Goal: Task Accomplishment & Management: Manage account settings

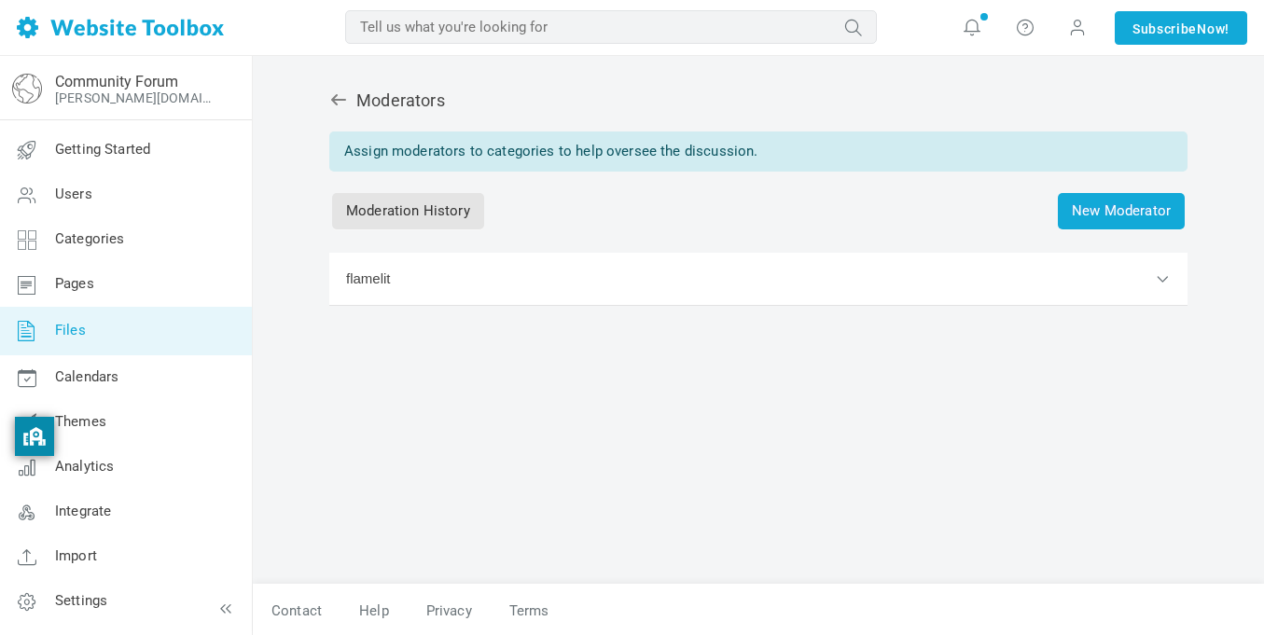
scroll to position [2, 0]
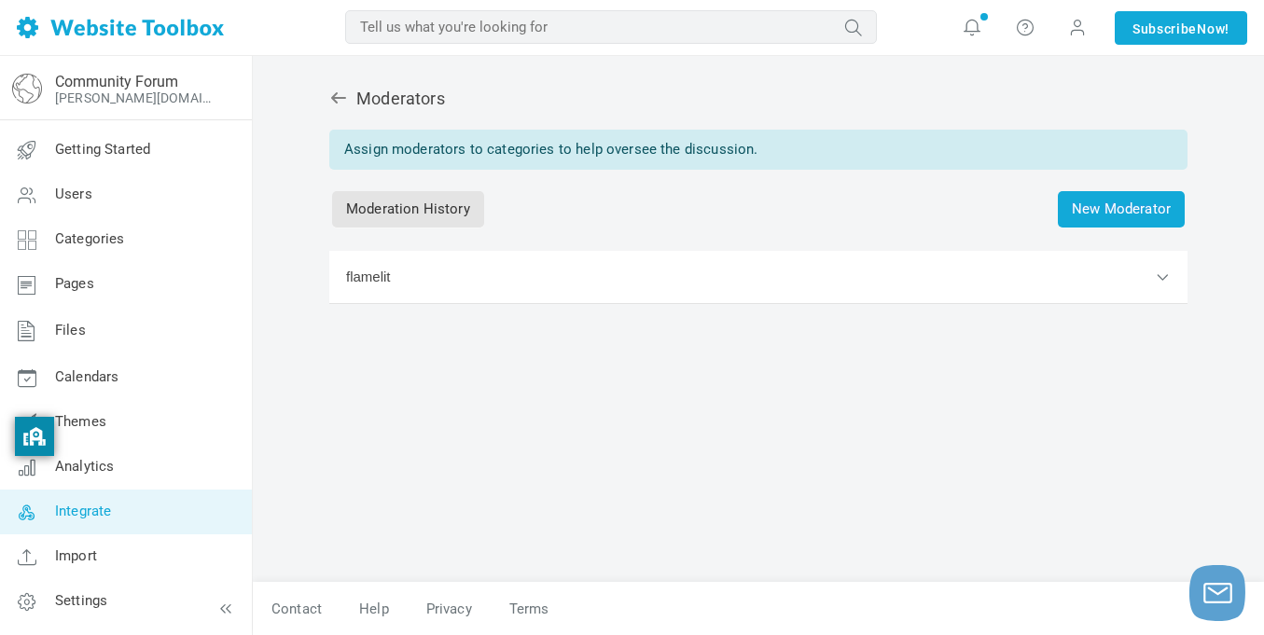
click at [98, 506] on span "Integrate" at bounding box center [83, 511] width 56 height 17
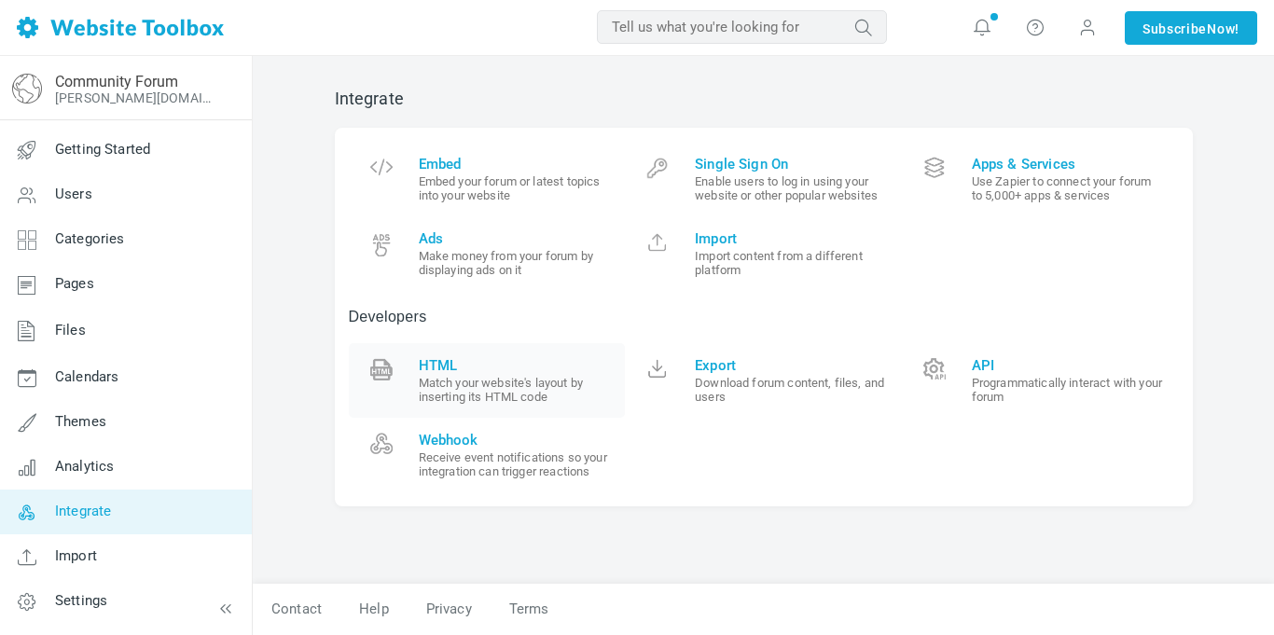
click at [434, 369] on span "HTML" at bounding box center [515, 365] width 193 height 17
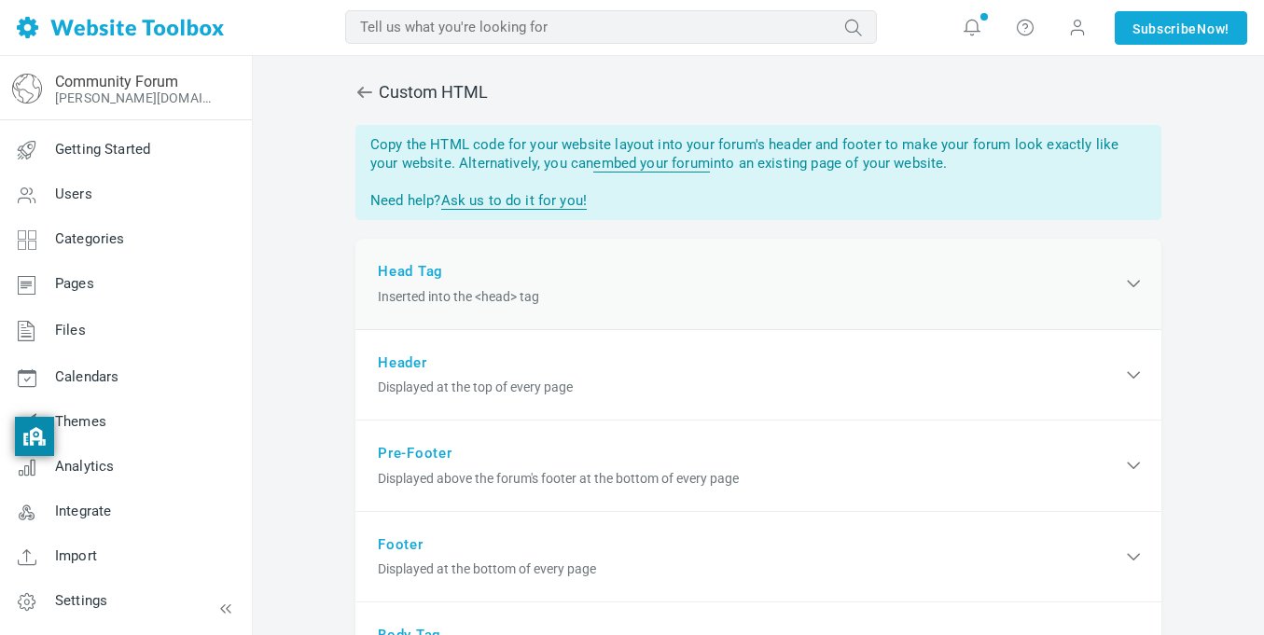
click at [618, 284] on div "Head Tag Inserted into the <head> tag" at bounding box center [758, 284] width 806 height 91
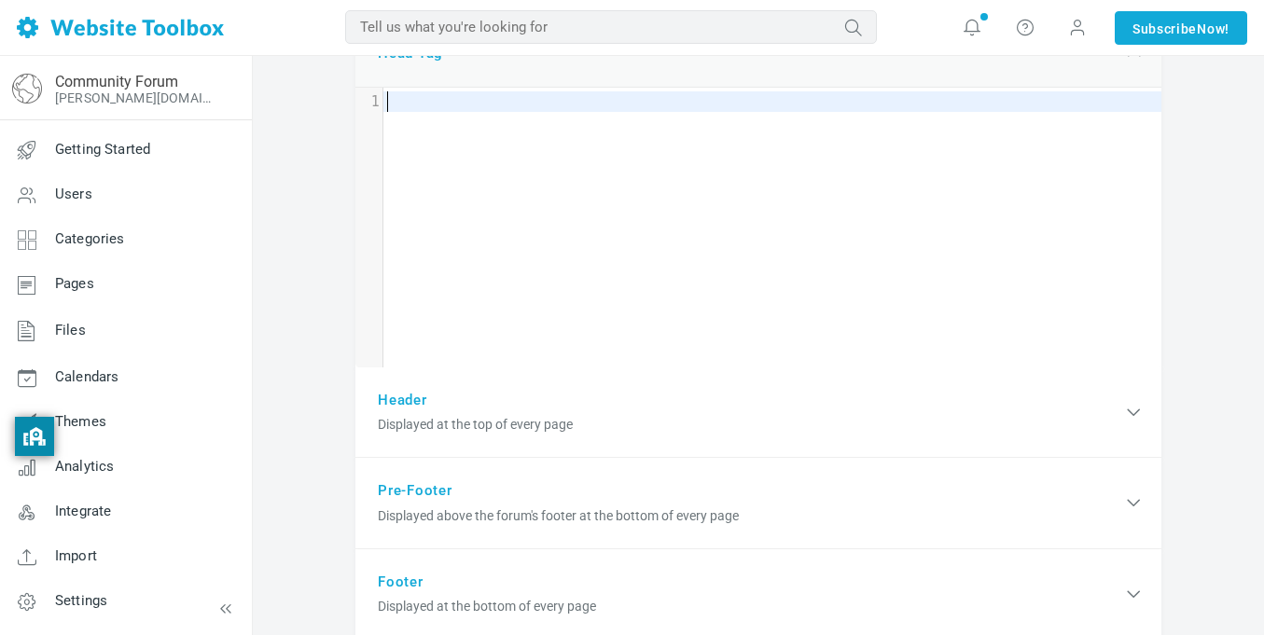
scroll to position [226, 0]
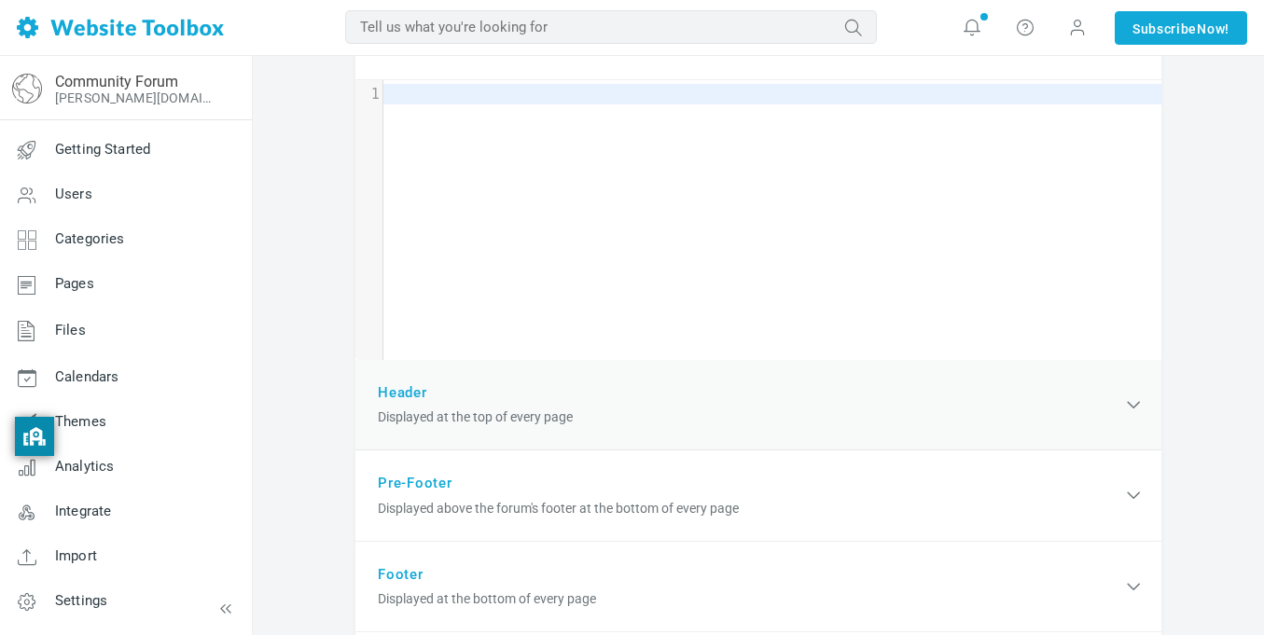
click at [649, 381] on div "Header Displayed at the top of every page" at bounding box center [758, 405] width 806 height 91
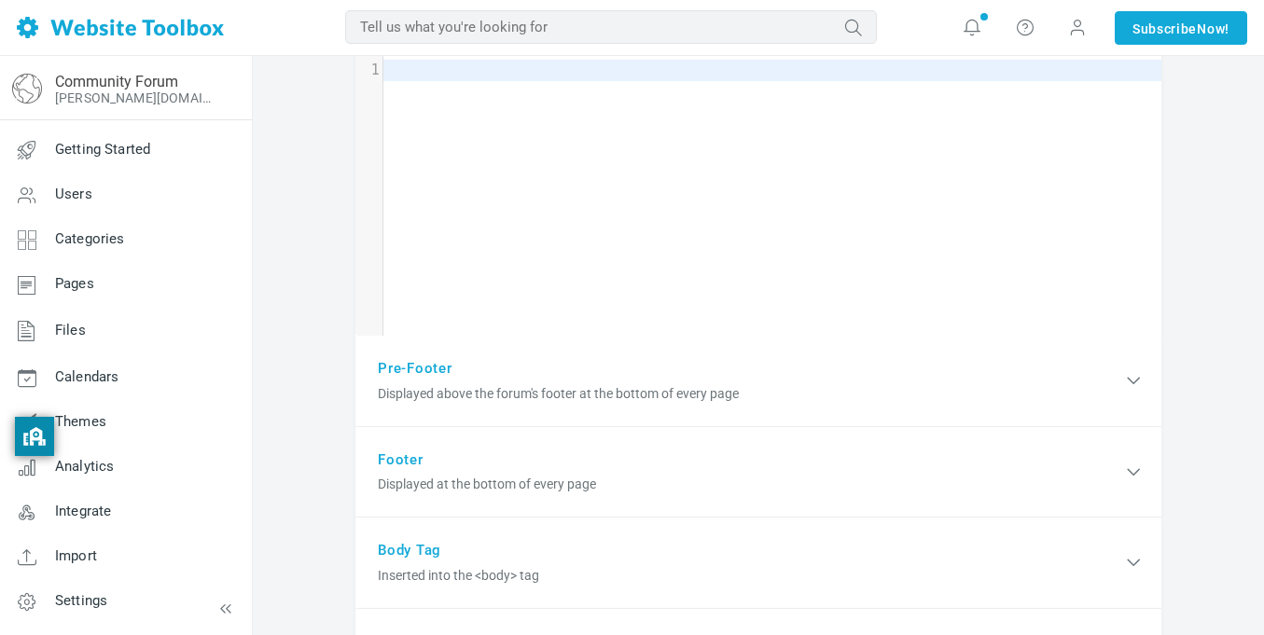
scroll to position [597, 0]
click at [649, 381] on div "Pre-Footer Displayed above the forum's footer at the bottom of every page" at bounding box center [758, 380] width 806 height 91
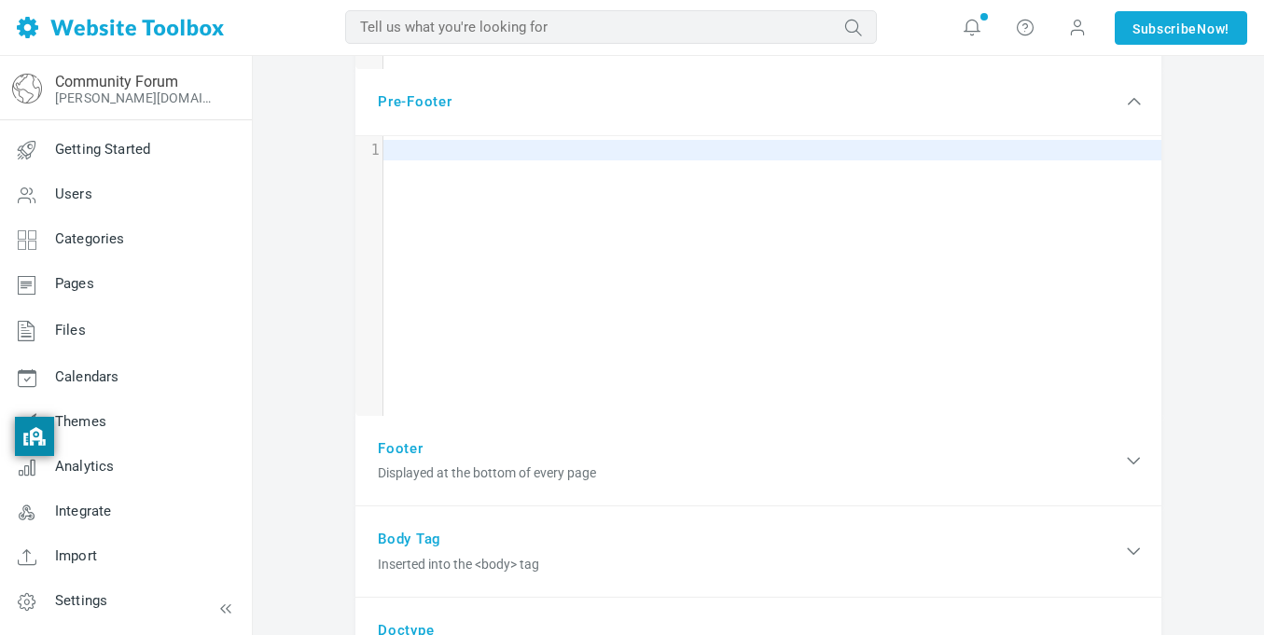
scroll to position [870, 0]
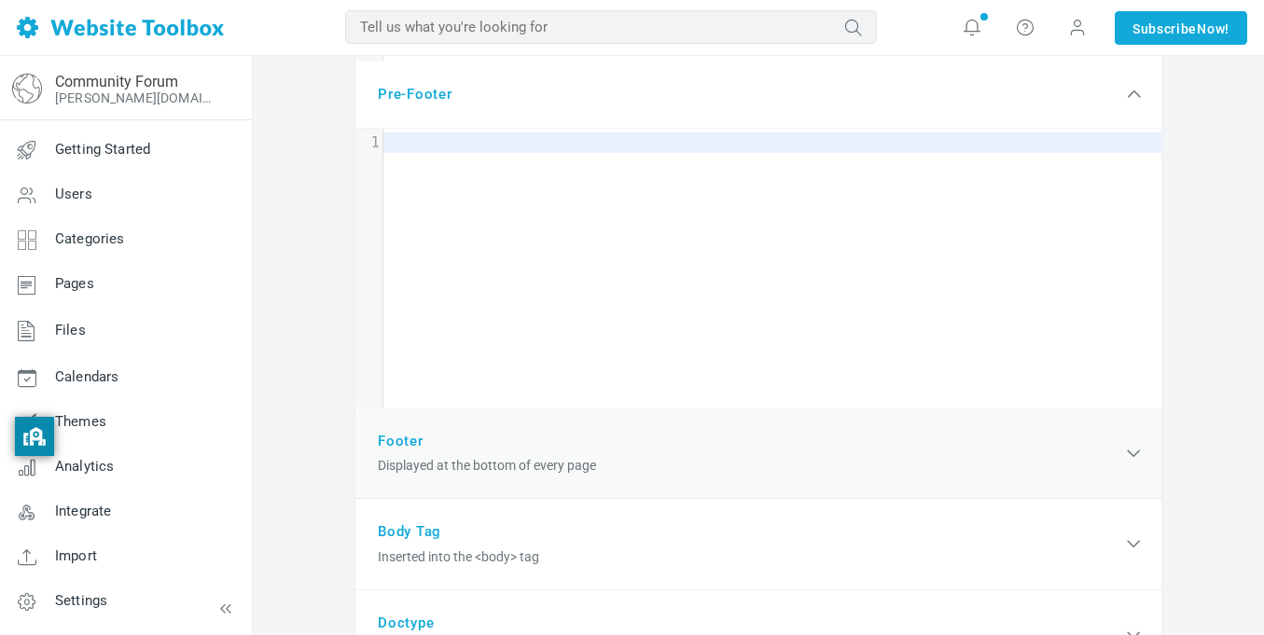
click at [636, 440] on div "Footer Displayed at the bottom of every page" at bounding box center [758, 454] width 806 height 91
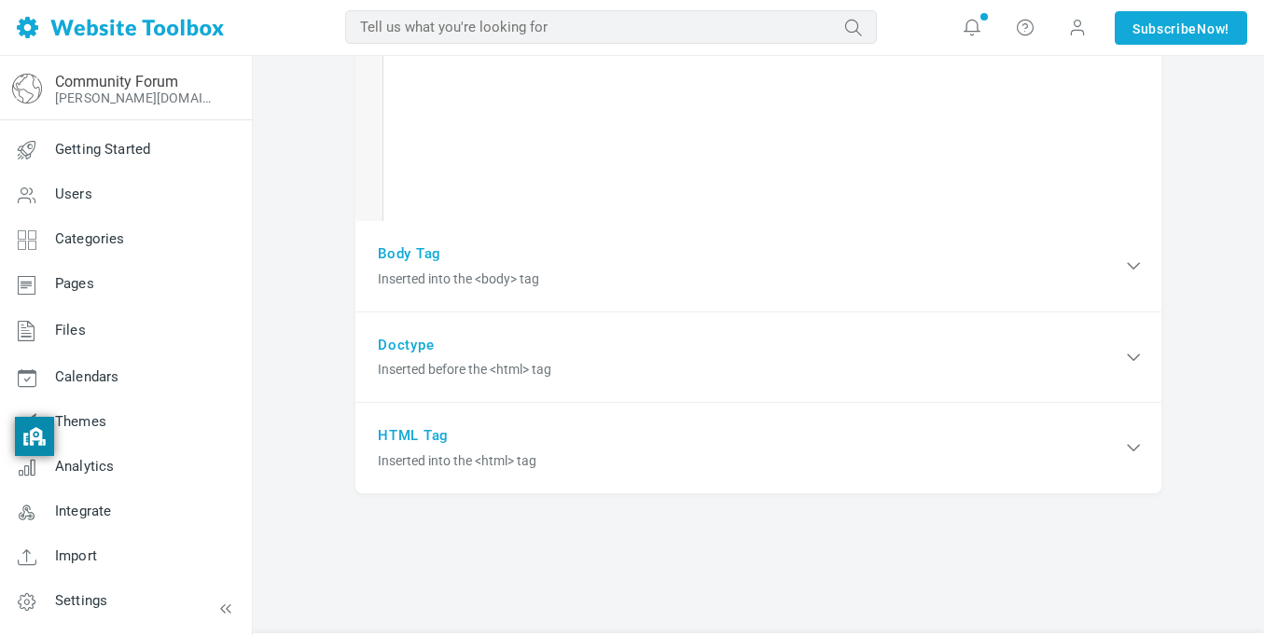
scroll to position [1409, 0]
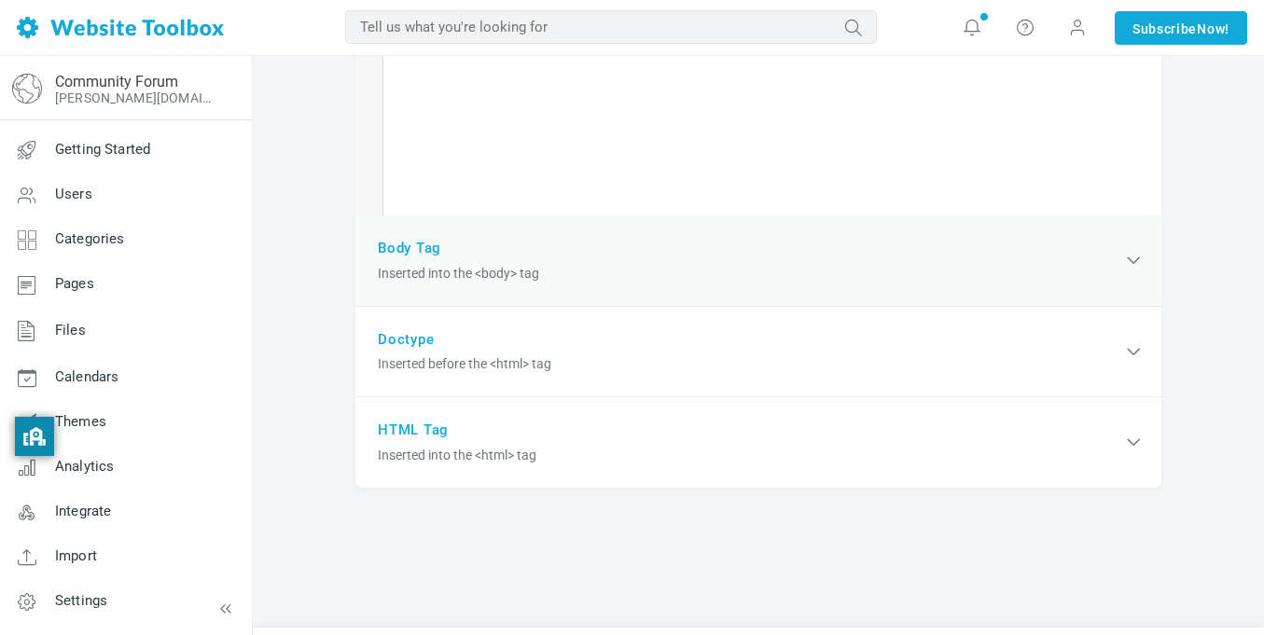
click at [609, 265] on span "Inserted into the <body> tag" at bounding box center [750, 274] width 744 height 20
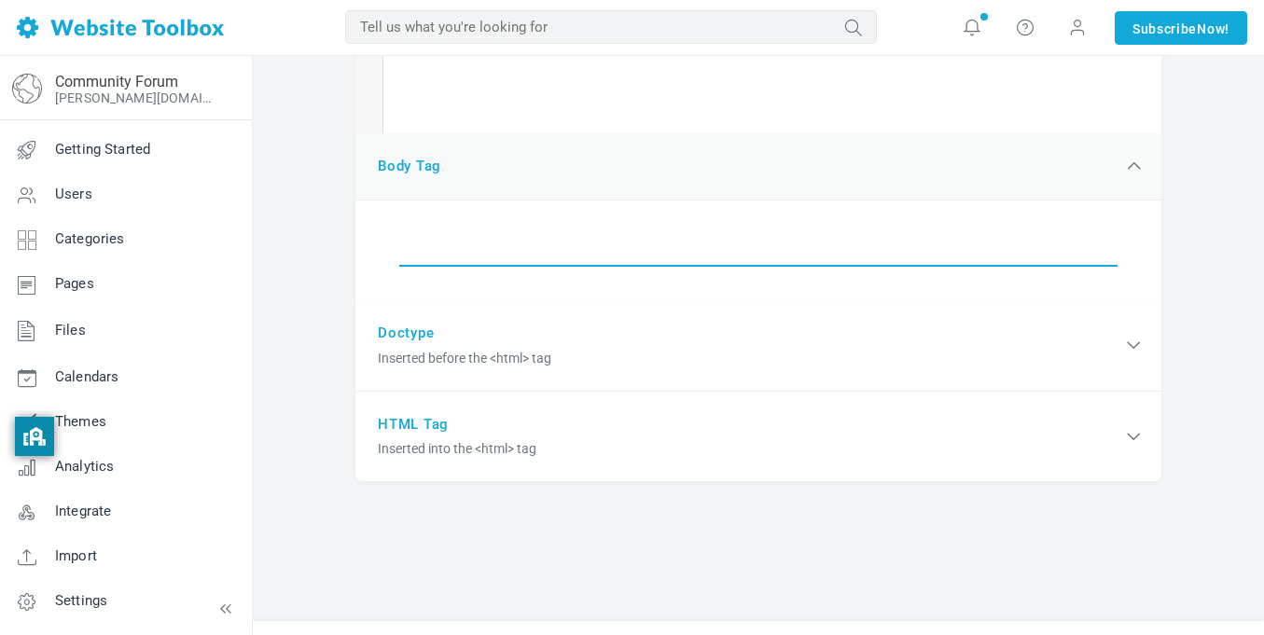
scroll to position [1529, 0]
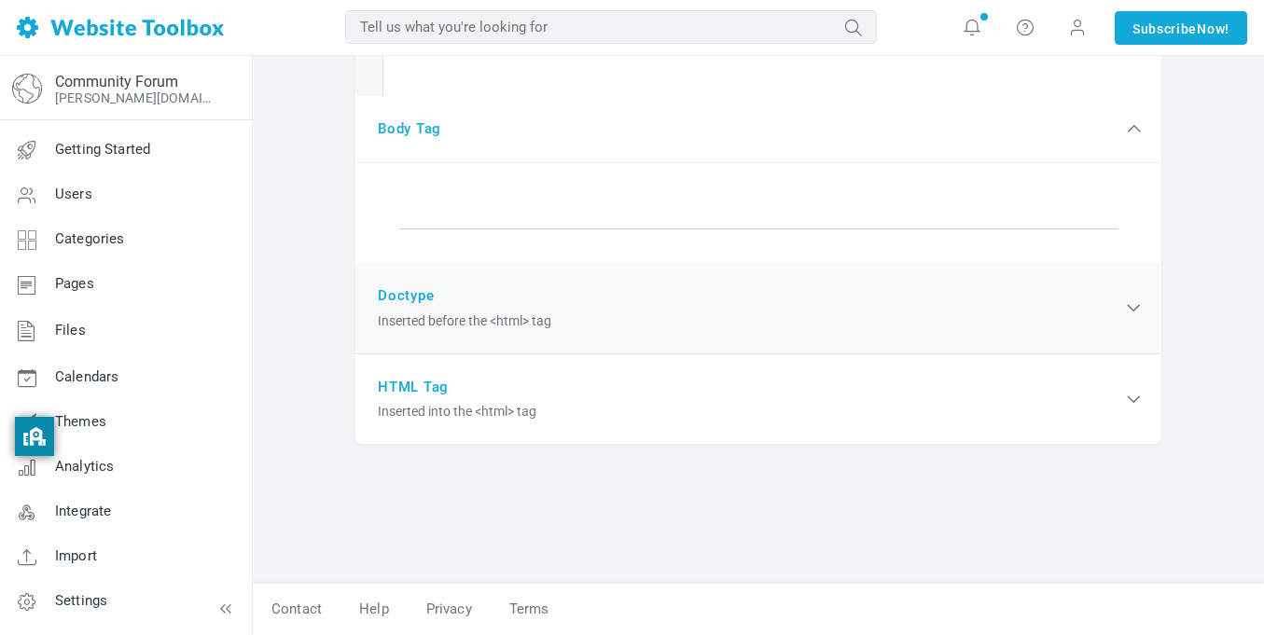
click at [603, 307] on div "Doctype Inserted before the <html> tag" at bounding box center [758, 308] width 806 height 91
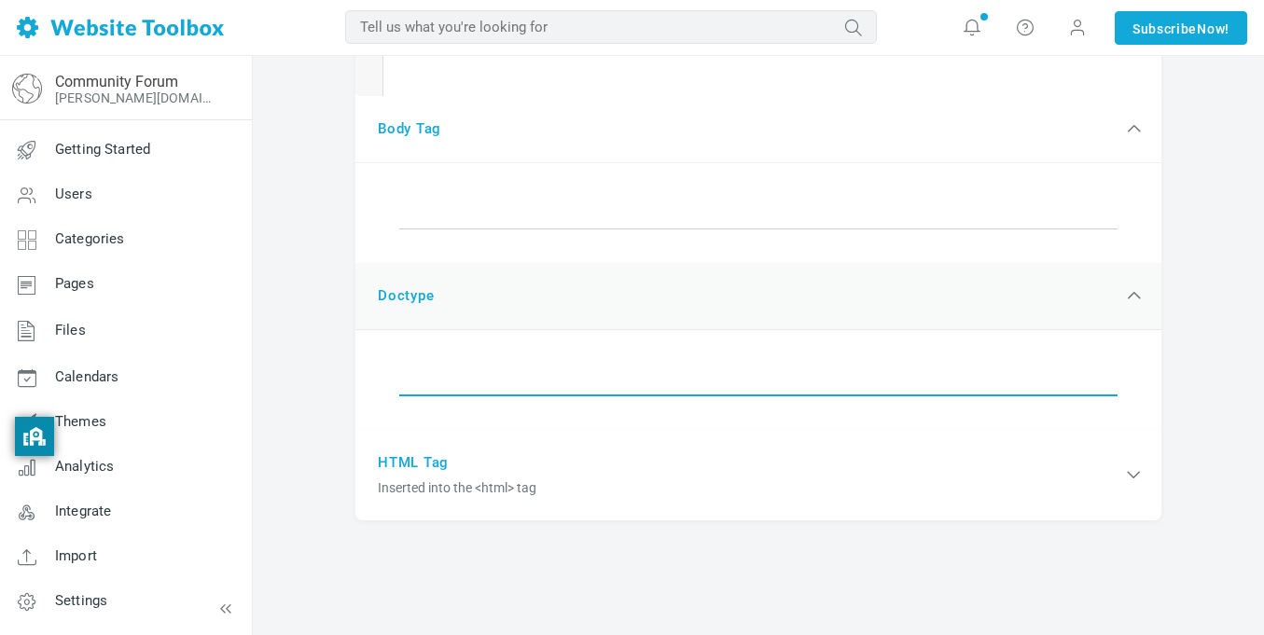
scroll to position [1605, 0]
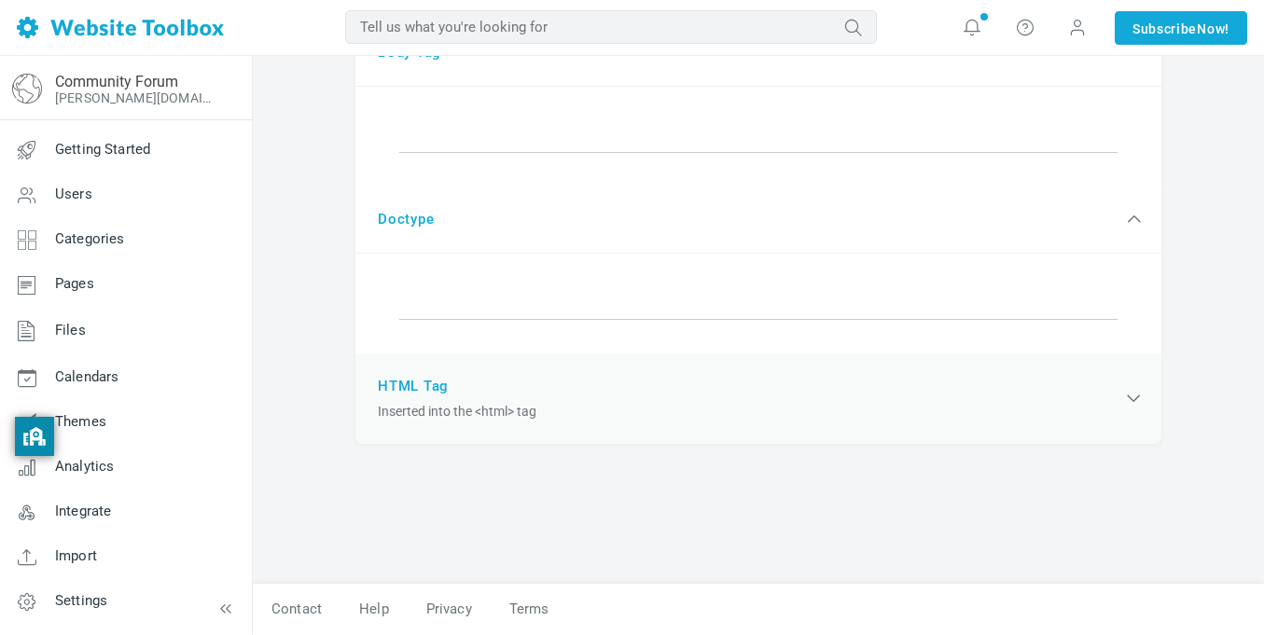
click at [596, 402] on span "Inserted into the <html> tag" at bounding box center [750, 412] width 744 height 20
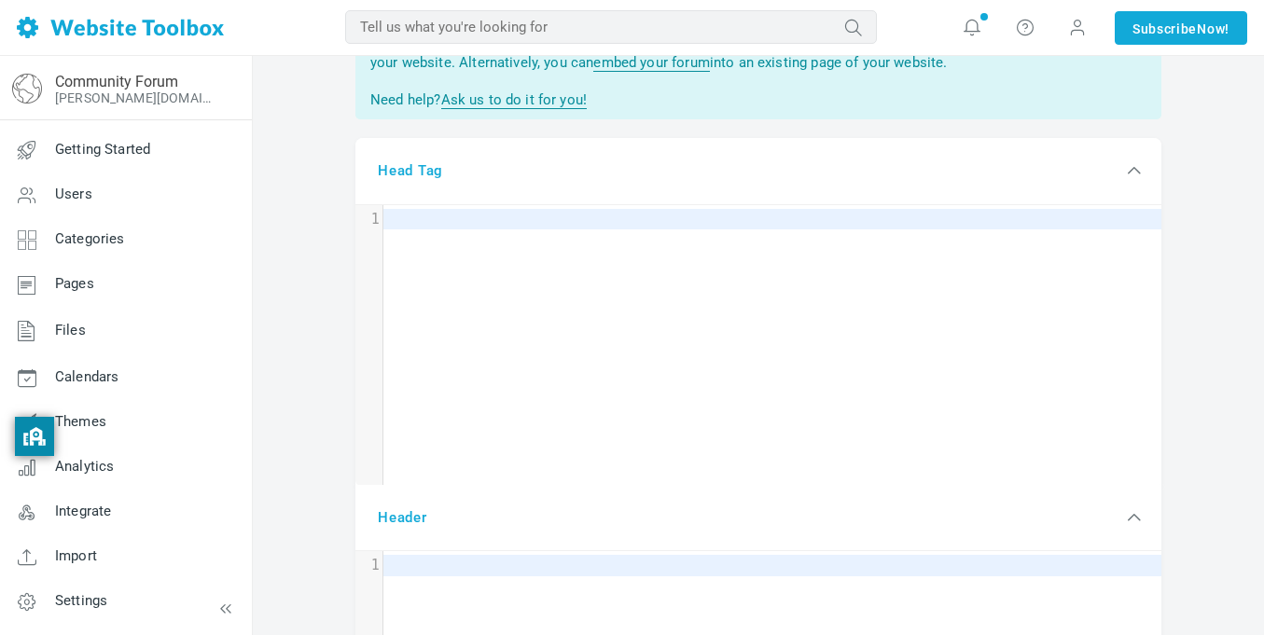
scroll to position [0, 0]
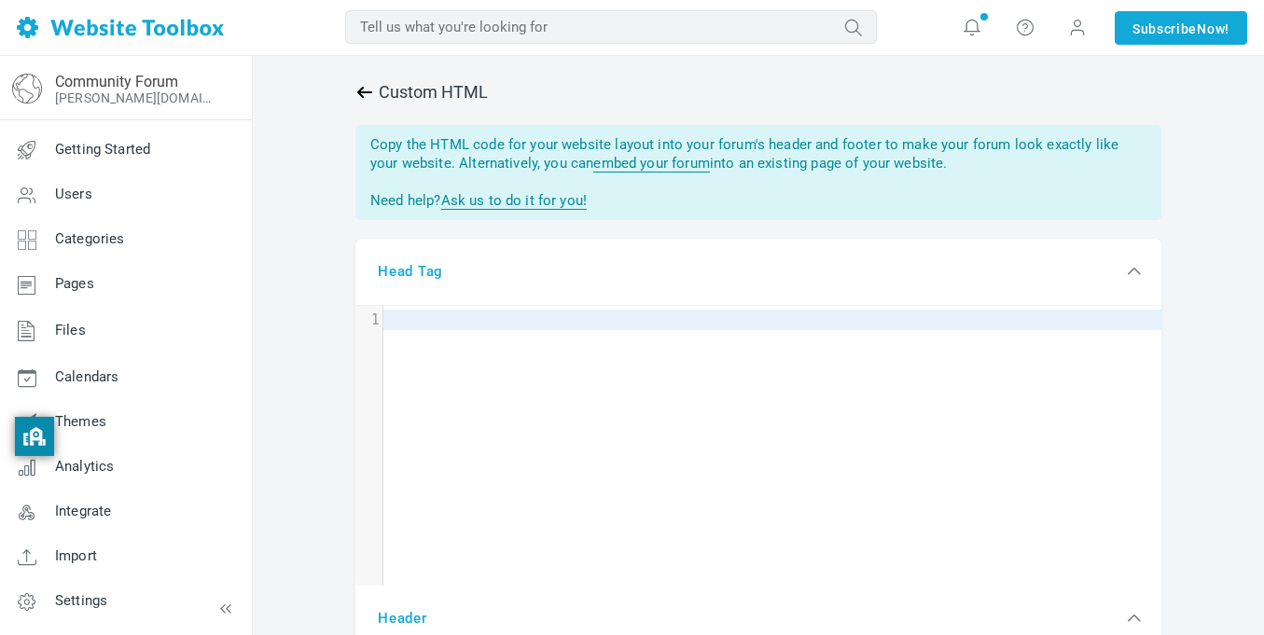
click at [365, 95] on icon at bounding box center [364, 92] width 19 height 19
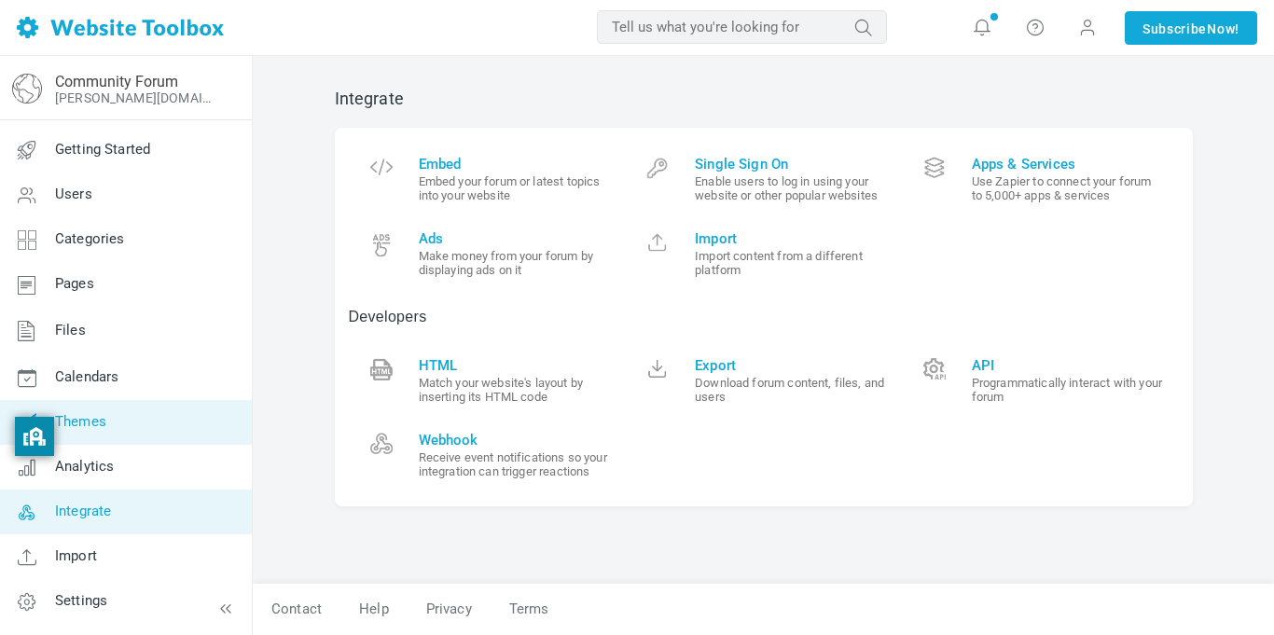
click at [134, 437] on link "Themes" at bounding box center [125, 422] width 253 height 45
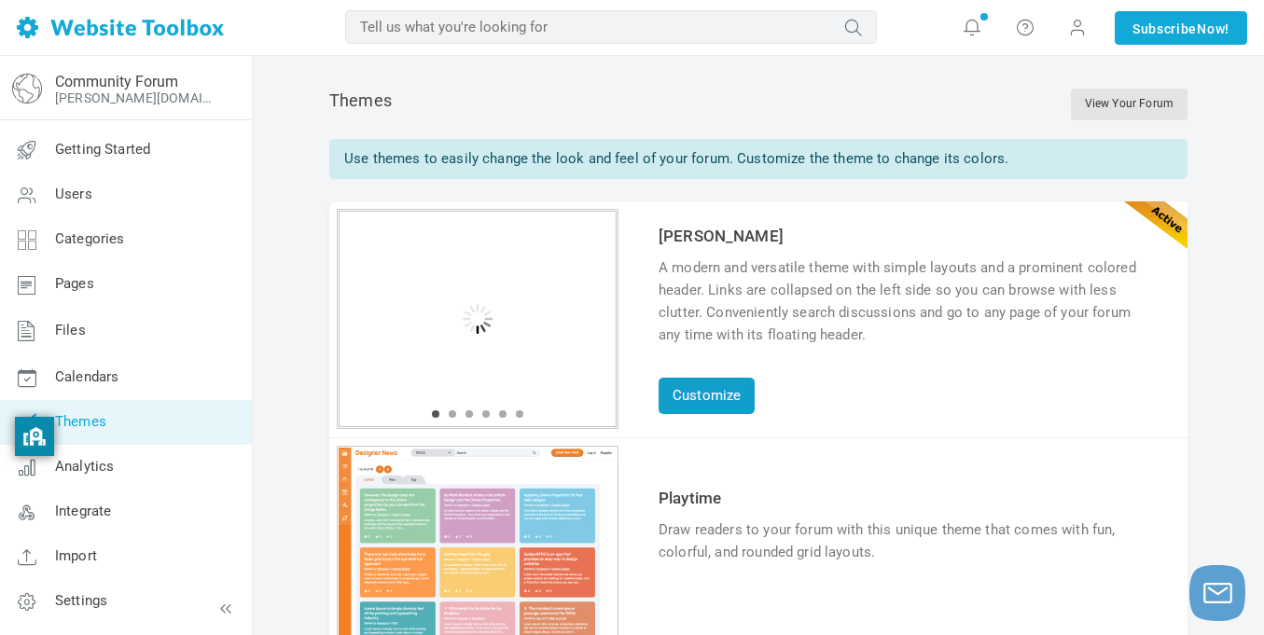
click at [691, 411] on link "Customize" at bounding box center [707, 396] width 96 height 36
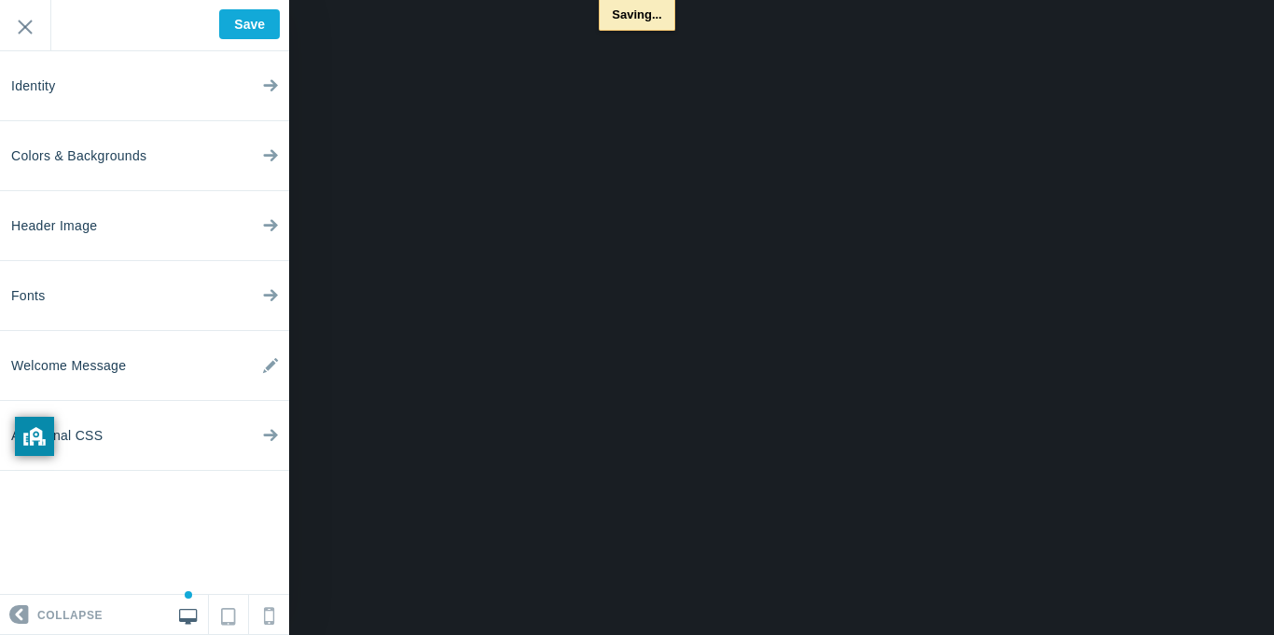
type input "Saved"
click at [257, 34] on div "<div>welcome to the forum</div> Saved Exit" at bounding box center [144, 25] width 289 height 51
click at [27, 36] on input "Exit" at bounding box center [25, 25] width 50 height 51
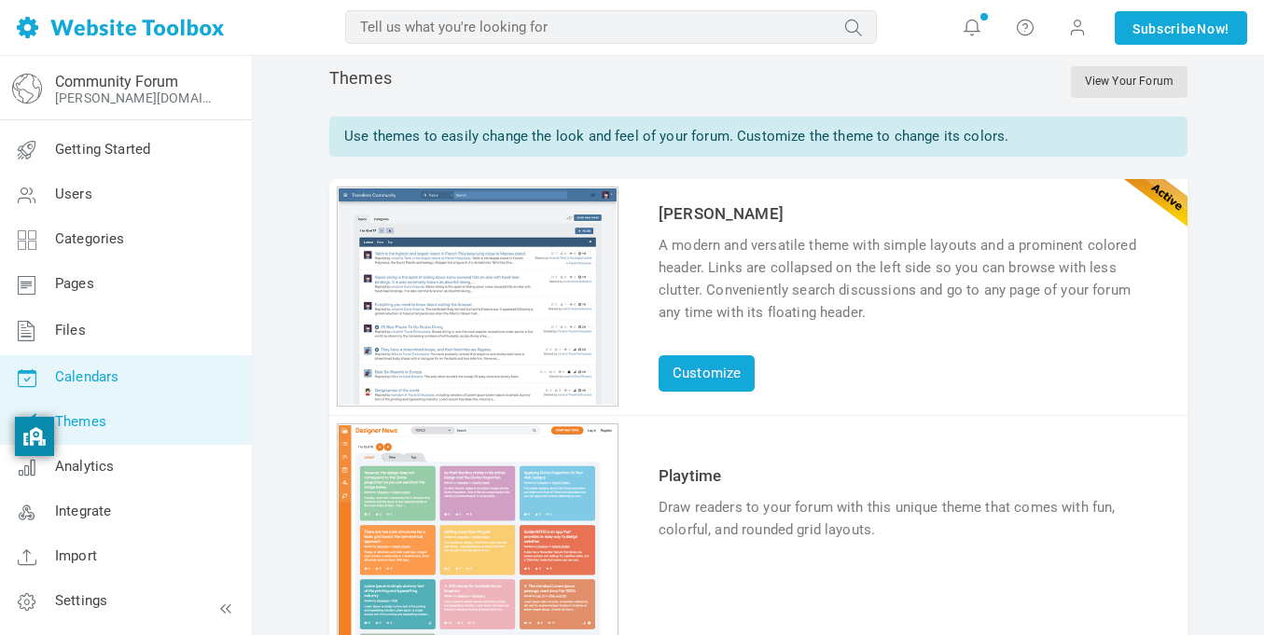
scroll to position [23, 0]
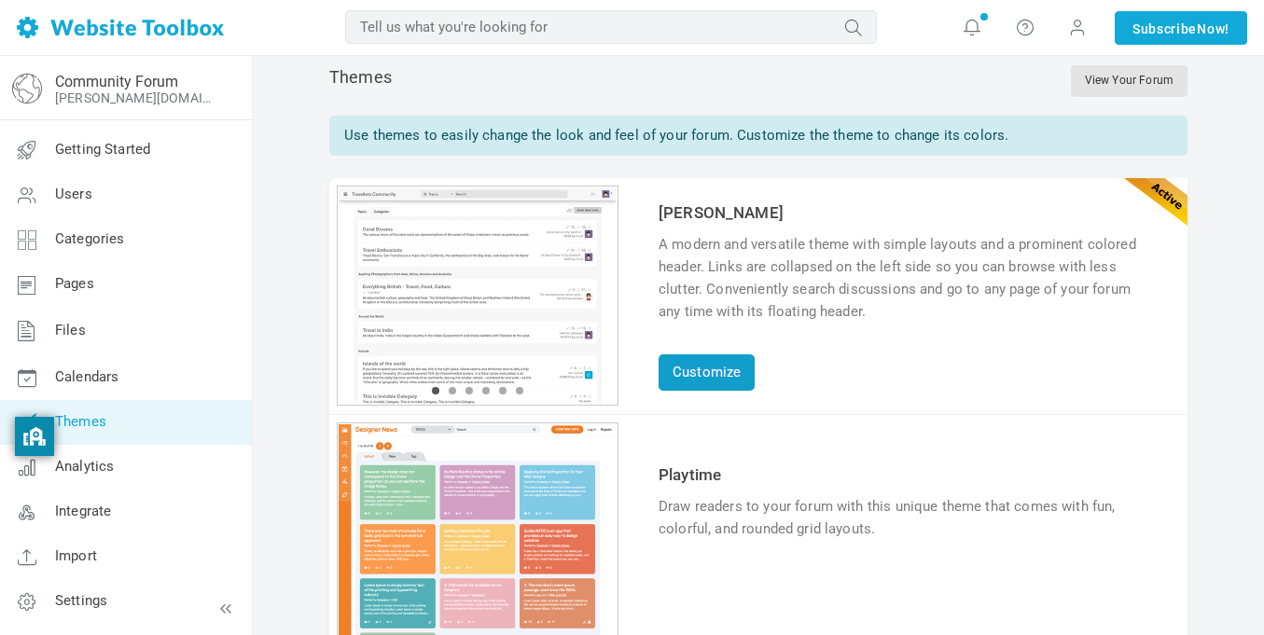
click at [703, 368] on link "Customize" at bounding box center [707, 372] width 96 height 36
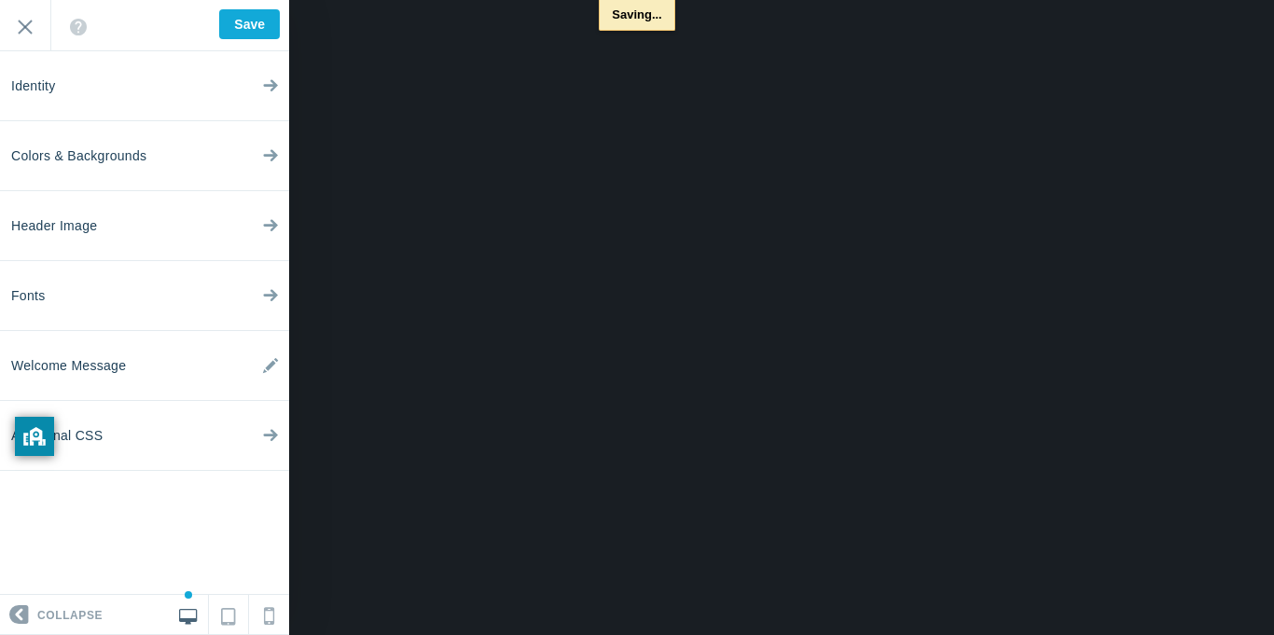
type input "Saved"
click at [257, 23] on div "<div>welcome to the forum have any issue? contact us in the form <a href="https…" at bounding box center [144, 25] width 289 height 51
click at [17, 21] on input "Exit" at bounding box center [25, 25] width 50 height 51
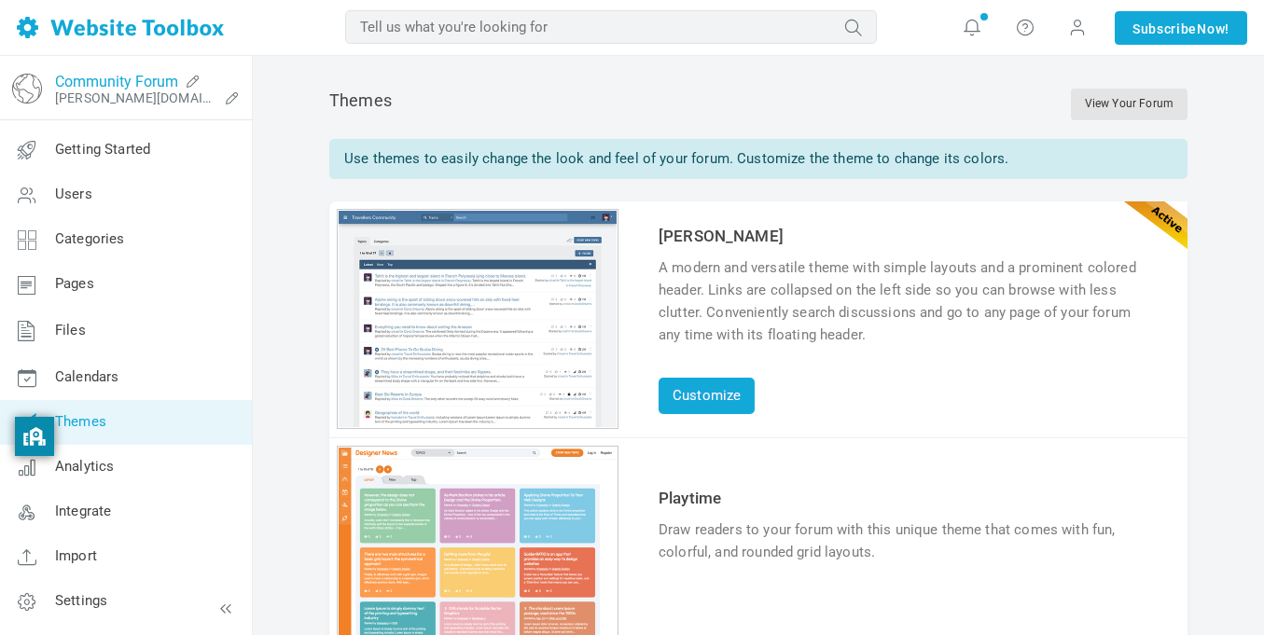
click at [114, 87] on link "Community Forum" at bounding box center [116, 82] width 123 height 18
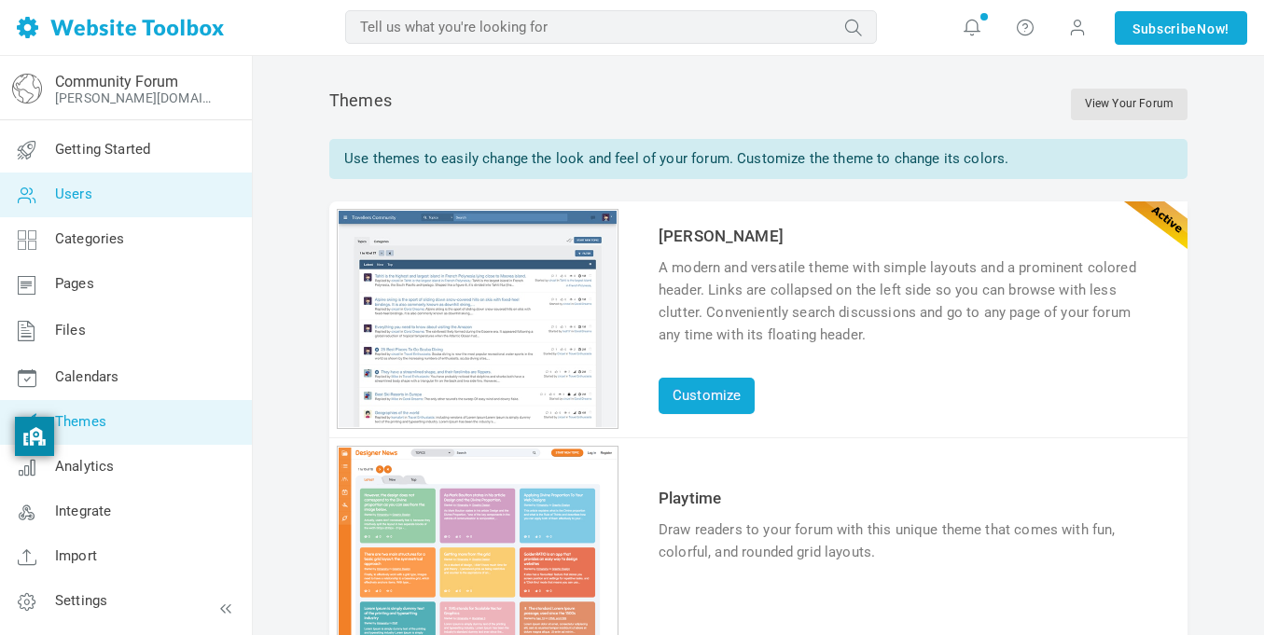
click at [149, 199] on link "Users" at bounding box center [125, 195] width 253 height 45
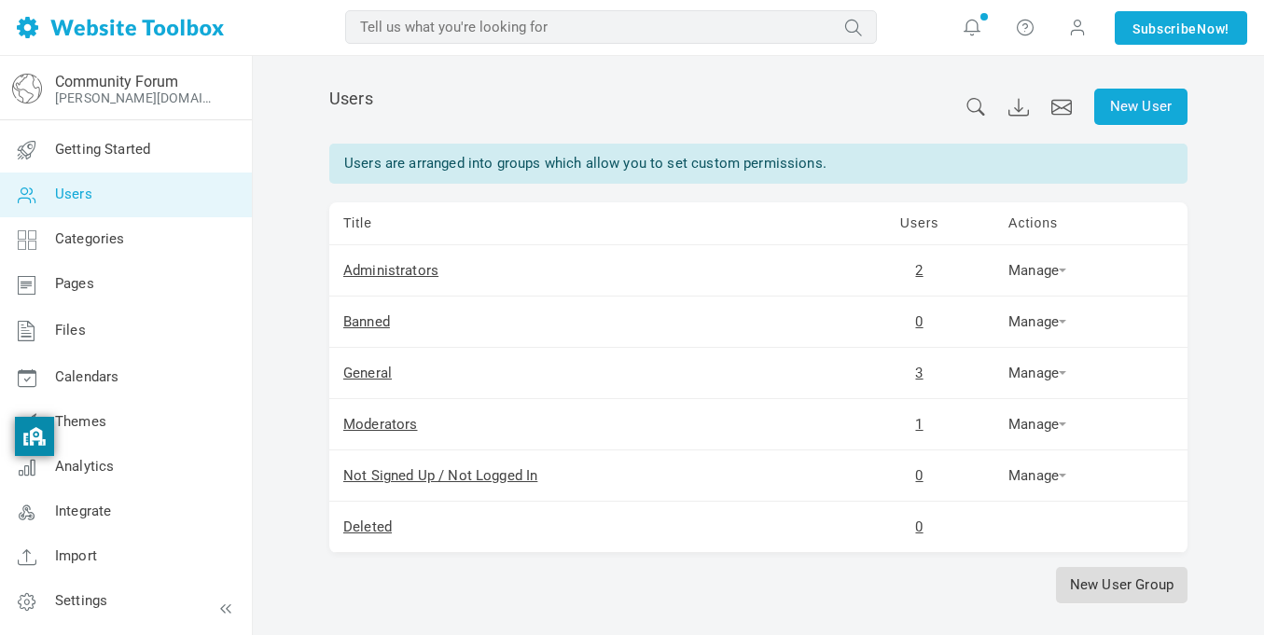
click at [1108, 596] on link "New User Group" at bounding box center [1122, 585] width 132 height 36
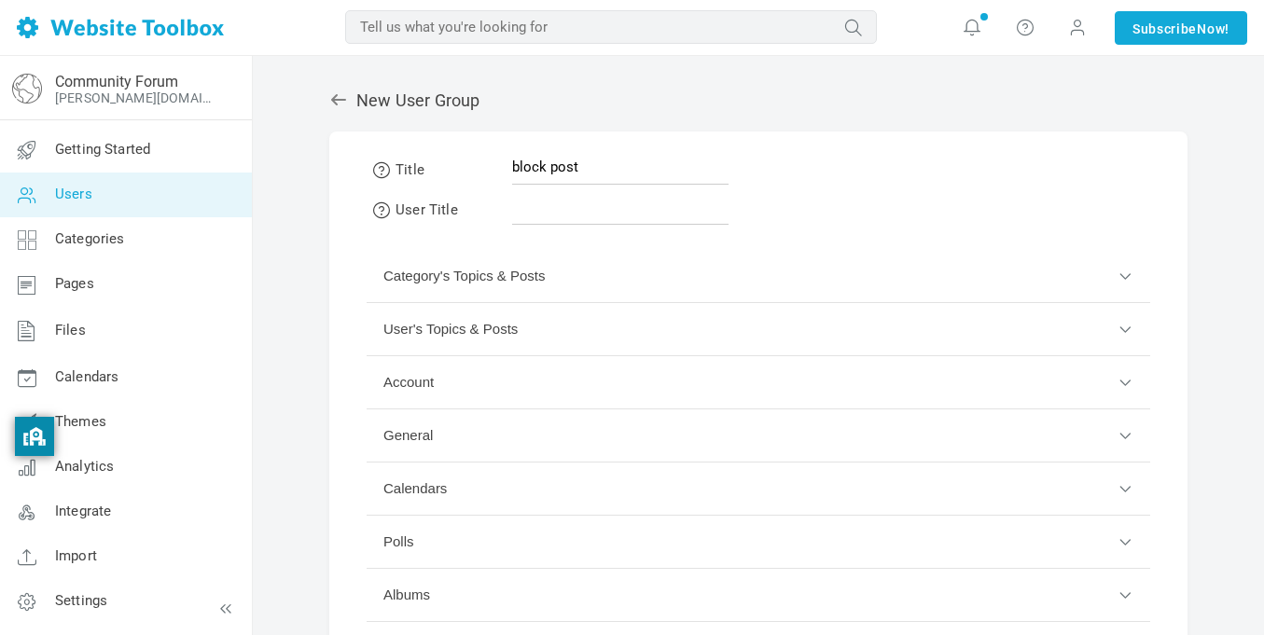
type input "block post"
click at [575, 213] on input "text" at bounding box center [620, 206] width 216 height 35
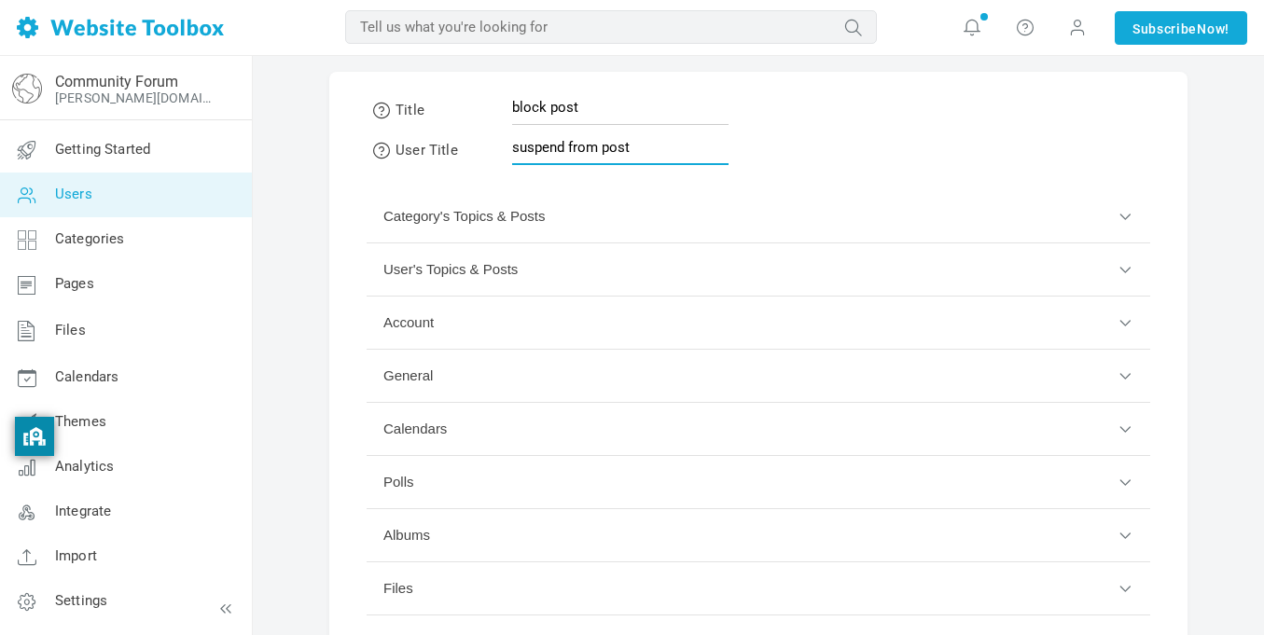
scroll to position [63, 0]
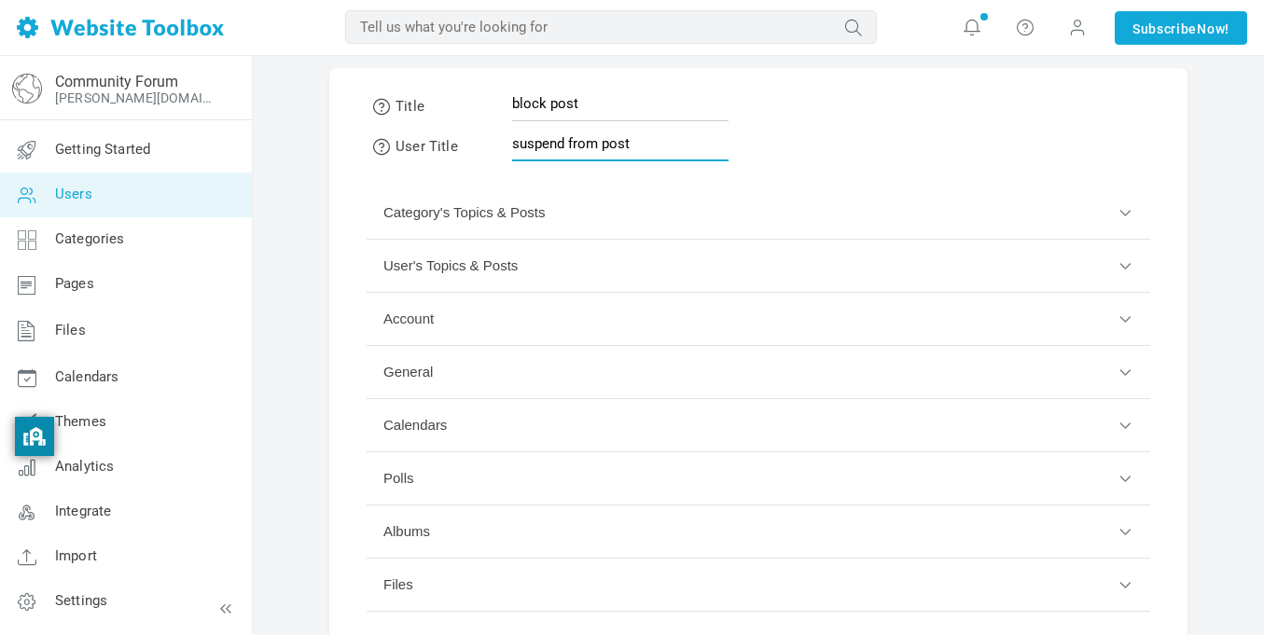
type input "suspend from post"
click at [600, 282] on button "User's Topics & Posts" at bounding box center [759, 266] width 784 height 53
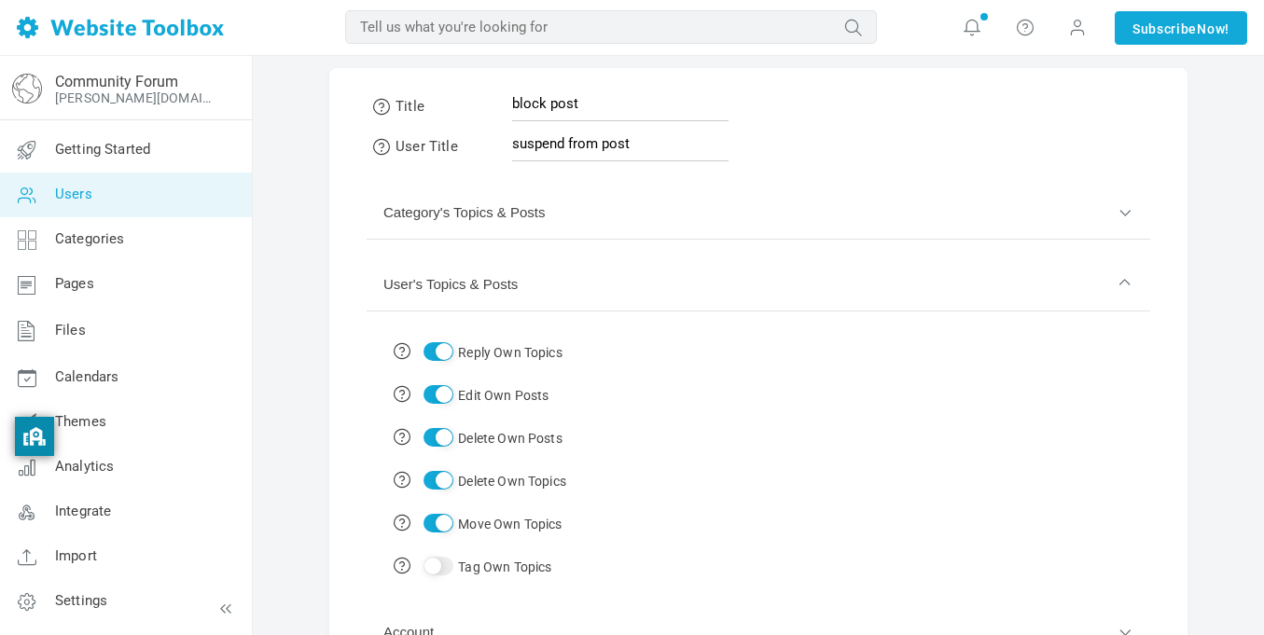
click at [437, 358] on input "Reply Own Topics" at bounding box center [438, 351] width 30 height 19
checkbox input "false"
click at [441, 402] on input "Edit Own Posts" at bounding box center [438, 394] width 30 height 19
checkbox input "false"
click at [442, 451] on td "Delete Own Posts" at bounding box center [479, 437] width 192 height 43
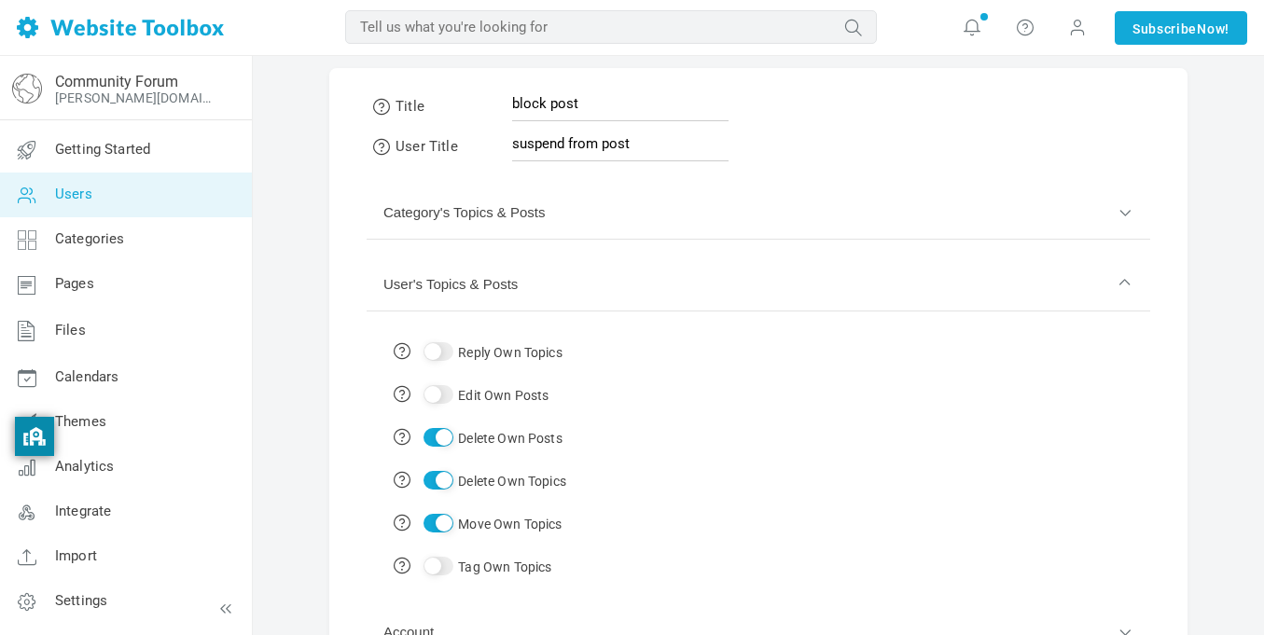
click at [442, 448] on td "Delete Own Posts" at bounding box center [479, 437] width 192 height 43
click at [443, 442] on input "Delete Own Posts" at bounding box center [438, 437] width 30 height 19
checkbox input "false"
click at [446, 488] on input "Delete Own Topics" at bounding box center [438, 480] width 30 height 19
checkbox input "false"
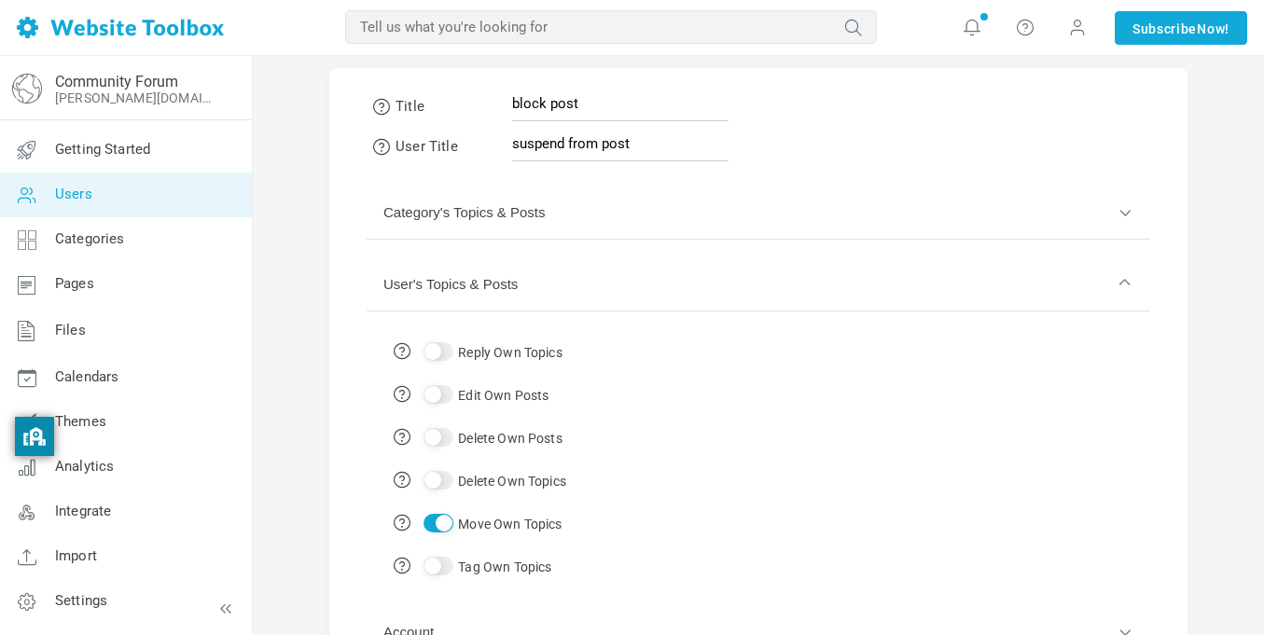
click at [439, 519] on input "Move Own Topics" at bounding box center [438, 523] width 30 height 19
checkbox input "false"
click at [562, 270] on button "User's Topics & Posts" at bounding box center [759, 284] width 784 height 53
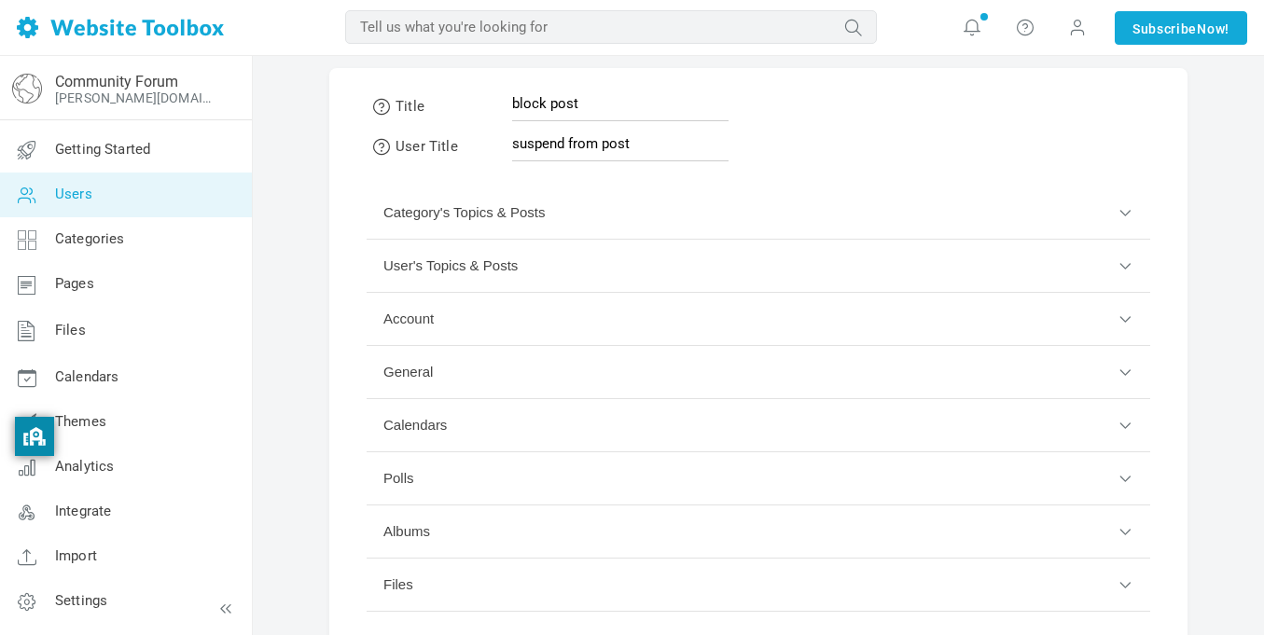
click at [576, 211] on button "Category's Topics & Posts" at bounding box center [759, 213] width 784 height 53
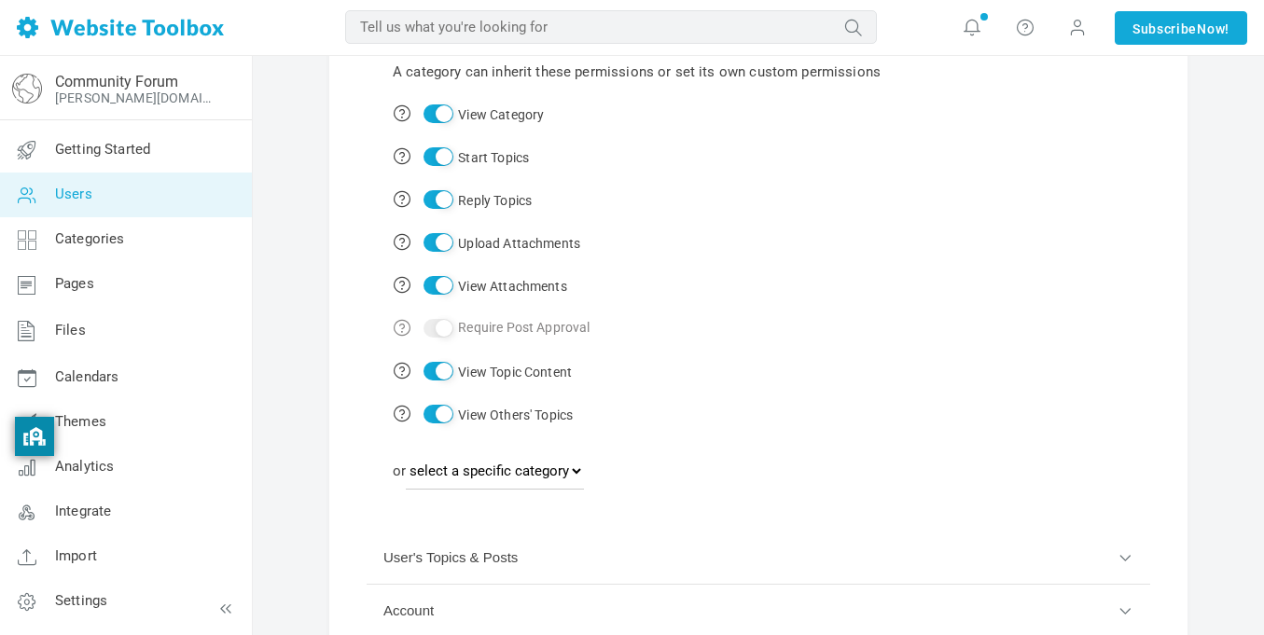
scroll to position [275, 0]
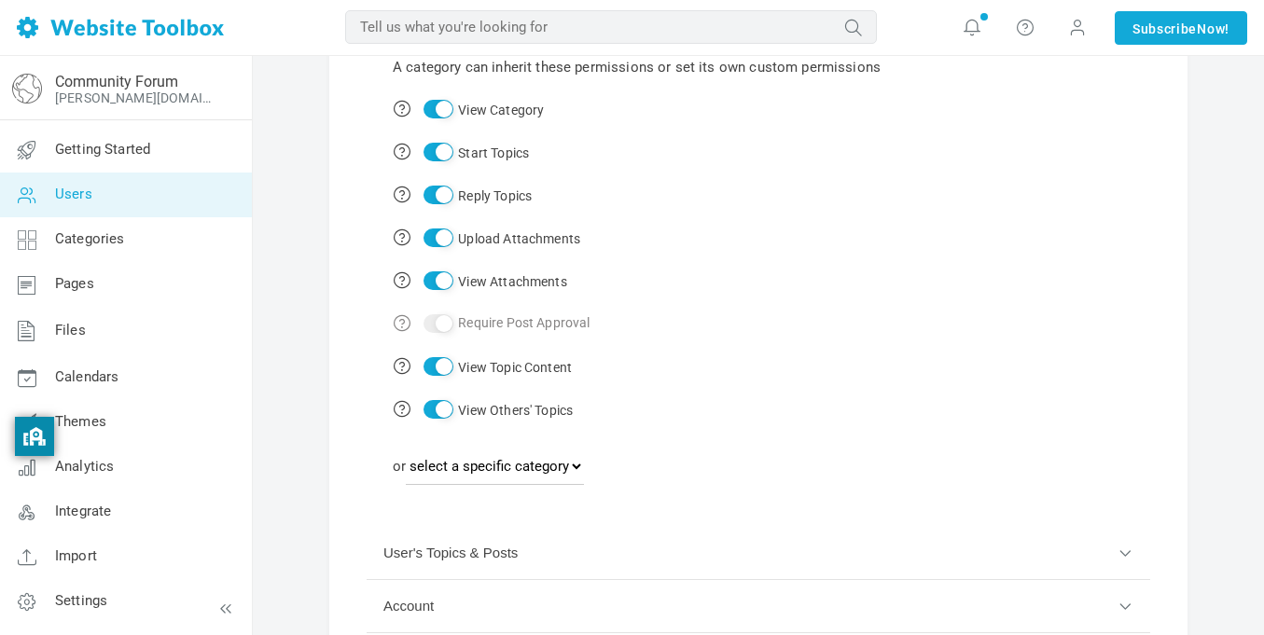
click at [451, 109] on input "View Category" at bounding box center [438, 109] width 30 height 19
checkbox input "false"
click at [437, 146] on input "Start Topics" at bounding box center [438, 152] width 30 height 19
checkbox input "false"
click at [441, 201] on input "Reply Topics" at bounding box center [438, 195] width 30 height 19
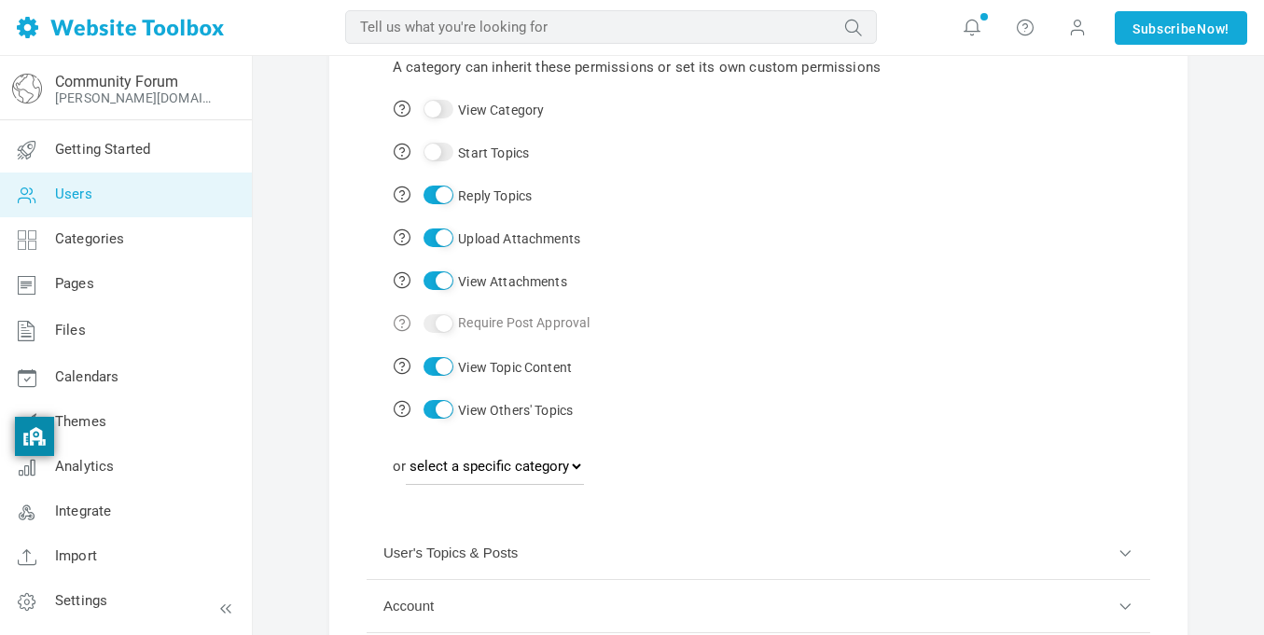
checkbox input "false"
click at [437, 234] on input "Upload Attachments" at bounding box center [438, 238] width 30 height 19
checkbox input "false"
click at [423, 260] on td "View Attachments" at bounding box center [636, 280] width 506 height 43
click at [446, 296] on td "View Attachments" at bounding box center [636, 280] width 506 height 43
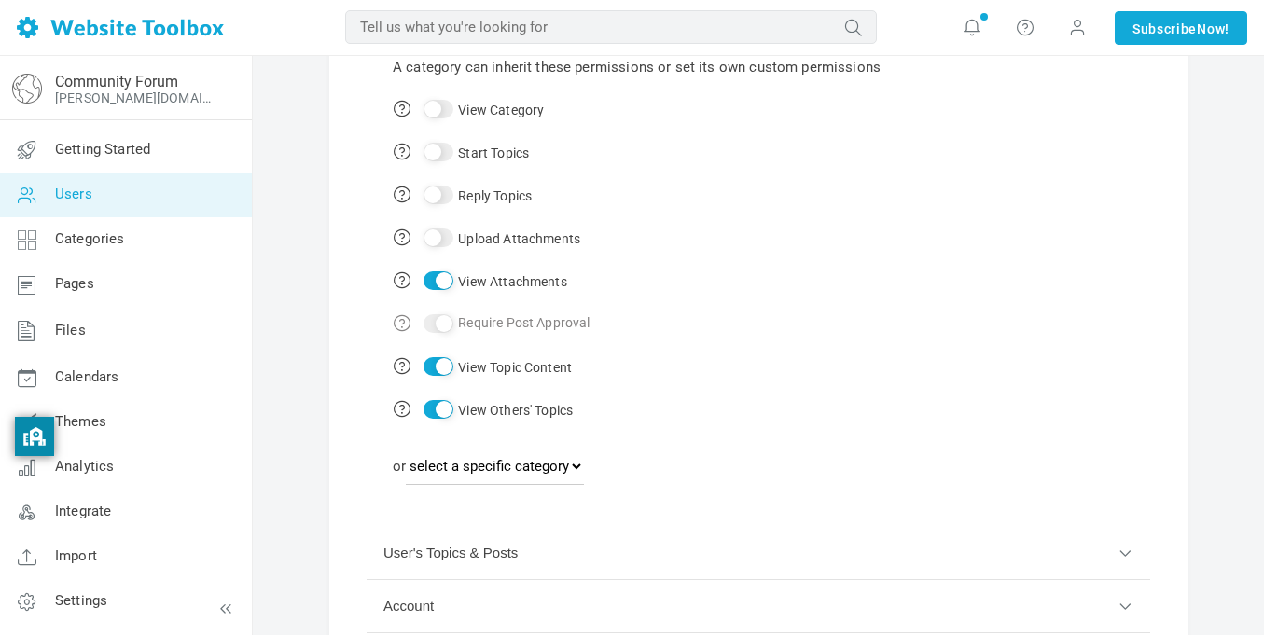
click at [442, 292] on td "View Attachments" at bounding box center [636, 280] width 506 height 43
click at [435, 292] on td "View Attachments" at bounding box center [636, 280] width 506 height 43
click at [435, 290] on td "View Attachments" at bounding box center [636, 280] width 506 height 43
click at [444, 278] on input "View Attachments" at bounding box center [438, 280] width 30 height 19
checkbox input "false"
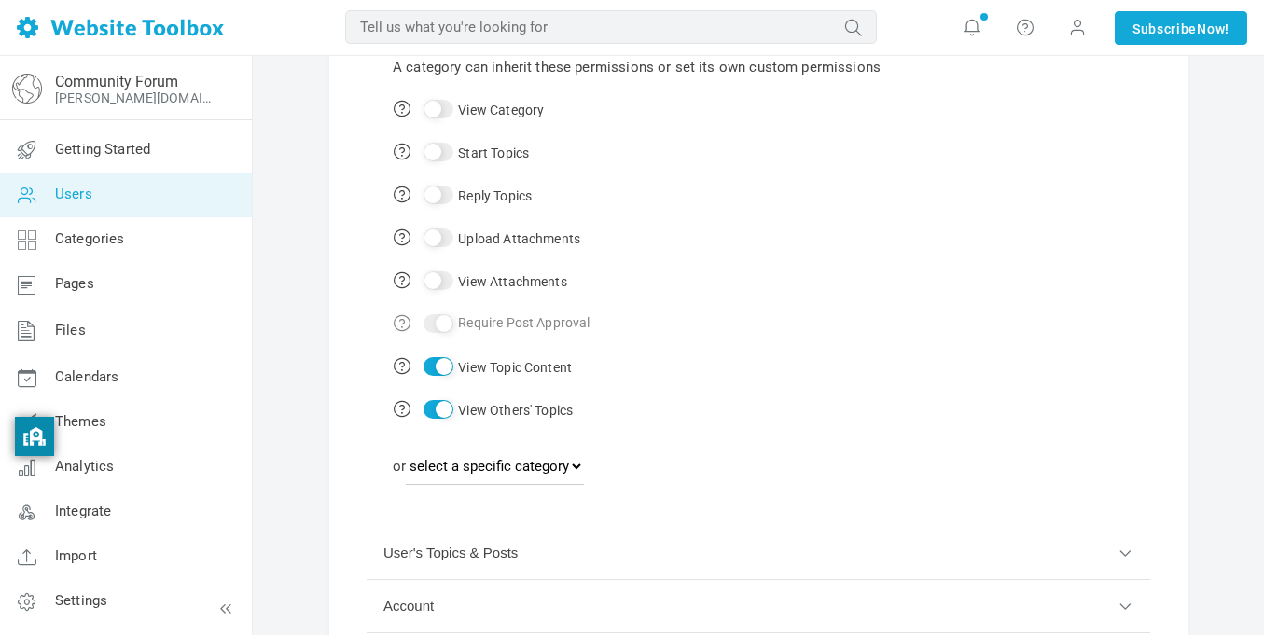
click at [440, 364] on input "View Topic Content" at bounding box center [438, 366] width 30 height 19
checkbox input "false"
click at [440, 421] on td "View Others' Topics" at bounding box center [636, 409] width 506 height 43
click at [448, 410] on input "View Others' Topics" at bounding box center [438, 409] width 30 height 19
checkbox input "false"
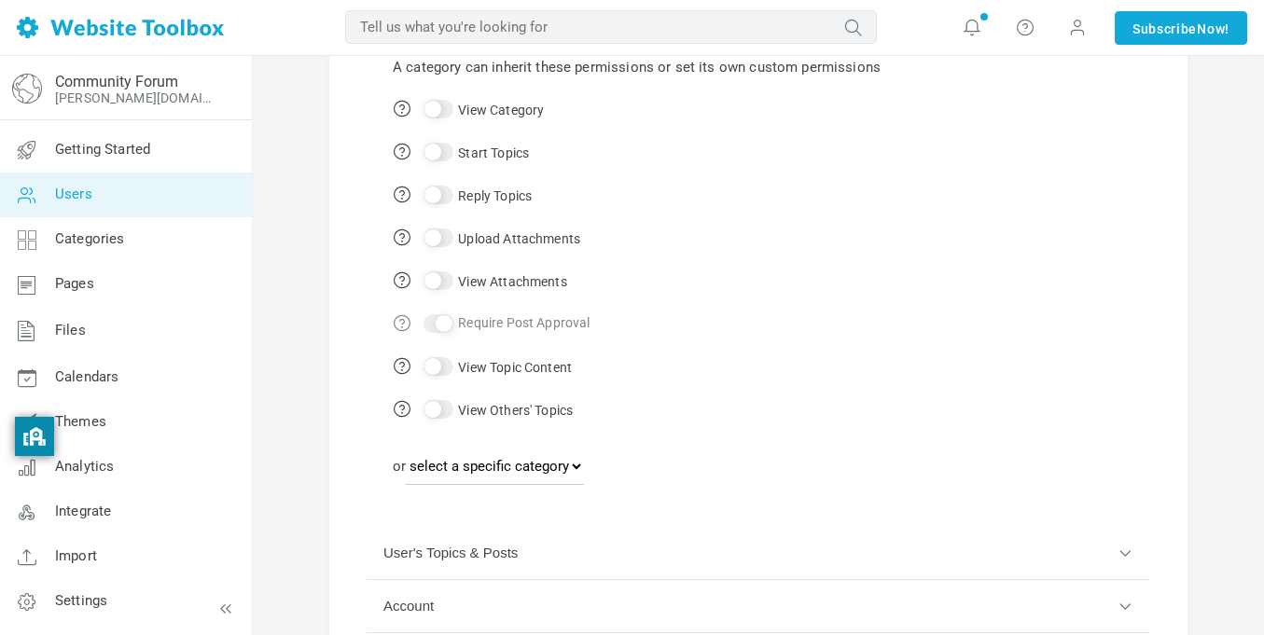
scroll to position [0, 0]
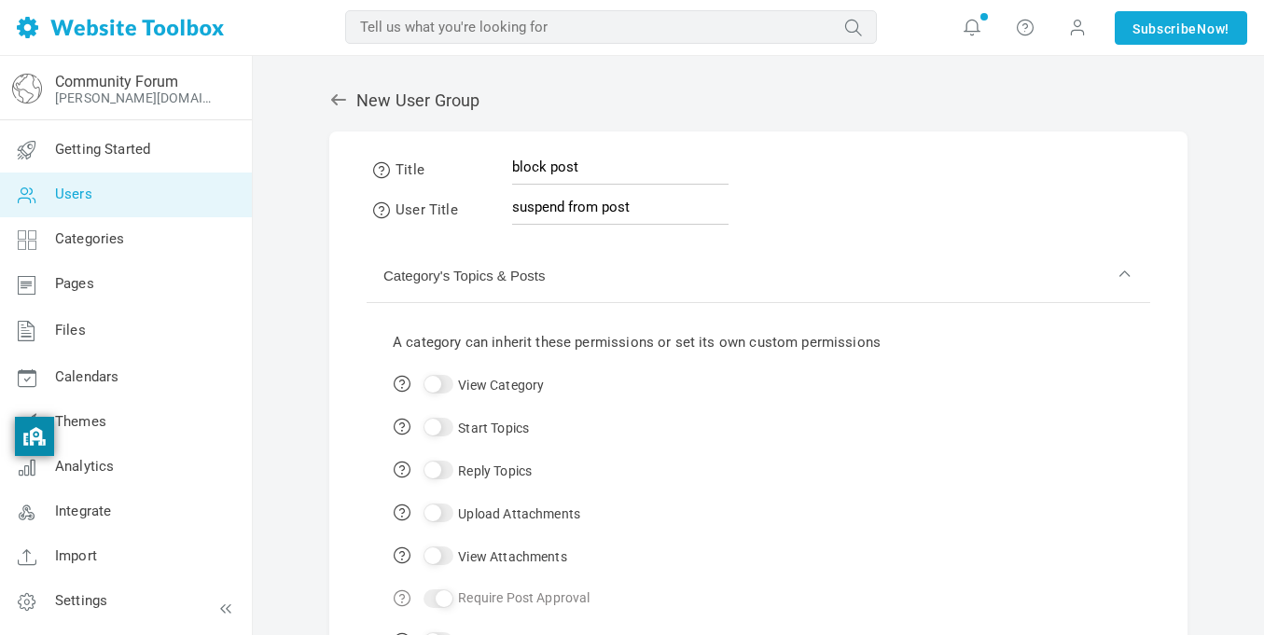
click at [569, 272] on button "Category's Topics & Posts" at bounding box center [759, 276] width 784 height 53
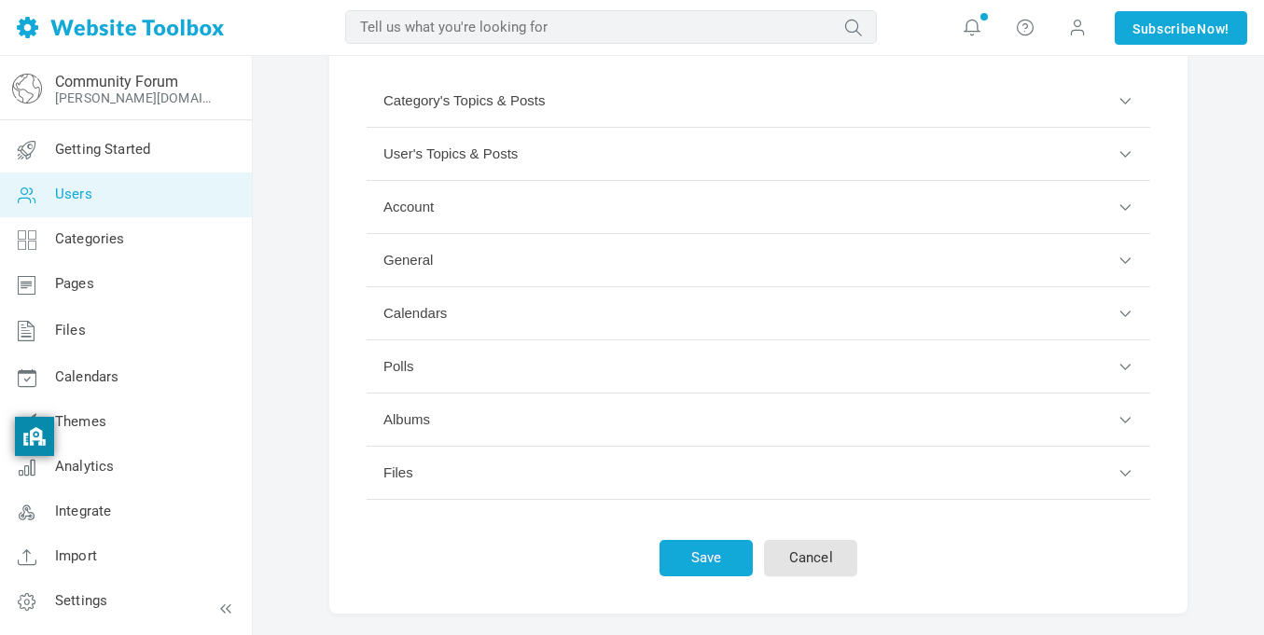
scroll to position [178, 0]
click at [512, 262] on button "General" at bounding box center [759, 257] width 784 height 53
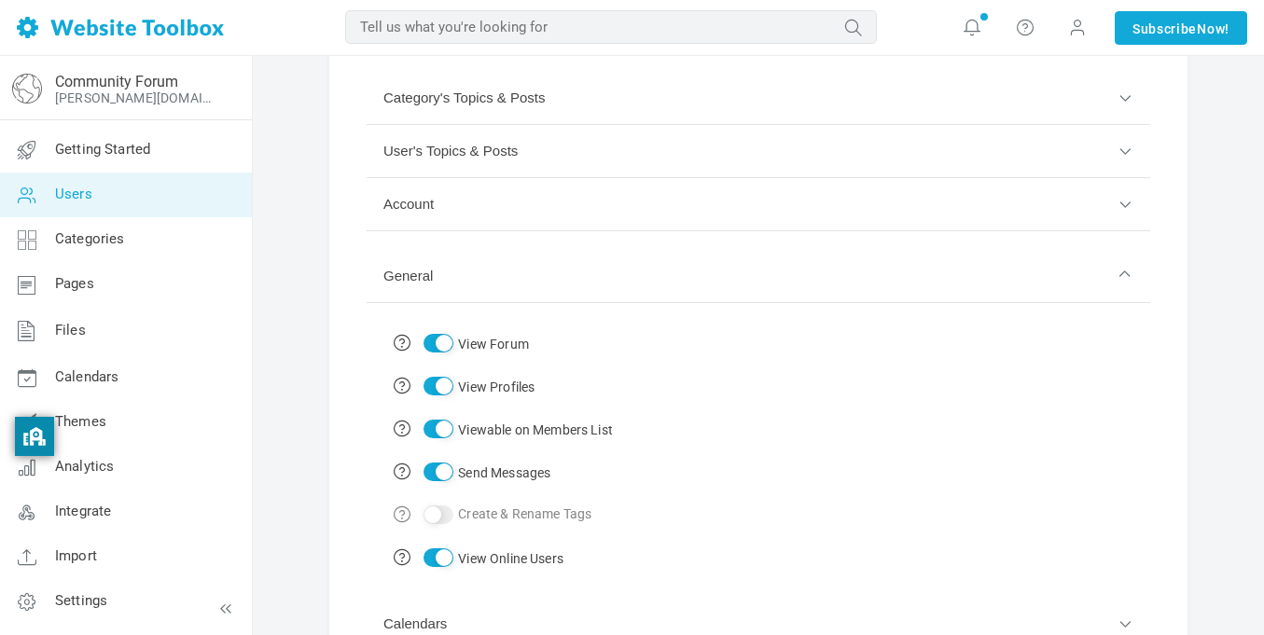
click at [438, 347] on input "View Forum" at bounding box center [438, 343] width 30 height 19
click at [437, 347] on input "View Forum" at bounding box center [438, 343] width 30 height 19
checkbox input "true"
click at [438, 389] on input "View Profiles" at bounding box center [438, 386] width 30 height 19
checkbox input "false"
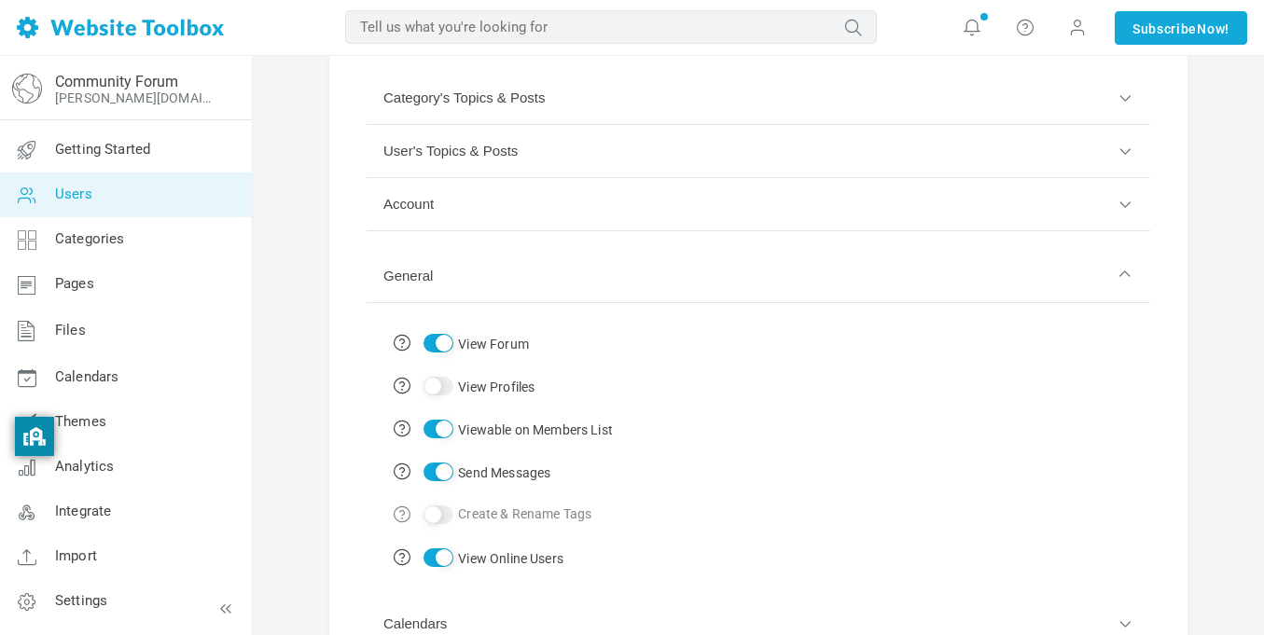
click at [437, 431] on input "Viewable on Members List" at bounding box center [438, 429] width 30 height 19
checkbox input "false"
click at [445, 463] on input "Send Messages" at bounding box center [438, 472] width 30 height 19
checkbox input "false"
click at [435, 562] on input "View Online Users" at bounding box center [438, 557] width 30 height 19
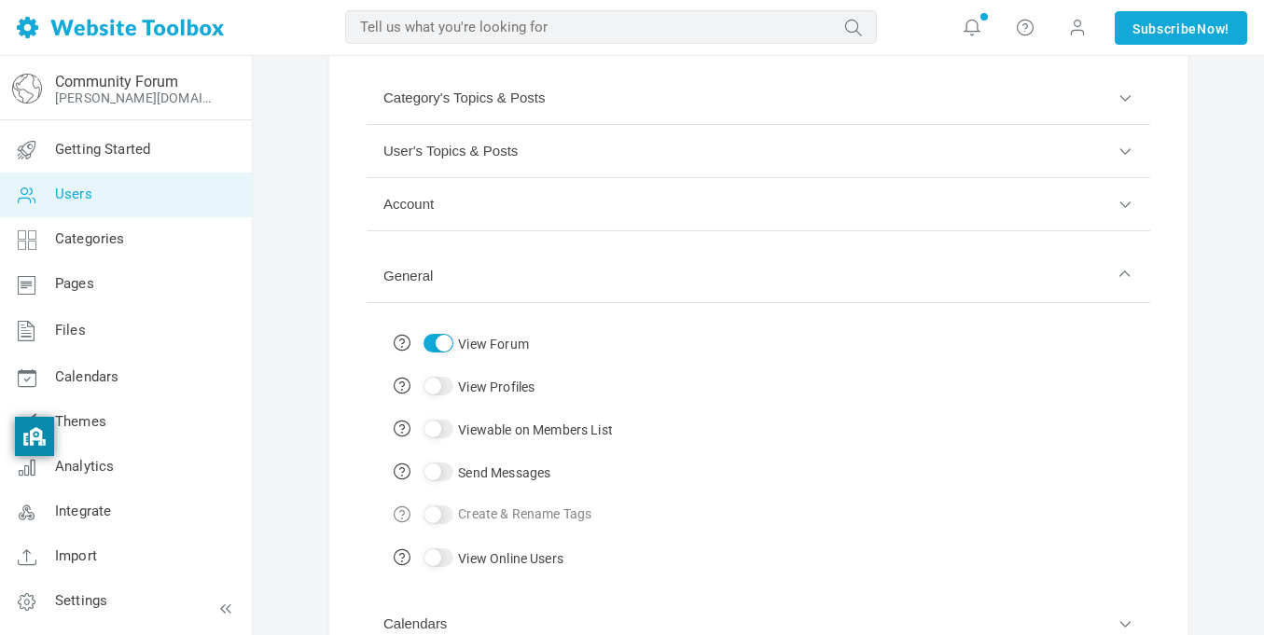
click at [446, 558] on input "View Online Users" at bounding box center [438, 557] width 30 height 19
checkbox input "true"
click at [424, 431] on input "Viewable on Members List" at bounding box center [438, 429] width 30 height 19
checkbox input "true"
click at [419, 329] on td "View Forum" at bounding box center [502, 343] width 239 height 43
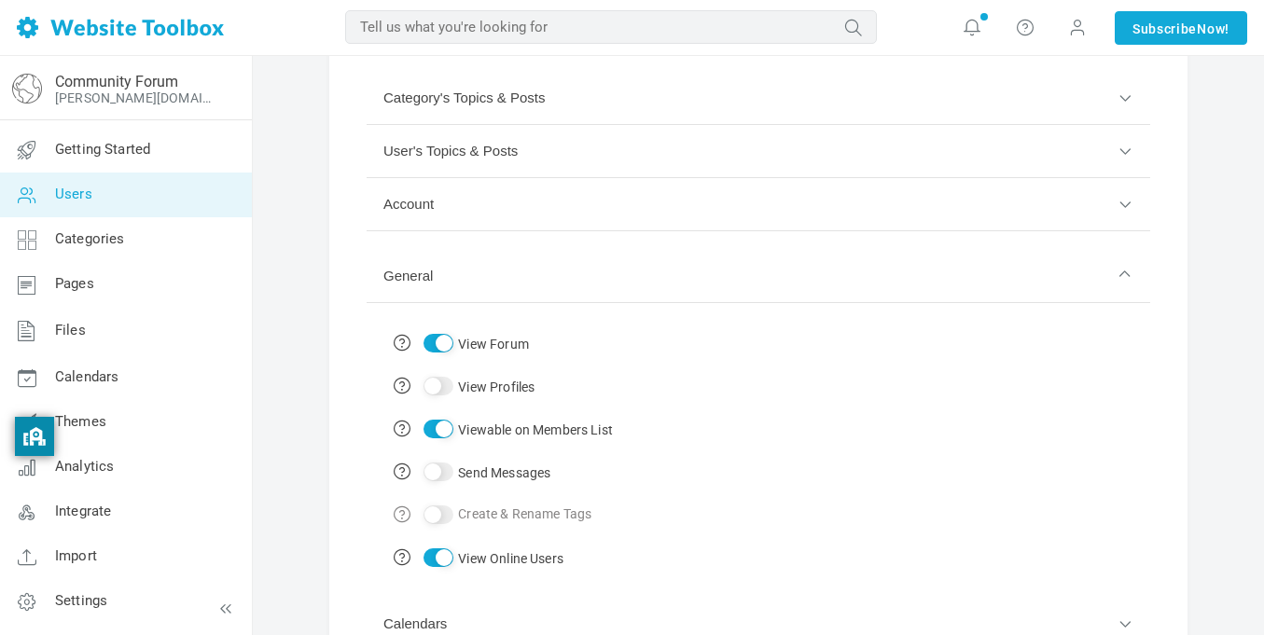
click at [431, 337] on input "View Forum" at bounding box center [438, 343] width 30 height 19
click at [430, 337] on input "View Forum" at bounding box center [438, 343] width 30 height 19
checkbox input "true"
click at [445, 395] on input "View Profiles" at bounding box center [438, 386] width 30 height 19
checkbox input "true"
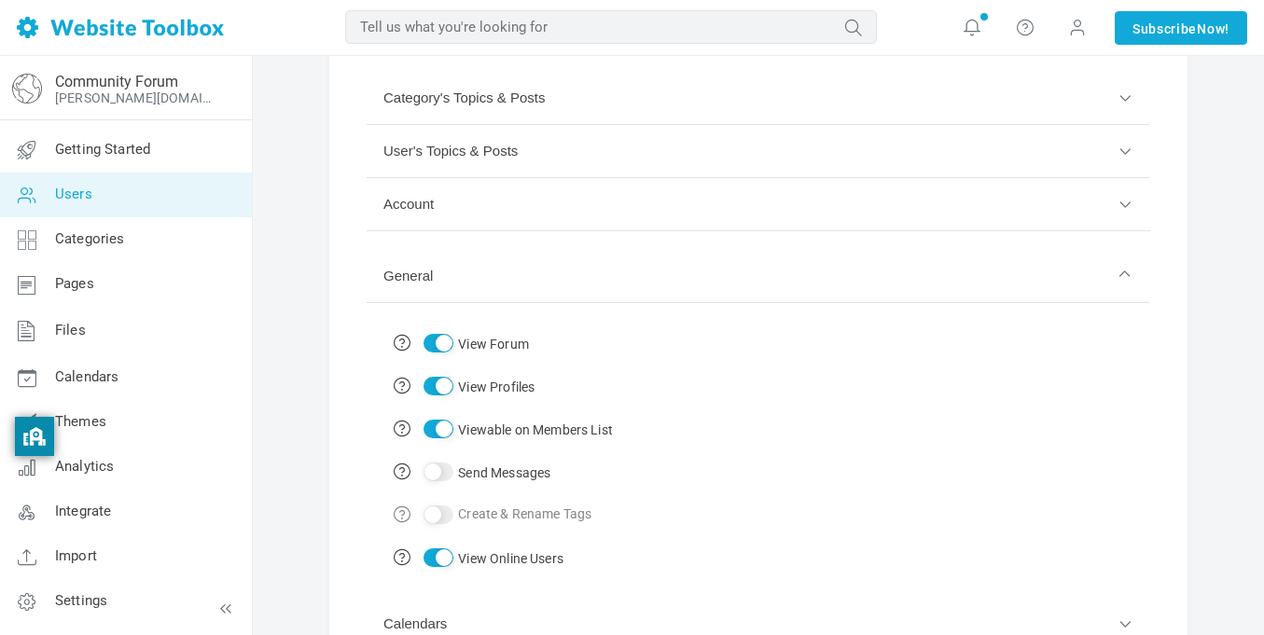
click at [496, 280] on button "General" at bounding box center [759, 276] width 784 height 53
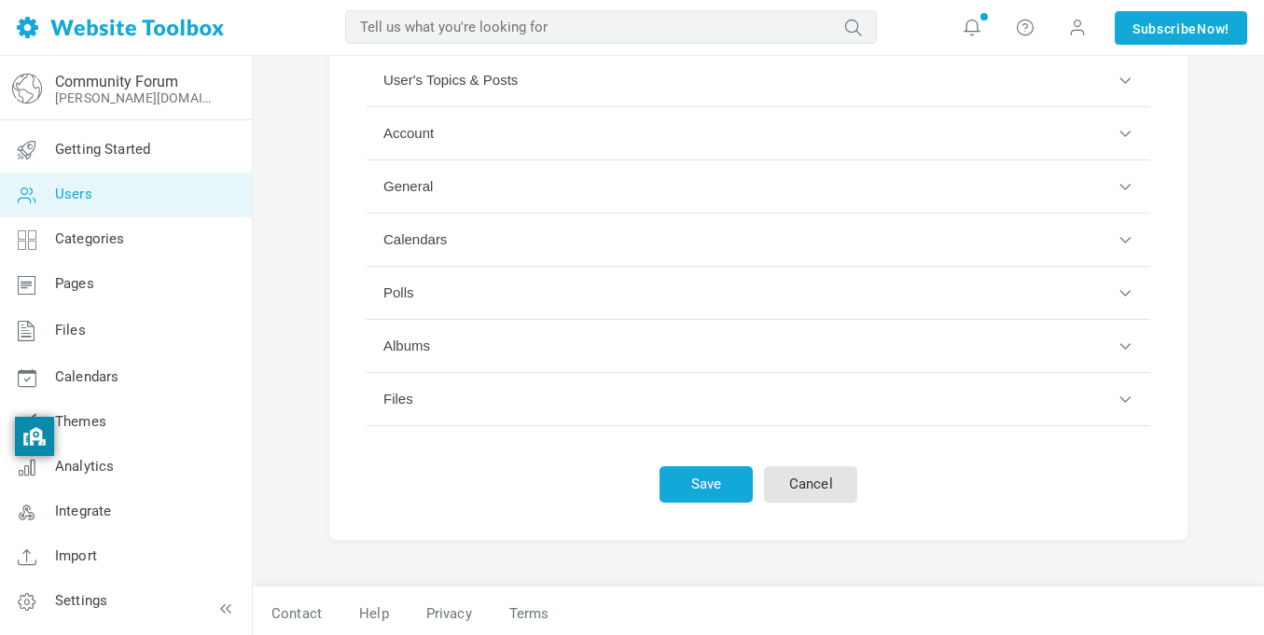
scroll to position [254, 0]
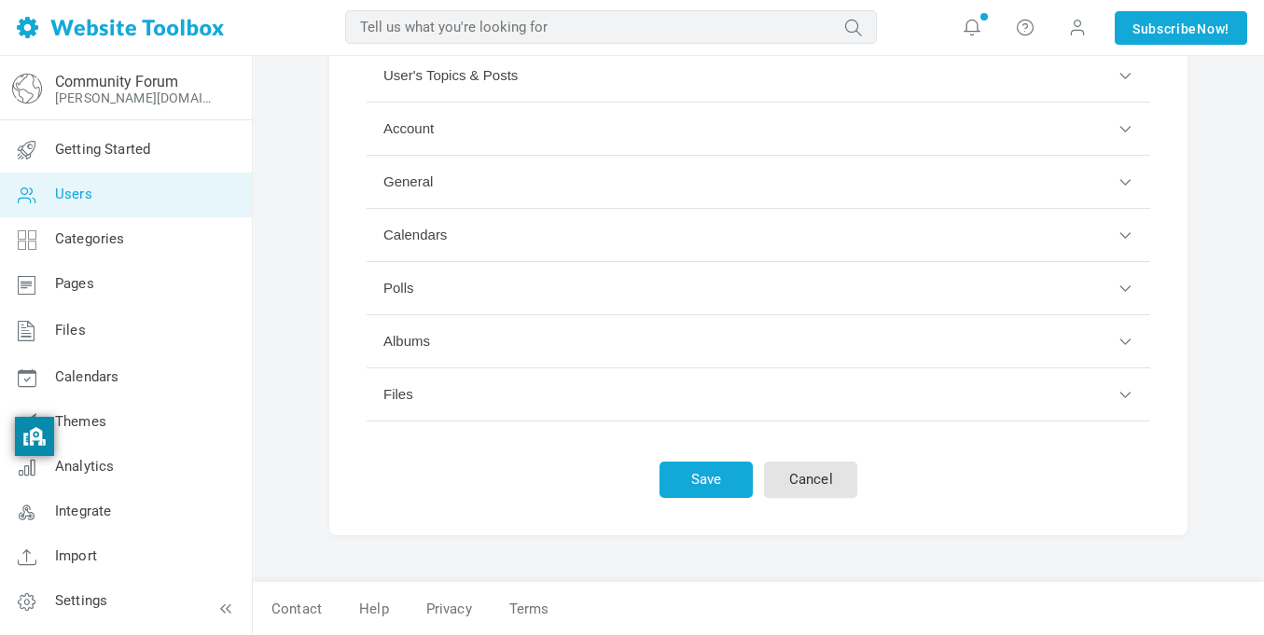
click at [464, 195] on button "General" at bounding box center [759, 182] width 784 height 53
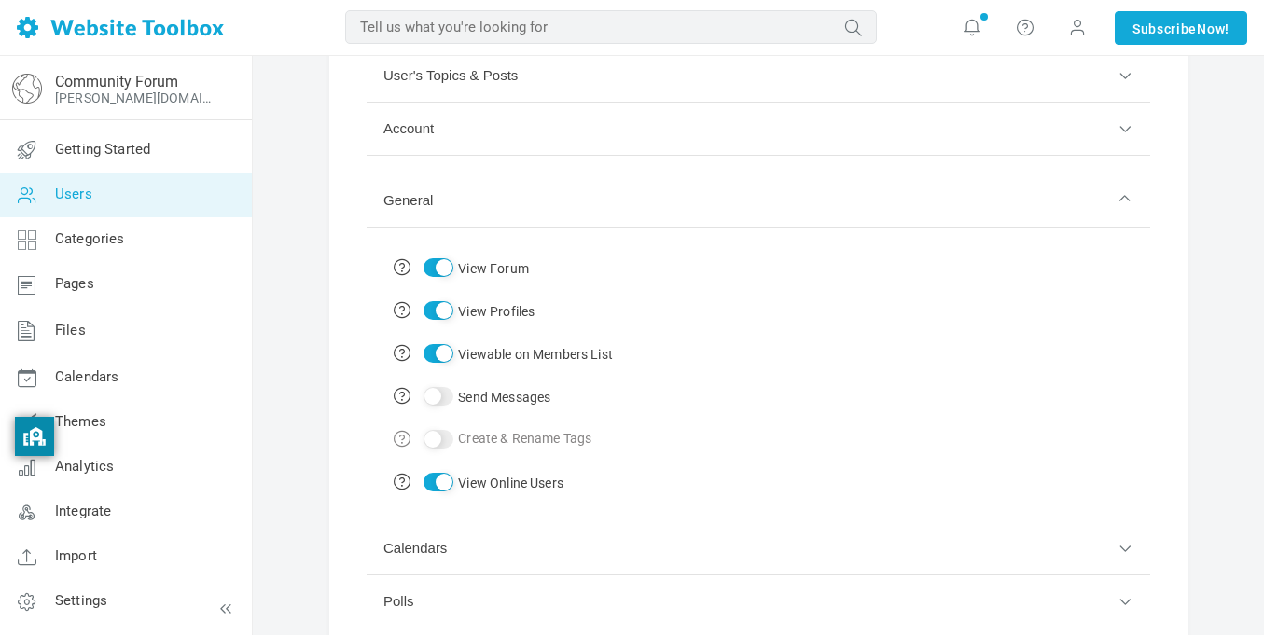
click at [464, 195] on button "General" at bounding box center [759, 200] width 784 height 53
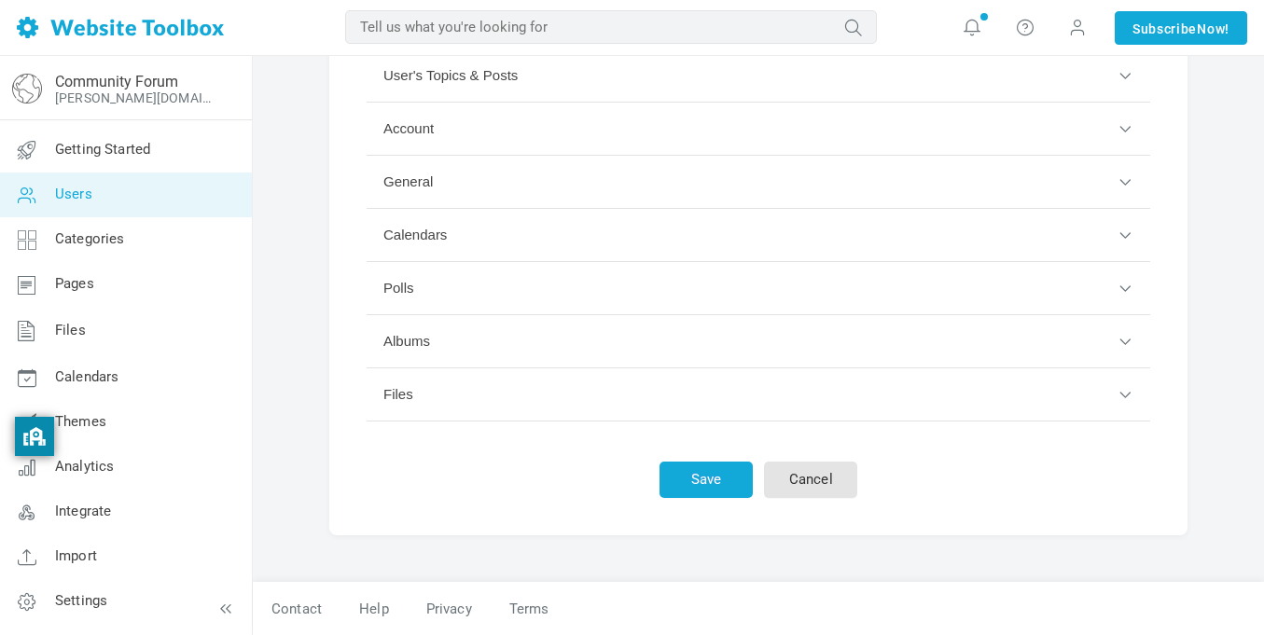
click at [454, 252] on button "Calendars" at bounding box center [759, 235] width 784 height 53
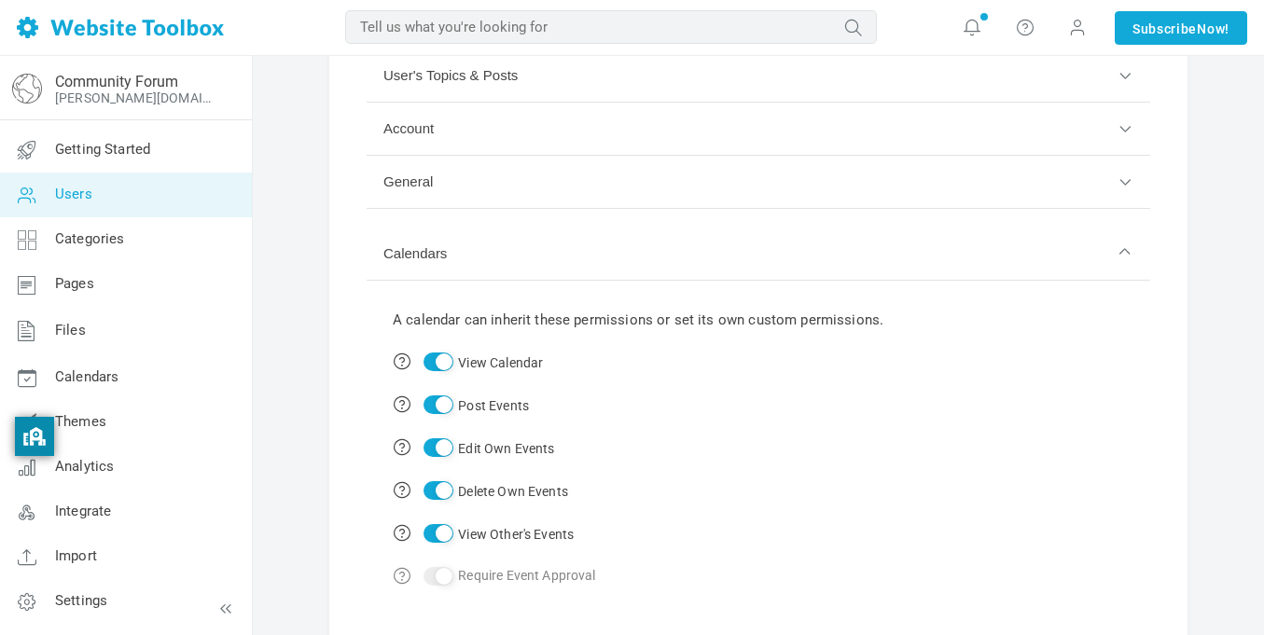
click at [446, 356] on input "View Calendar" at bounding box center [438, 362] width 30 height 19
checkbox input "false"
click at [447, 409] on input "Post Events" at bounding box center [438, 404] width 30 height 19
checkbox input "false"
click at [442, 460] on td "Edit Own Events" at bounding box center [637, 447] width 509 height 43
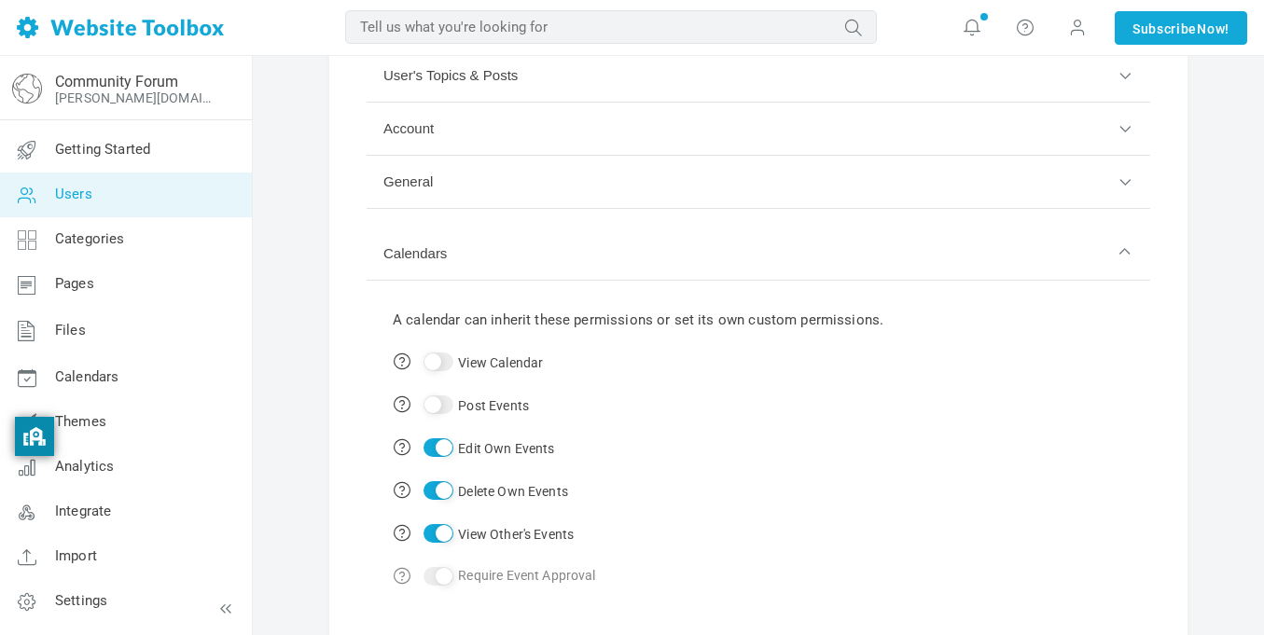
click at [442, 448] on input "Edit Own Events" at bounding box center [438, 447] width 30 height 19
checkbox input "false"
click at [444, 488] on input "Delete Own Events" at bounding box center [438, 490] width 30 height 19
checkbox input "false"
click at [449, 532] on input "View Other's Events" at bounding box center [438, 533] width 30 height 19
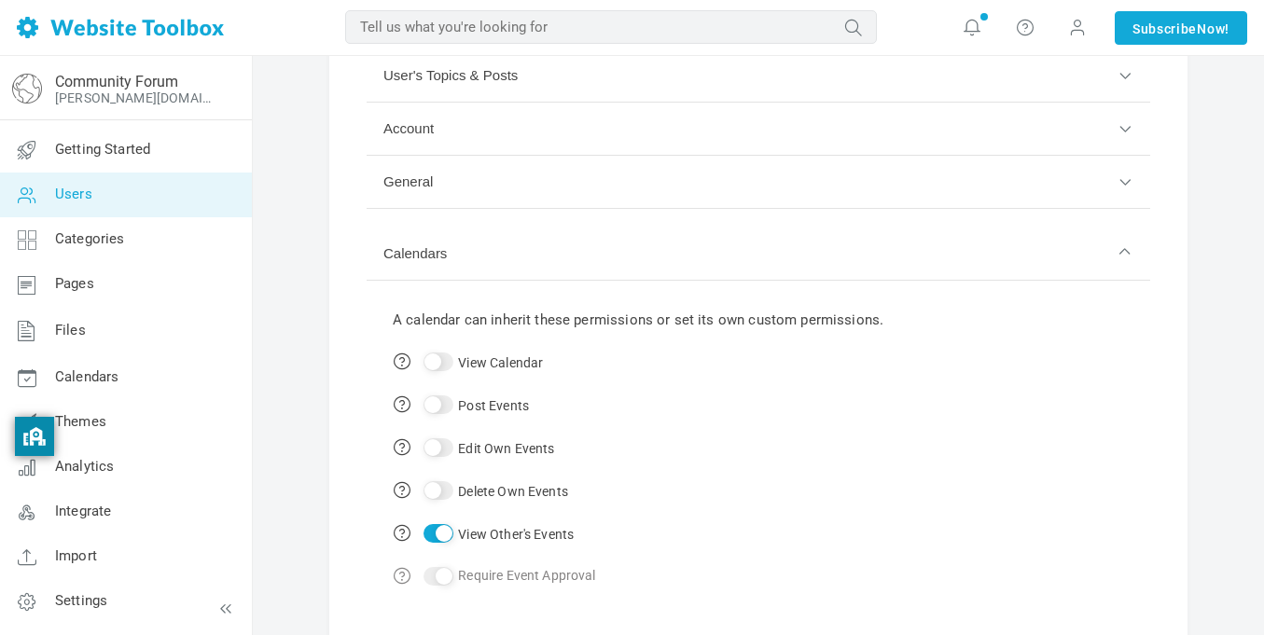
checkbox input "false"
click at [499, 273] on button "Calendars" at bounding box center [759, 254] width 784 height 53
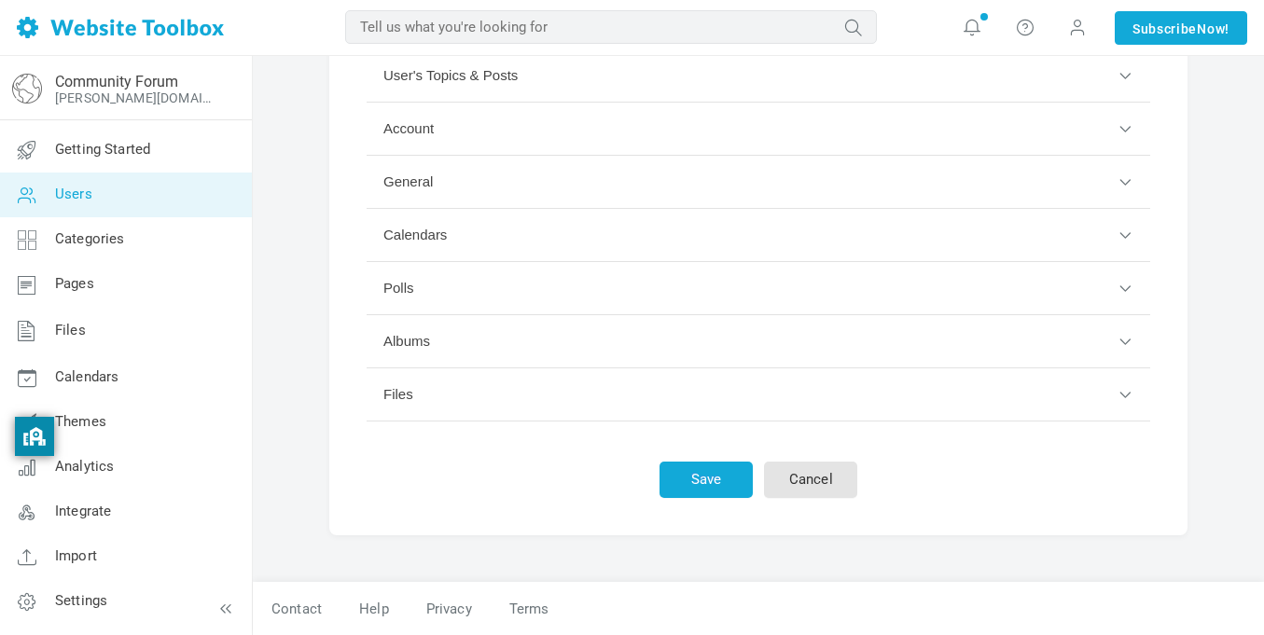
click at [494, 288] on button "Polls" at bounding box center [759, 288] width 784 height 53
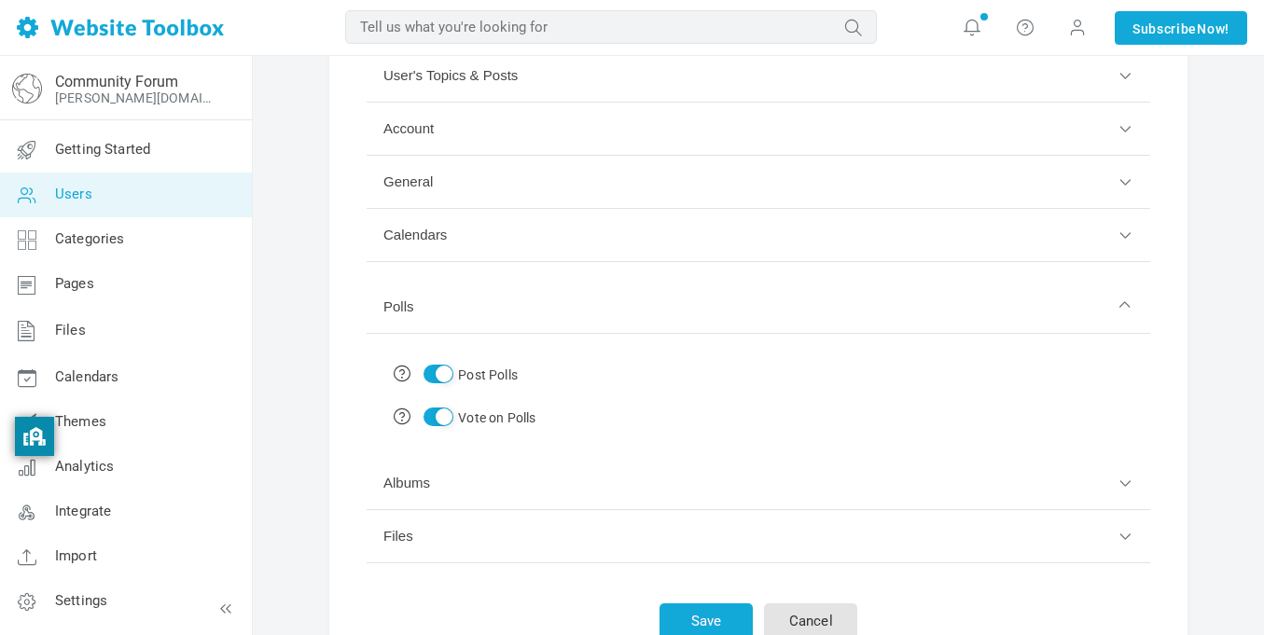
click at [440, 378] on input "Post Polls" at bounding box center [438, 374] width 30 height 19
checkbox input "false"
click at [442, 414] on input "Vote on Polls" at bounding box center [438, 417] width 30 height 19
checkbox input "false"
click at [520, 305] on button "Polls" at bounding box center [759, 307] width 784 height 53
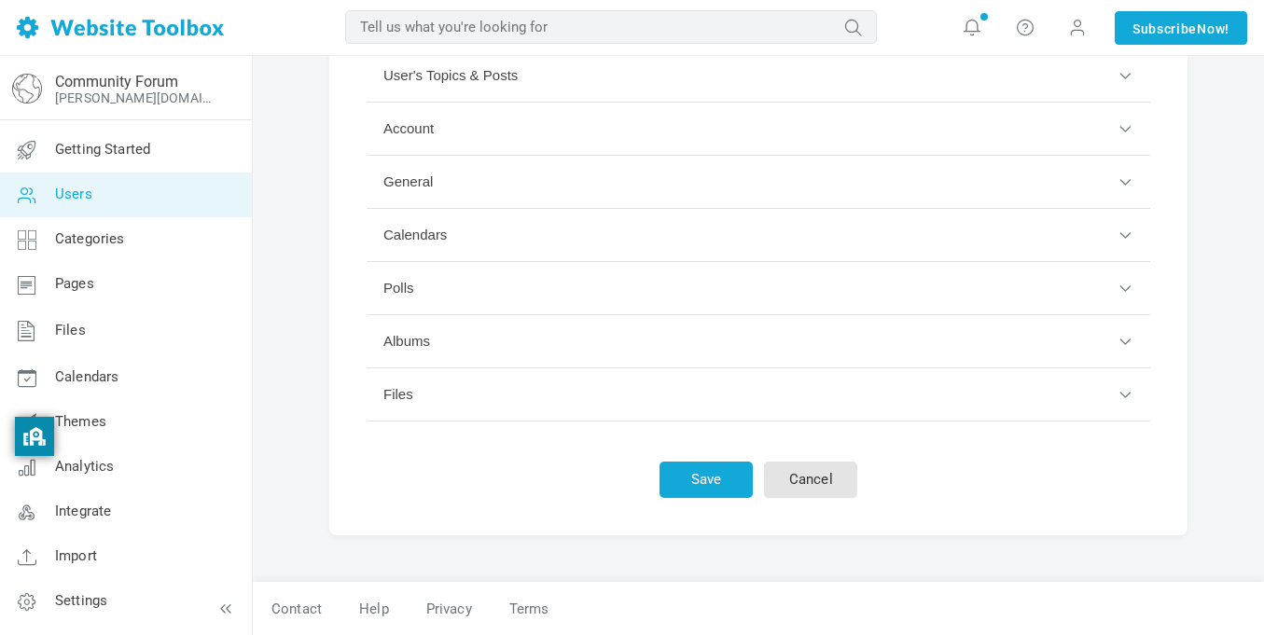
click at [485, 357] on button "Albums" at bounding box center [759, 341] width 784 height 53
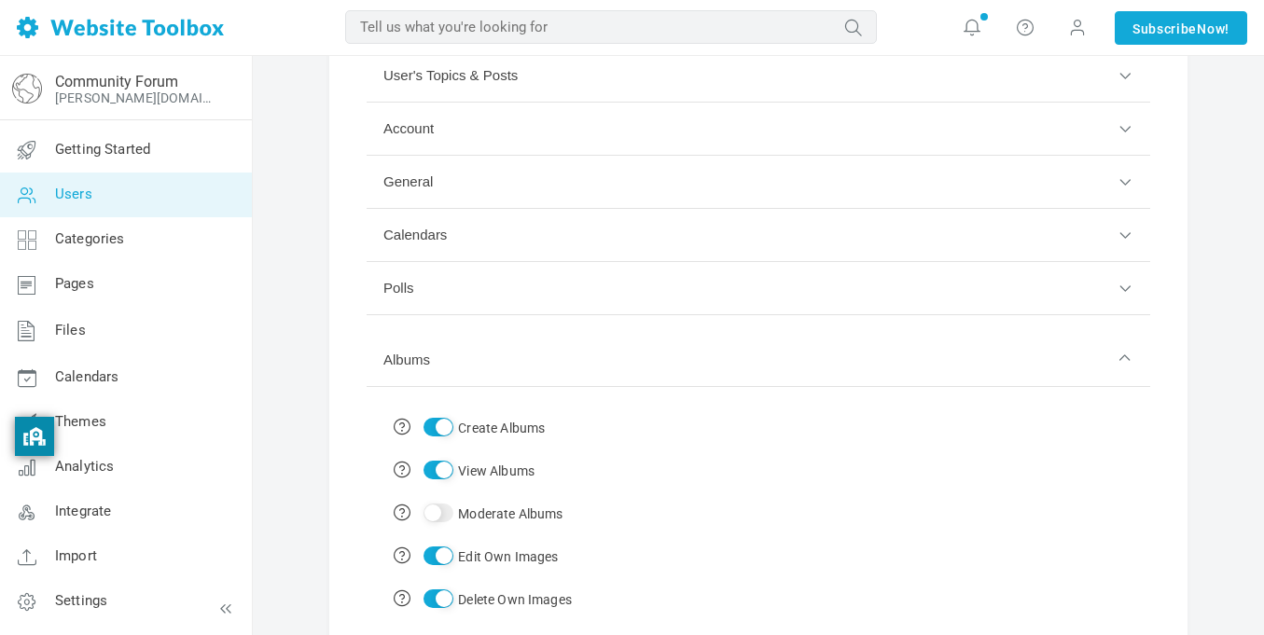
click at [439, 425] on input "Create Albums" at bounding box center [438, 427] width 30 height 19
checkbox input "false"
click at [439, 483] on td "View Albums" at bounding box center [482, 470] width 198 height 43
click at [431, 467] on input "View Albums" at bounding box center [438, 470] width 30 height 19
checkbox input "false"
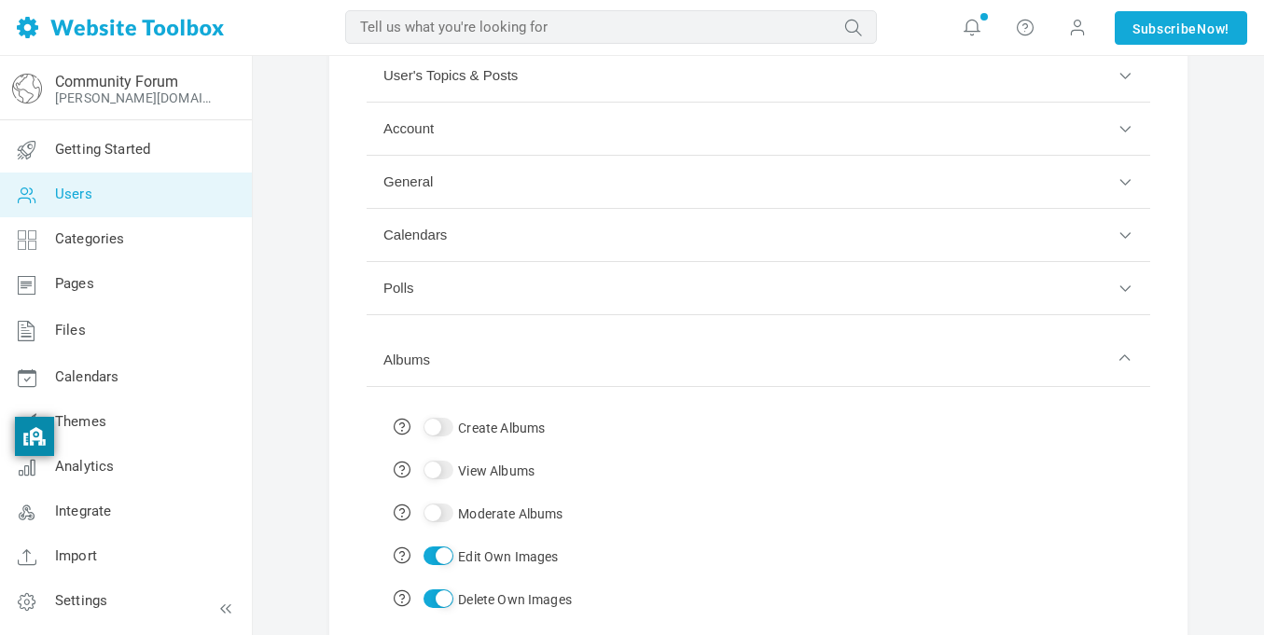
click at [426, 542] on td "Edit Own Images" at bounding box center [482, 555] width 198 height 43
click at [435, 559] on input "Edit Own Images" at bounding box center [438, 556] width 30 height 19
checkbox input "false"
click at [443, 607] on input "Delete Own Images" at bounding box center [438, 598] width 30 height 19
checkbox input "false"
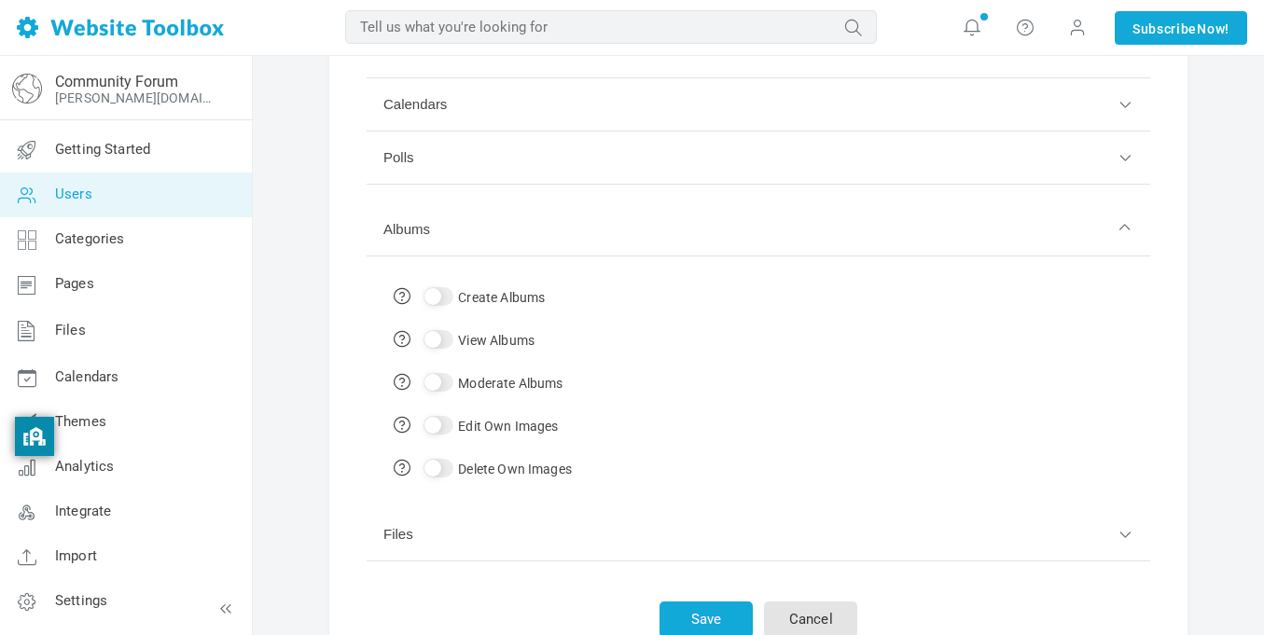
scroll to position [387, 0]
click at [508, 249] on button "Albums" at bounding box center [759, 227] width 784 height 53
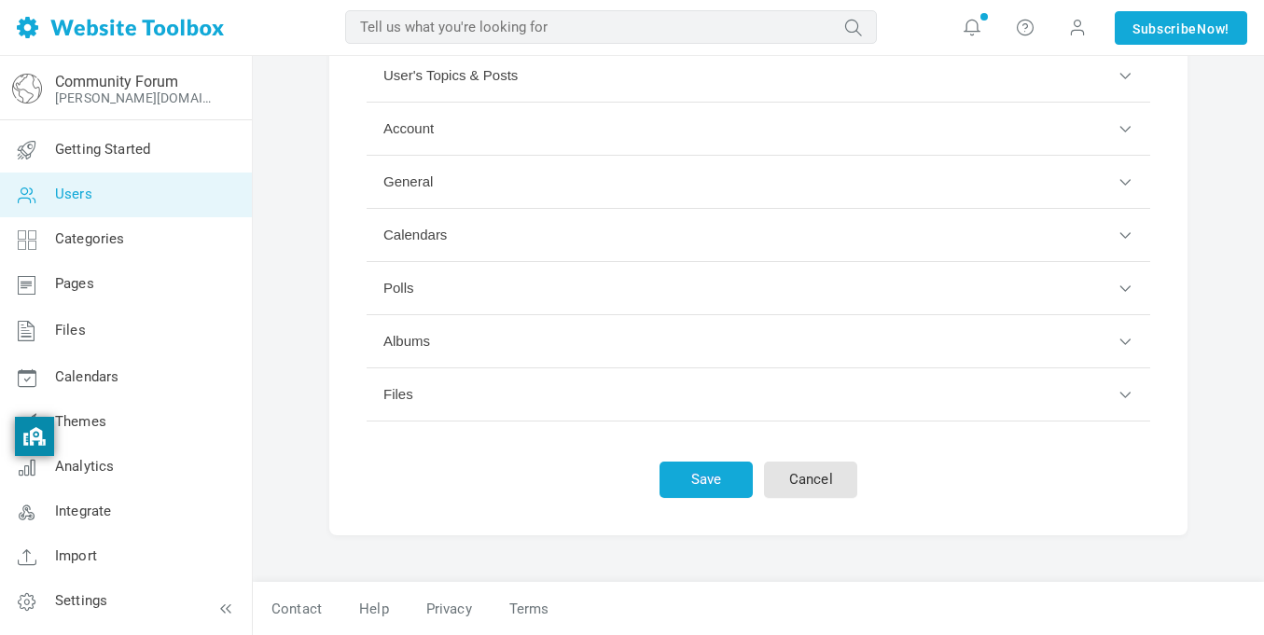
scroll to position [254, 0]
click at [491, 412] on button "Files" at bounding box center [759, 394] width 784 height 53
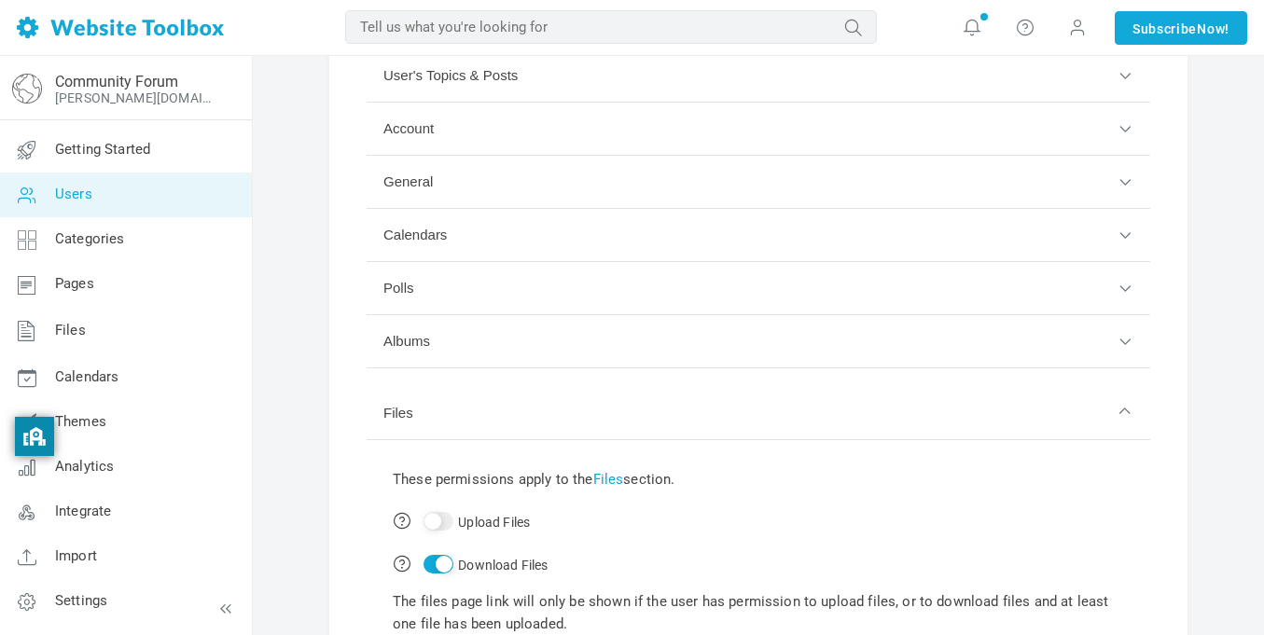
click at [451, 562] on input "Download Files" at bounding box center [438, 564] width 30 height 19
checkbox input "false"
click at [528, 408] on button "Files" at bounding box center [759, 413] width 784 height 53
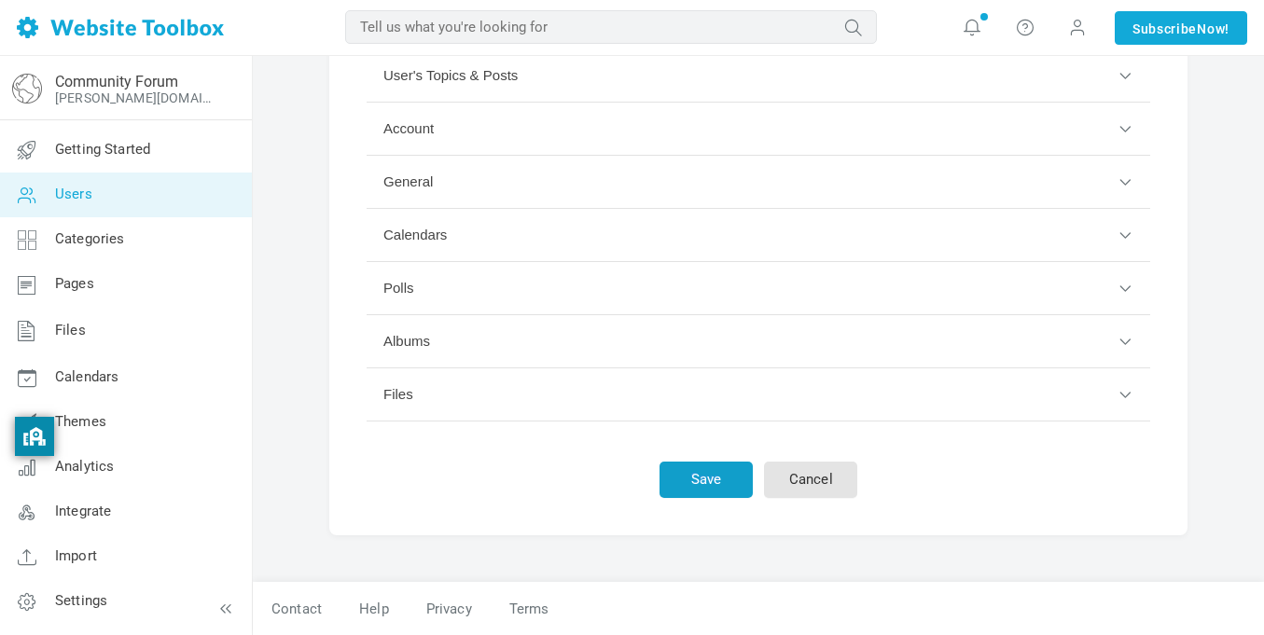
click at [707, 472] on button "Save" at bounding box center [705, 480] width 93 height 36
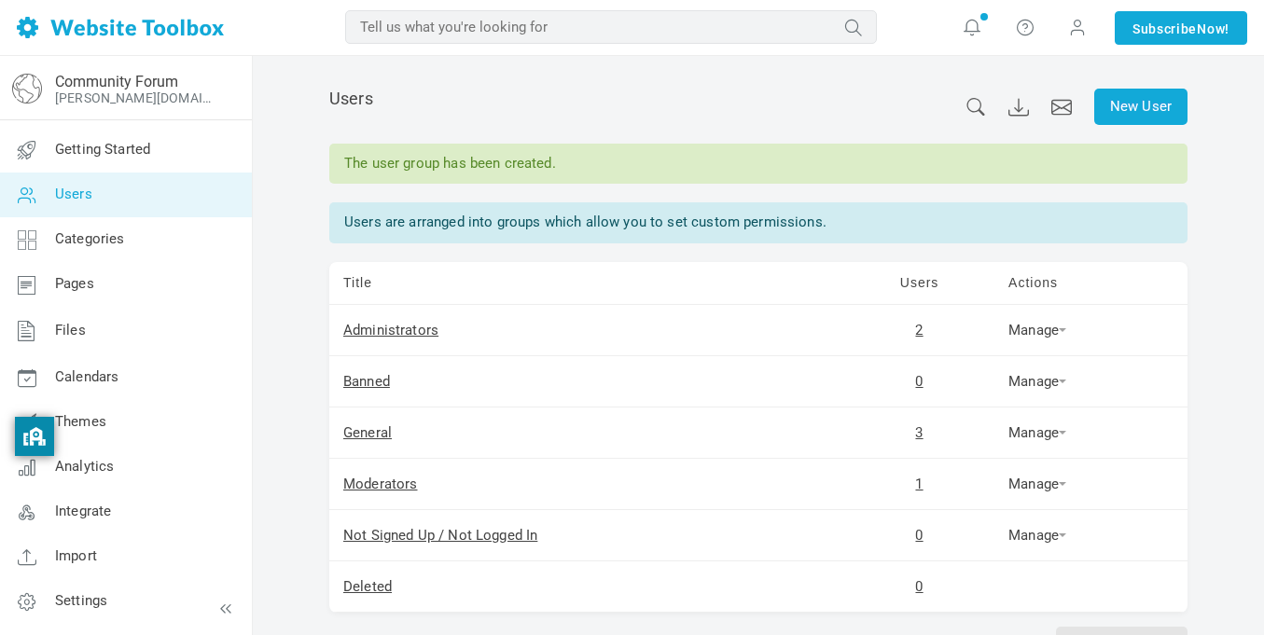
click at [97, 197] on link "Users" at bounding box center [125, 195] width 253 height 45
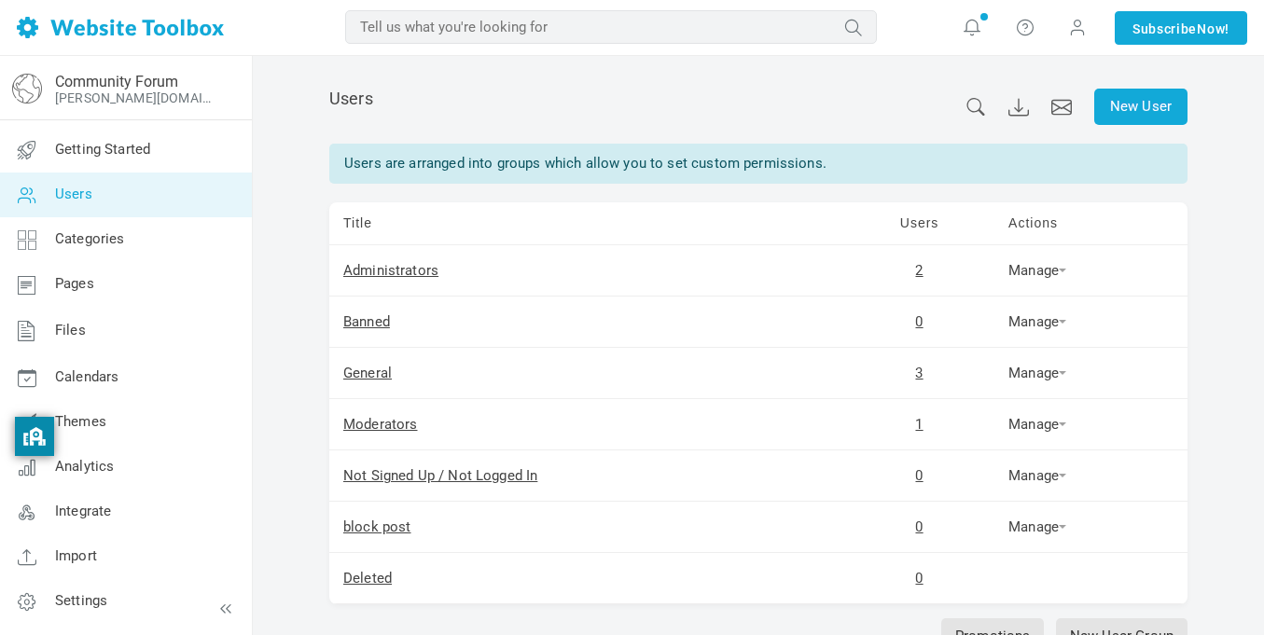
scroll to position [133, 0]
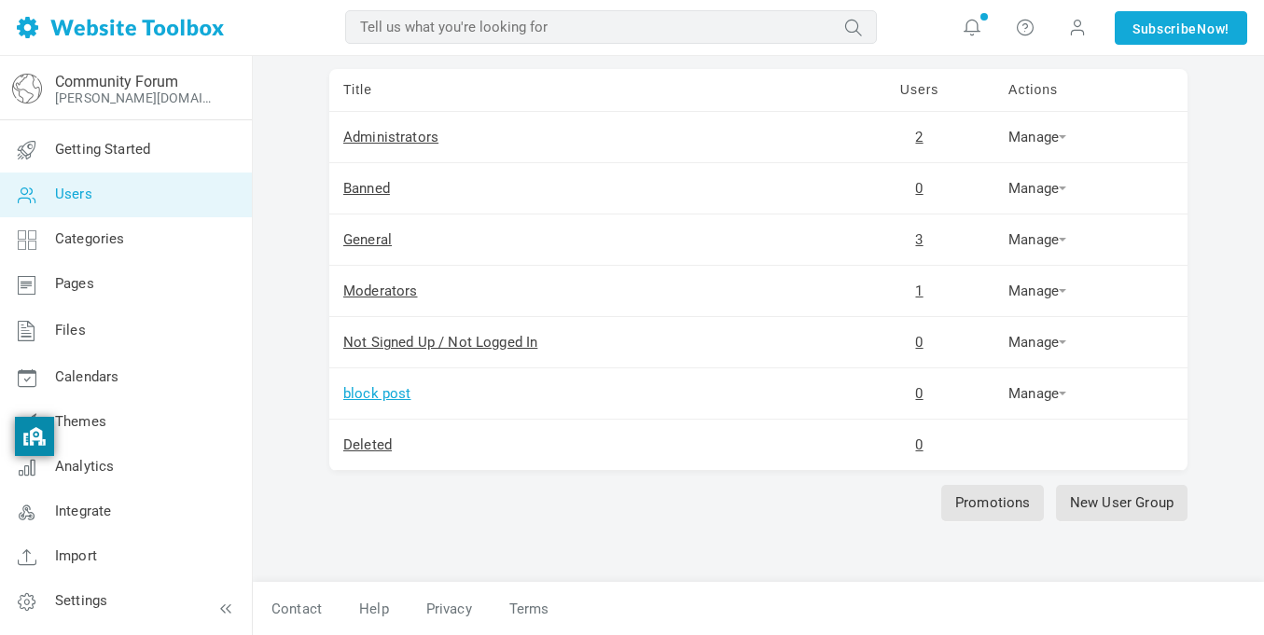
click at [384, 397] on link "block post" at bounding box center [377, 393] width 68 height 17
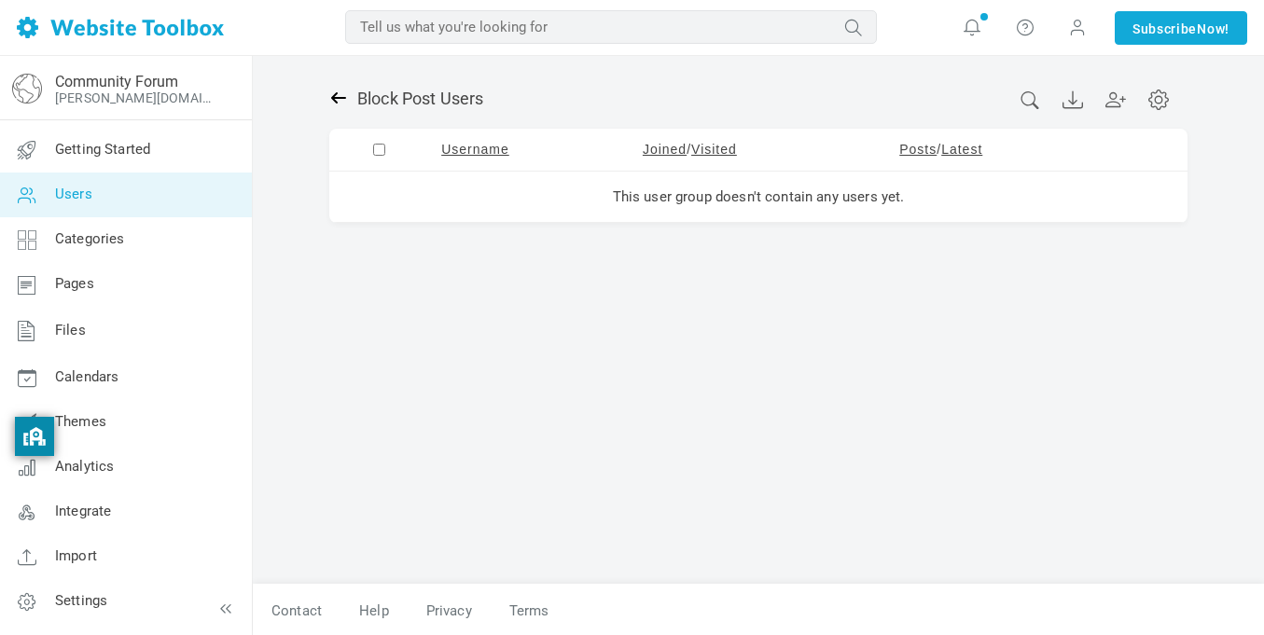
click at [337, 99] on icon at bounding box center [338, 98] width 19 height 19
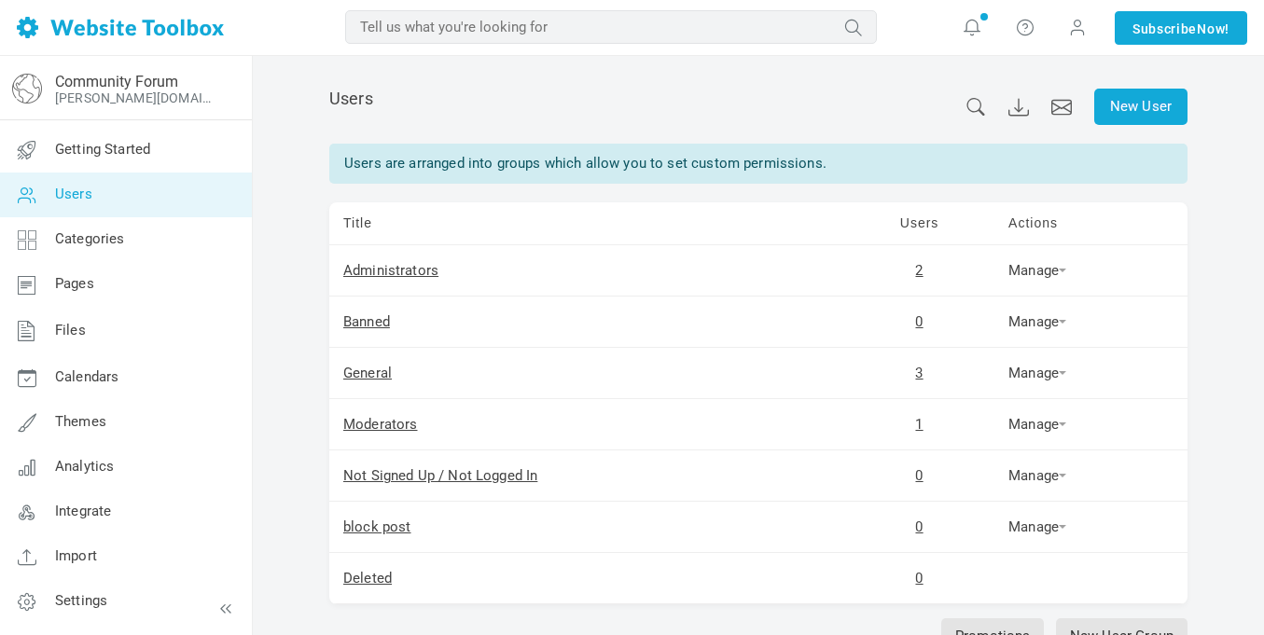
scroll to position [133, 0]
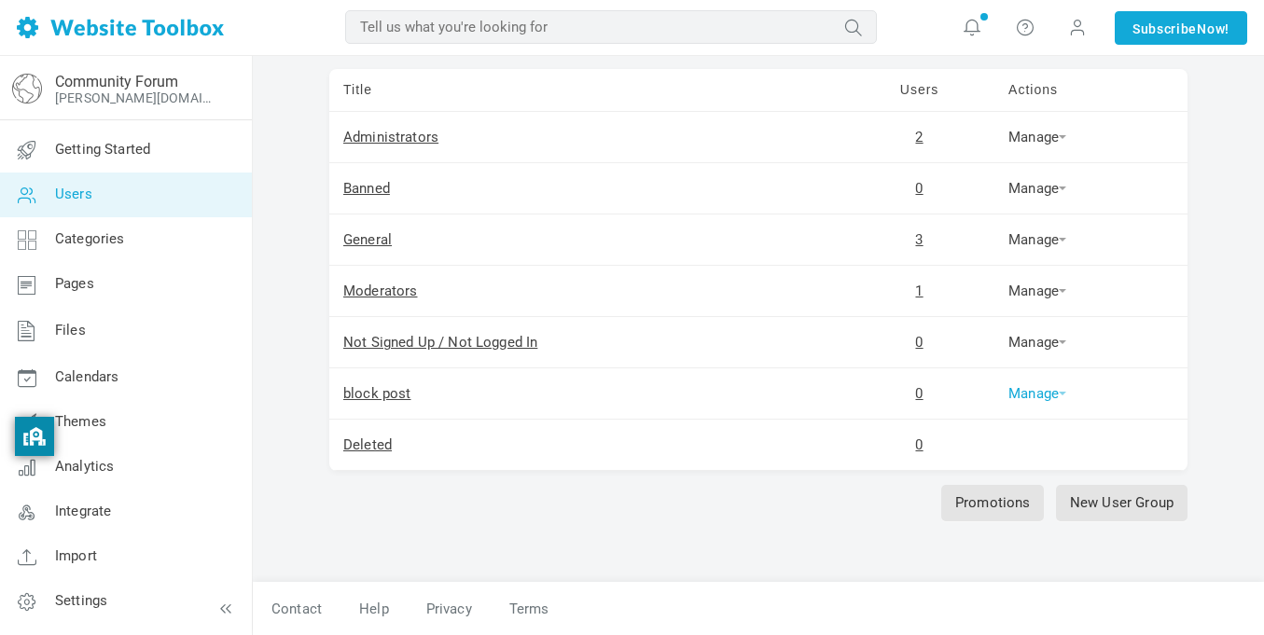
click at [1050, 398] on link "Manage" at bounding box center [1037, 393] width 58 height 17
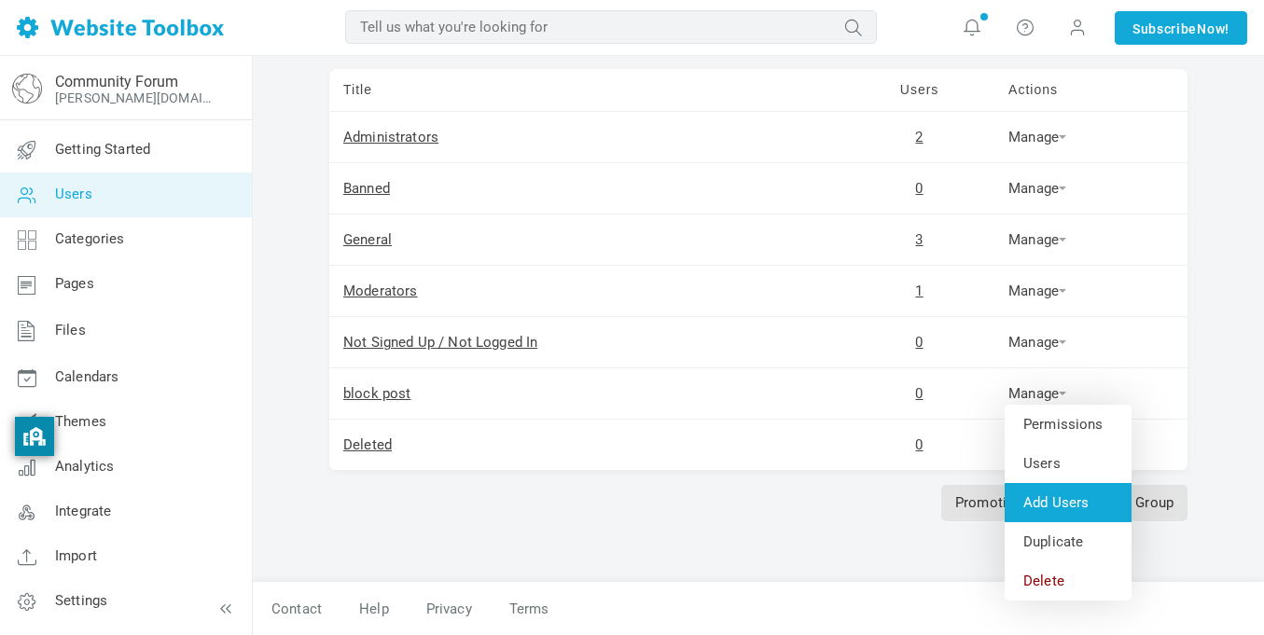
click at [1075, 492] on link "Add Users" at bounding box center [1068, 502] width 127 height 39
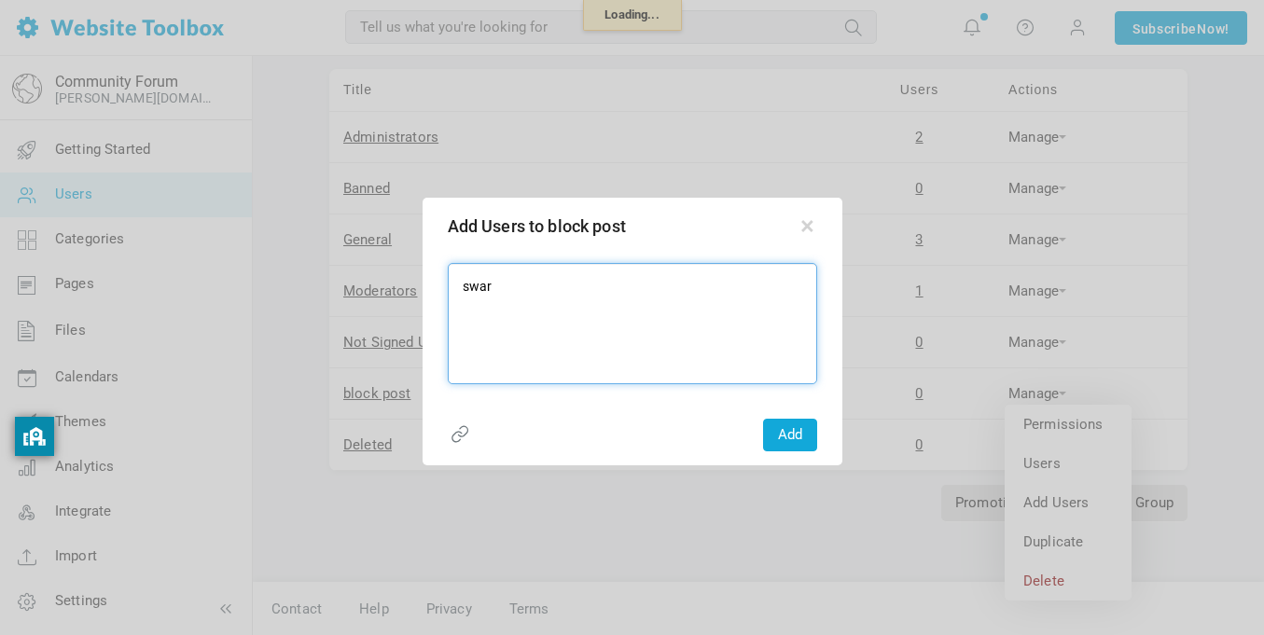
type input "sware"
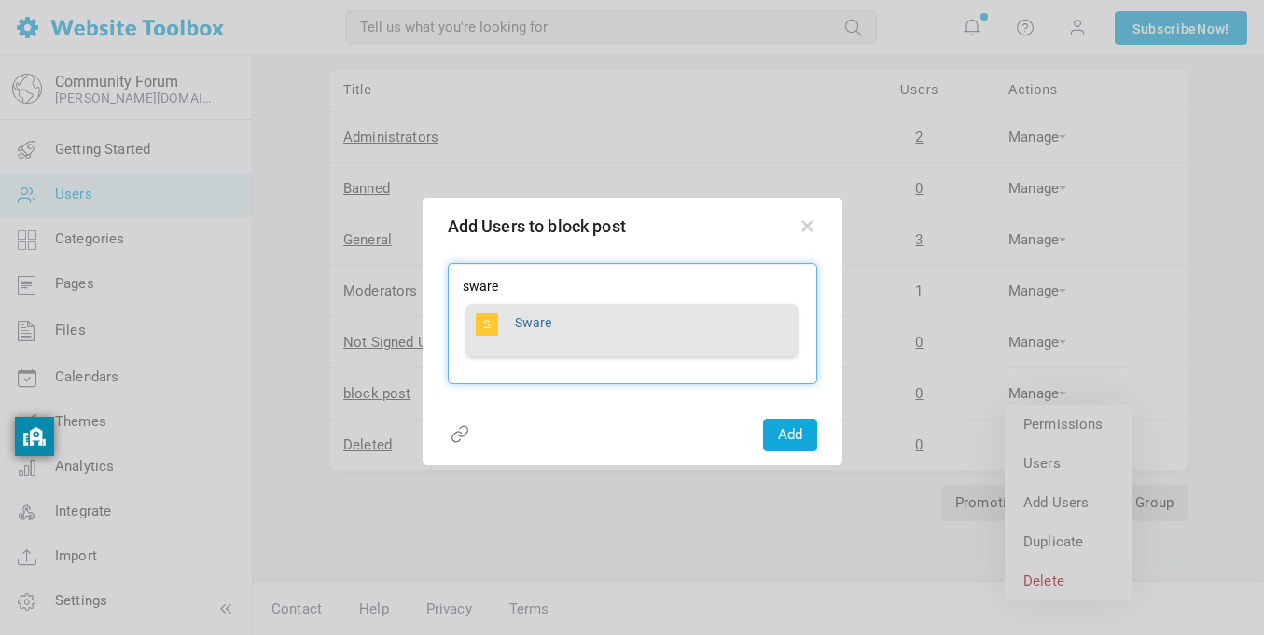
click at [660, 338] on div "Sware" at bounding box center [632, 330] width 312 height 34
type textarea "Sware"
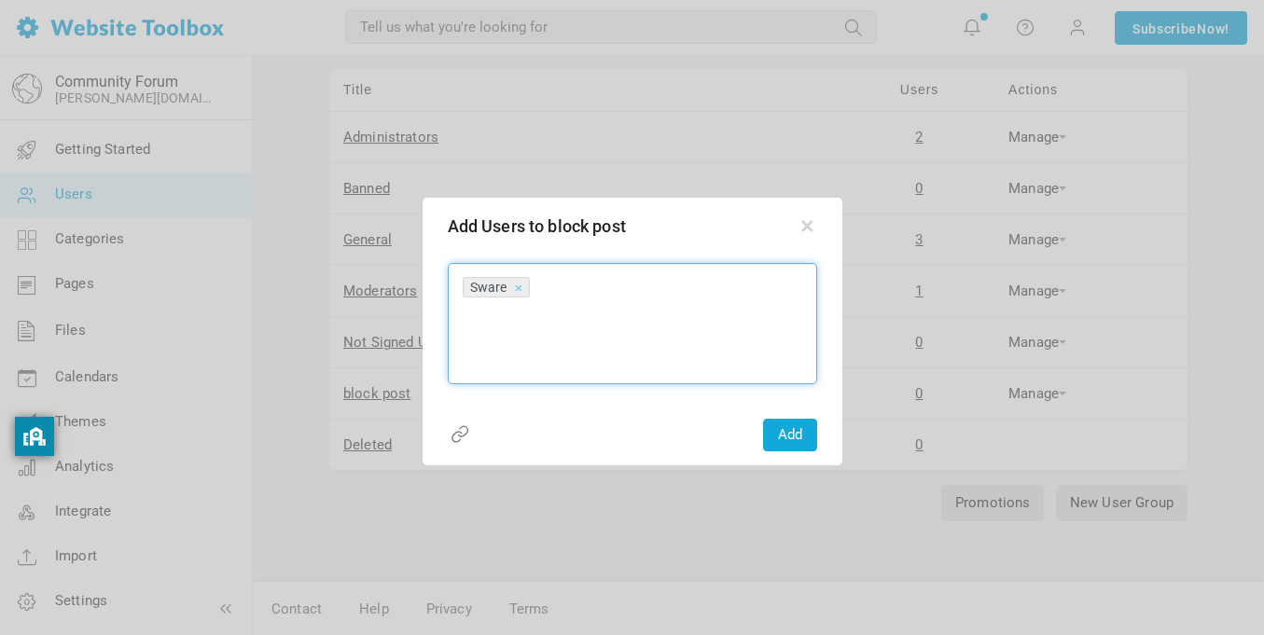
click at [782, 431] on button "Add" at bounding box center [790, 435] width 54 height 33
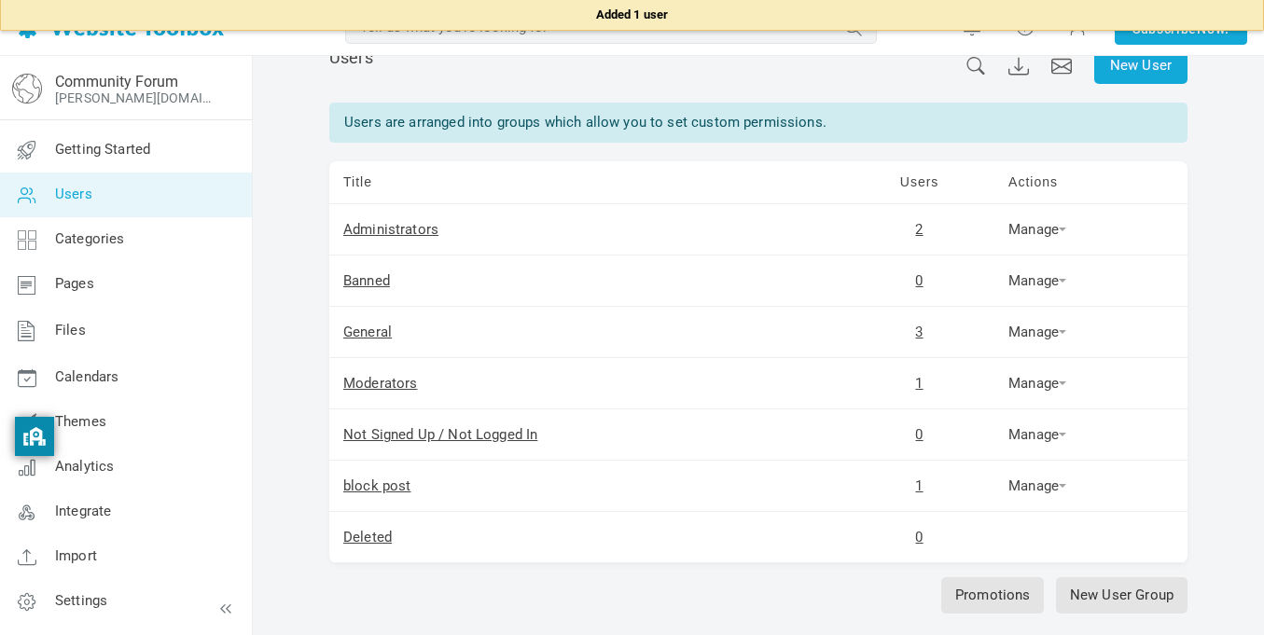
scroll to position [0, 0]
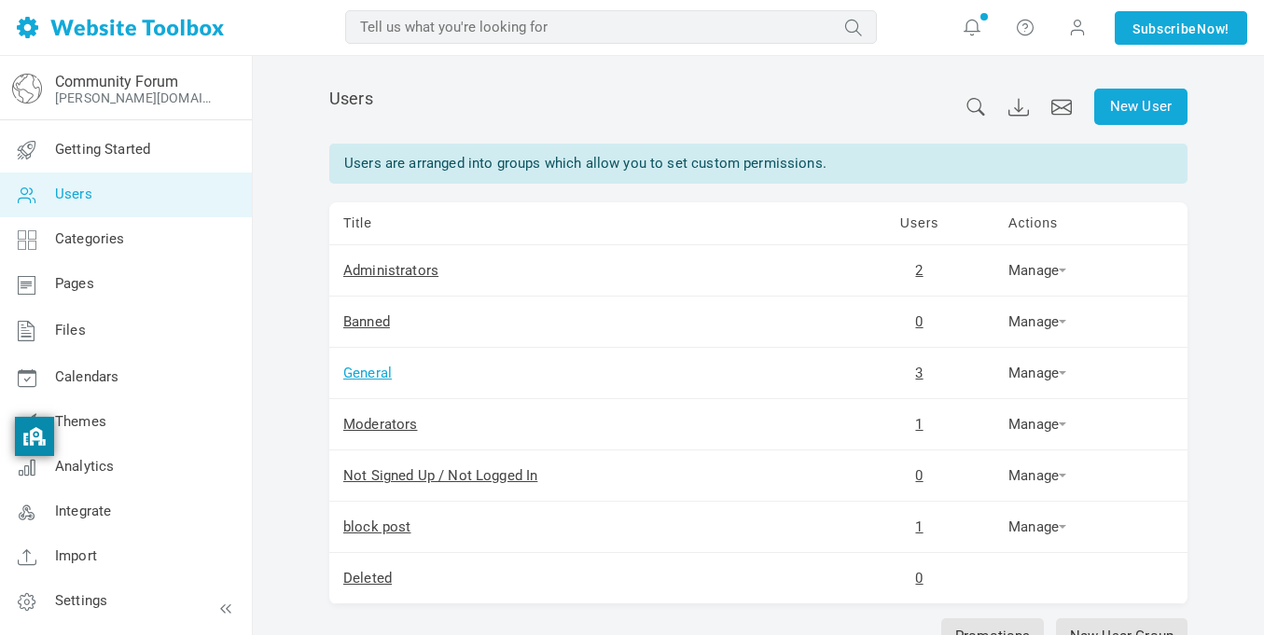
click at [382, 372] on link "General" at bounding box center [367, 373] width 49 height 17
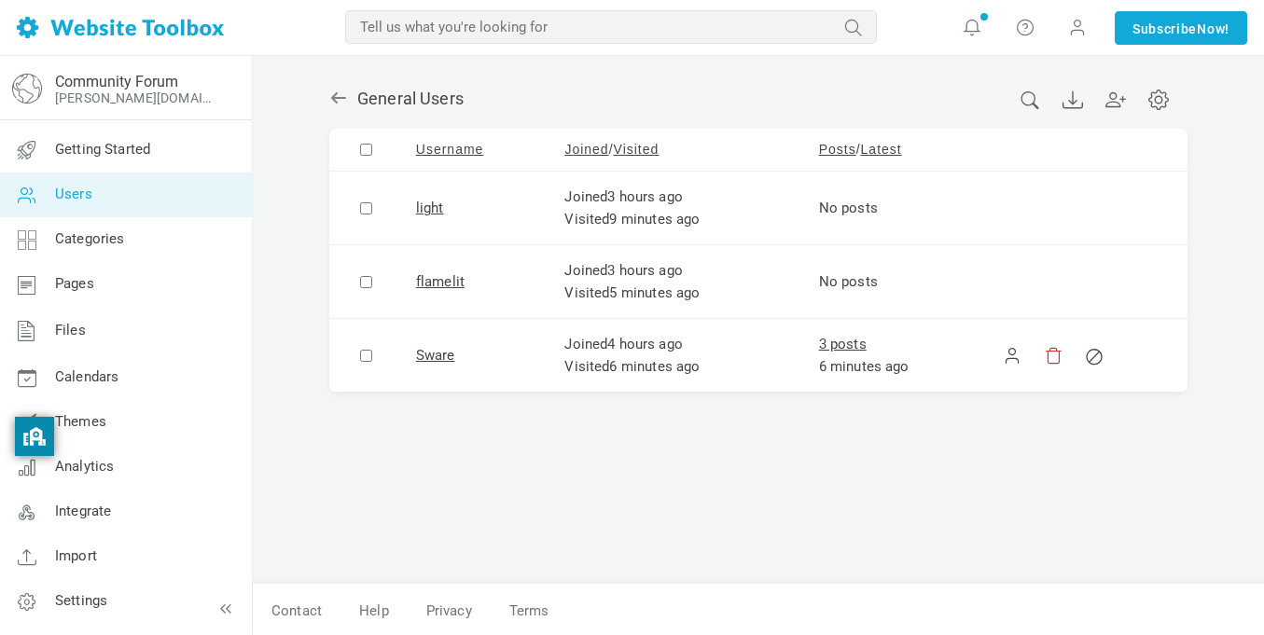
click at [360, 354] on input "checkbox" at bounding box center [366, 356] width 12 height 12
checkbox input "true"
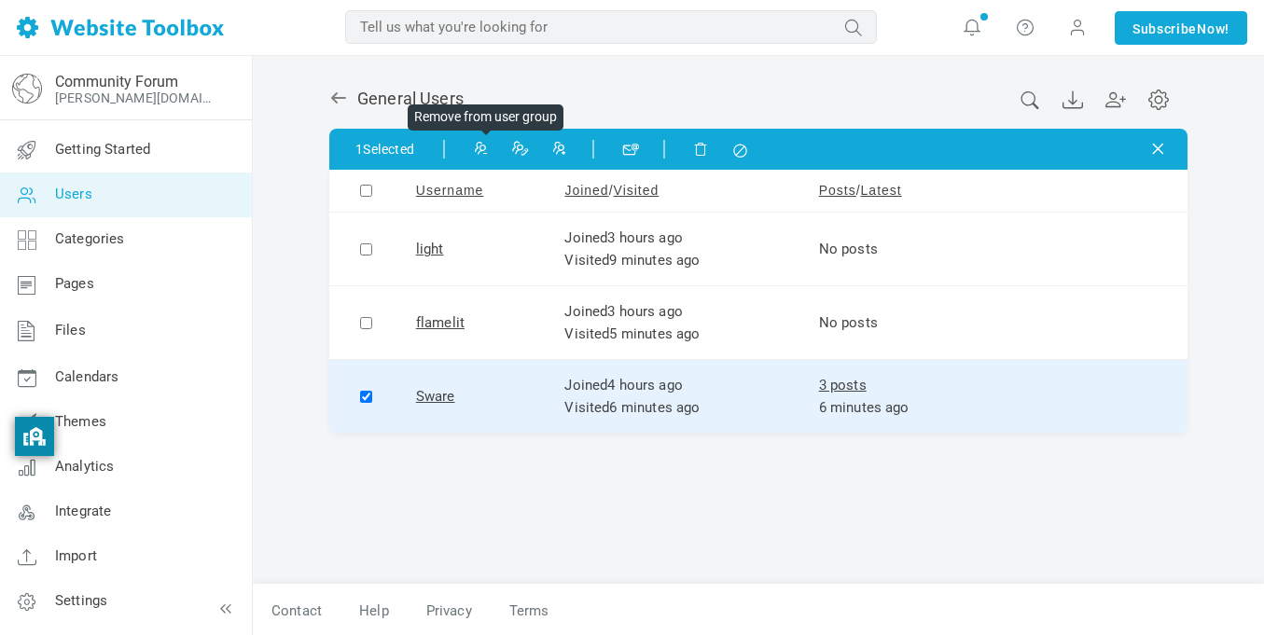
click at [486, 147] on icon at bounding box center [479, 147] width 13 height 13
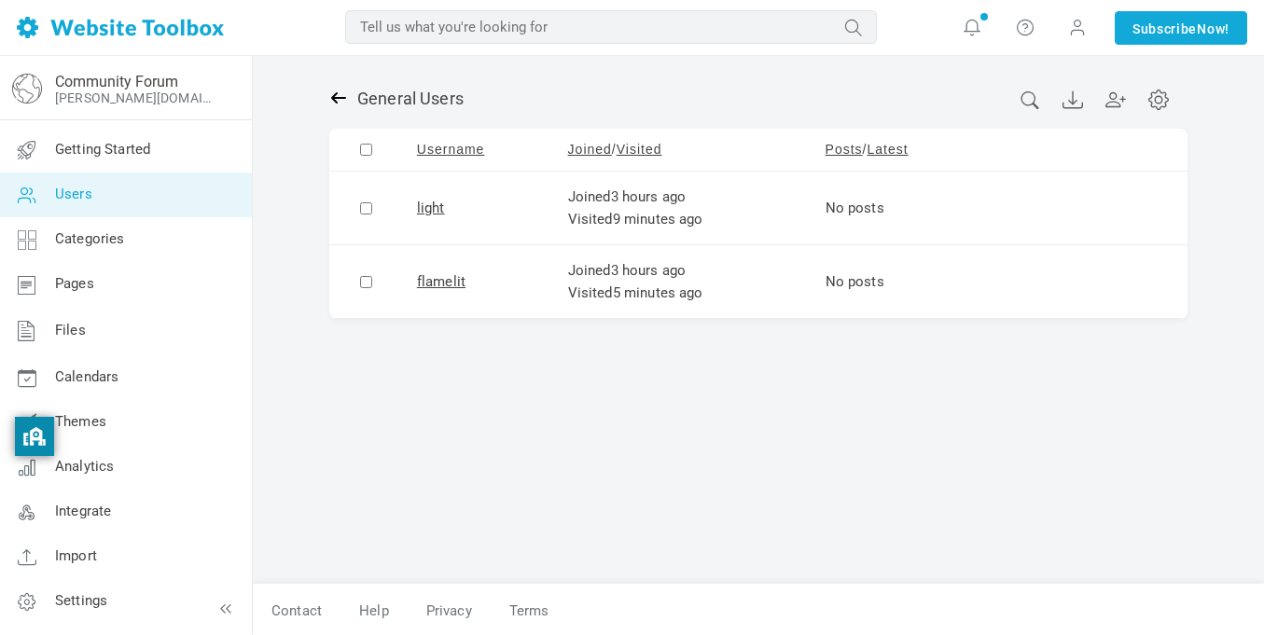
click at [340, 98] on icon at bounding box center [338, 97] width 15 height 11
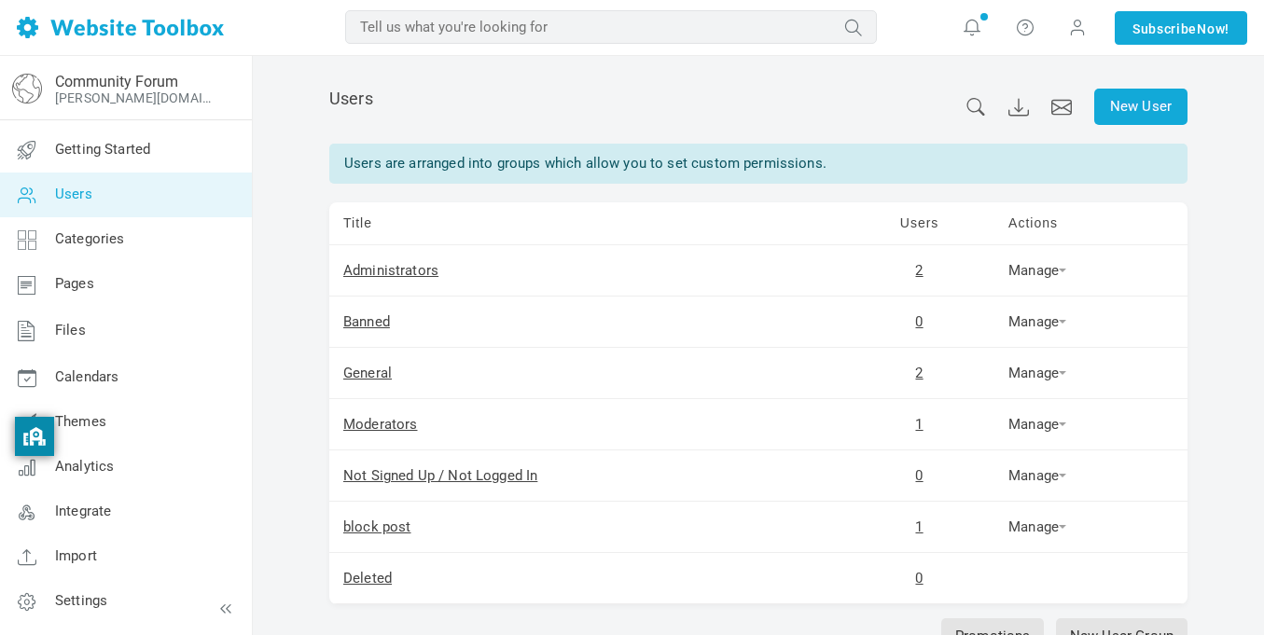
click at [340, 98] on span "Users" at bounding box center [351, 99] width 44 height 20
click at [342, 92] on span "Users" at bounding box center [351, 99] width 44 height 20
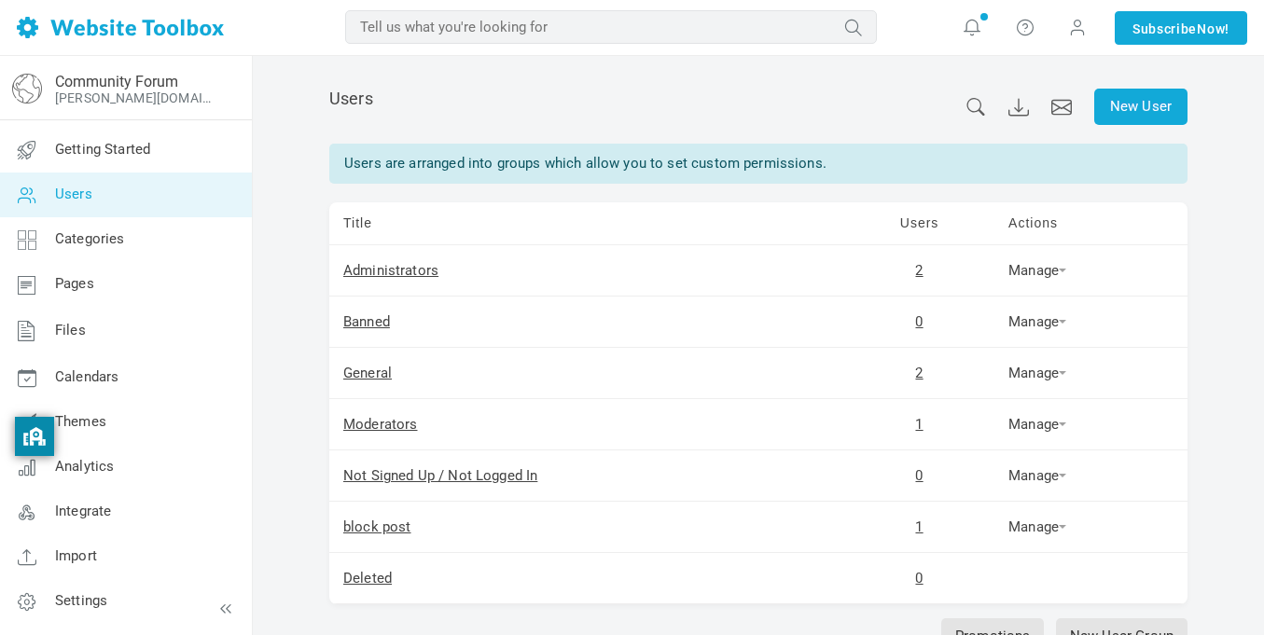
click at [342, 92] on span "Users" at bounding box center [351, 99] width 44 height 20
click at [300, 195] on div "New User Users Users are arranged into groups which allow you to set custom per…" at bounding box center [758, 412] width 1011 height 713
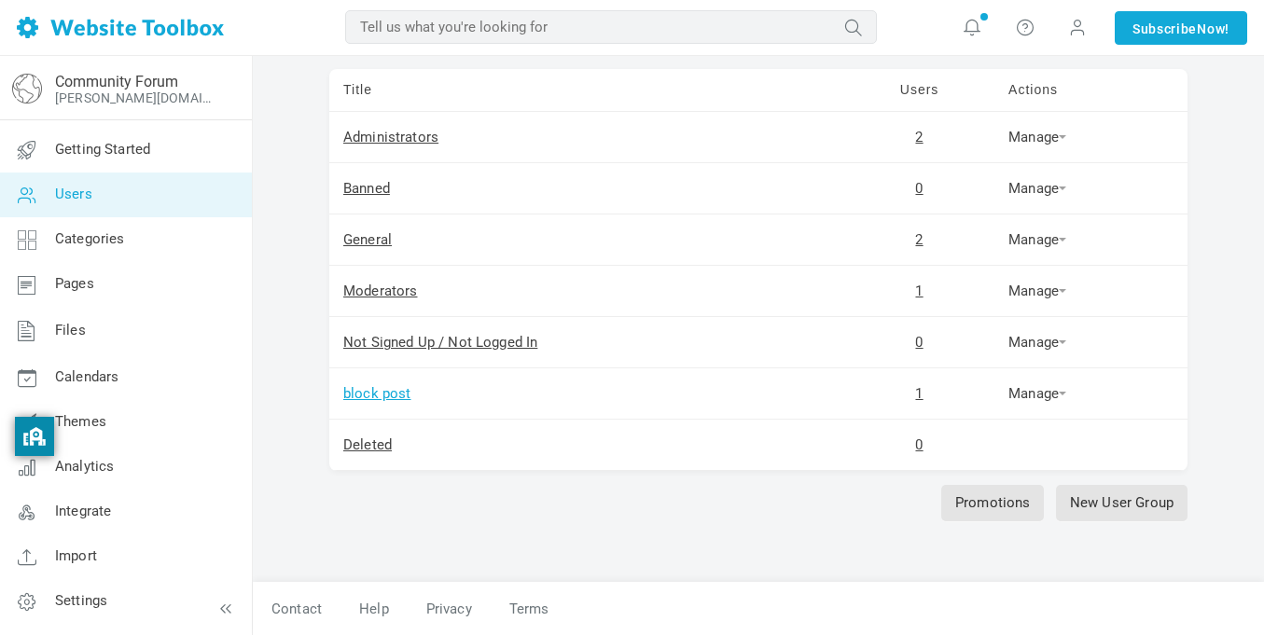
click at [372, 398] on link "block post" at bounding box center [377, 393] width 68 height 17
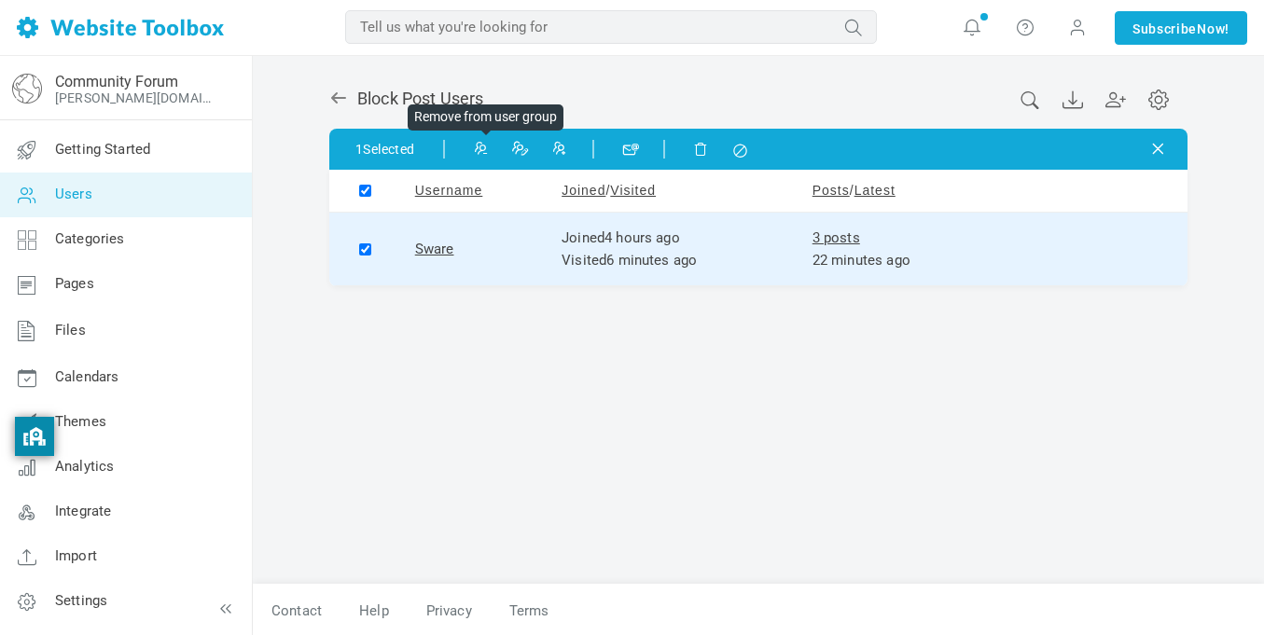
click at [486, 148] on icon at bounding box center [479, 147] width 13 height 13
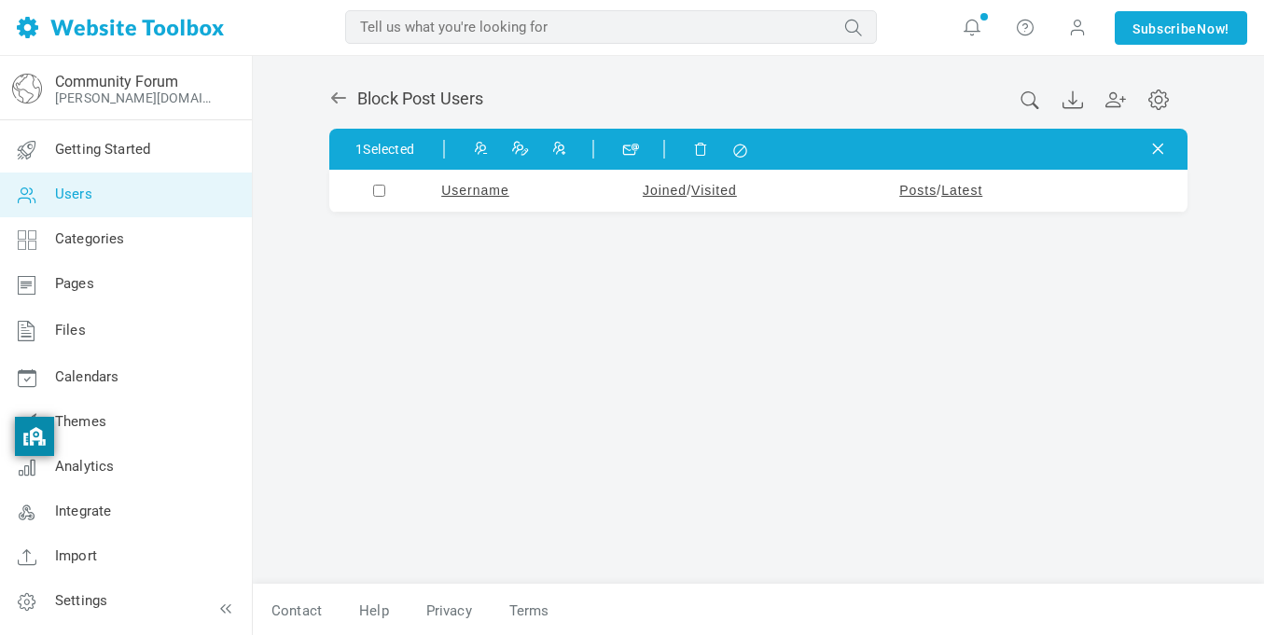
checkbox input "false"
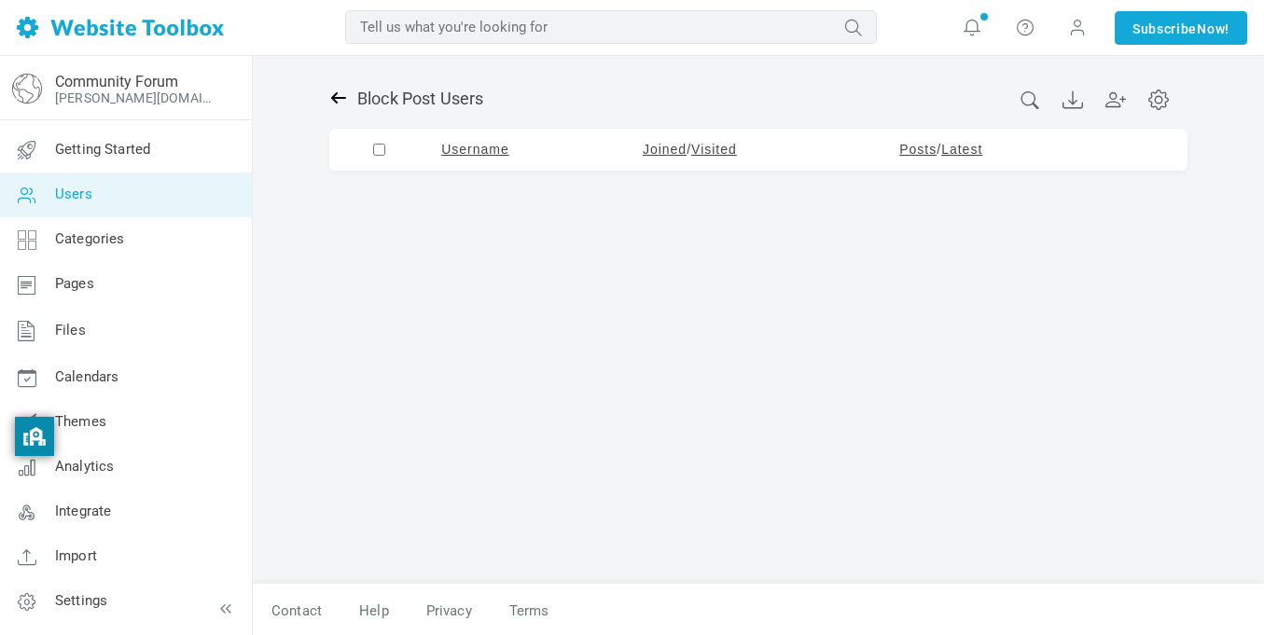
click at [342, 101] on icon at bounding box center [338, 98] width 19 height 19
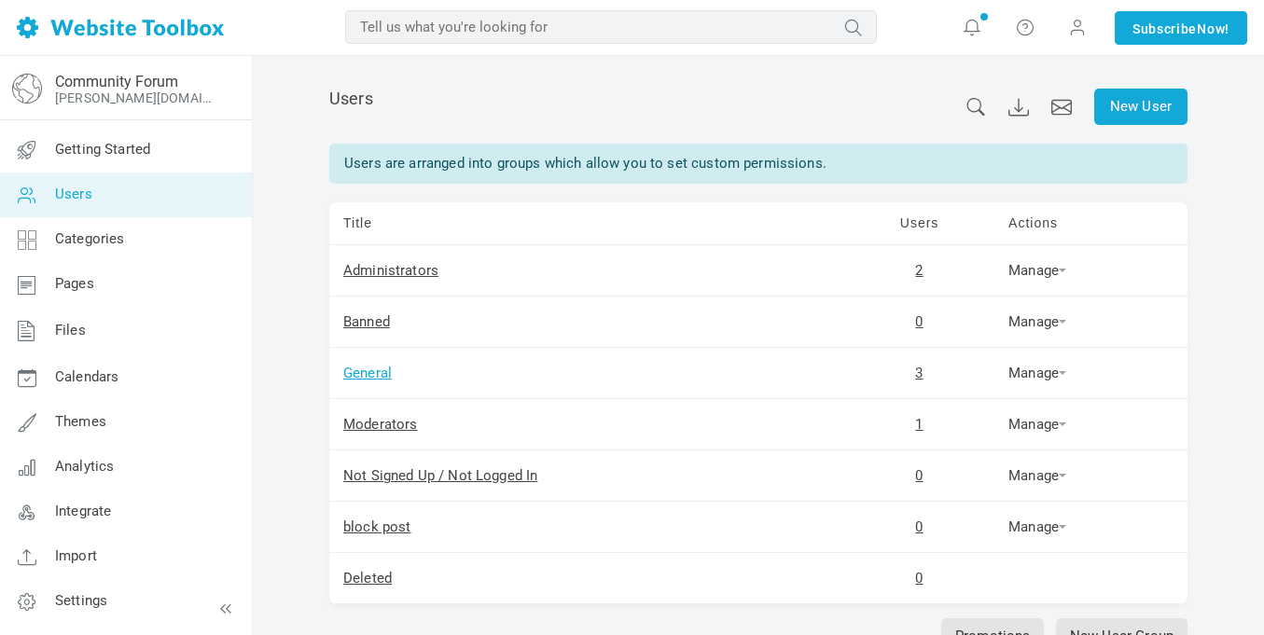
click at [371, 374] on link "General" at bounding box center [367, 373] width 49 height 17
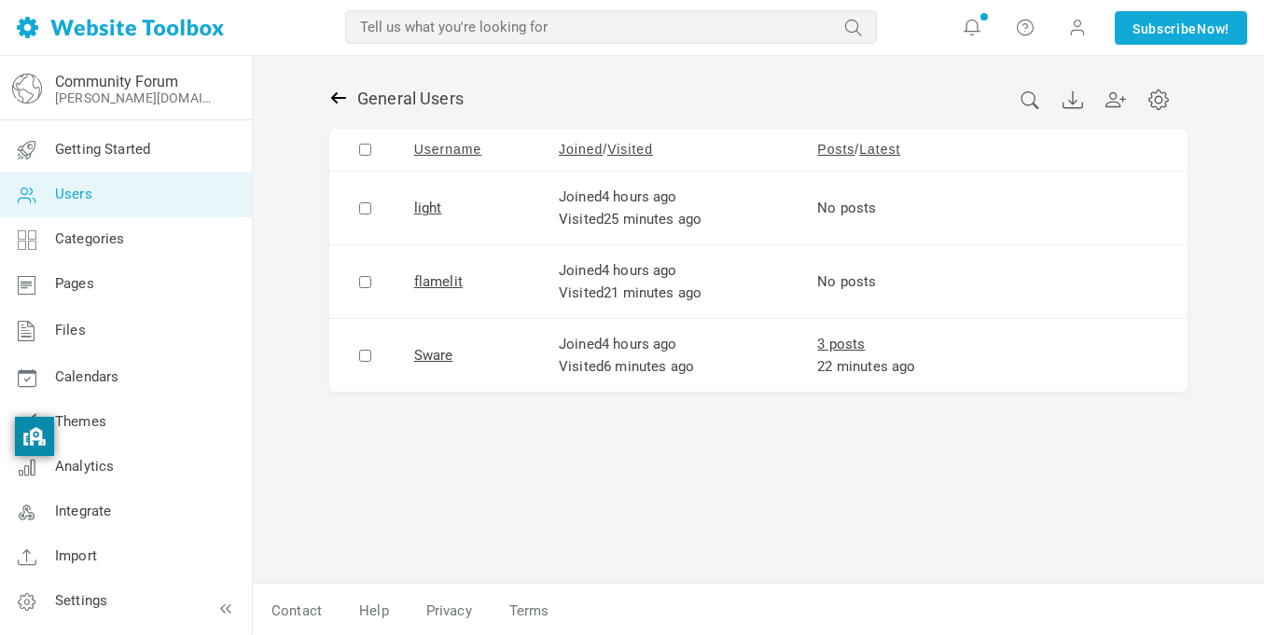
click at [338, 98] on icon at bounding box center [338, 97] width 15 height 11
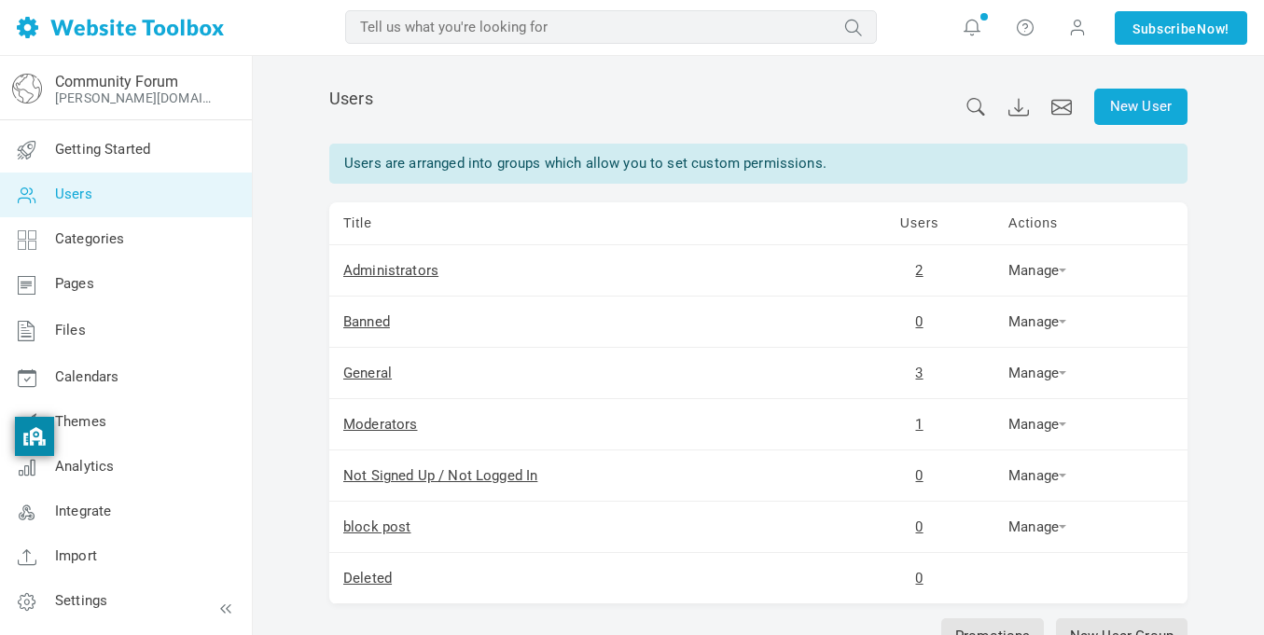
click at [598, 229] on td "Title" at bounding box center [586, 223] width 515 height 43
click at [640, 248] on td "Administrators" at bounding box center [586, 270] width 515 height 51
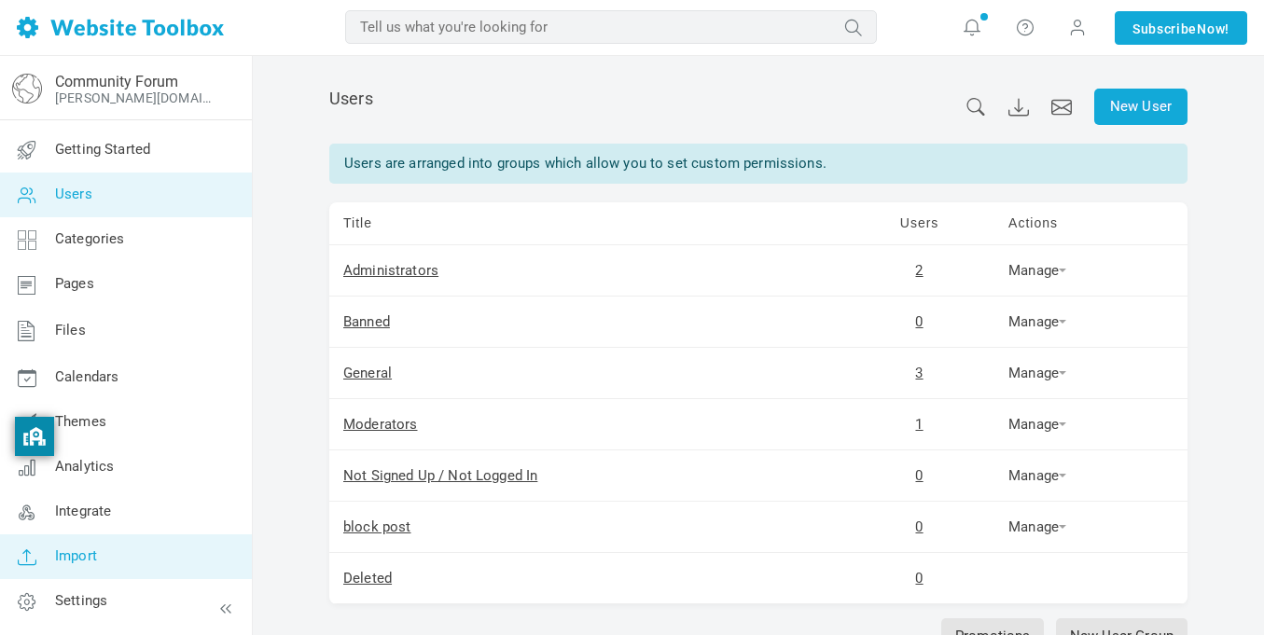
scroll to position [133, 0]
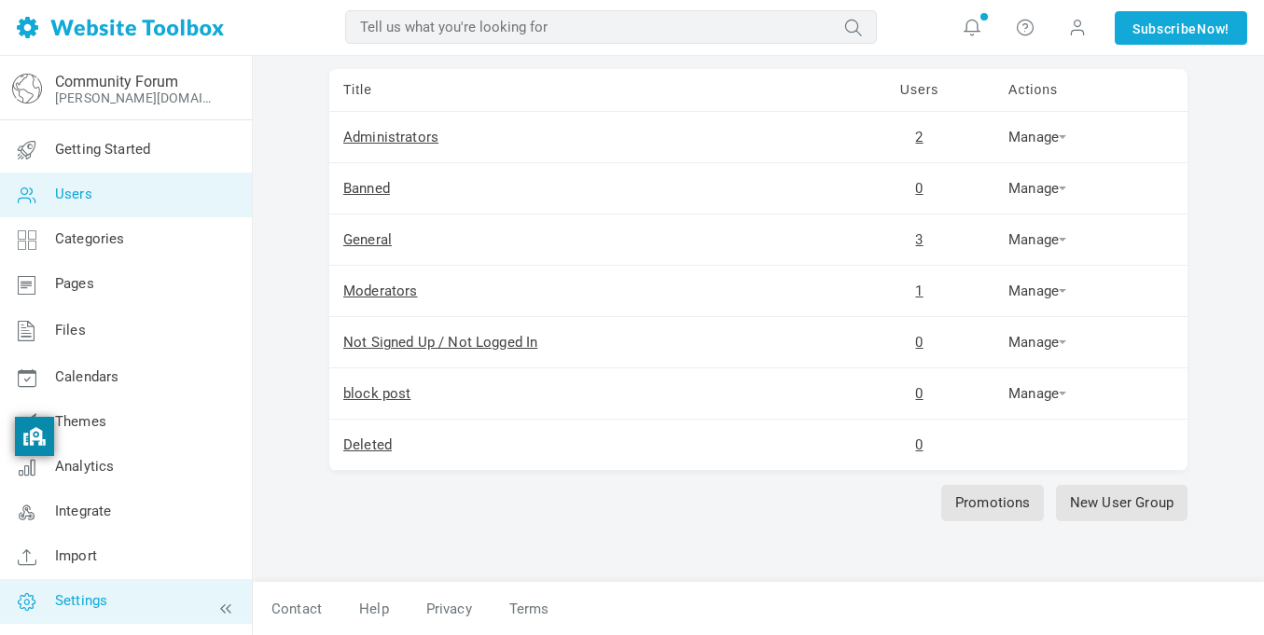
click at [80, 599] on span "Settings" at bounding box center [81, 600] width 52 height 17
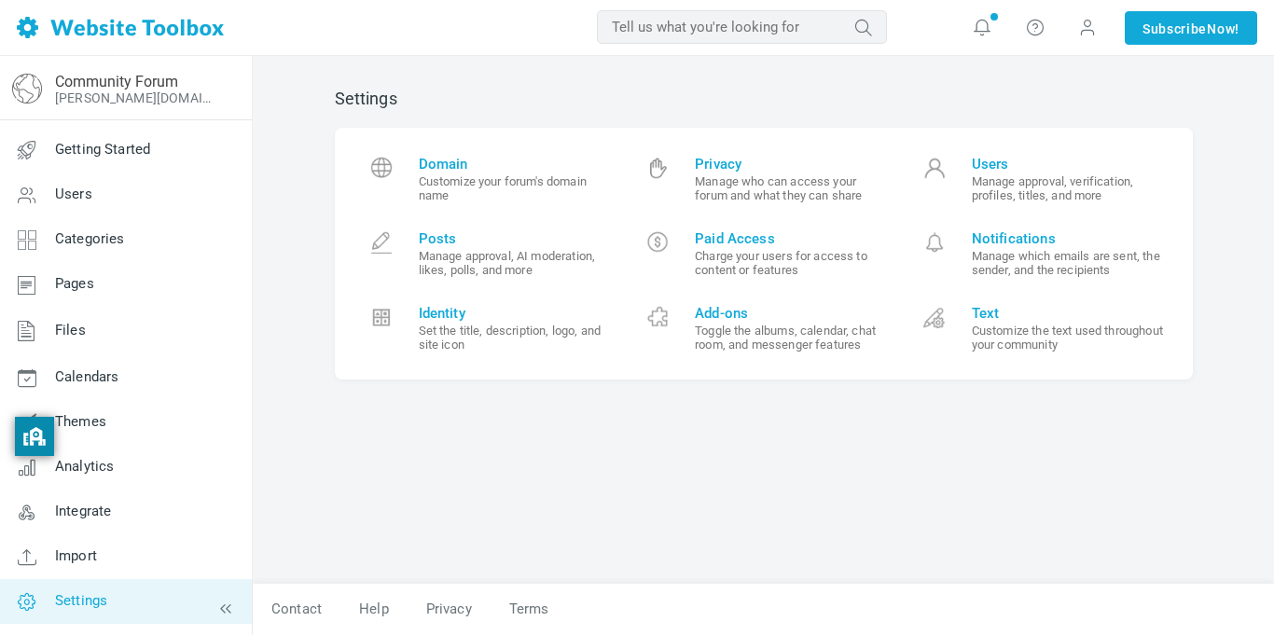
click at [80, 599] on span "Settings" at bounding box center [81, 600] width 52 height 17
click at [16, 565] on icon at bounding box center [27, 556] width 56 height 45
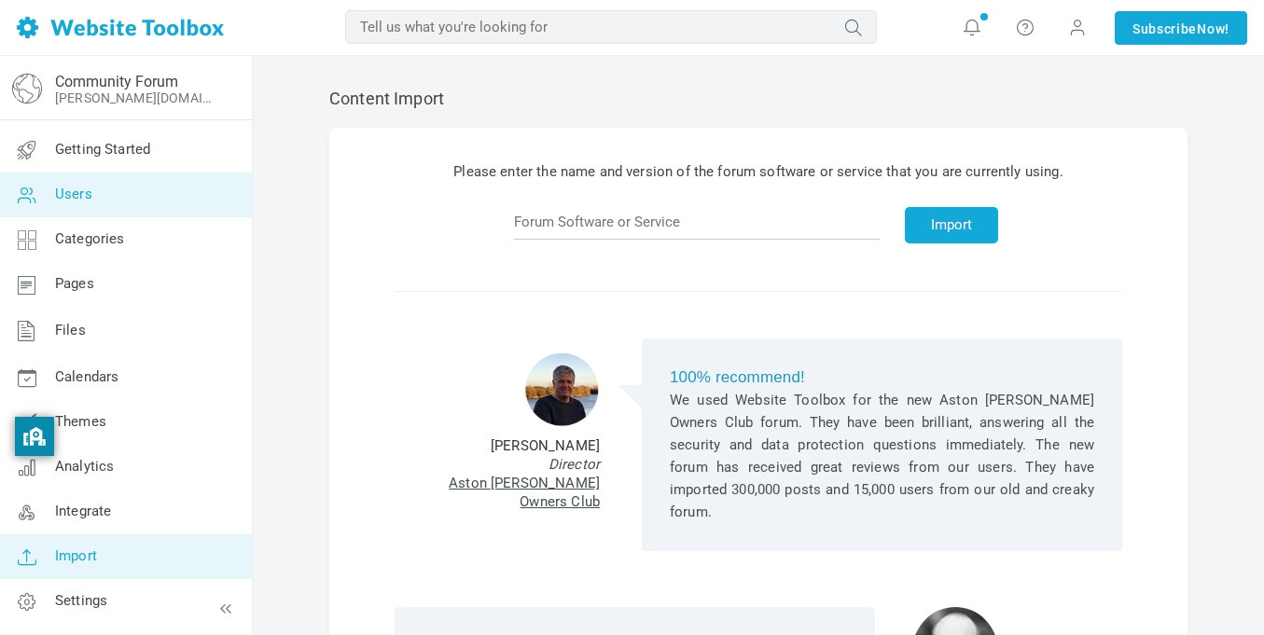
click at [129, 197] on link "Users" at bounding box center [125, 195] width 253 height 45
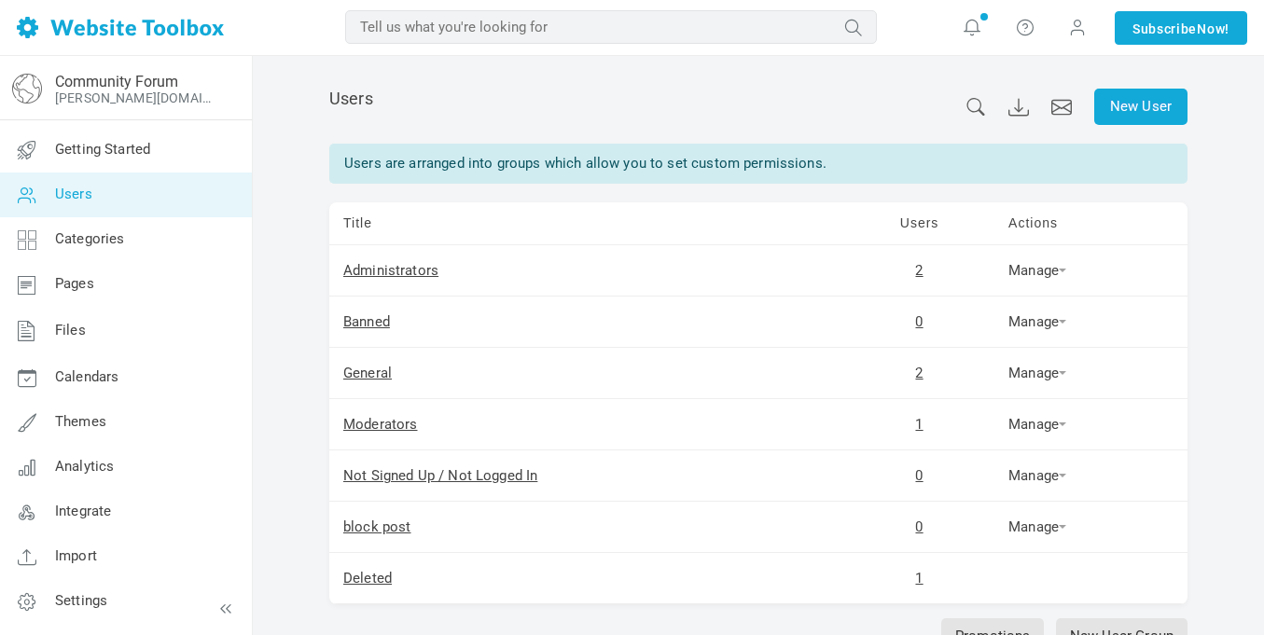
scroll to position [133, 0]
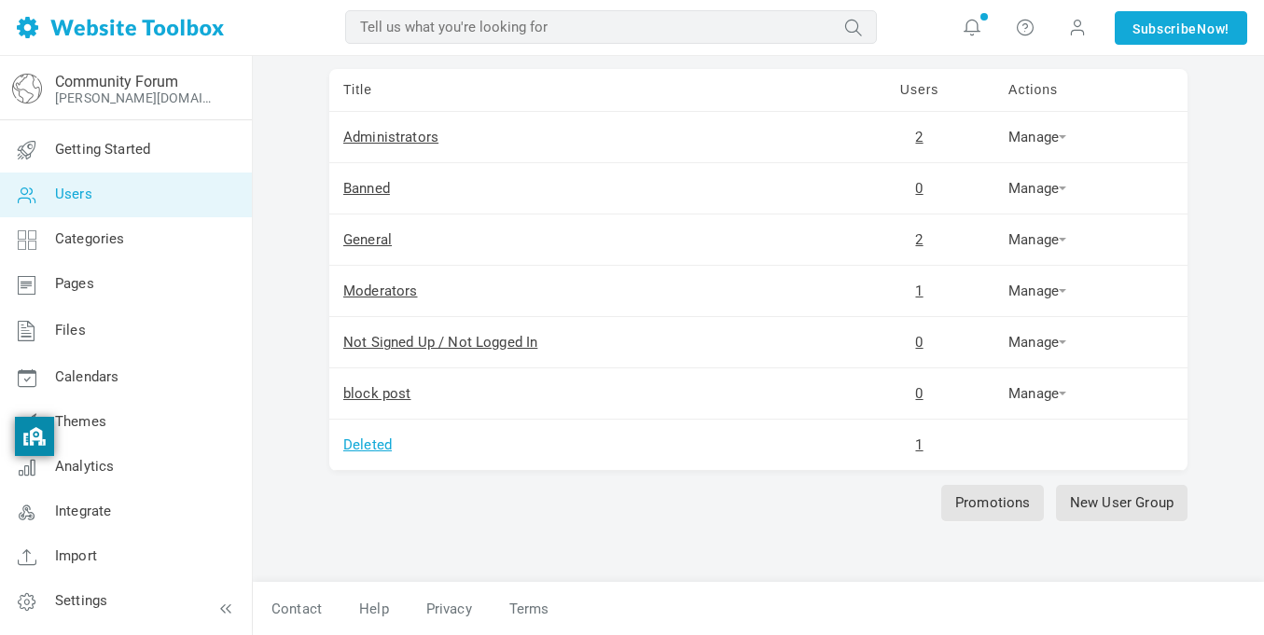
click at [378, 440] on link "Deleted" at bounding box center [367, 445] width 49 height 17
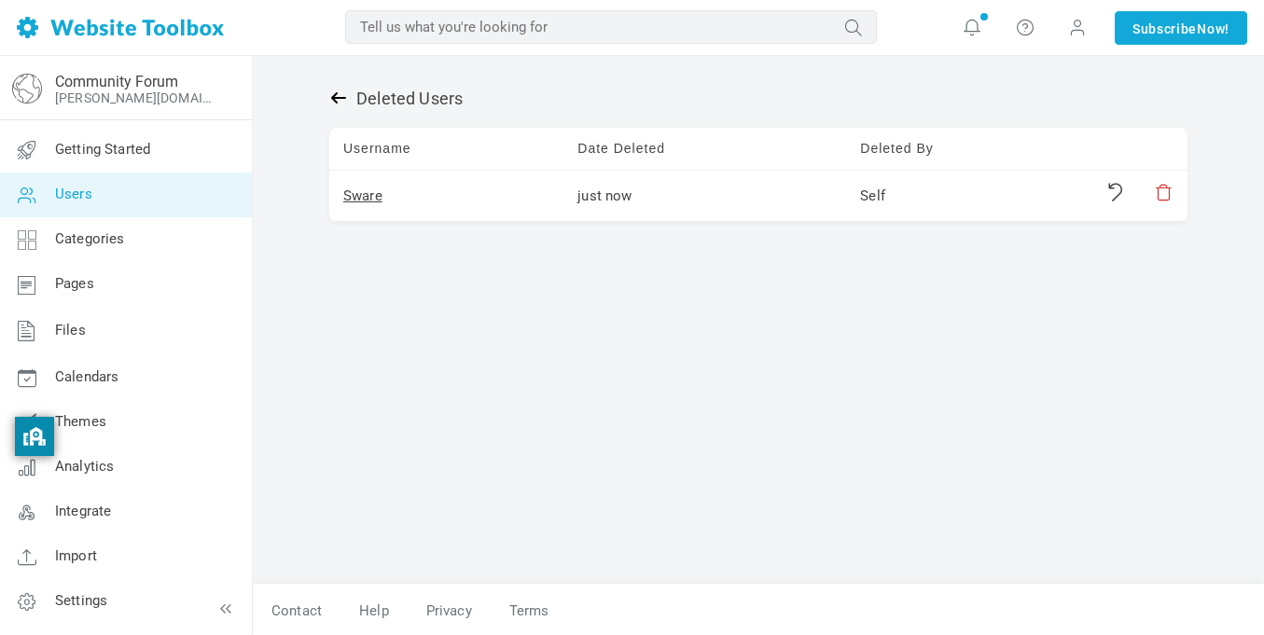
click at [340, 100] on icon at bounding box center [338, 98] width 19 height 19
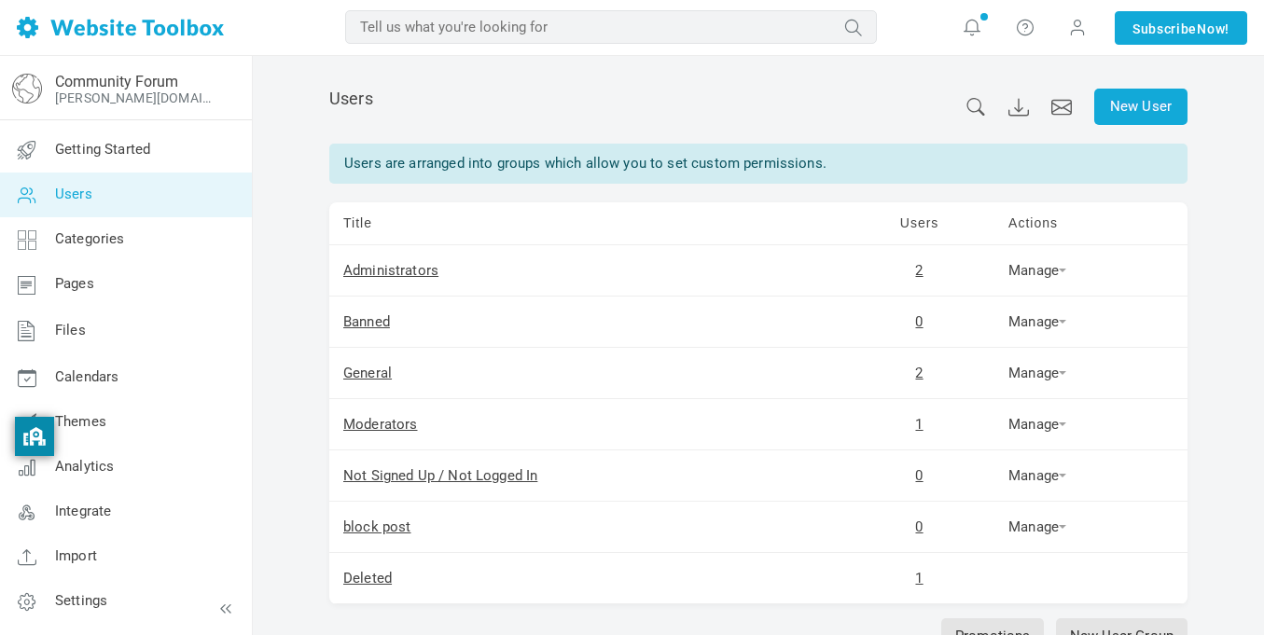
click at [340, 100] on span "Users" at bounding box center [351, 99] width 44 height 20
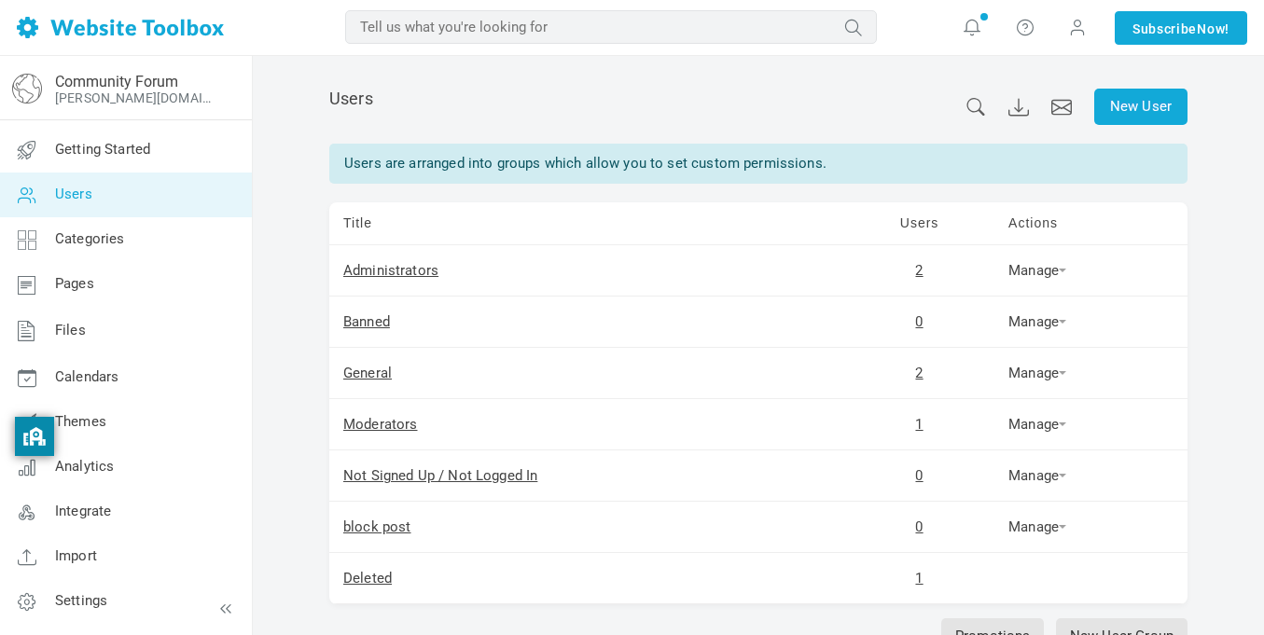
click at [507, 171] on div "Users are arranged into groups which allow you to set custom permissions." at bounding box center [758, 164] width 858 height 40
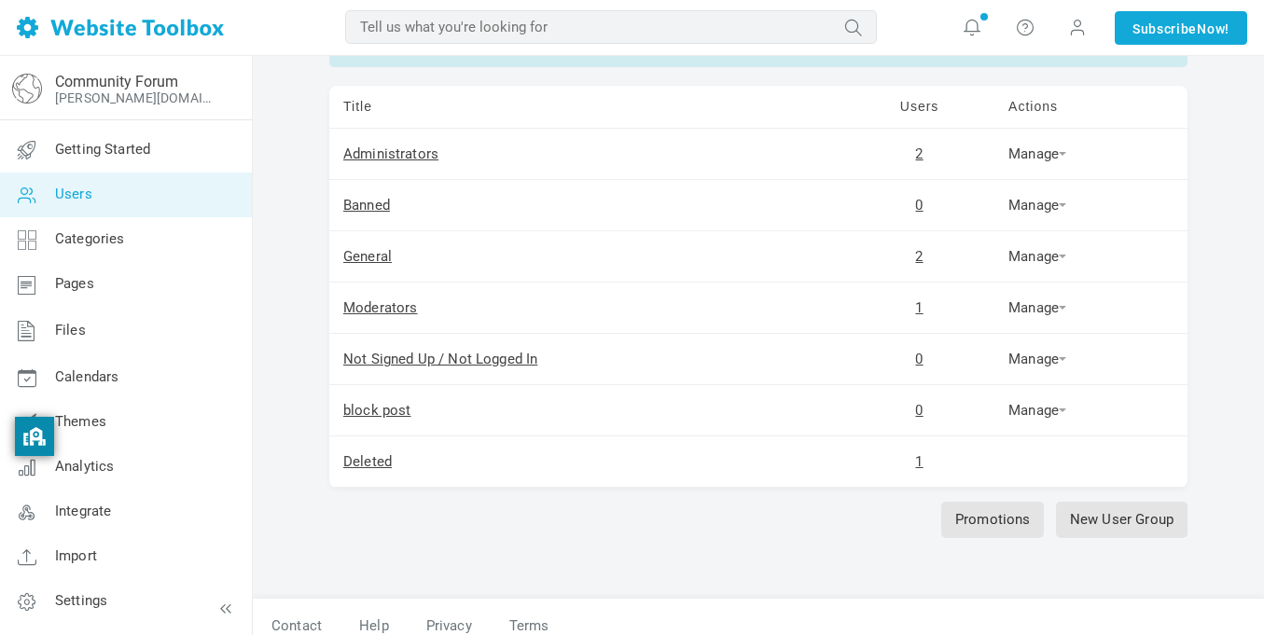
scroll to position [133, 0]
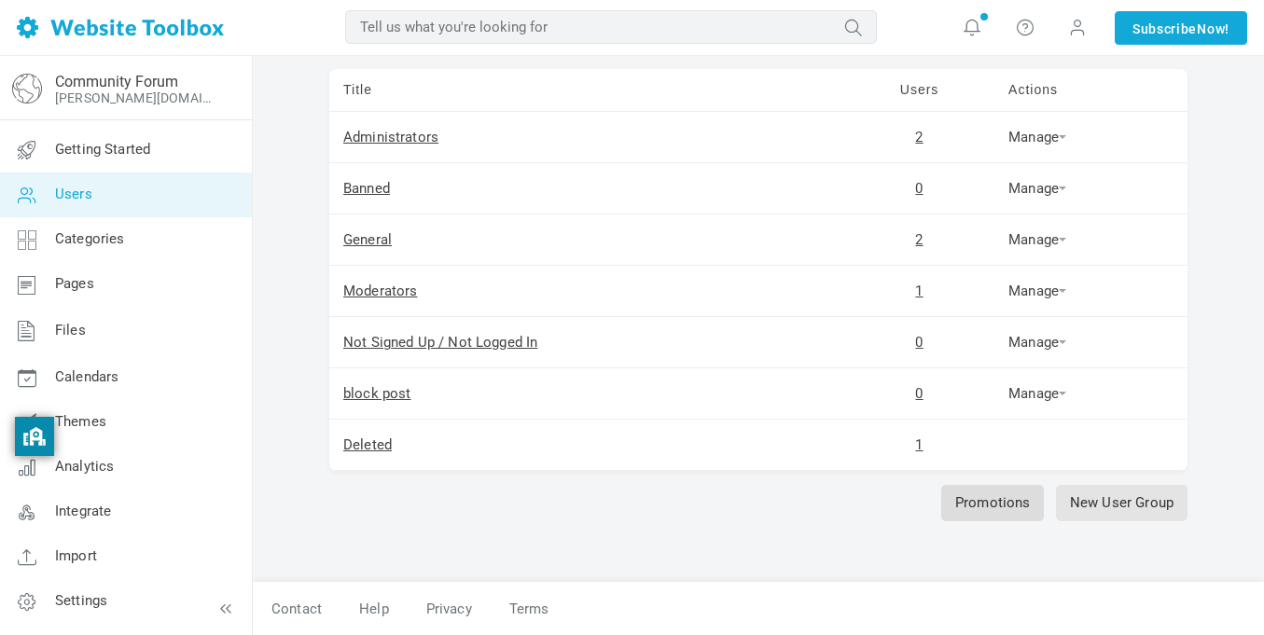
click at [957, 503] on link "Promotions" at bounding box center [993, 503] width 104 height 36
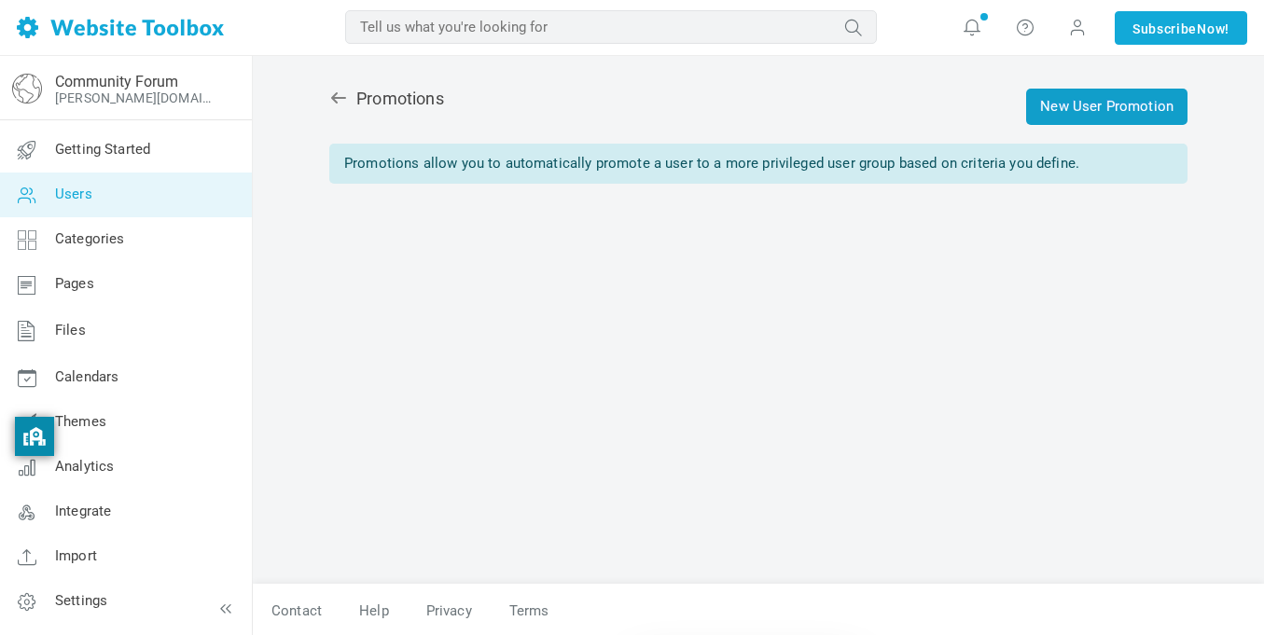
click at [1116, 99] on link "New User Promotion" at bounding box center [1106, 107] width 161 height 36
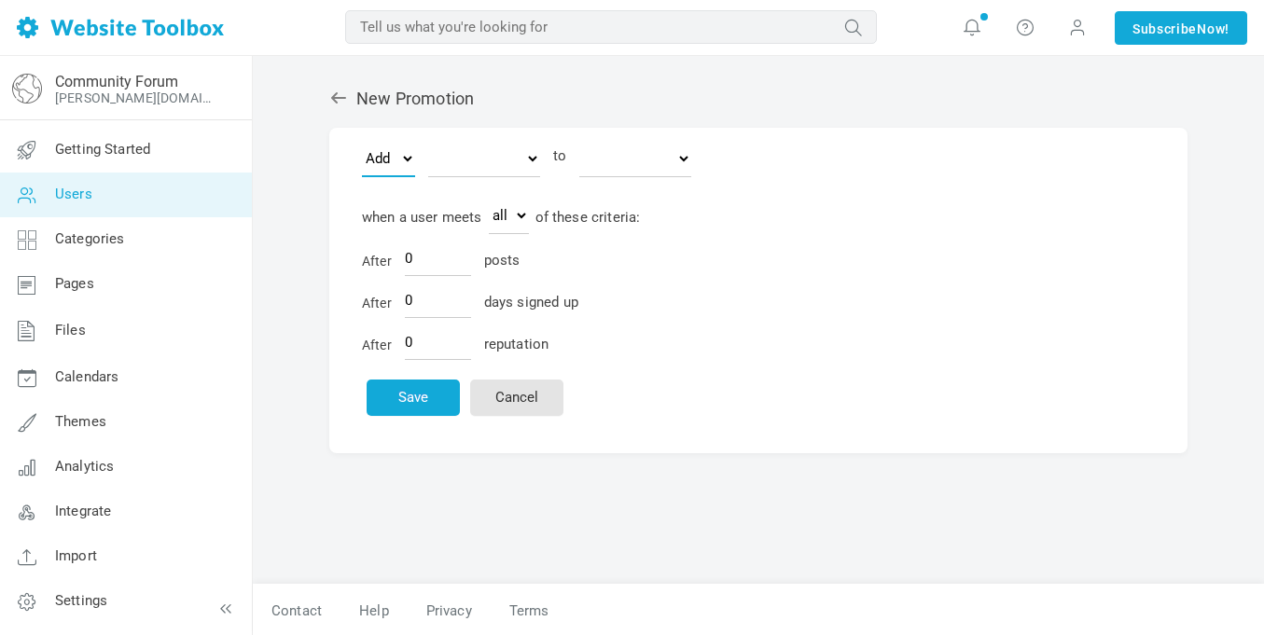
click at [388, 159] on select "Move Add" at bounding box center [388, 158] width 53 height 37
click at [497, 173] on select "block post General Administrators" at bounding box center [484, 158] width 112 height 37
click at [396, 164] on select "Move Add" at bounding box center [388, 158] width 53 height 37
select select "1"
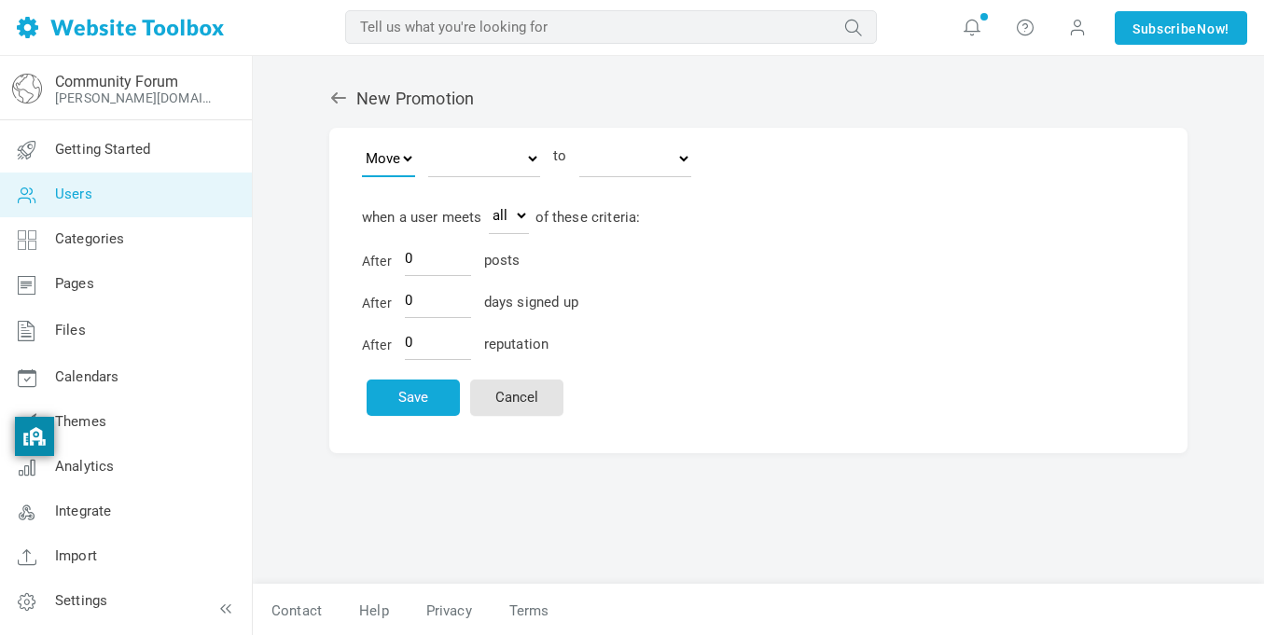
click at [362, 140] on select "Move Add" at bounding box center [388, 158] width 53 height 37
click at [551, 118] on div "New Promotion Move Add block post General Administrators to block post General …" at bounding box center [758, 327] width 886 height 514
click at [468, 184] on div "Move Add block post General Administrators to block post General Administrators" at bounding box center [758, 168] width 793 height 44
click at [473, 163] on select "block post General Administrators" at bounding box center [484, 158] width 112 height 37
select select "1588034"
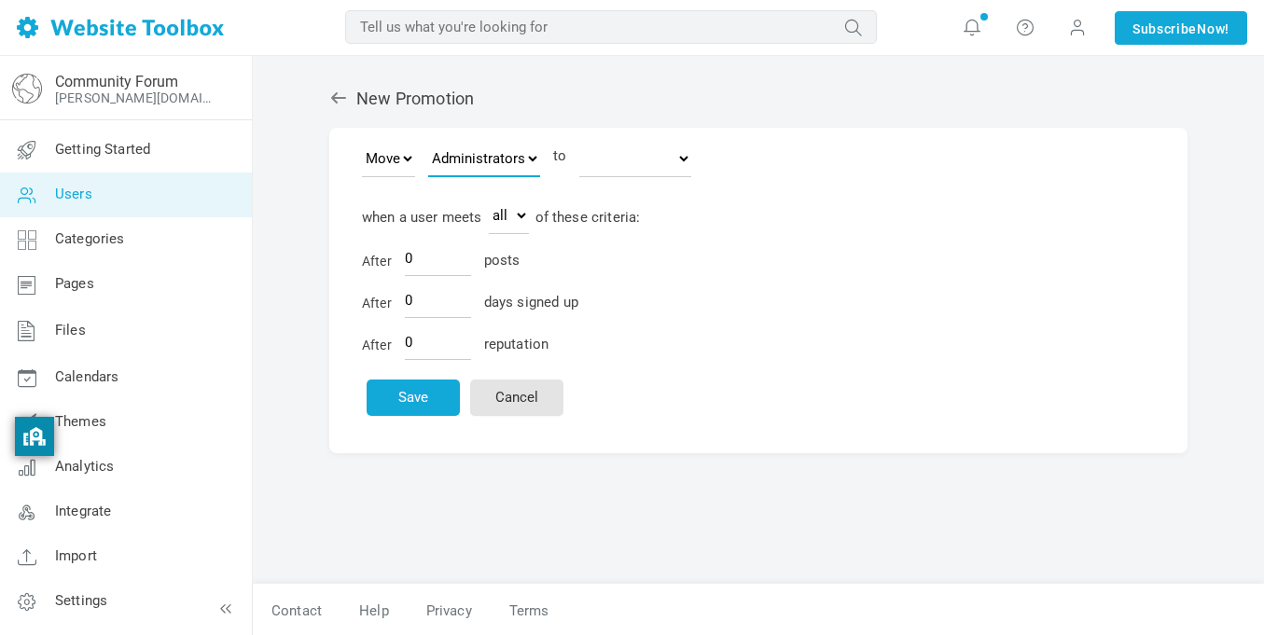
click at [428, 140] on select "block post General Administrators" at bounding box center [484, 158] width 112 height 37
click at [378, 164] on select "Move Add" at bounding box center [388, 158] width 53 height 37
select select "2"
click at [362, 140] on select "Move Add" at bounding box center [388, 158] width 53 height 37
click at [645, 165] on select "block post General Administrators" at bounding box center [635, 158] width 112 height 37
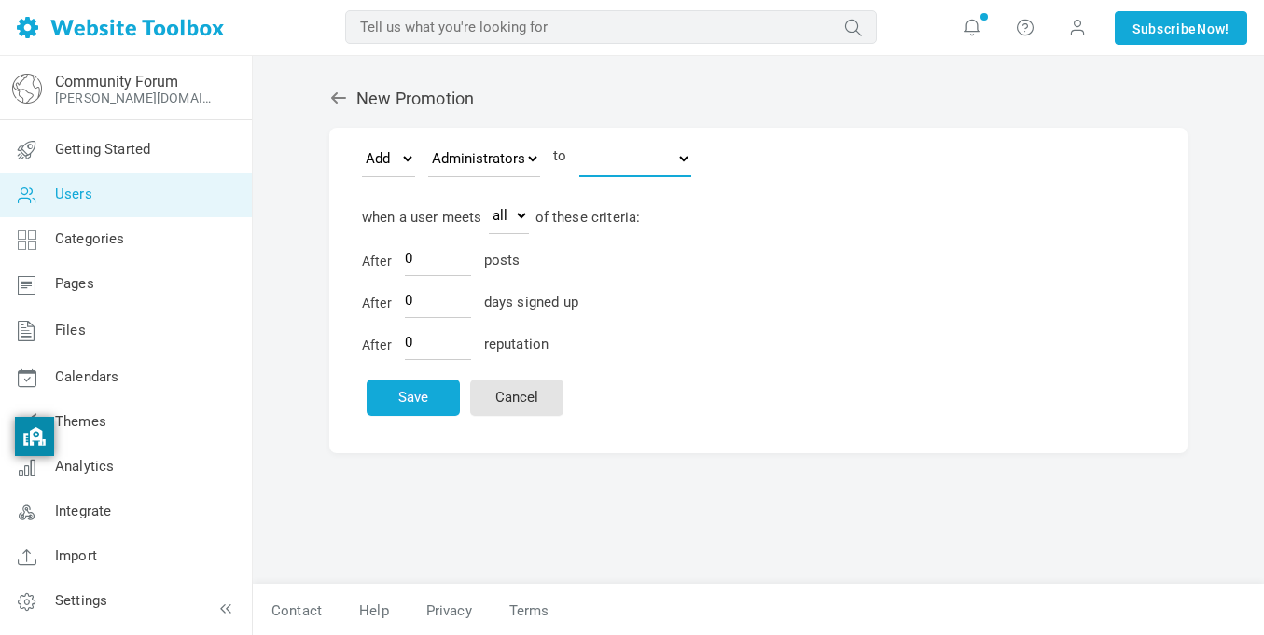
select select "1588033"
click at [579, 140] on select "block post General Administrators" at bounding box center [635, 158] width 112 height 37
click at [606, 162] on select "block post General Administrators" at bounding box center [635, 158] width 112 height 37
click at [486, 159] on select "block post General Administrators" at bounding box center [484, 158] width 112 height 37
select select "1588033"
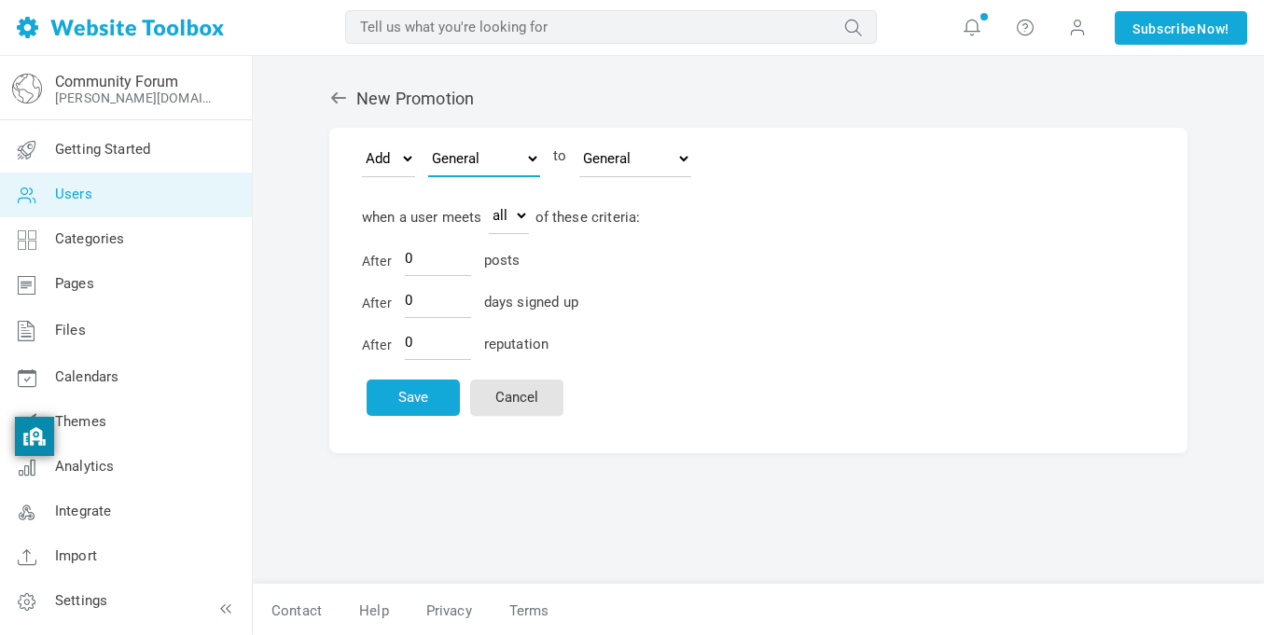
click at [428, 140] on select "block post General Administrators" at bounding box center [484, 158] width 112 height 37
click at [614, 149] on select "block post General Administrators" at bounding box center [635, 158] width 112 height 37
select select "1588034"
click at [579, 140] on select "block post General Administrators" at bounding box center [635, 158] width 112 height 37
click at [512, 229] on select "all any" at bounding box center [509, 215] width 40 height 37
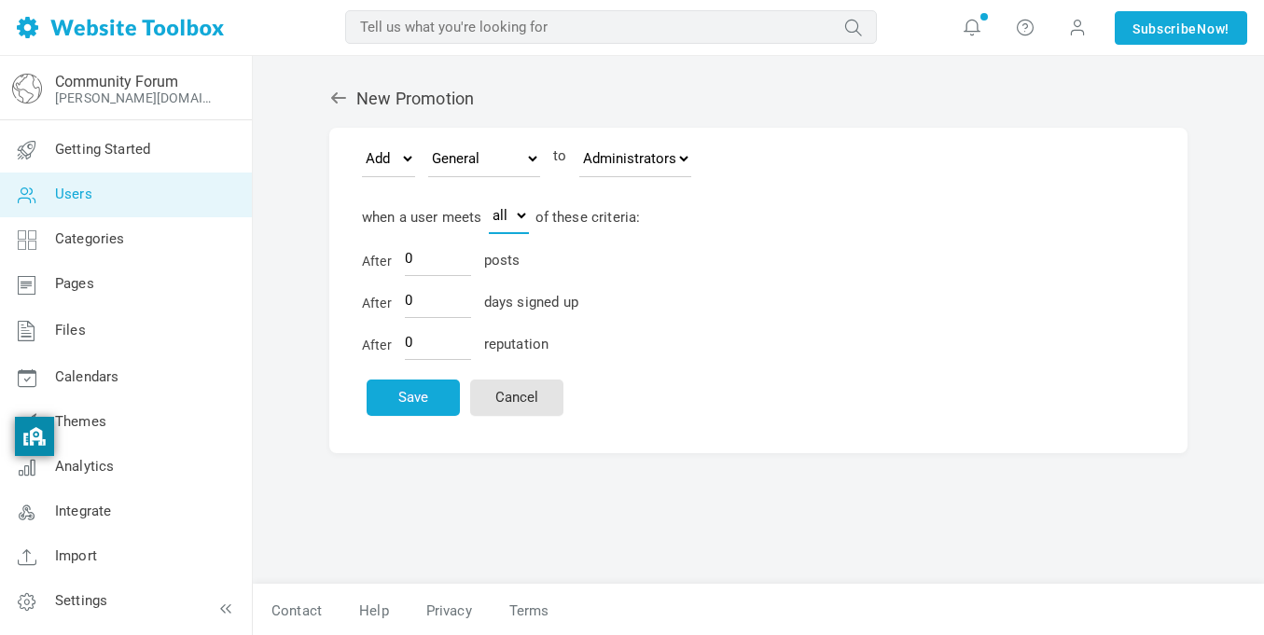
click at [513, 215] on select "all any" at bounding box center [509, 215] width 40 height 37
click at [443, 261] on input "0" at bounding box center [438, 258] width 66 height 35
click at [624, 149] on select "block post General Administrators" at bounding box center [635, 158] width 112 height 37
click at [579, 140] on select "block post General Administrators" at bounding box center [635, 158] width 112 height 37
click at [433, 262] on input "0" at bounding box center [438, 258] width 66 height 35
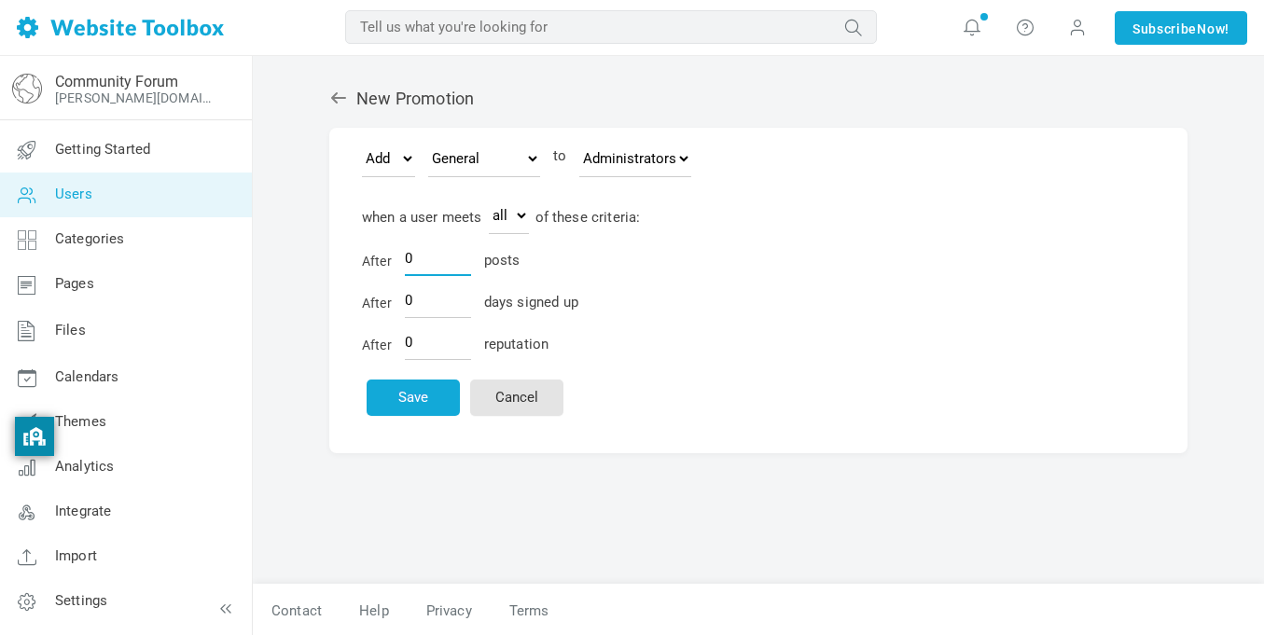
click at [433, 262] on input "0" at bounding box center [438, 258] width 66 height 35
click at [333, 92] on icon at bounding box center [338, 98] width 19 height 19
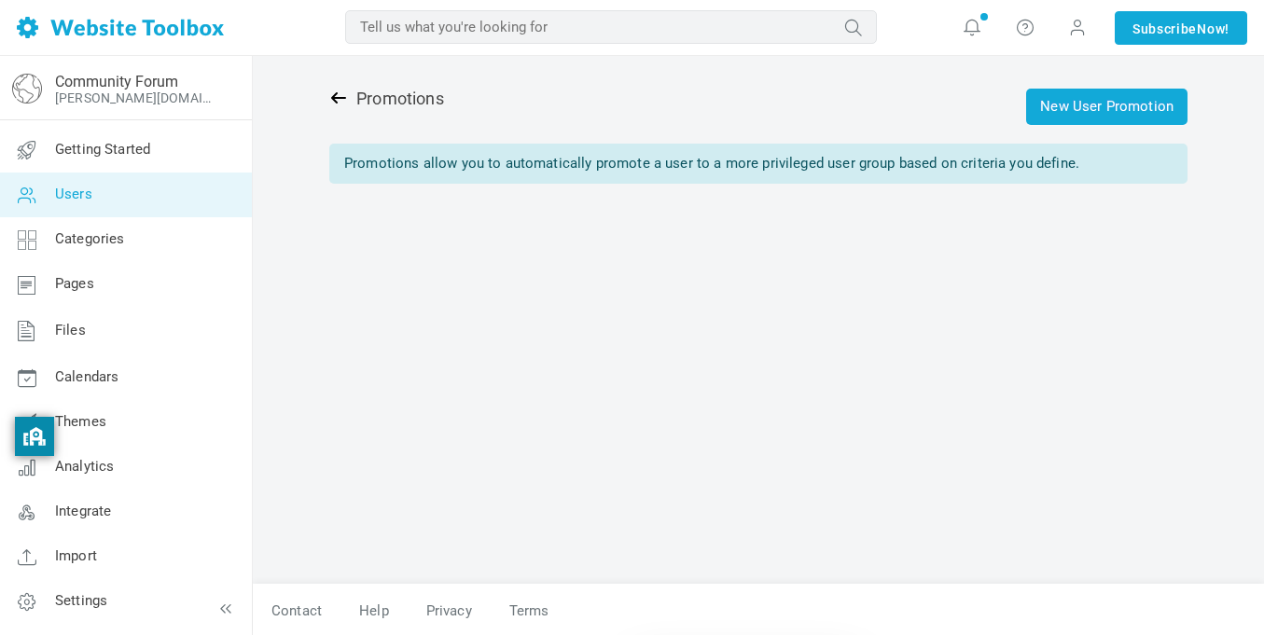
click at [330, 96] on icon at bounding box center [338, 98] width 19 height 19
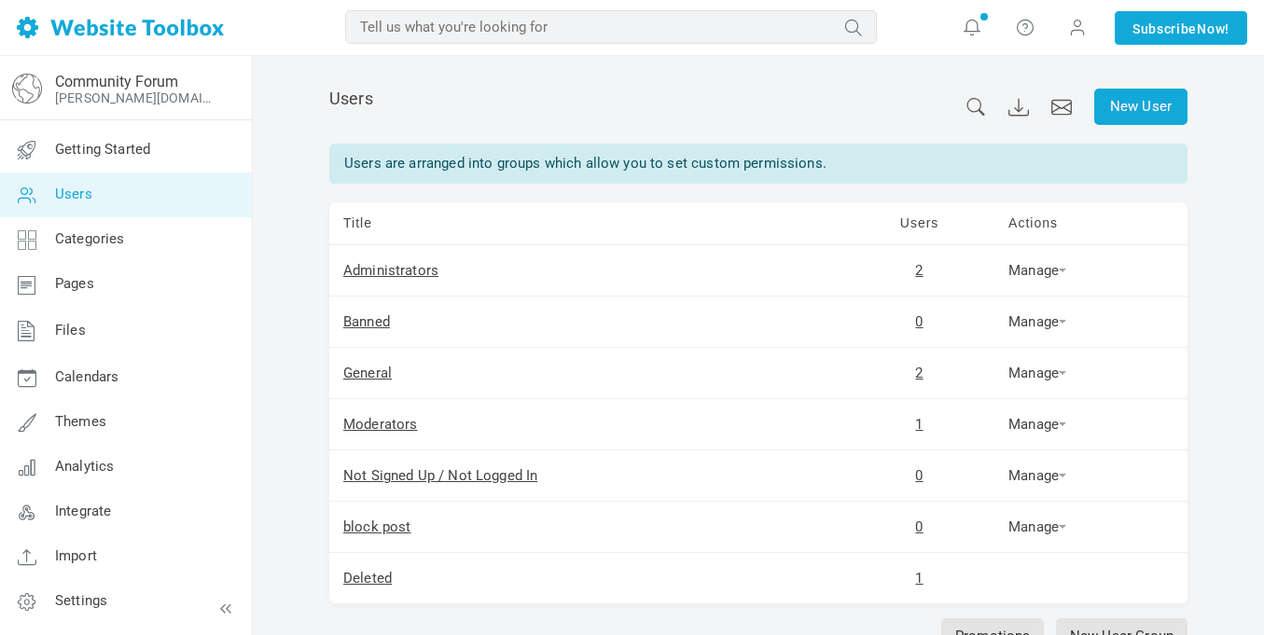
scroll to position [133, 0]
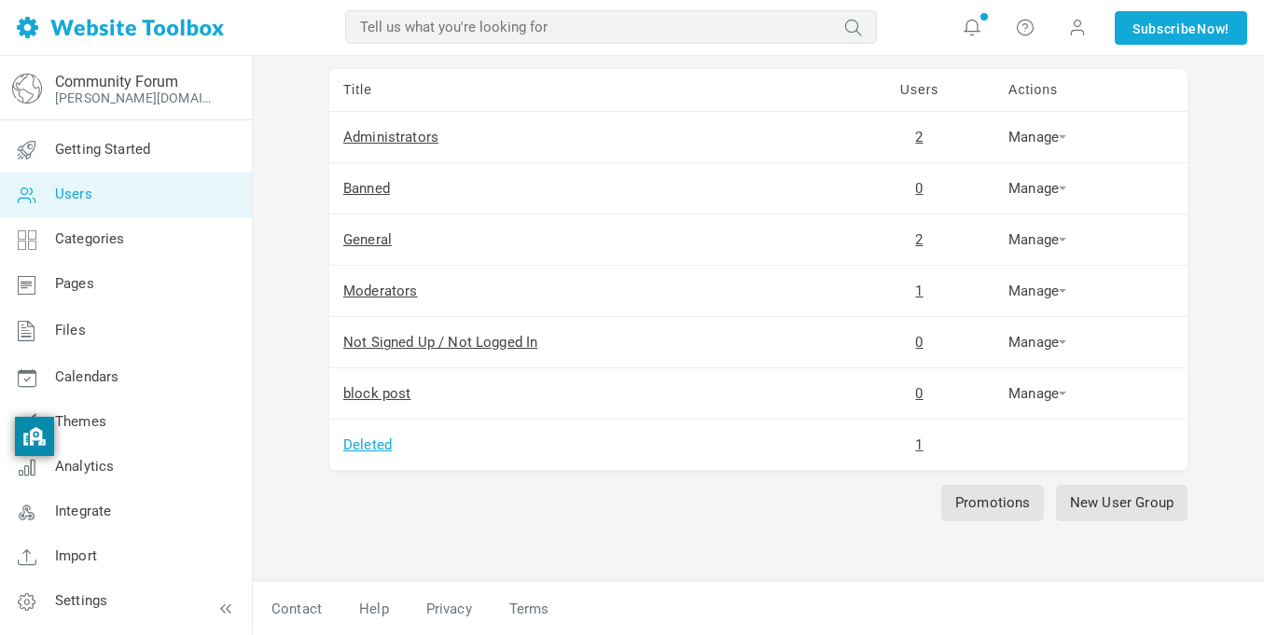
click at [383, 445] on link "Deleted" at bounding box center [367, 445] width 49 height 17
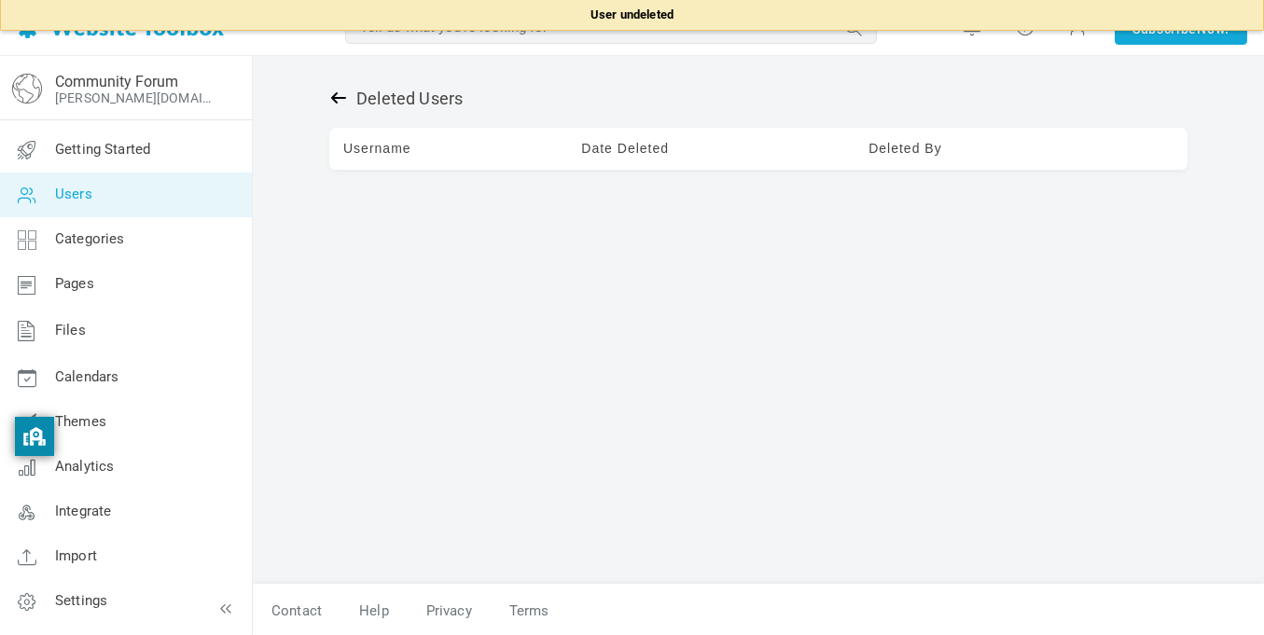
click at [340, 97] on icon at bounding box center [338, 97] width 15 height 11
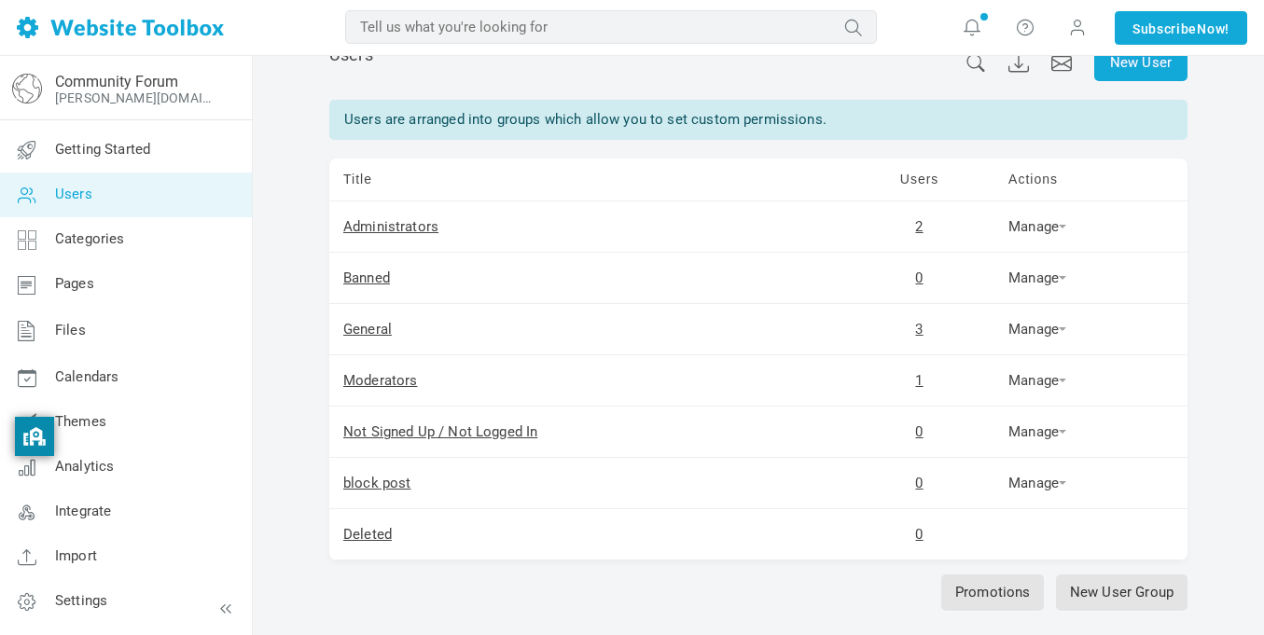
scroll to position [45, 0]
click at [368, 318] on td "General" at bounding box center [586, 328] width 515 height 51
click at [368, 321] on link "General" at bounding box center [367, 328] width 49 height 17
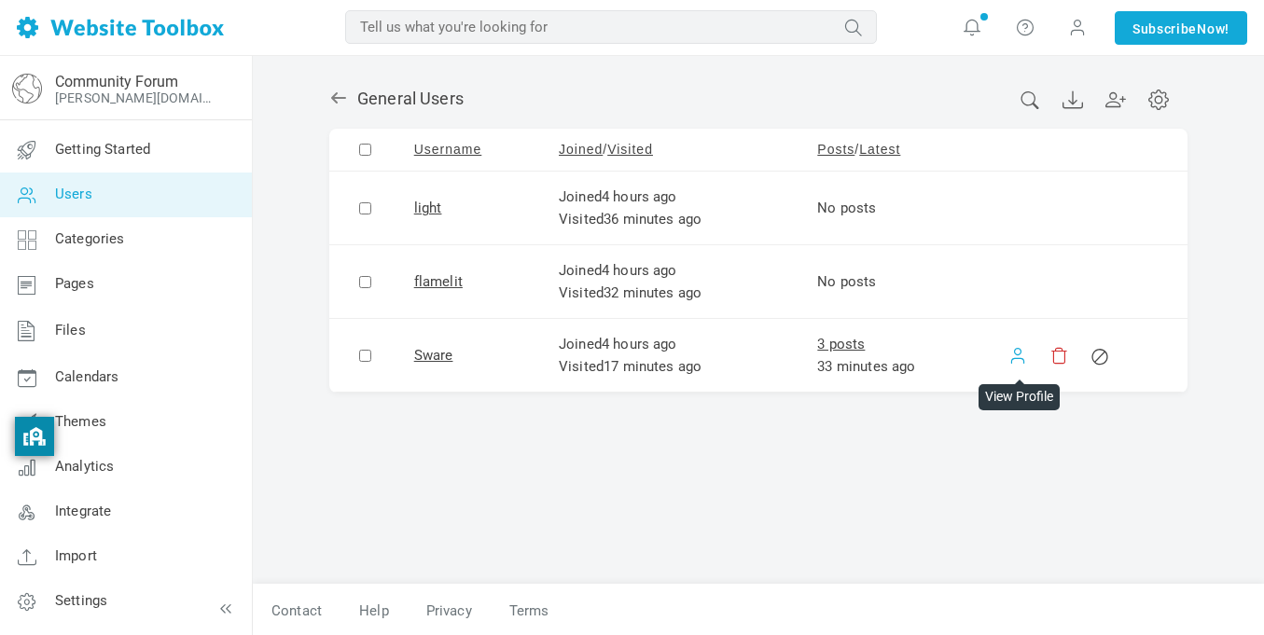
click at [1019, 358] on link at bounding box center [1017, 355] width 19 height 19
click at [1051, 359] on link at bounding box center [1058, 355] width 19 height 19
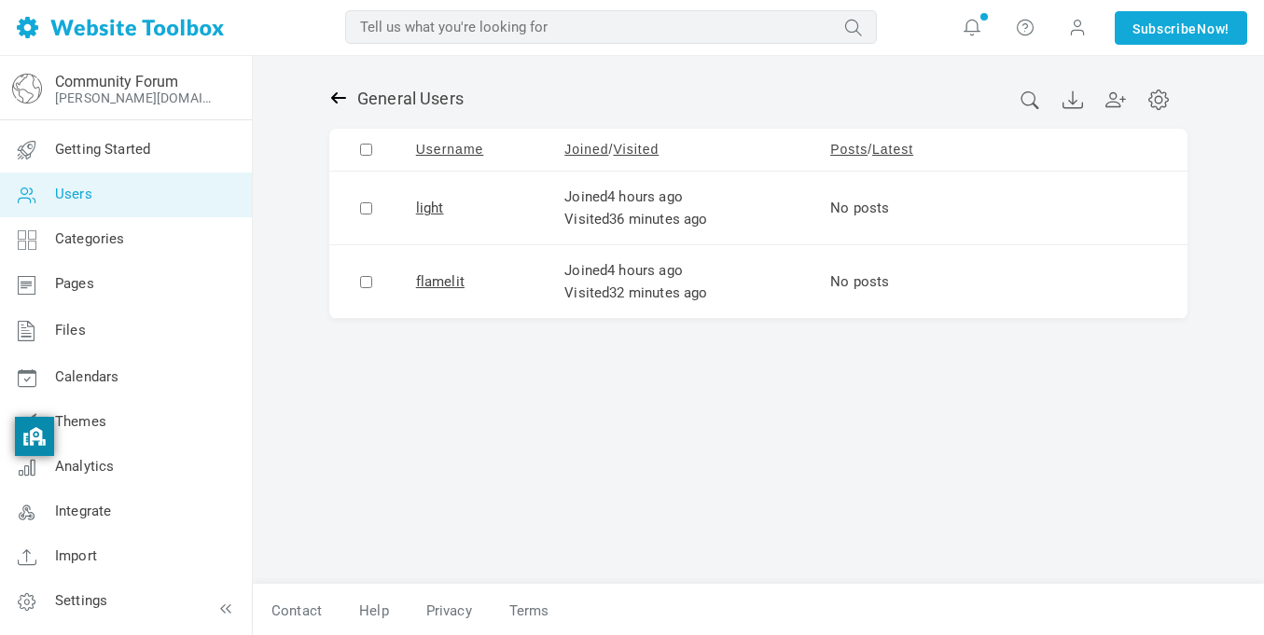
click at [346, 96] on icon at bounding box center [338, 98] width 19 height 19
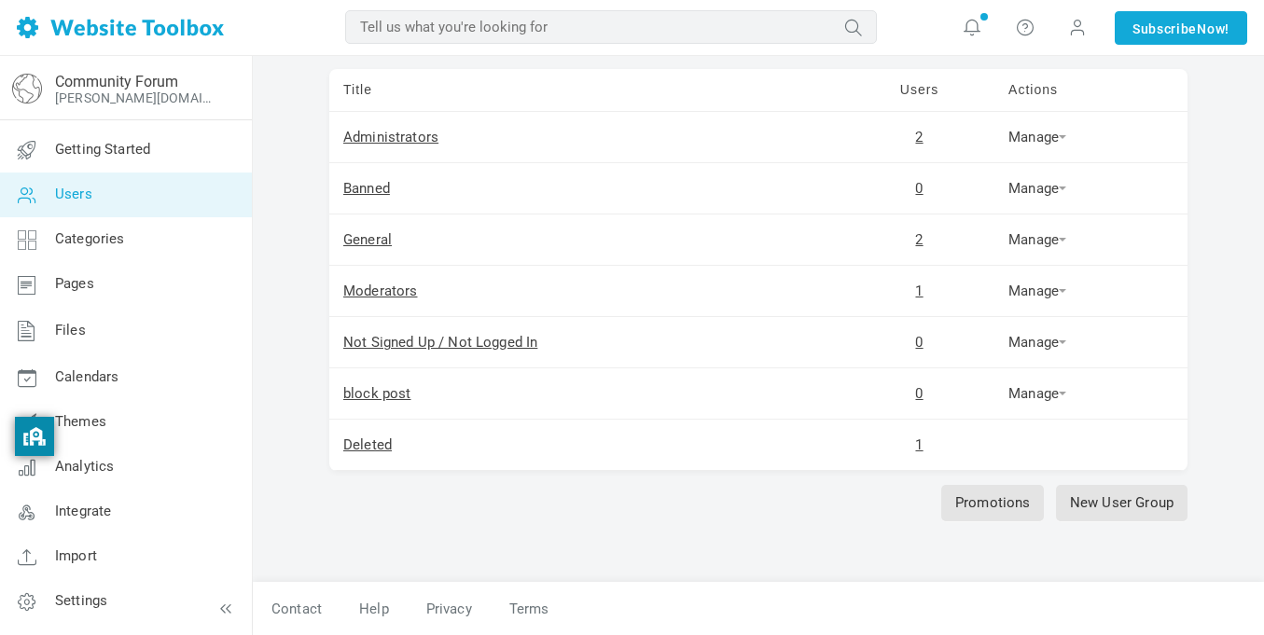
scroll to position [133, 0]
click at [392, 437] on td "Deleted" at bounding box center [586, 445] width 515 height 51
click at [368, 455] on td "Deleted" at bounding box center [586, 445] width 515 height 51
click at [368, 454] on td "Deleted" at bounding box center [586, 445] width 515 height 51
click at [368, 453] on td "Deleted" at bounding box center [586, 445] width 515 height 51
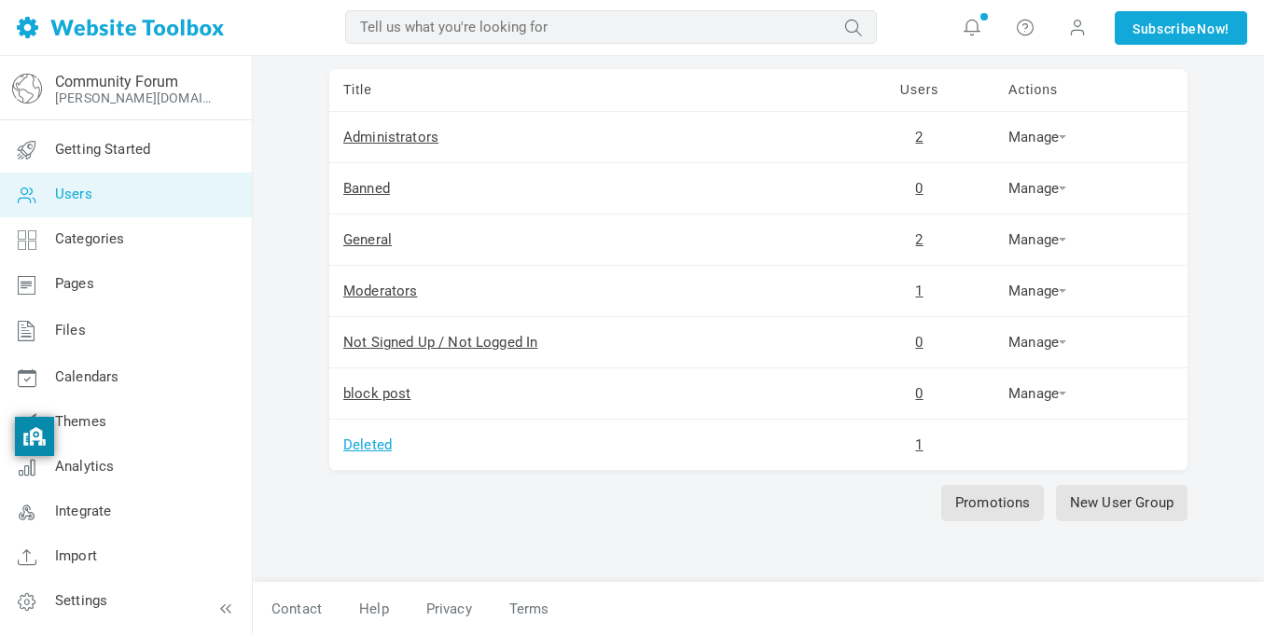
click at [368, 447] on link "Deleted" at bounding box center [367, 445] width 49 height 17
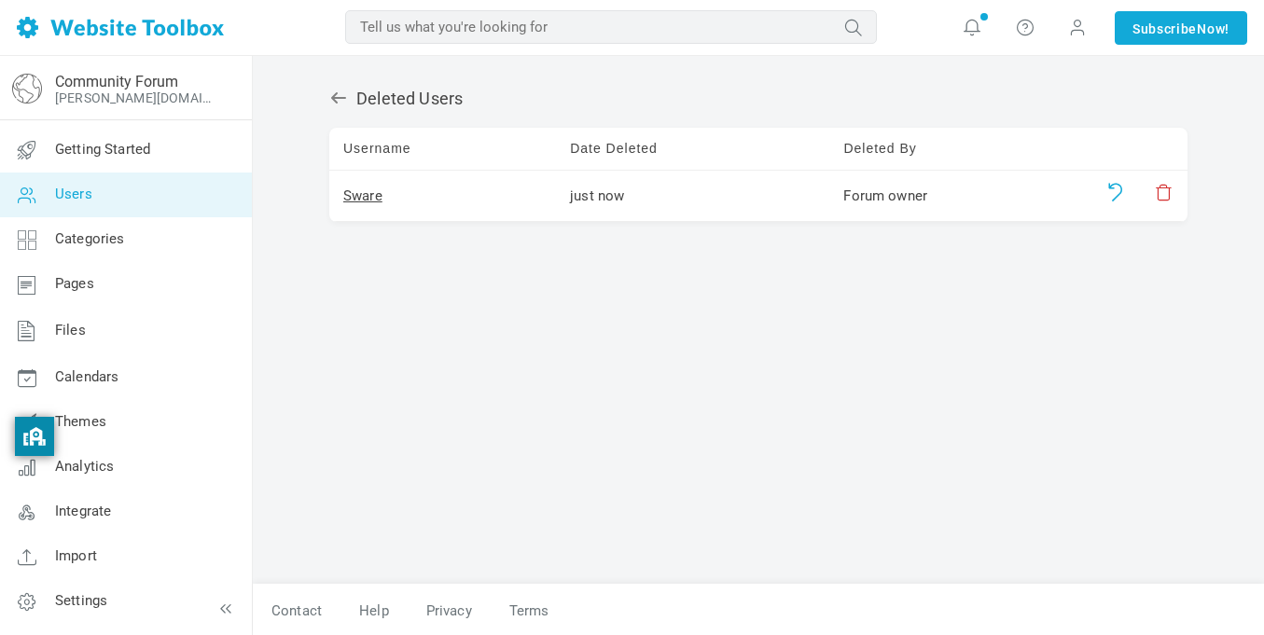
click at [1111, 195] on span at bounding box center [1114, 189] width 13 height 13
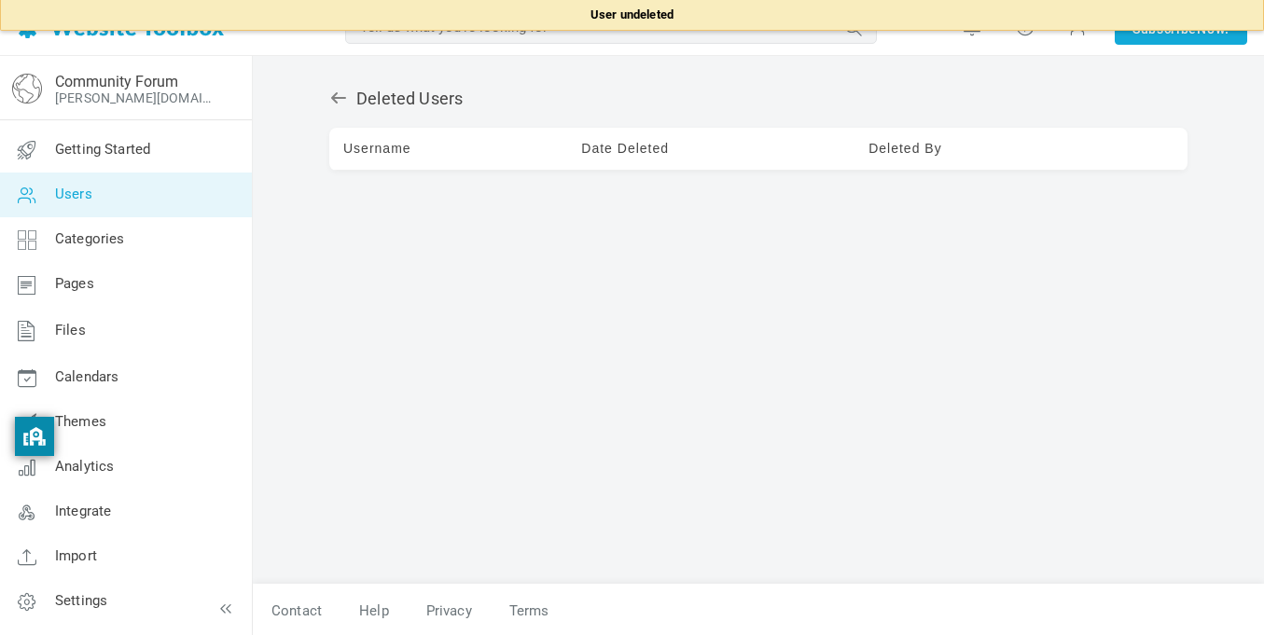
click at [337, 109] on div "Deleted Users Username Date Deleted Deleted By Sware just now Forum owner" at bounding box center [758, 327] width 886 height 514
click at [331, 79] on div "Deleted Users Username Date Deleted Deleted By Sware just now Forum owner" at bounding box center [758, 327] width 886 height 514
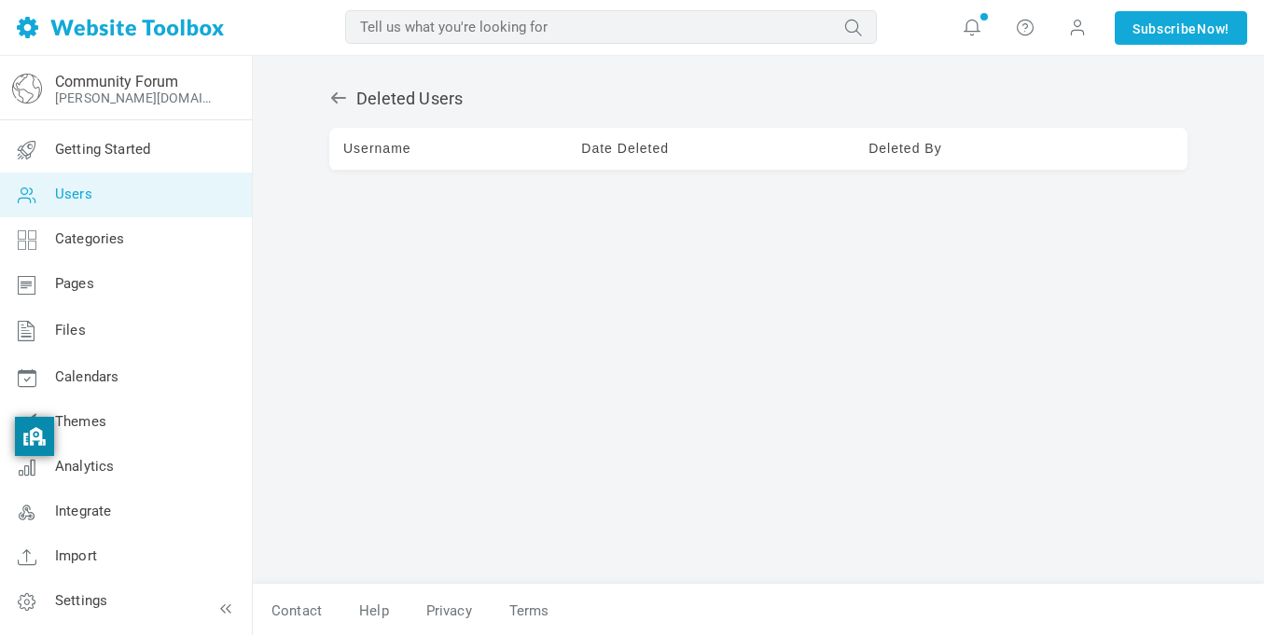
click at [338, 109] on div "Deleted Users Username Date Deleted Deleted By Sware just now Forum owner" at bounding box center [758, 327] width 886 height 514
click at [337, 106] on icon at bounding box center [338, 98] width 19 height 19
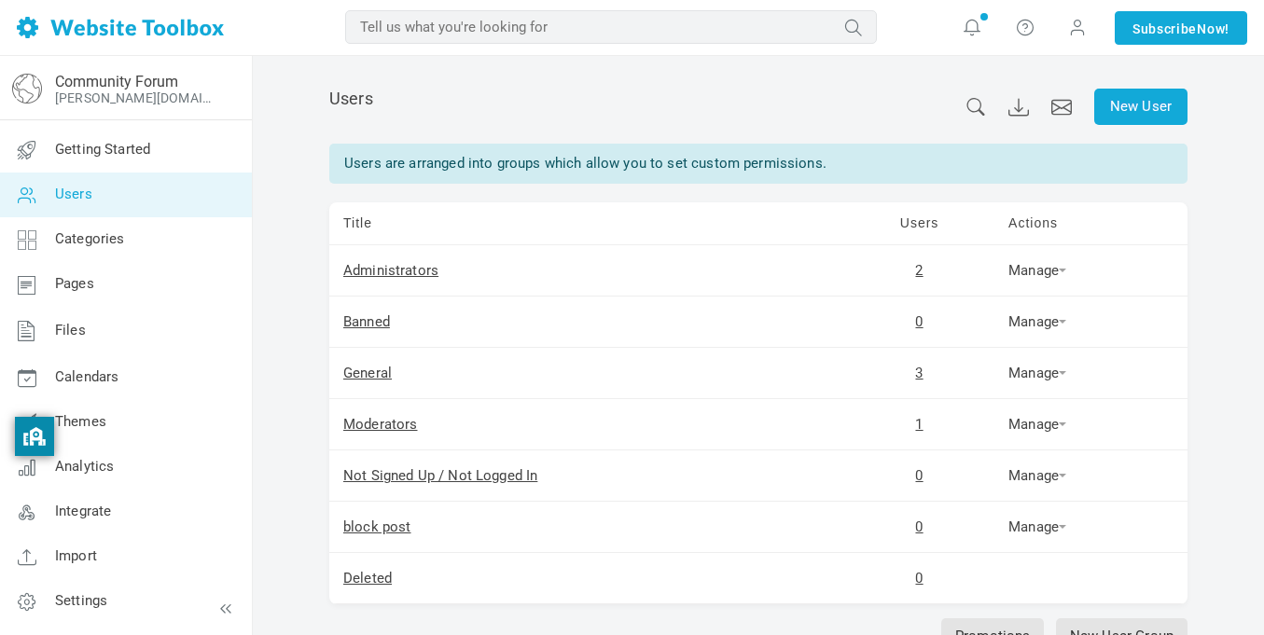
scroll to position [133, 0]
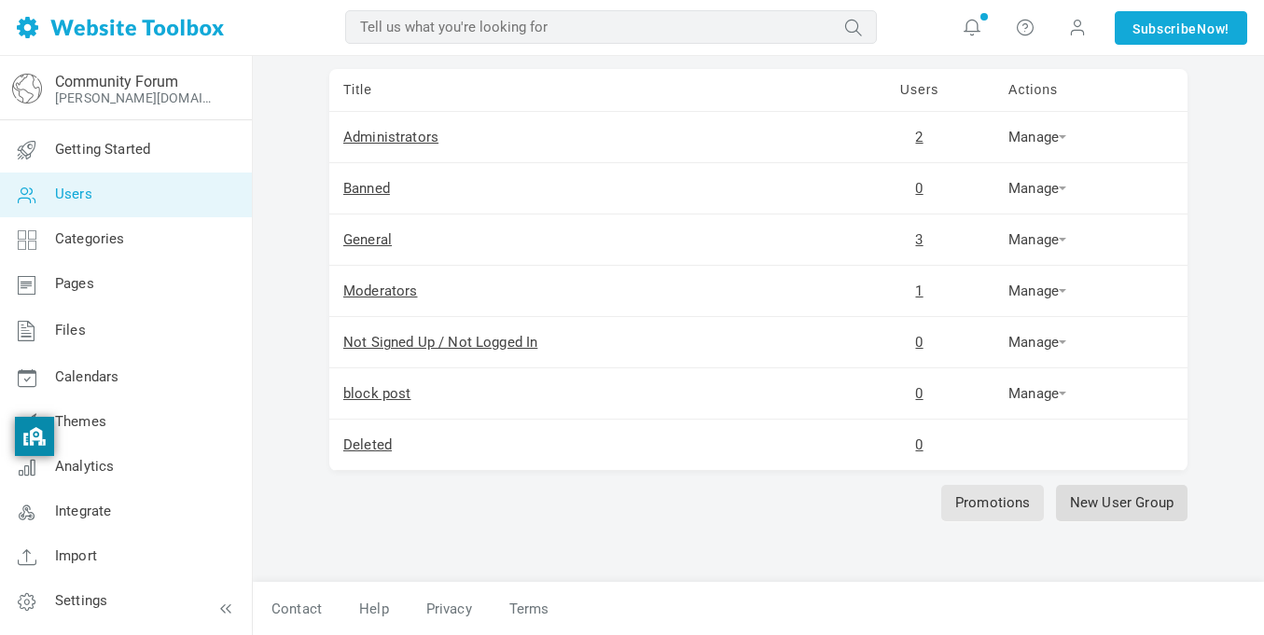
click at [1089, 516] on link "New User Group" at bounding box center [1122, 503] width 132 height 36
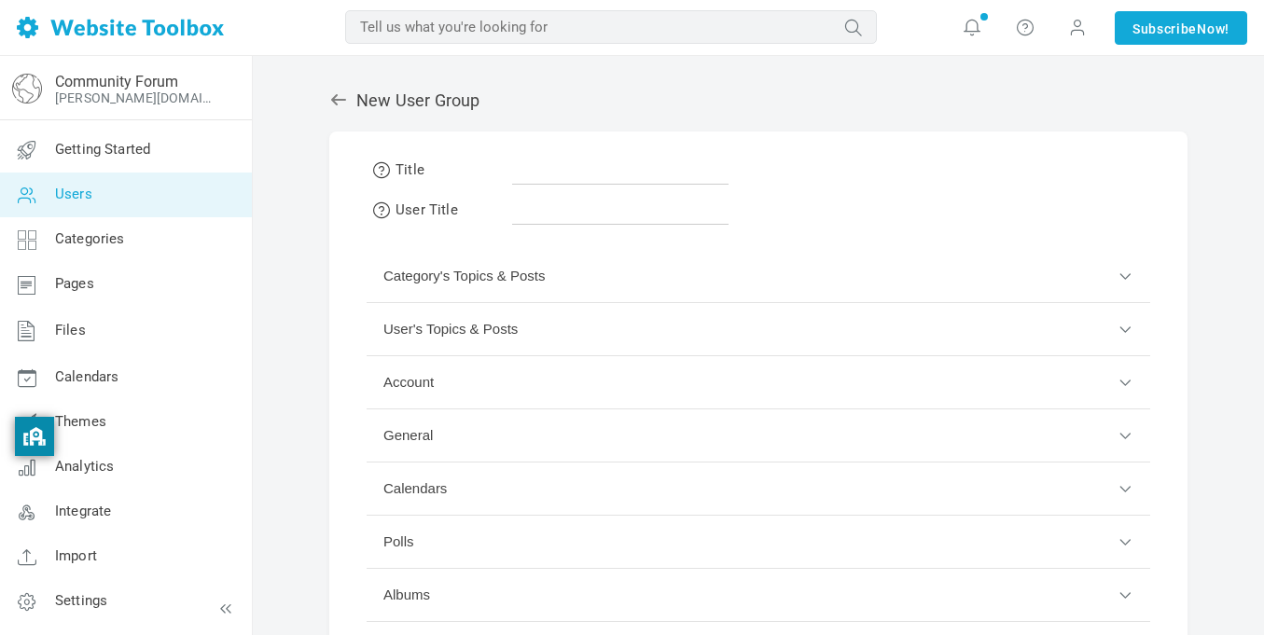
scroll to position [133, 0]
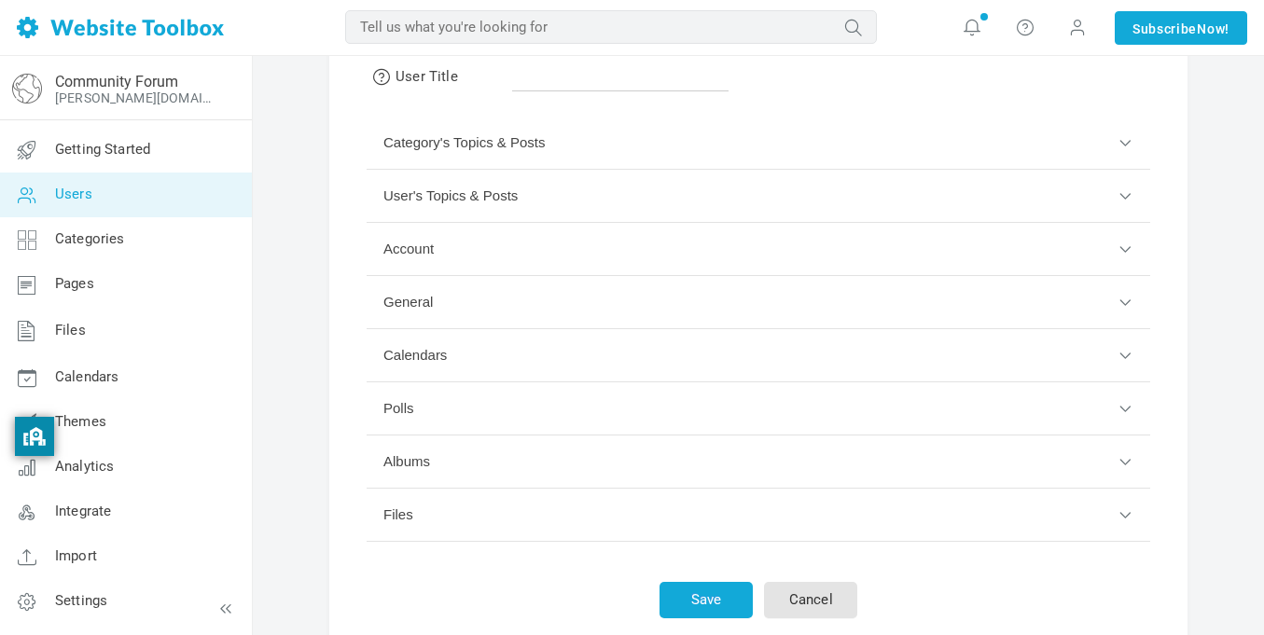
click at [515, 262] on button "Account" at bounding box center [759, 249] width 784 height 53
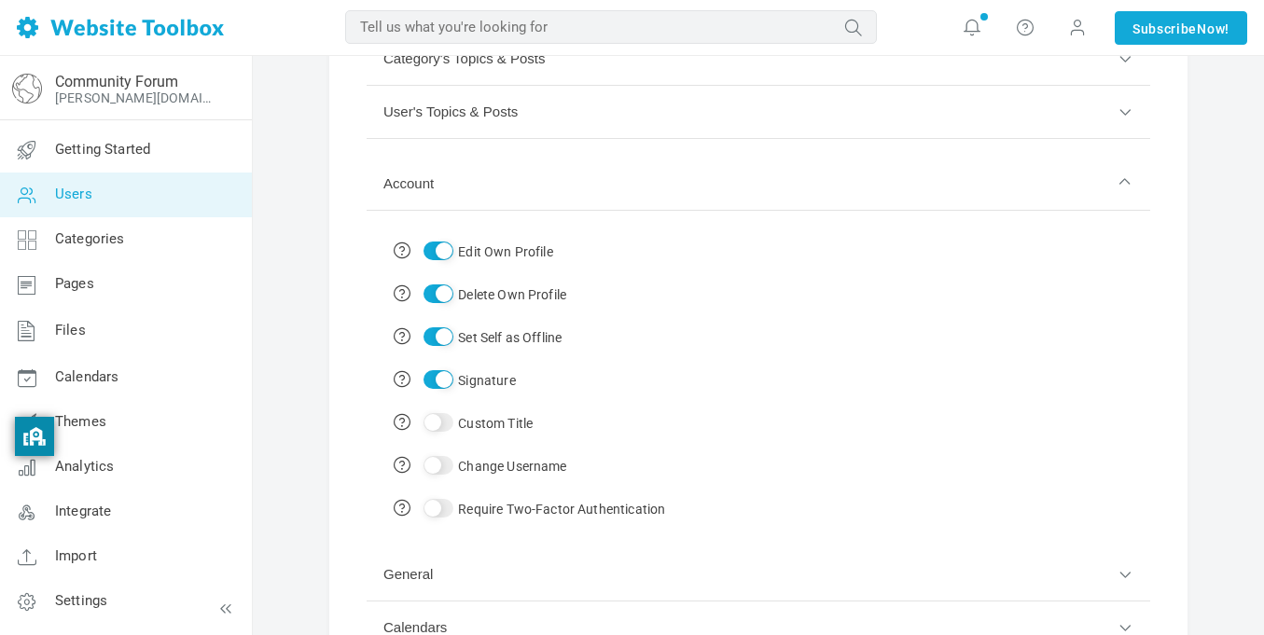
scroll to position [220, 0]
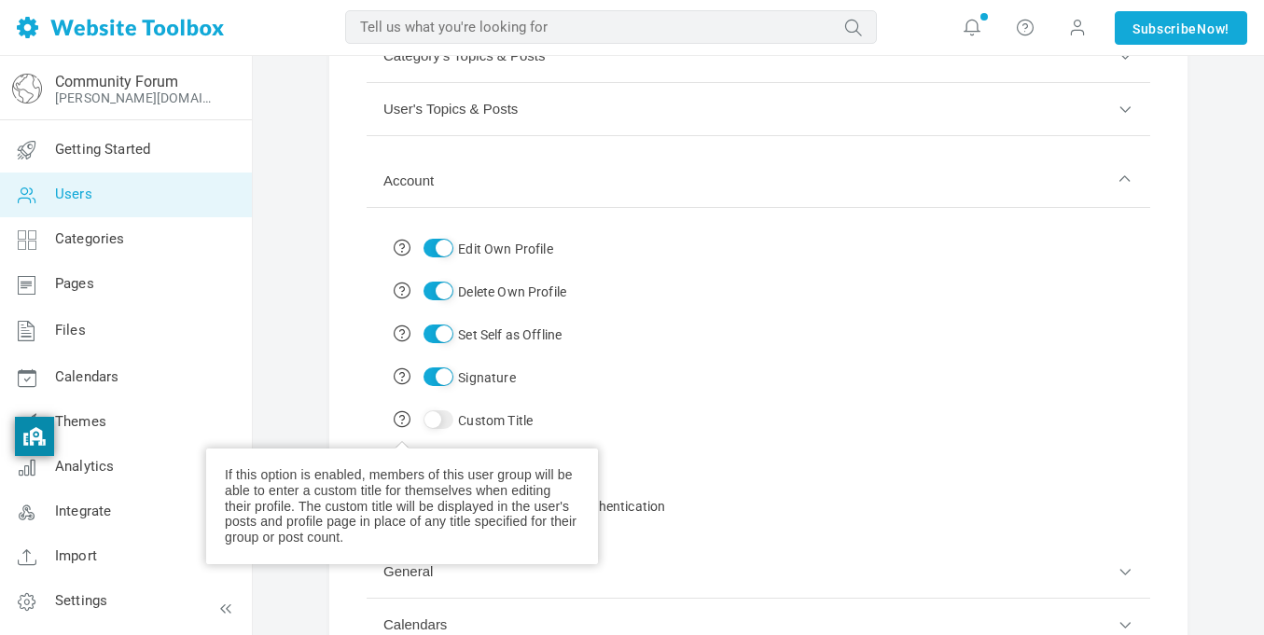
click at [396, 417] on span at bounding box center [402, 418] width 19 height 19
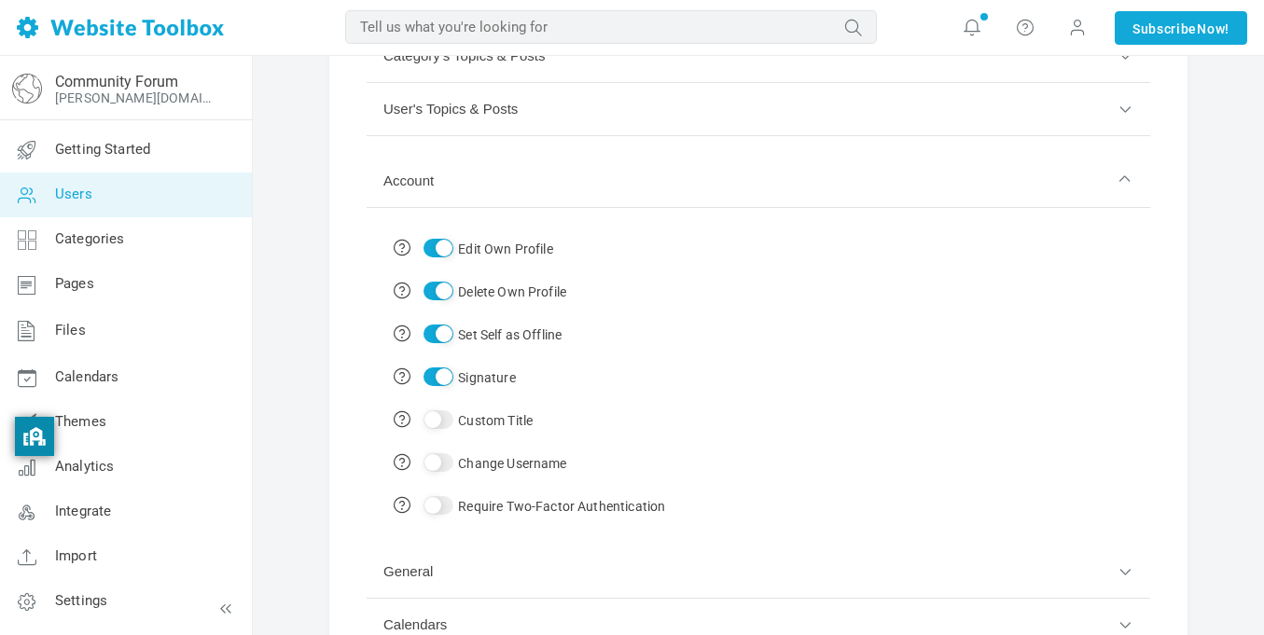
click at [444, 420] on input "Custom Title" at bounding box center [438, 419] width 30 height 19
checkbox input "true"
click at [444, 460] on input "Change Username" at bounding box center [438, 462] width 30 height 19
checkbox input "true"
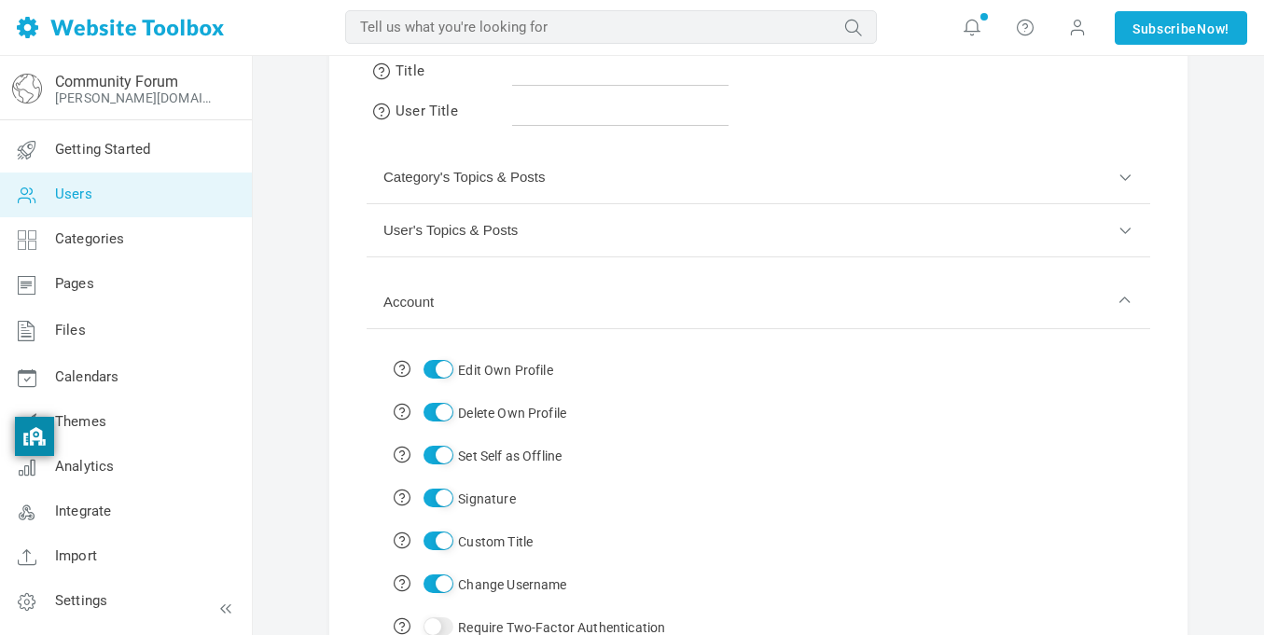
scroll to position [90, 0]
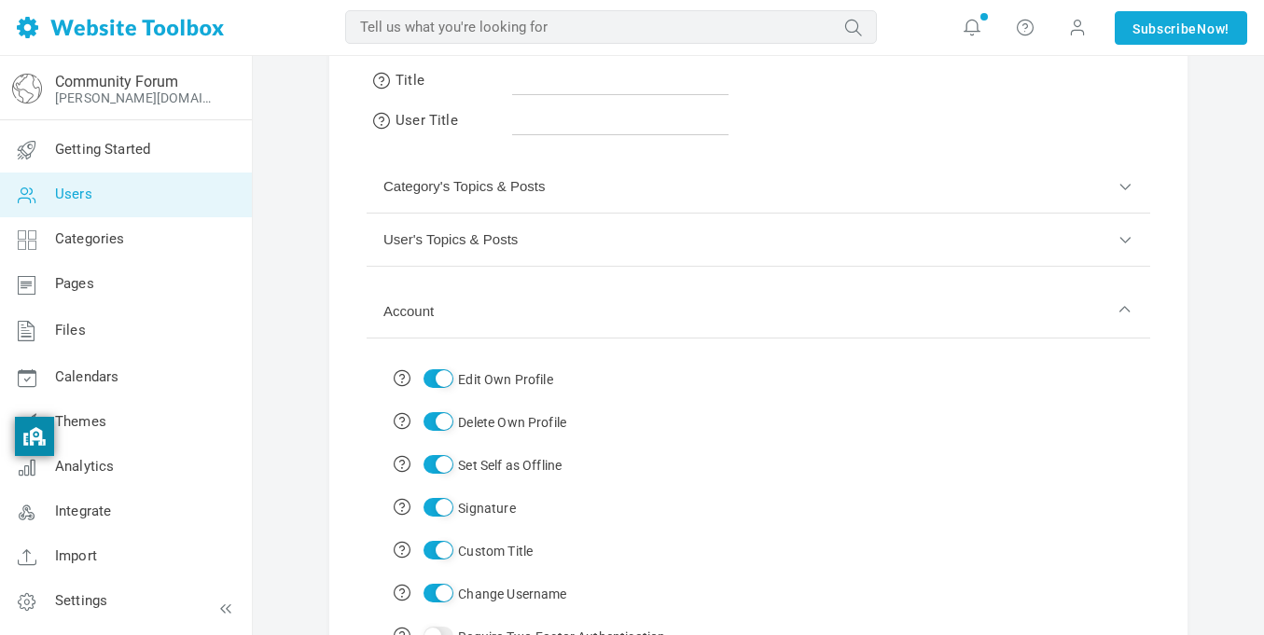
click at [534, 245] on button "User's Topics & Posts" at bounding box center [759, 240] width 784 height 53
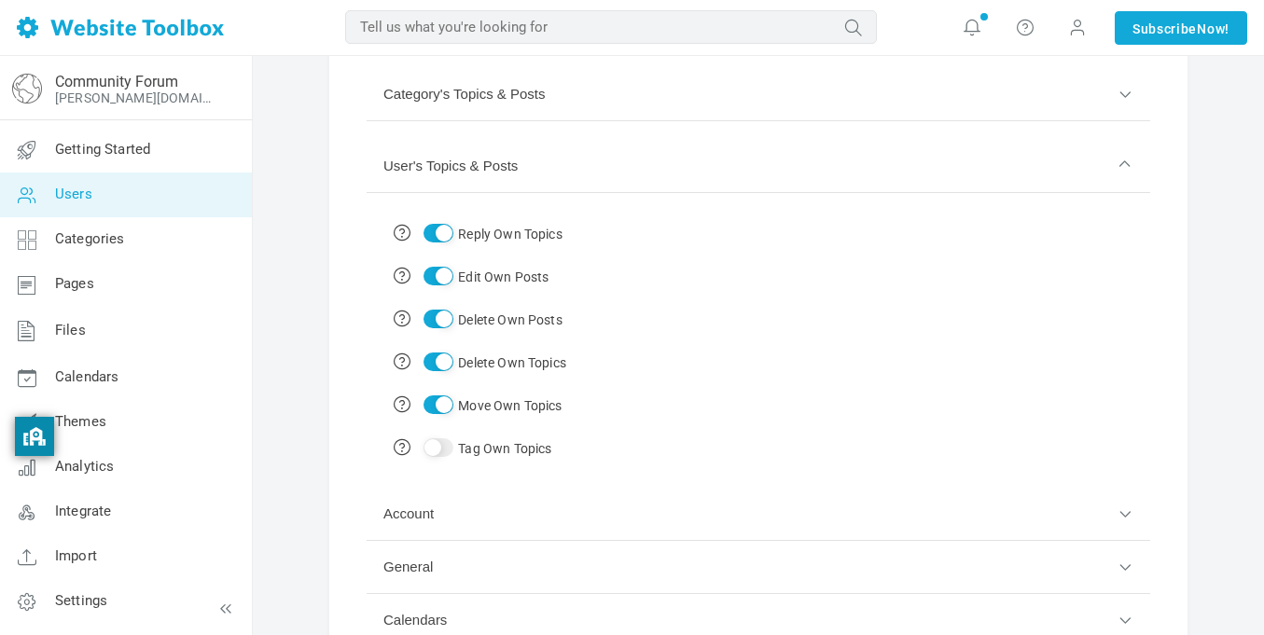
scroll to position [188, 0]
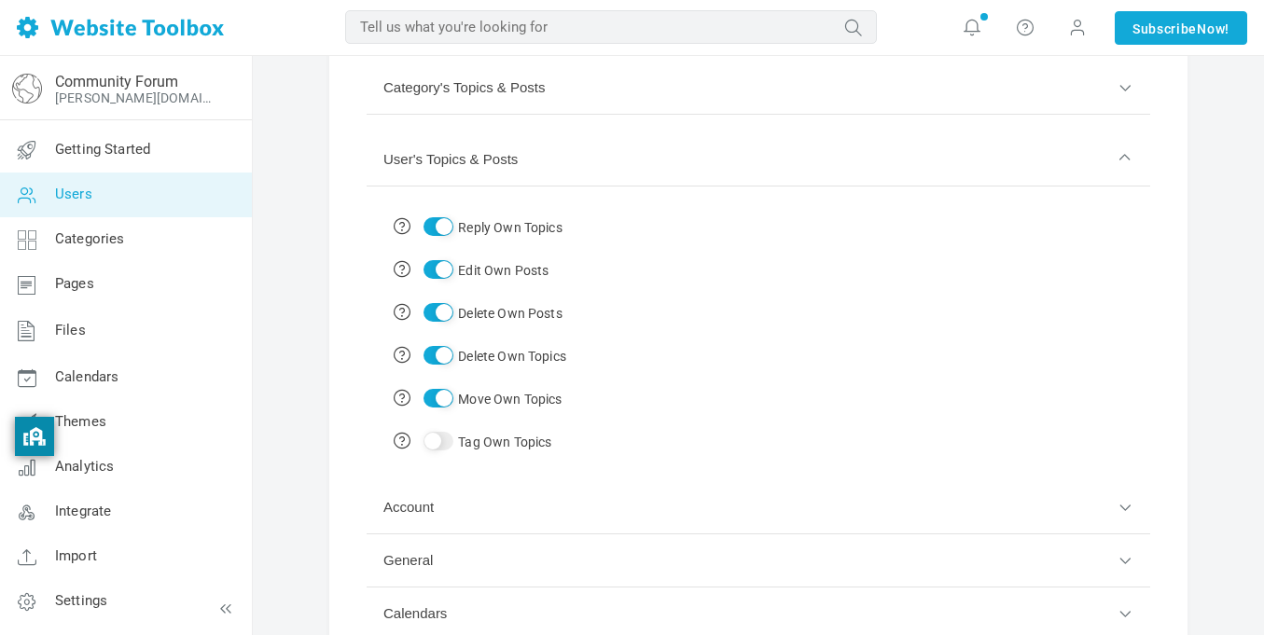
click at [438, 451] on td "Tag Own Topics" at bounding box center [479, 441] width 192 height 43
click at [438, 446] on input "checkbox" at bounding box center [438, 441] width 30 height 19
checkbox input "true"
click at [564, 62] on button "Category's Topics & Posts" at bounding box center [759, 88] width 784 height 53
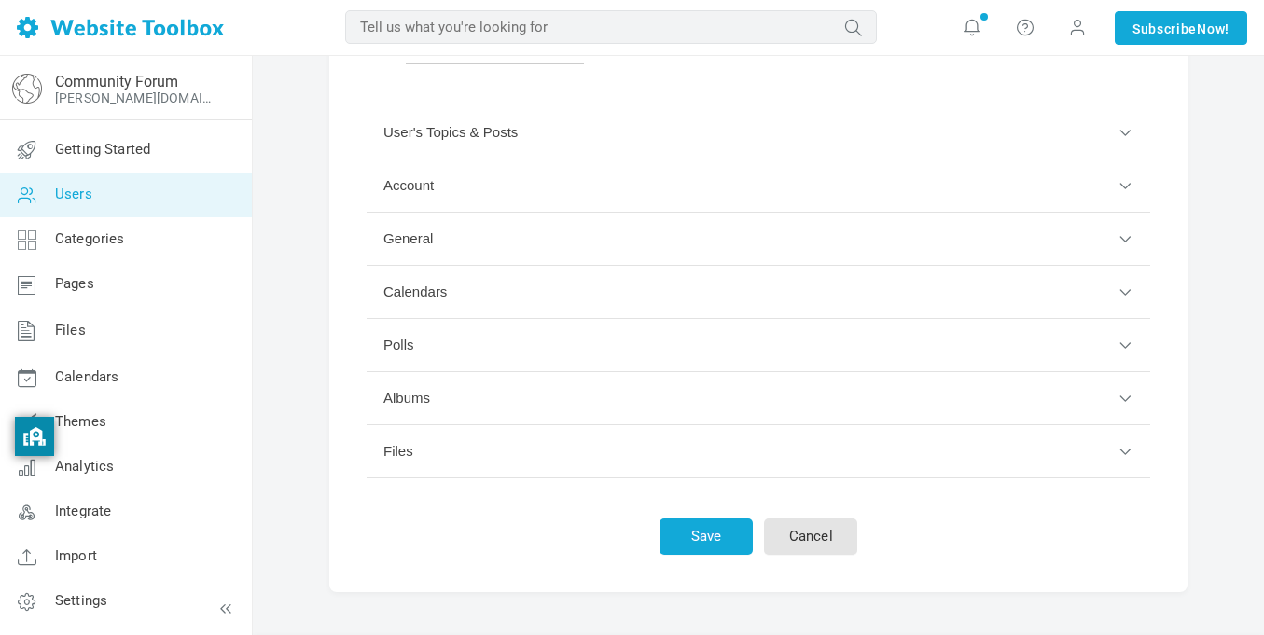
scroll to position [753, 0]
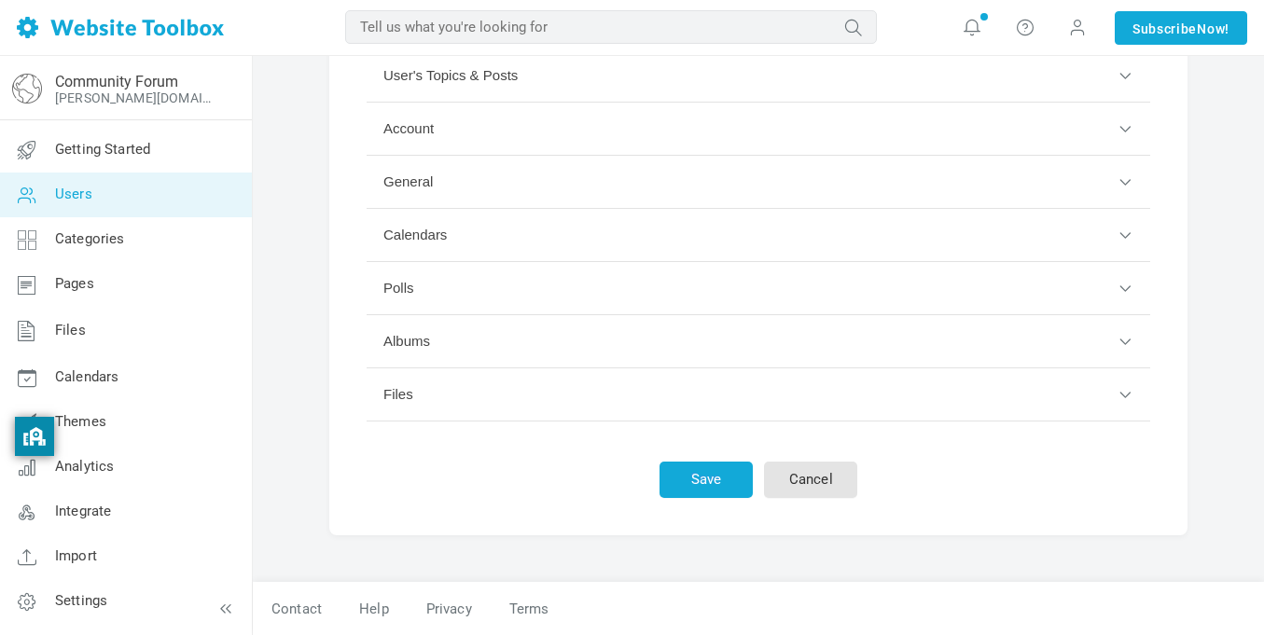
click at [475, 130] on button "Account" at bounding box center [759, 129] width 784 height 53
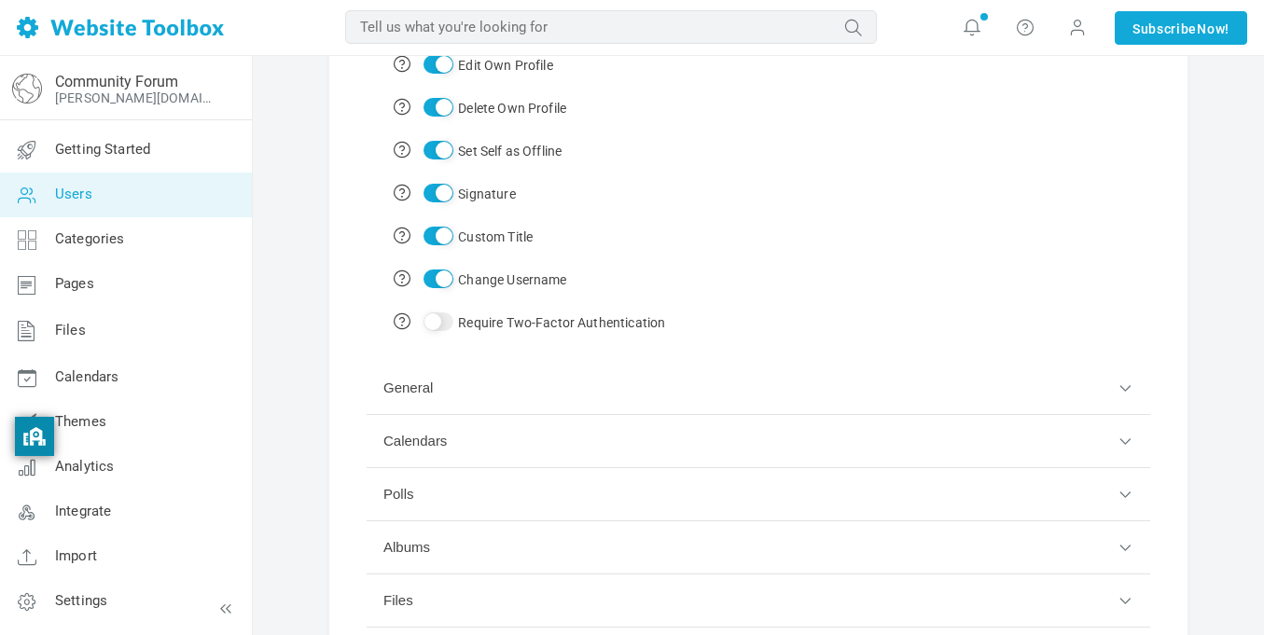
scroll to position [401, 0]
click at [462, 404] on button "General" at bounding box center [759, 391] width 784 height 53
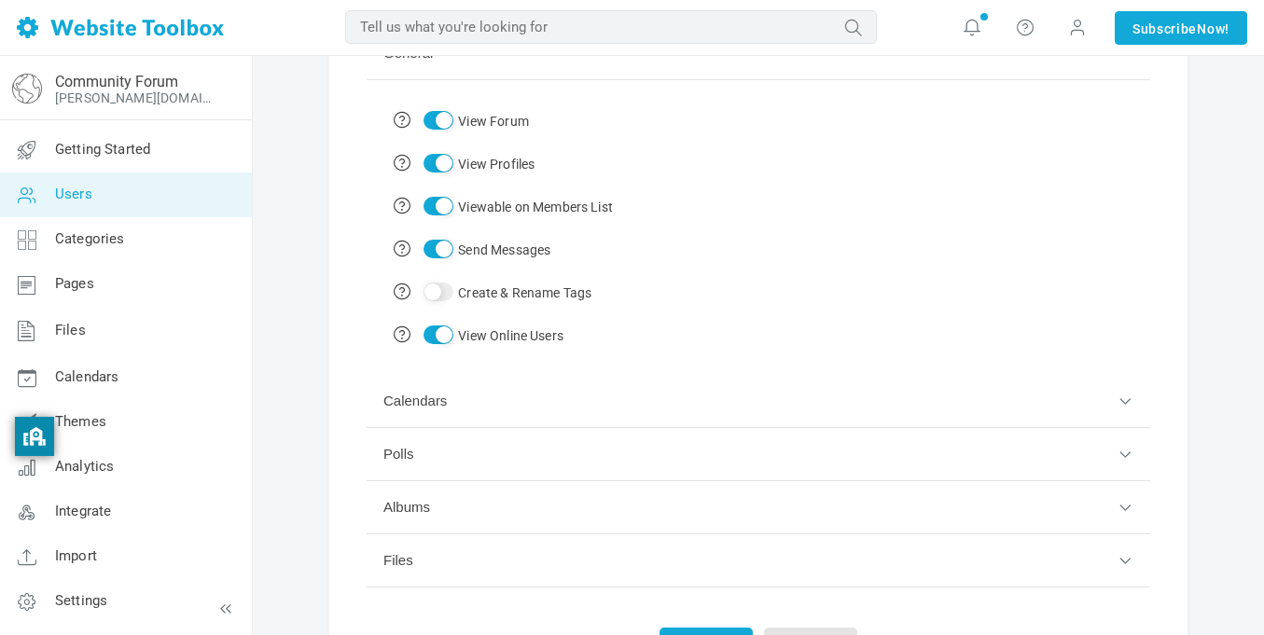
click at [437, 304] on td "Create & Rename Tags" at bounding box center [502, 291] width 239 height 43
click at [442, 296] on input "Create & Rename Tags" at bounding box center [438, 292] width 30 height 19
checkbox input "true"
click at [453, 451] on button "Polls" at bounding box center [759, 454] width 784 height 53
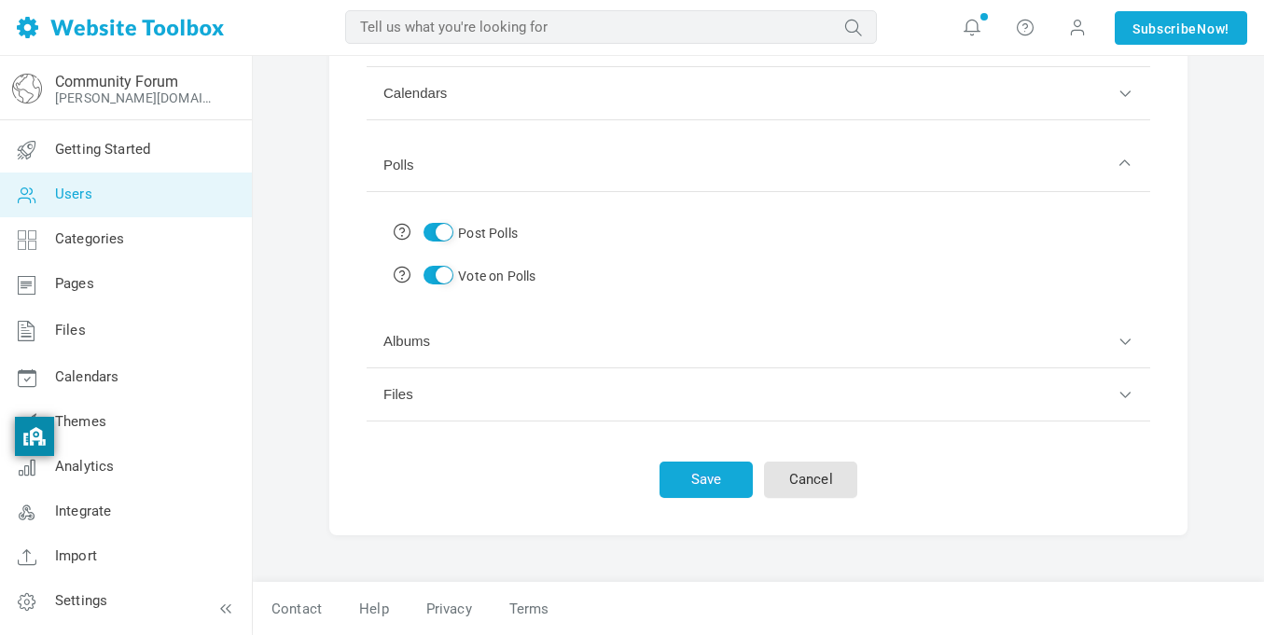
scroll to position [395, 0]
click at [433, 395] on button "Files" at bounding box center [759, 394] width 784 height 53
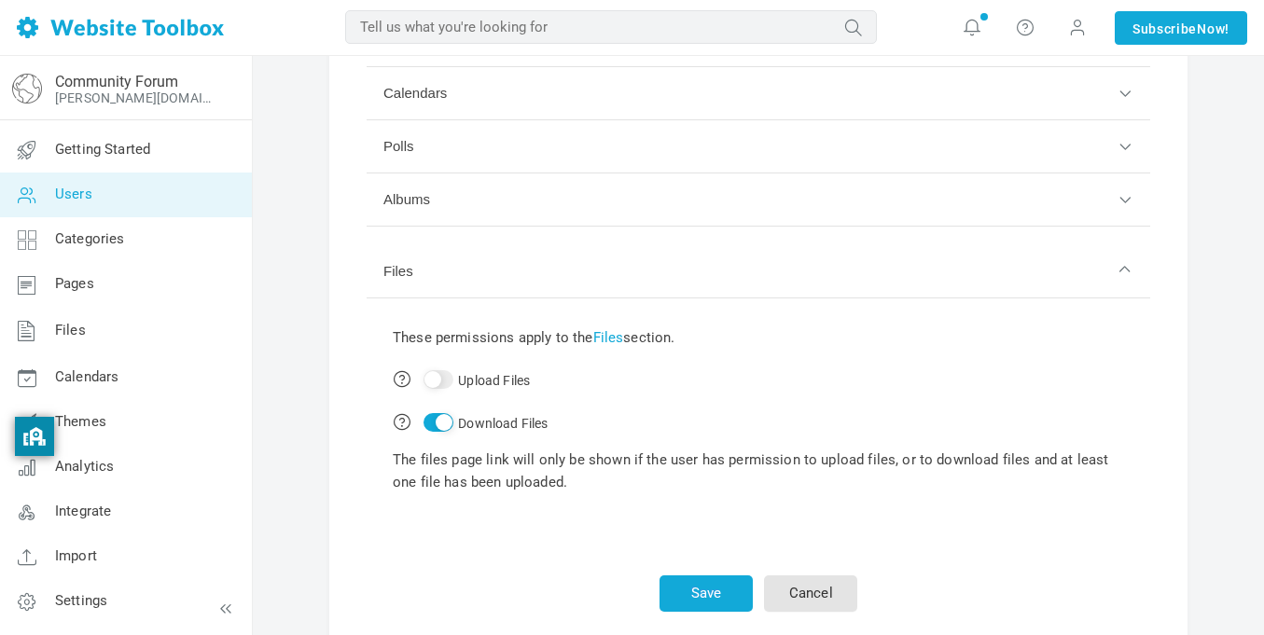
click at [440, 382] on input "Upload Files" at bounding box center [438, 379] width 30 height 19
checkbox input "true"
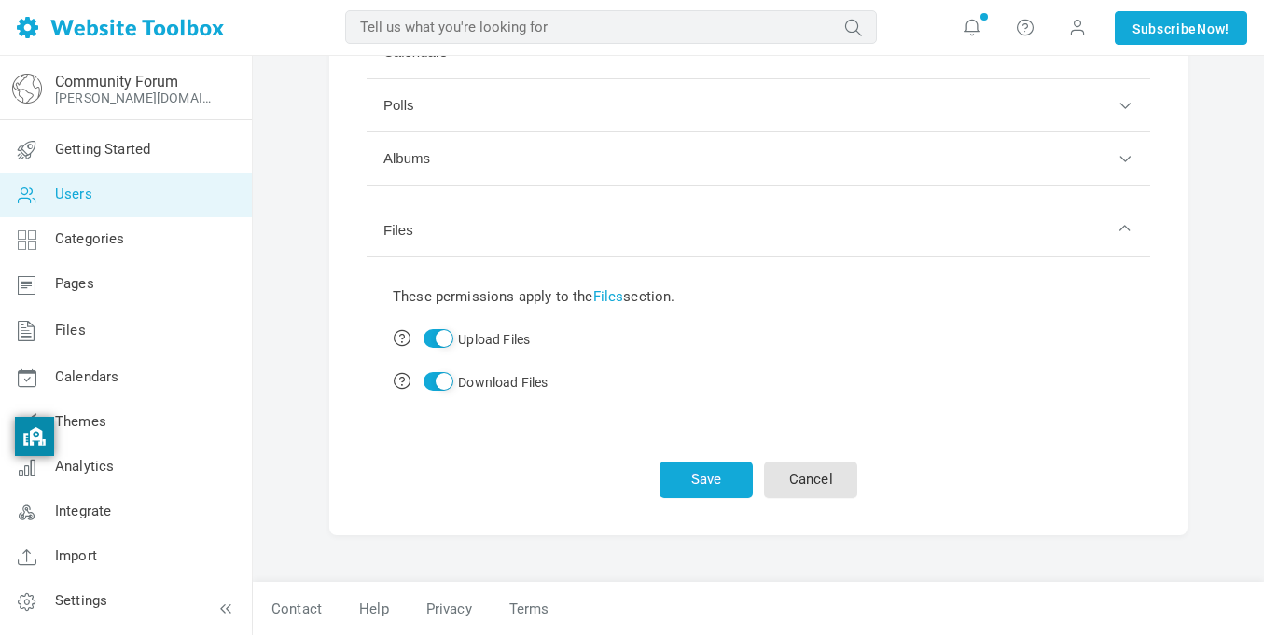
scroll to position [0, 0]
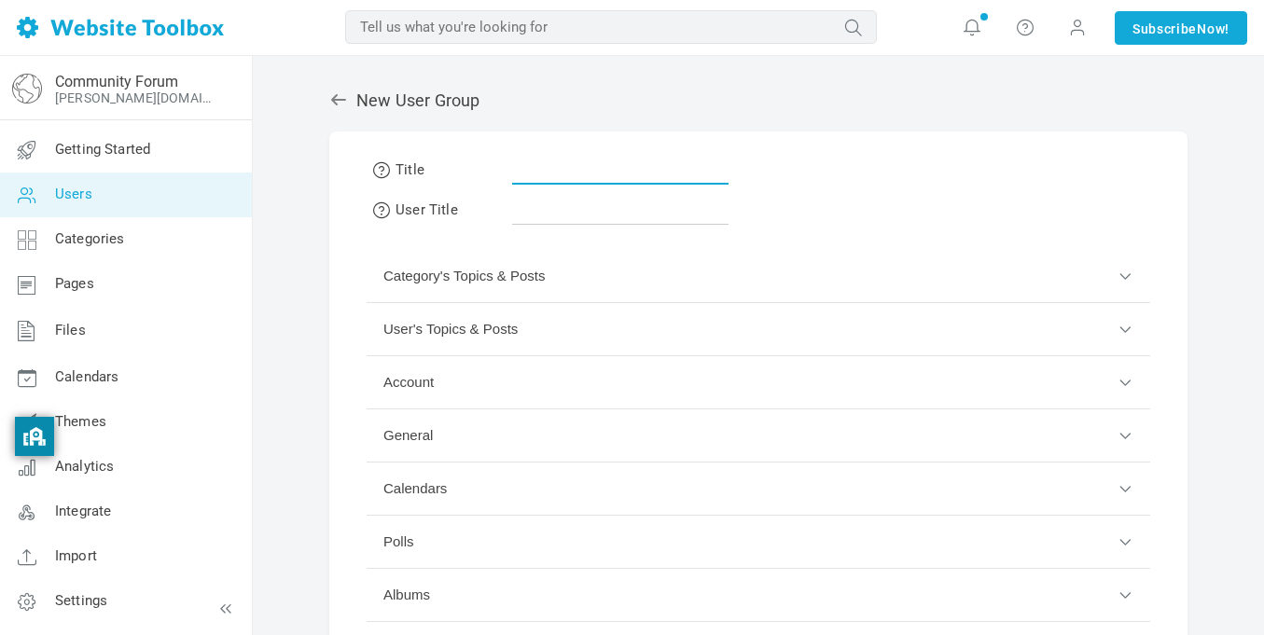
click at [554, 164] on input "text" at bounding box center [620, 166] width 216 height 35
type input "special member"
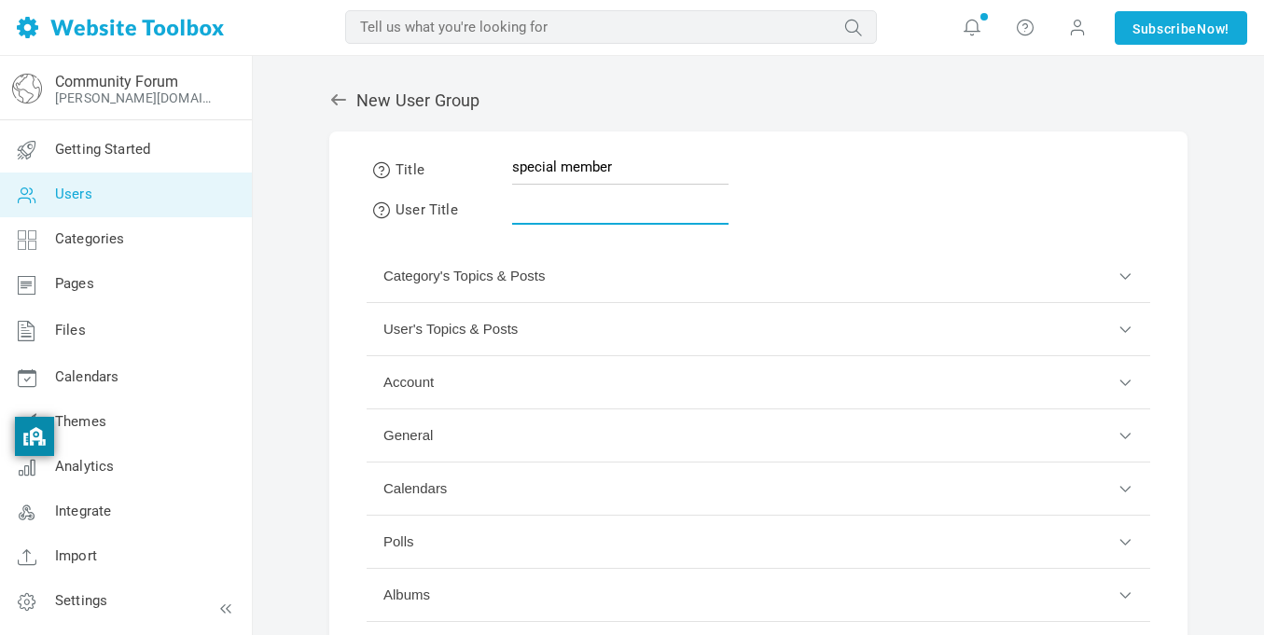
click at [541, 217] on input "text" at bounding box center [620, 206] width 216 height 35
type input "special premium member"
click at [916, 172] on form "Title special member User Title special premium member Category's Topics & Post…" at bounding box center [758, 552] width 858 height 840
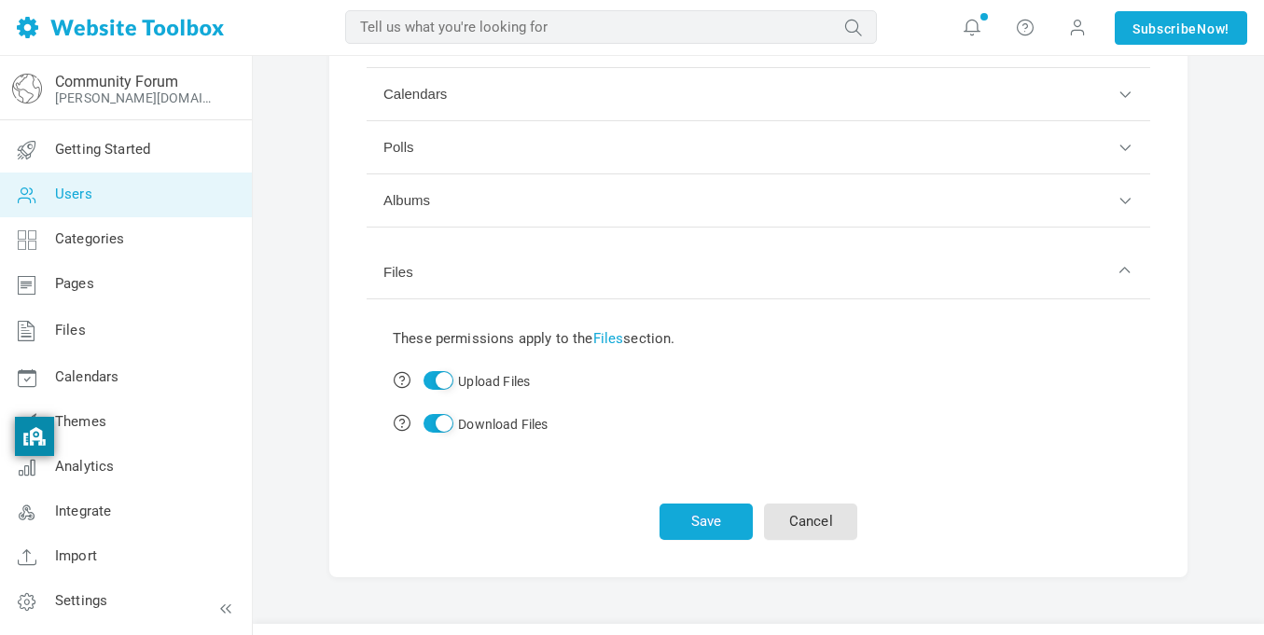
scroll to position [437, 0]
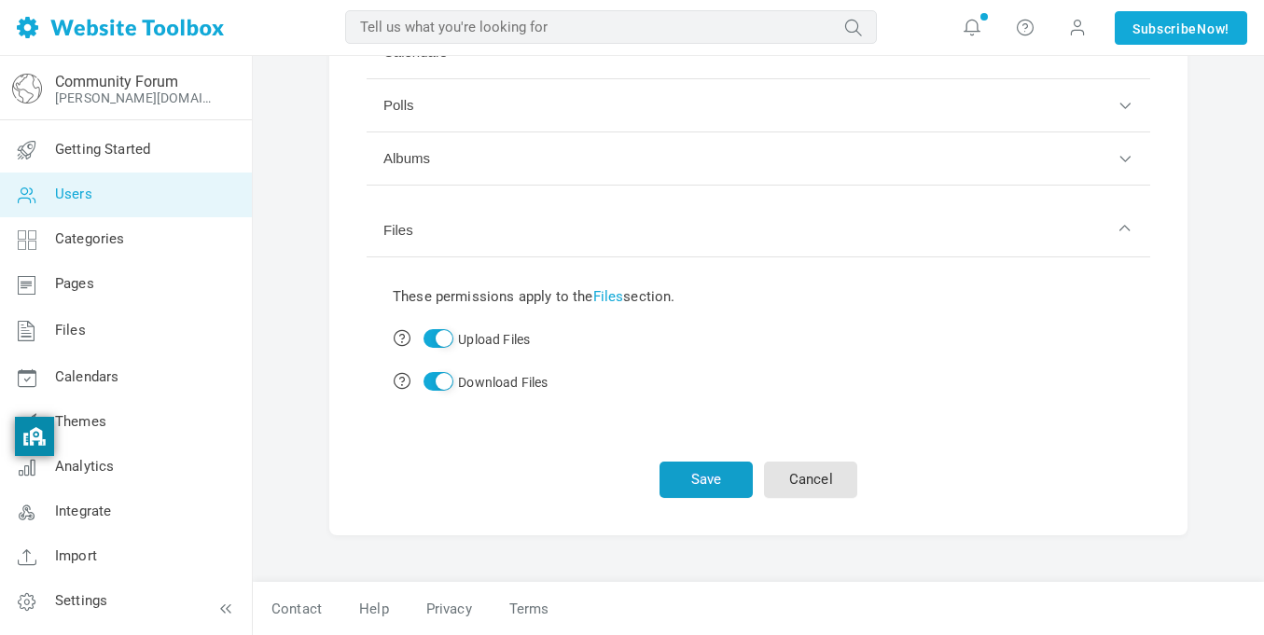
click at [684, 486] on button "Save" at bounding box center [705, 480] width 93 height 36
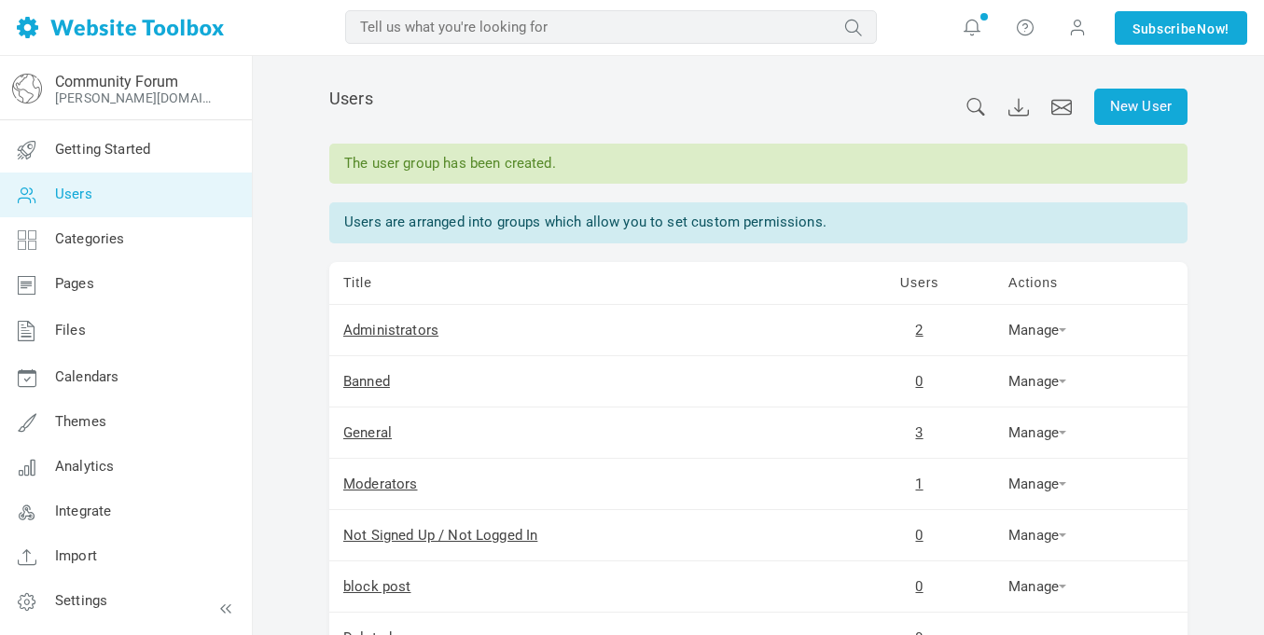
scroll to position [193, 0]
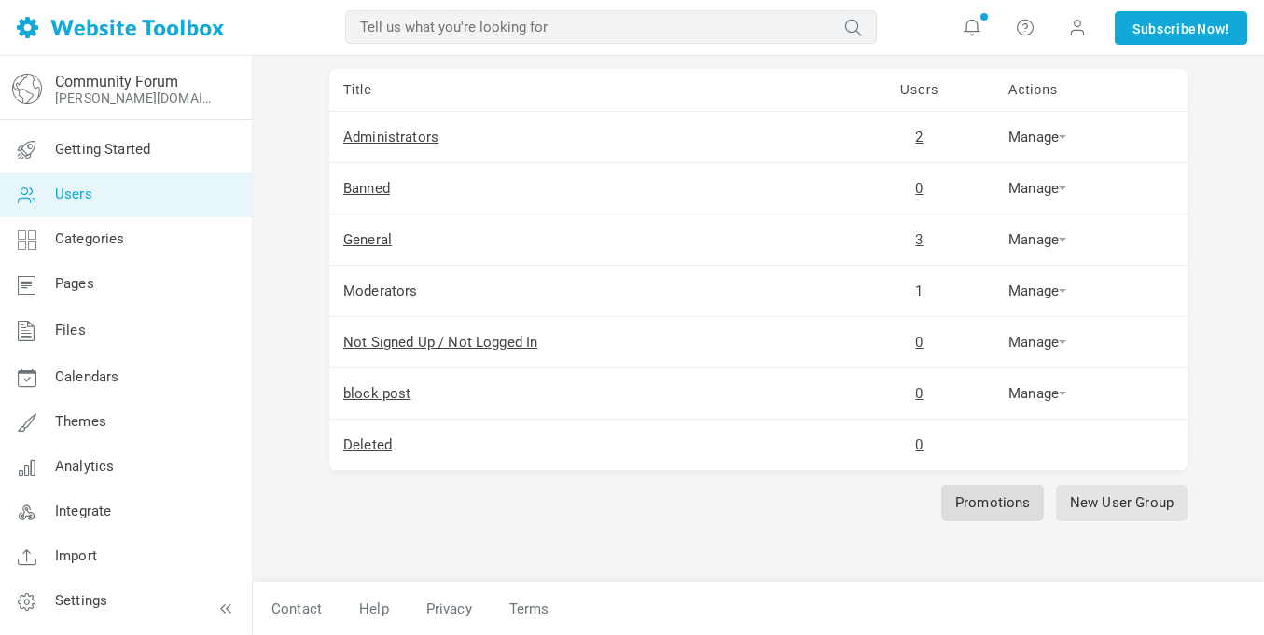
click at [1003, 513] on link "Promotions" at bounding box center [993, 503] width 104 height 36
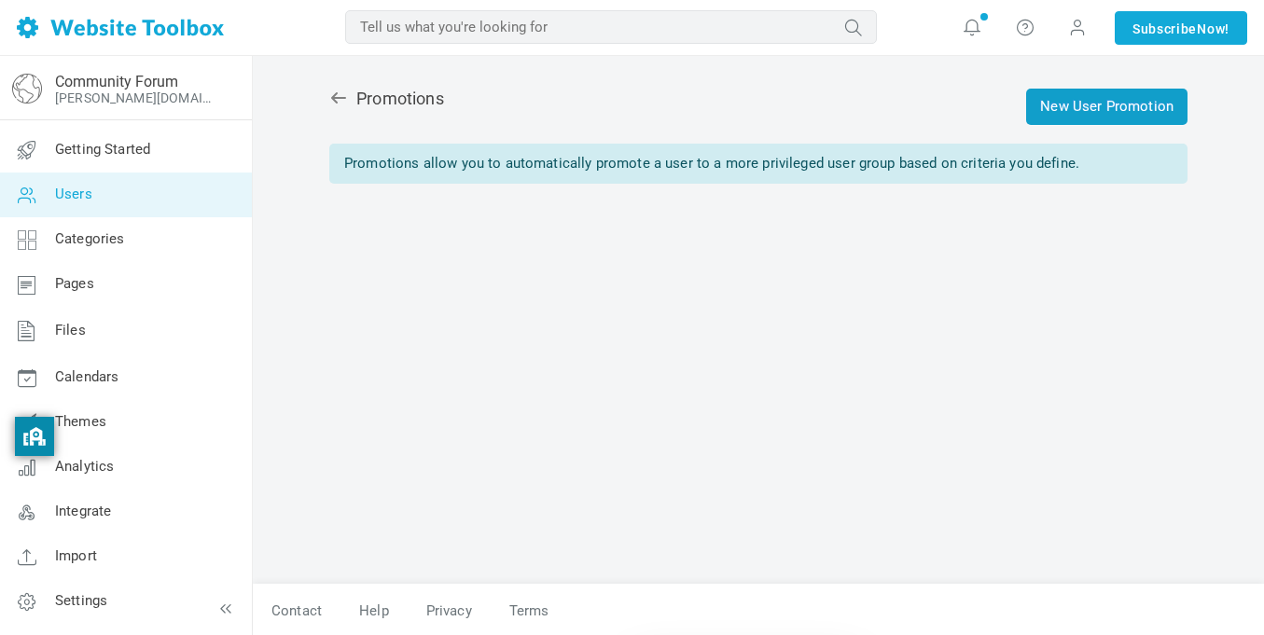
click at [1106, 114] on link "New User Promotion" at bounding box center [1106, 107] width 161 height 36
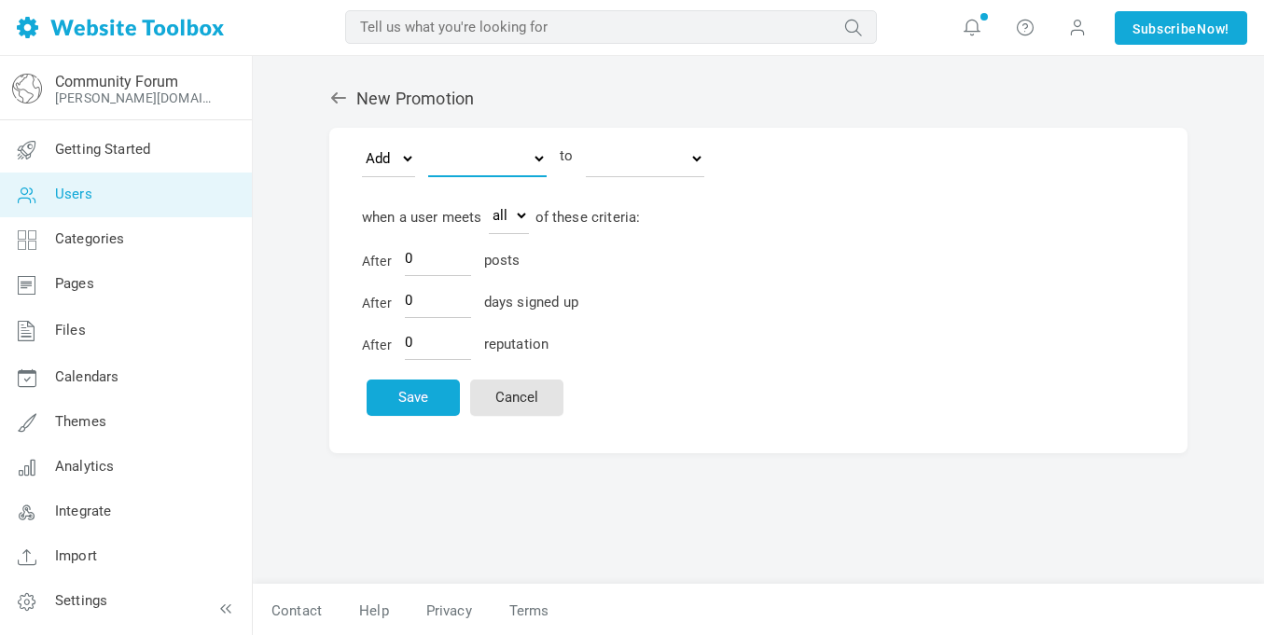
click at [429, 163] on select "General special member Administrators block post" at bounding box center [487, 158] width 118 height 37
select select "1588033"
click at [428, 140] on select "General special member Administrators block post" at bounding box center [487, 158] width 118 height 37
click at [632, 142] on select "General special member Administrators block post" at bounding box center [645, 158] width 118 height 37
select select "1588070"
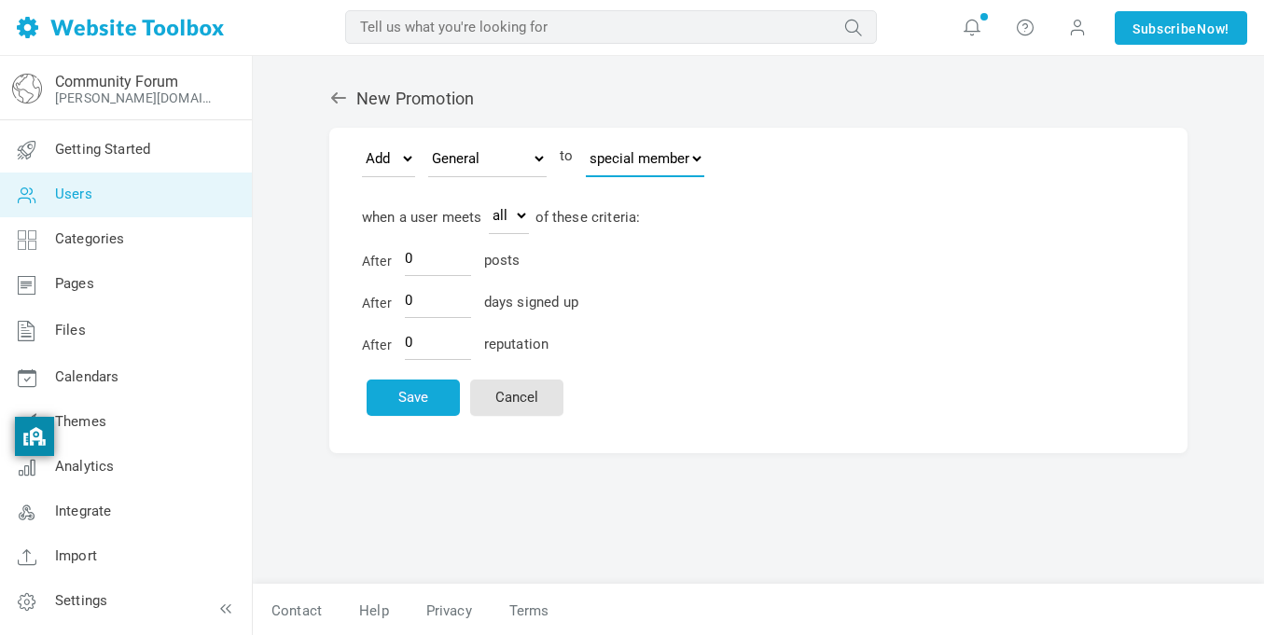
click at [586, 140] on select "General special member Administrators block post" at bounding box center [645, 158] width 118 height 37
click at [423, 263] on input "0" at bounding box center [438, 258] width 66 height 35
type input "1"
type input "3"
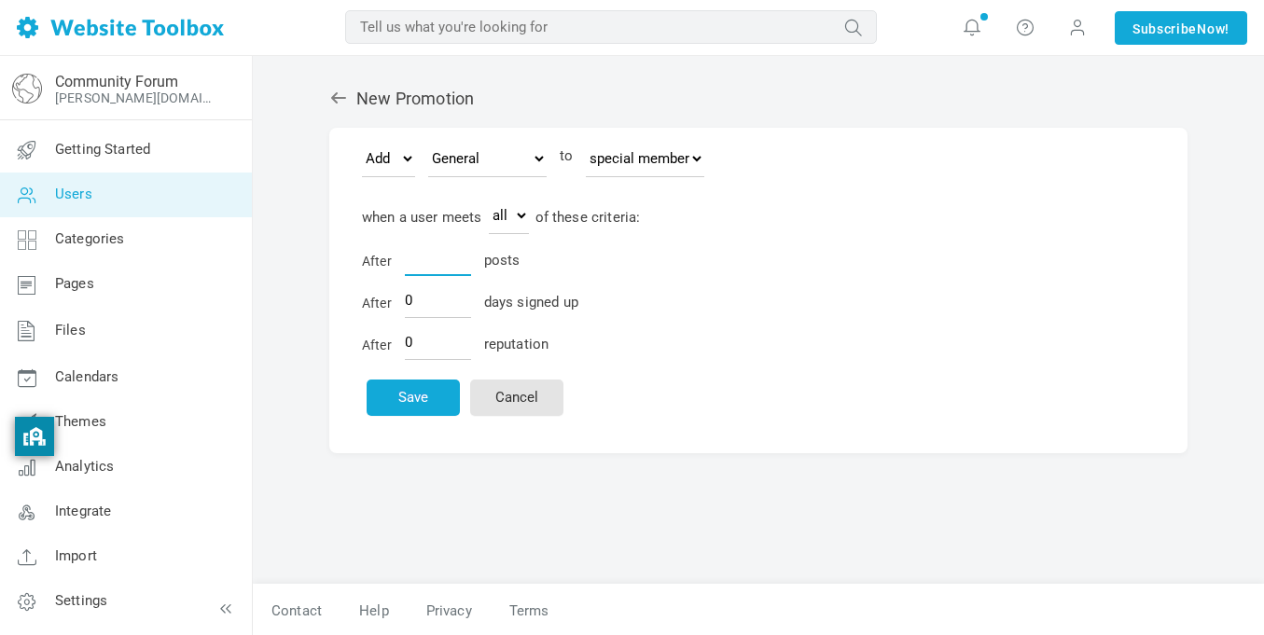
type input "2"
type input "350000"
click at [424, 302] on input "0" at bounding box center [438, 300] width 66 height 35
type input "4"
type input "365"
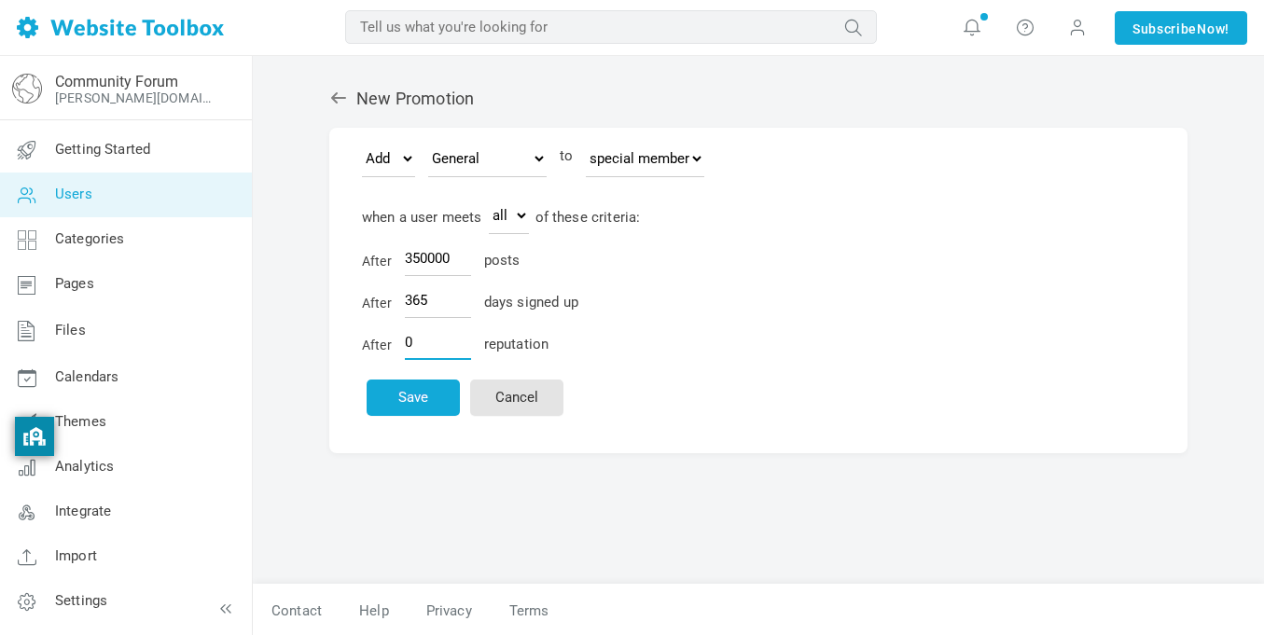
click at [434, 342] on input "0" at bounding box center [438, 342] width 66 height 35
type input "2"
type input "7"
type input "10000"
click at [514, 453] on div "New Promotion Move Add General special member Administrators block post to Gene…" at bounding box center [758, 327] width 886 height 514
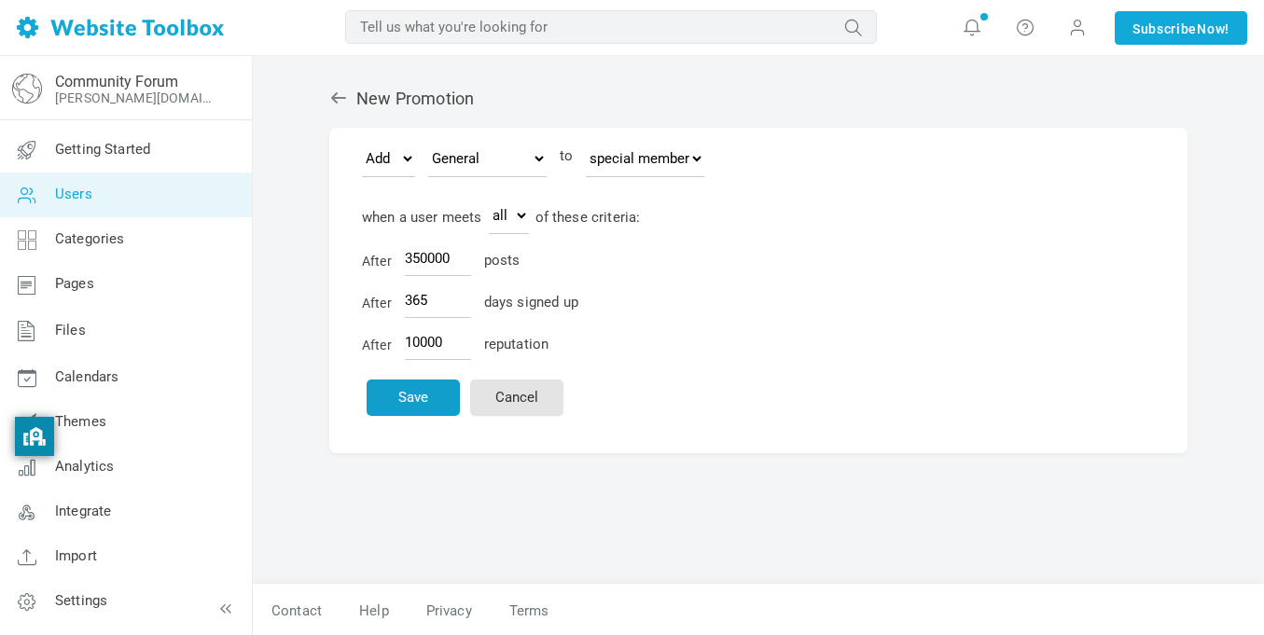
click at [428, 403] on button "Save" at bounding box center [413, 398] width 93 height 36
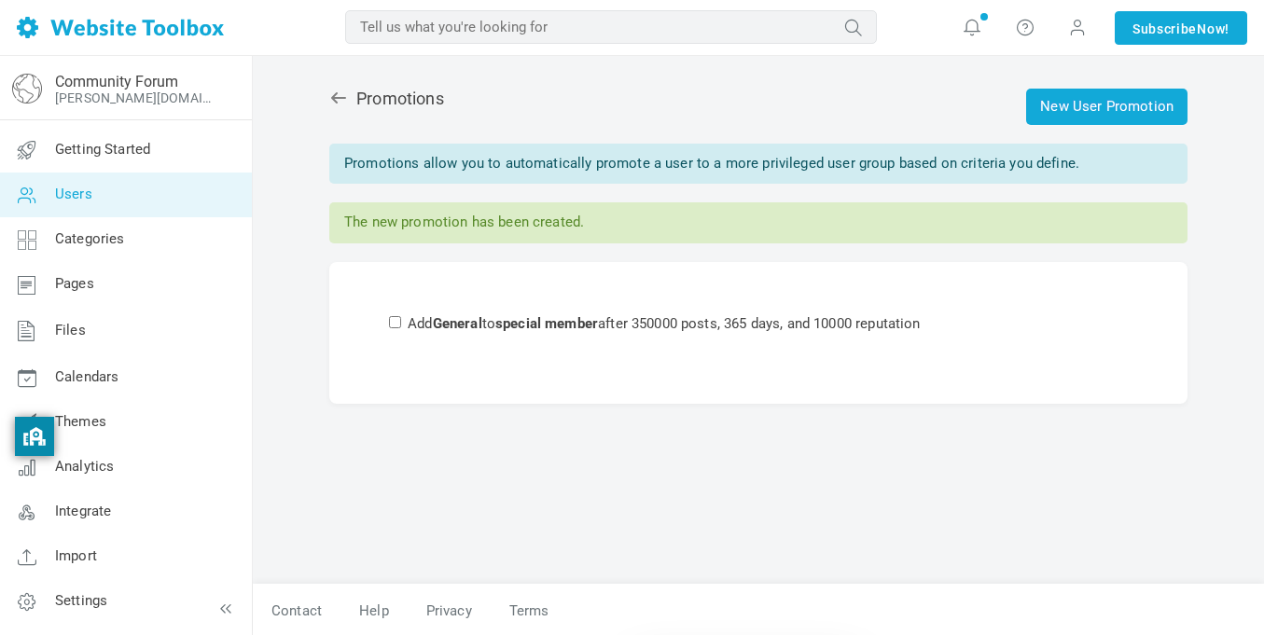
click at [393, 319] on input "checkbox" at bounding box center [395, 322] width 12 height 12
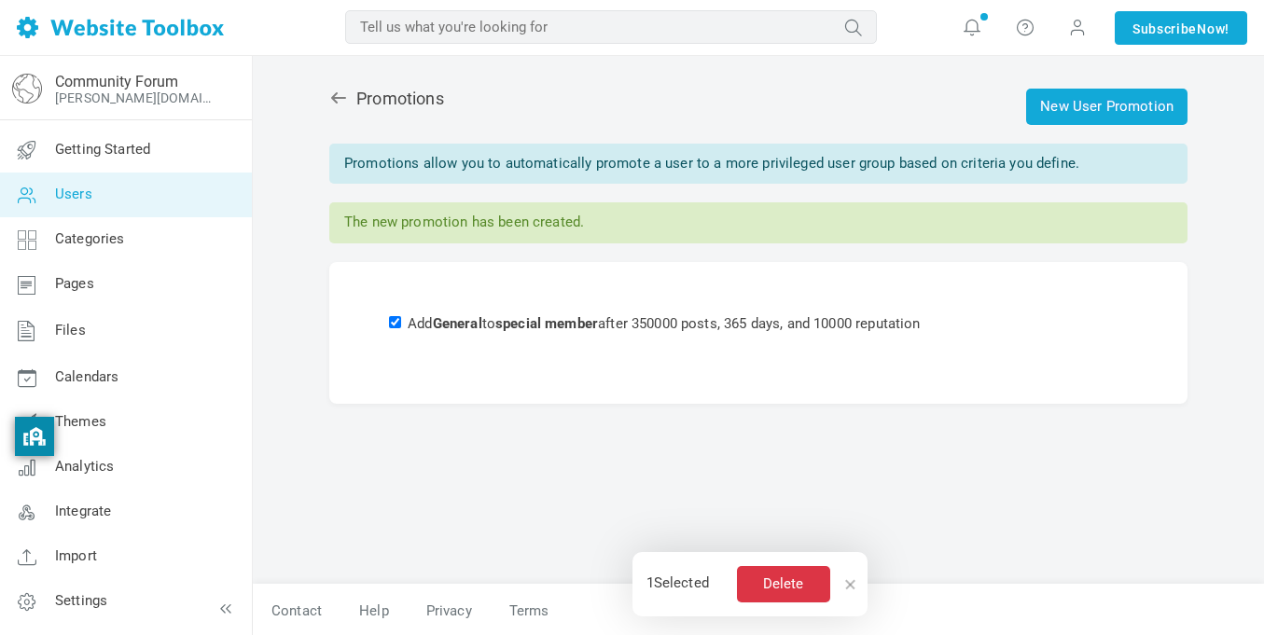
click at [392, 319] on input "checkbox" at bounding box center [395, 322] width 12 height 12
checkbox input "false"
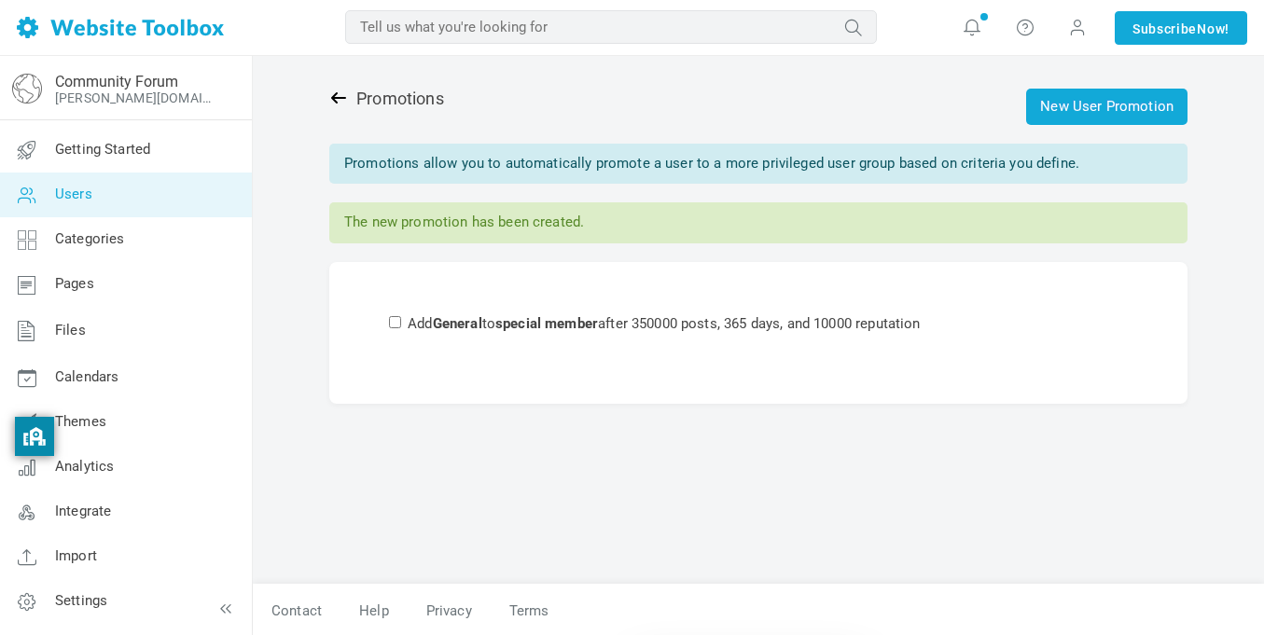
click at [335, 100] on icon at bounding box center [338, 97] width 15 height 11
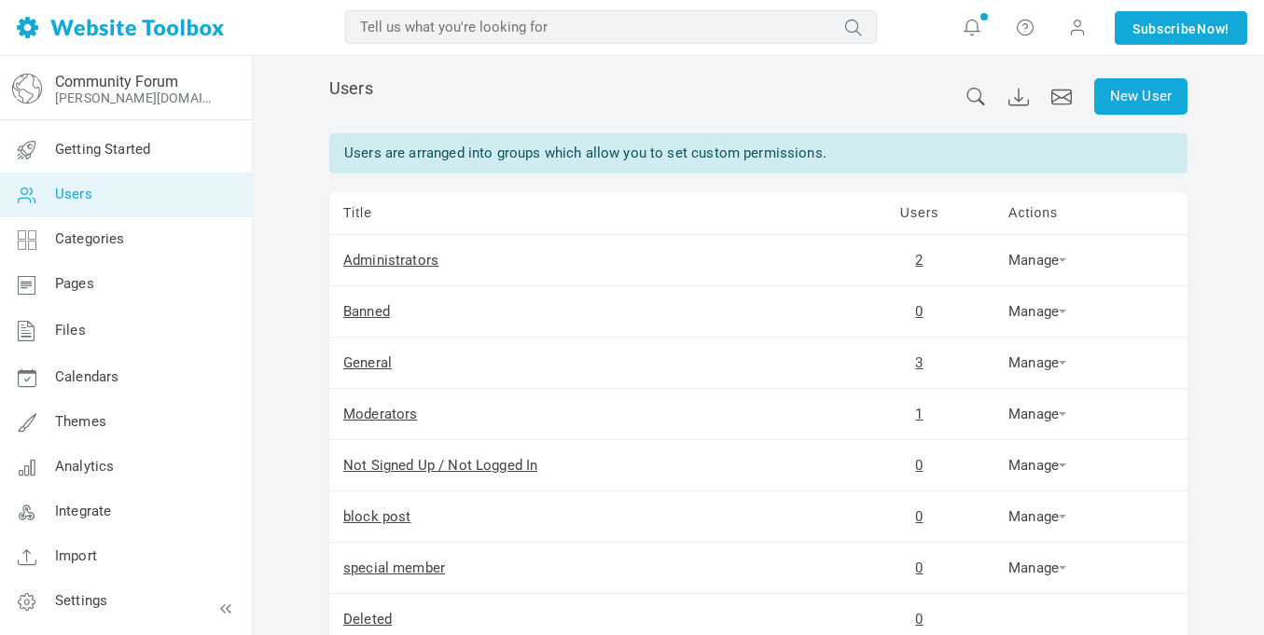
scroll to position [185, 0]
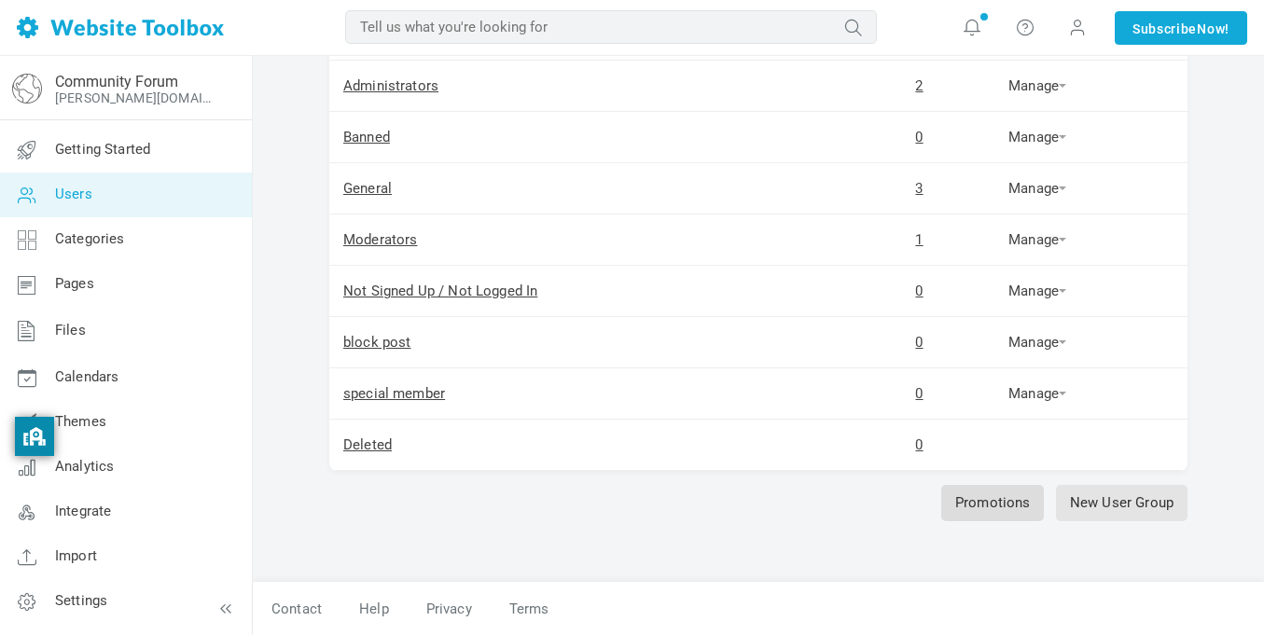
click at [1018, 510] on link "Promotions" at bounding box center [993, 503] width 104 height 36
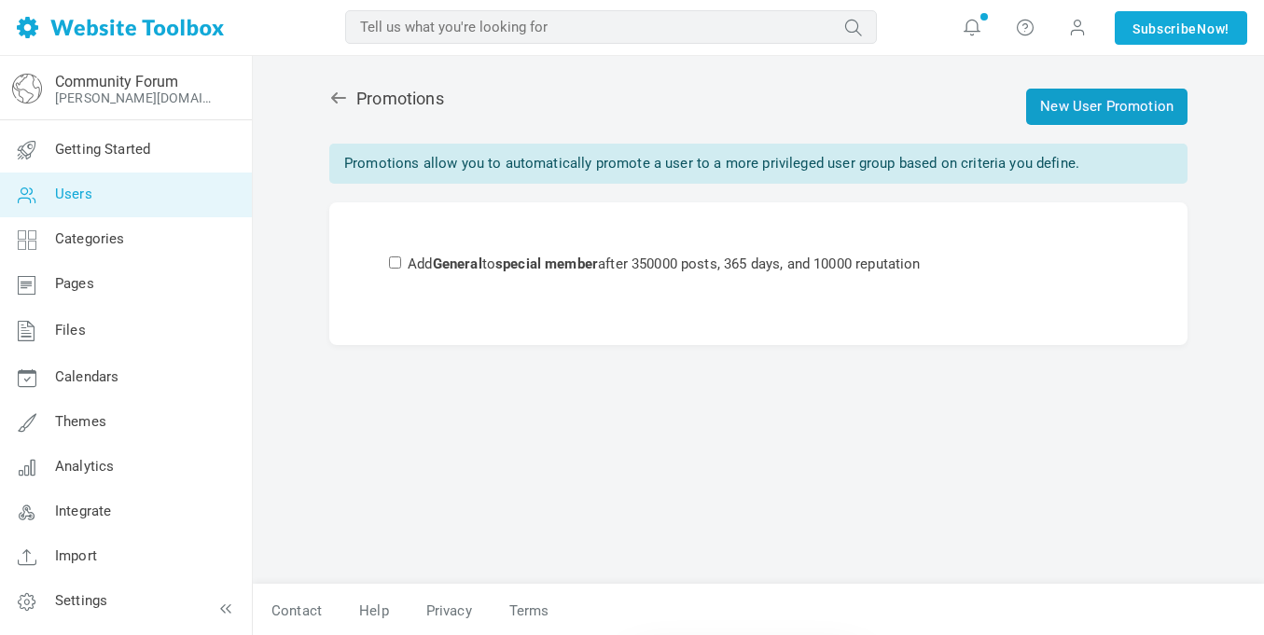
click at [1142, 93] on link "New User Promotion" at bounding box center [1106, 107] width 161 height 36
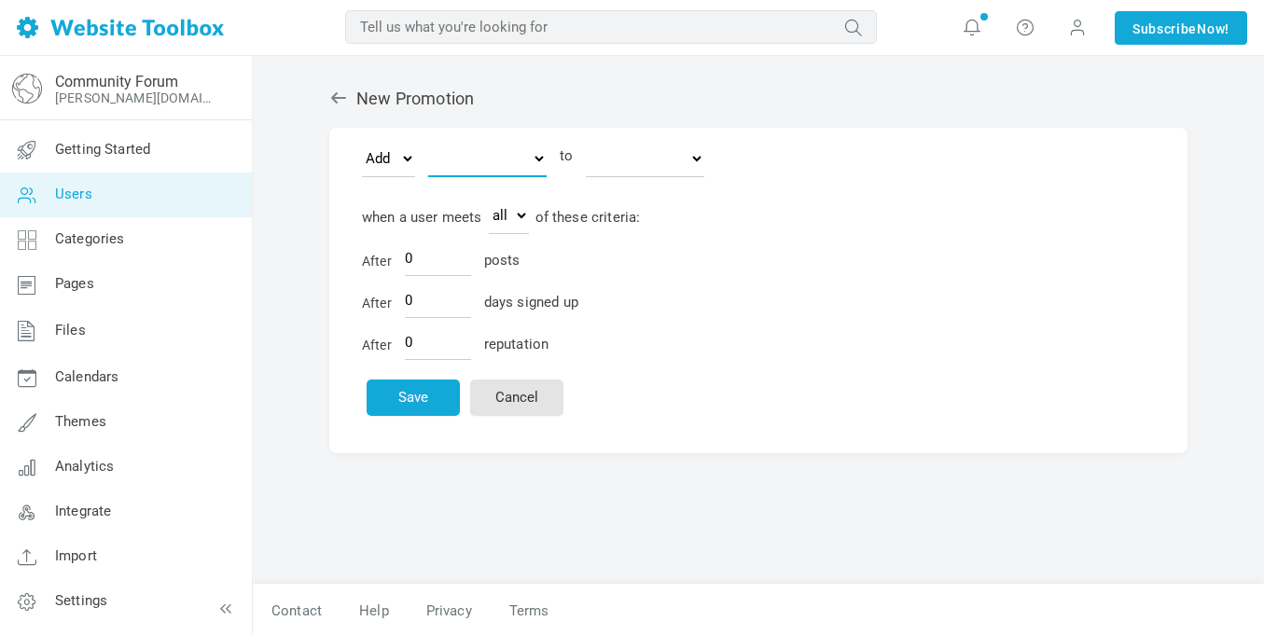
click at [473, 160] on select "block post Administrators special member General" at bounding box center [487, 158] width 118 height 37
click at [428, 140] on select "block post Administrators special member General" at bounding box center [487, 158] width 118 height 37
click at [495, 145] on select "block post Administrators special member General" at bounding box center [487, 158] width 118 height 37
select select "1588033"
click at [428, 140] on select "block post Administrators special member General" at bounding box center [487, 158] width 118 height 37
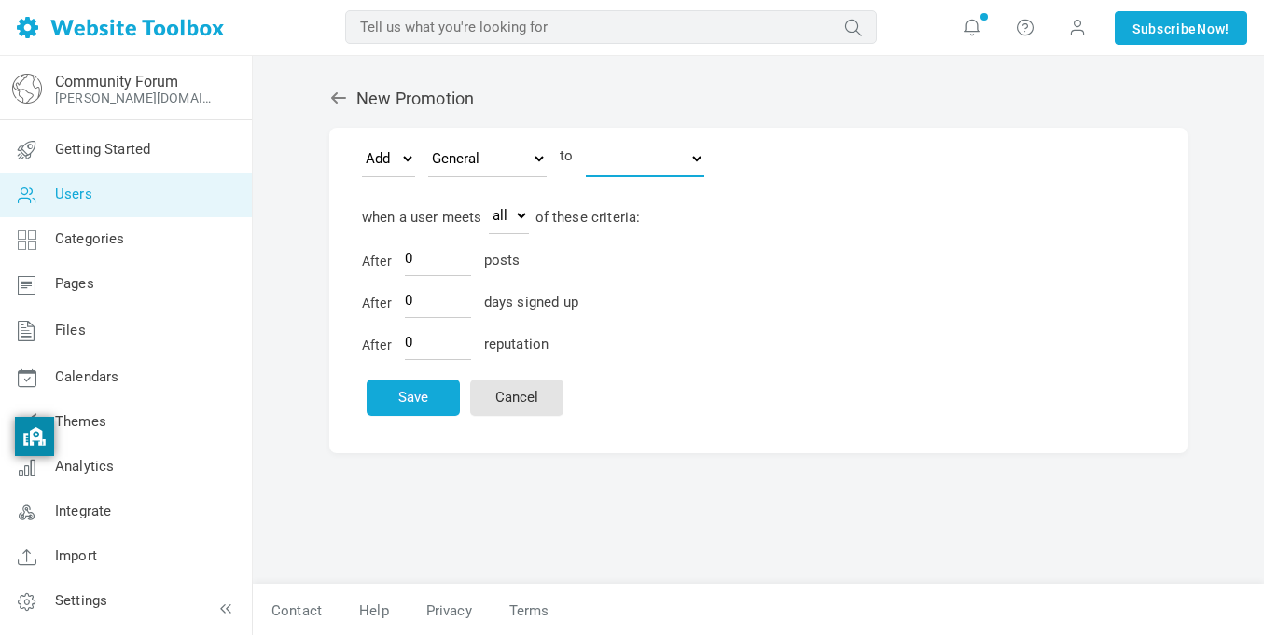
click at [619, 174] on select "block post Administrators special member General" at bounding box center [645, 158] width 118 height 37
select select "1588034"
click at [586, 140] on select "block post Administrators special member General" at bounding box center [645, 158] width 118 height 37
click at [448, 249] on input "0" at bounding box center [438, 258] width 66 height 35
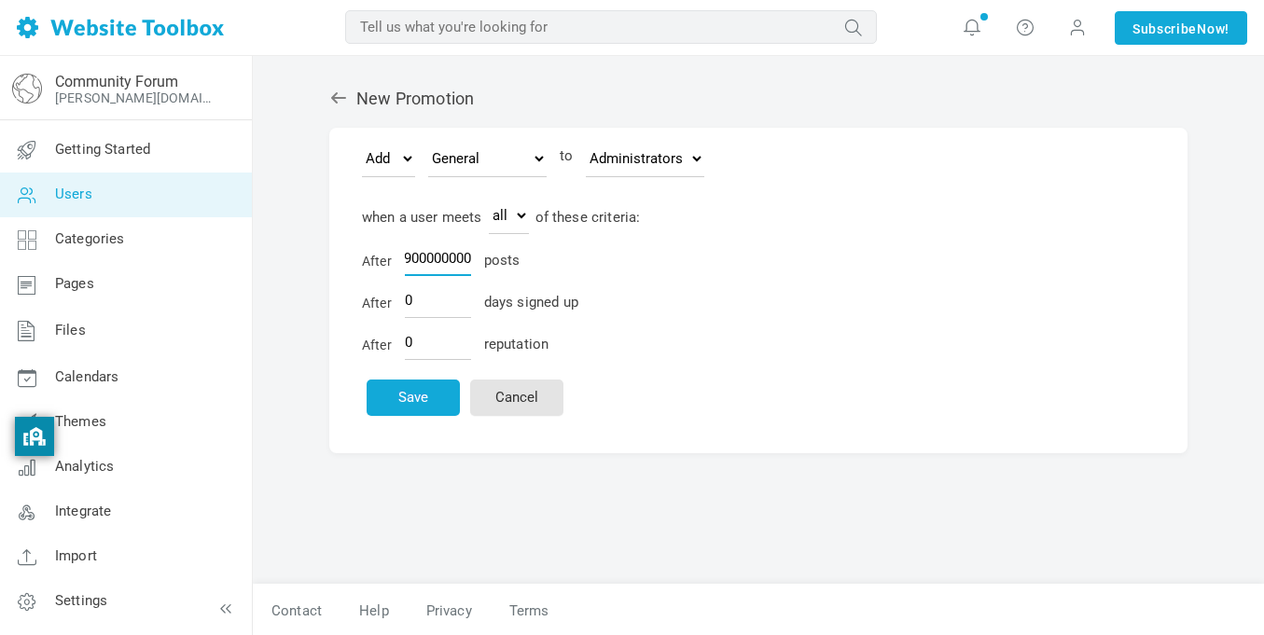
type input "900000000"
click at [432, 305] on input "0" at bounding box center [438, 300] width 66 height 35
type input "39493049"
click at [430, 348] on input "0" at bounding box center [438, 342] width 66 height 35
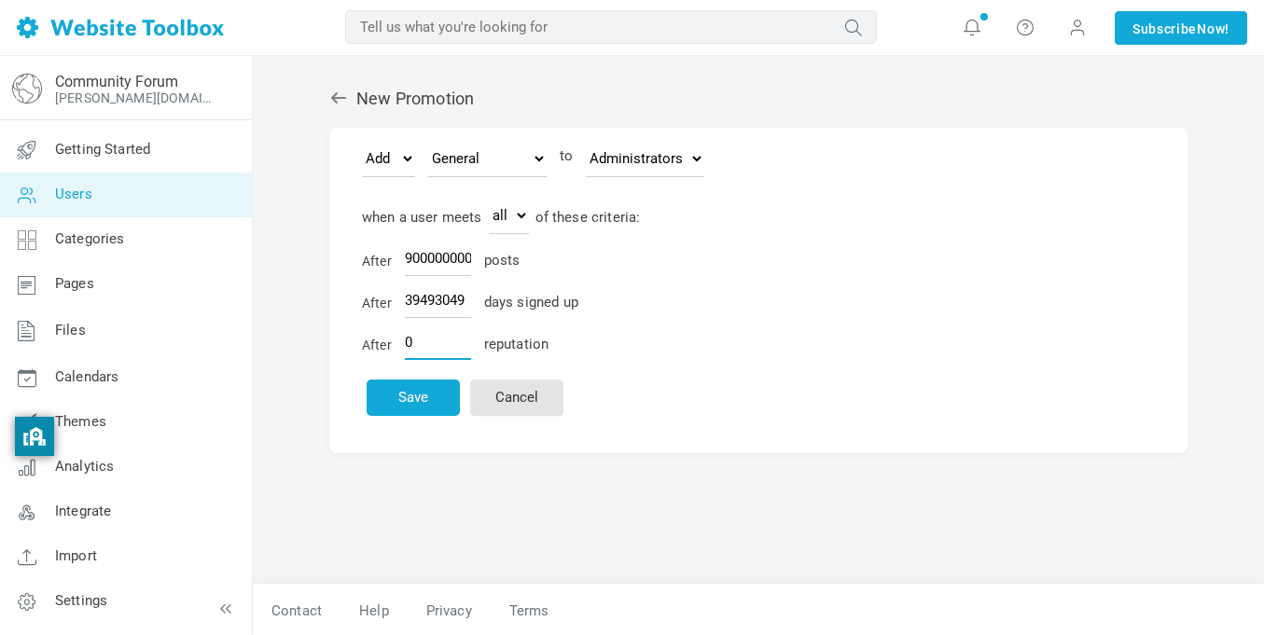
scroll to position [0, 0]
type input "0"
type input "39492039"
click at [777, 446] on form "Move Add block post Administrators special member General to block post Adminis…" at bounding box center [758, 291] width 858 height 326
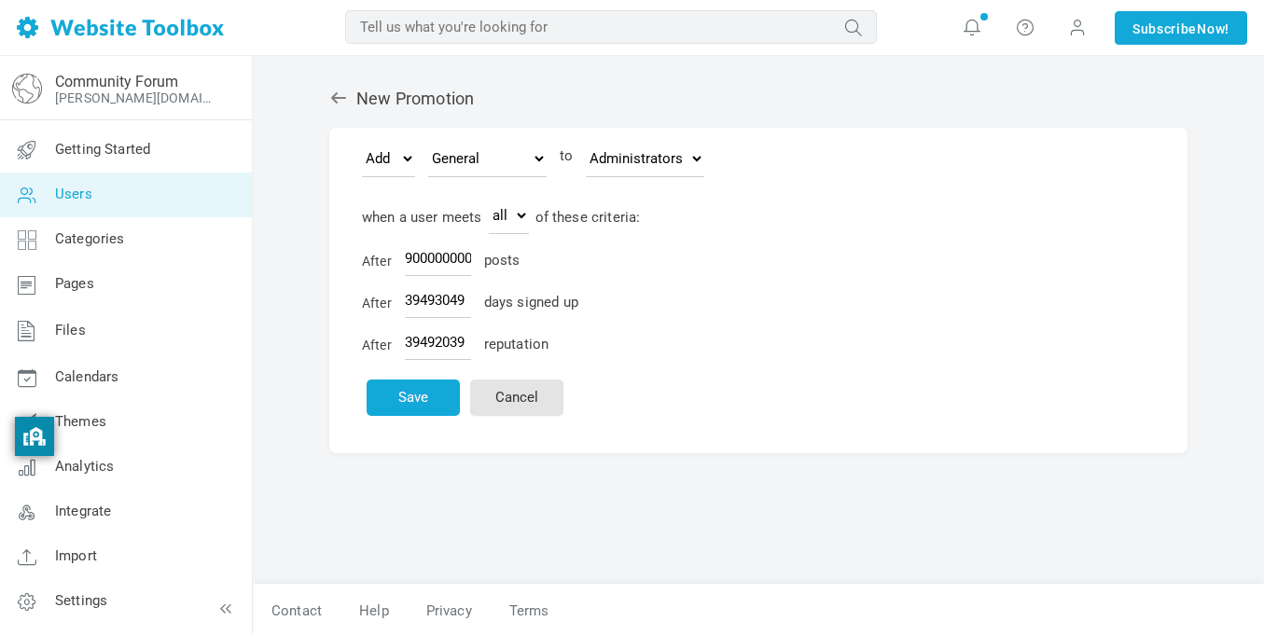
scroll to position [0, 0]
click at [329, 102] on icon at bounding box center [338, 98] width 19 height 19
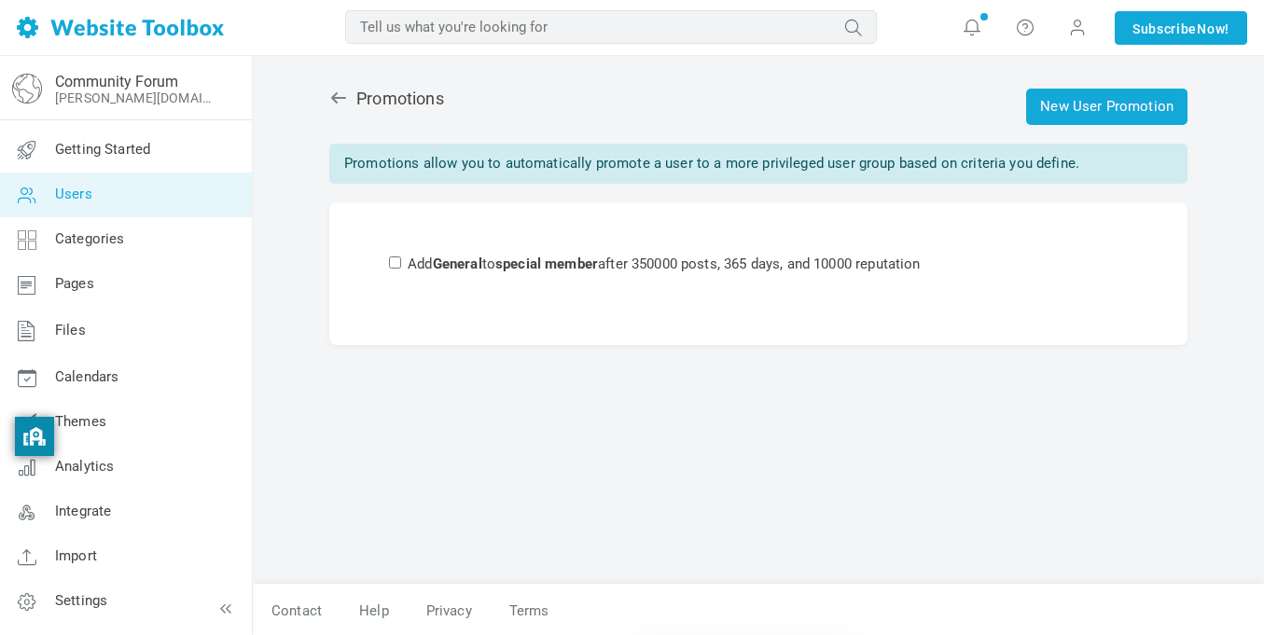
click at [356, 118] on h2 "New User Promotion Promotions" at bounding box center [758, 107] width 858 height 36
click at [331, 98] on icon at bounding box center [338, 97] width 15 height 11
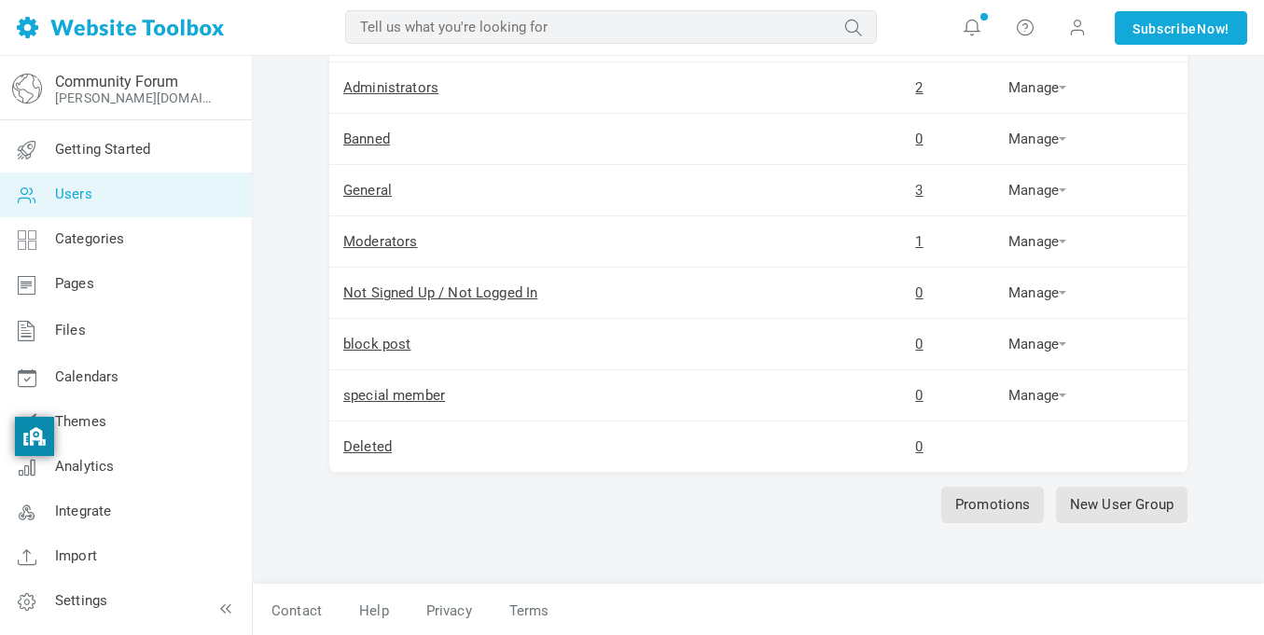
scroll to position [185, 0]
click at [403, 369] on td "special member" at bounding box center [586, 393] width 515 height 51
click at [309, 377] on div "New User Users Users are arranged into groups which allow you to set custom per…" at bounding box center [758, 253] width 1011 height 764
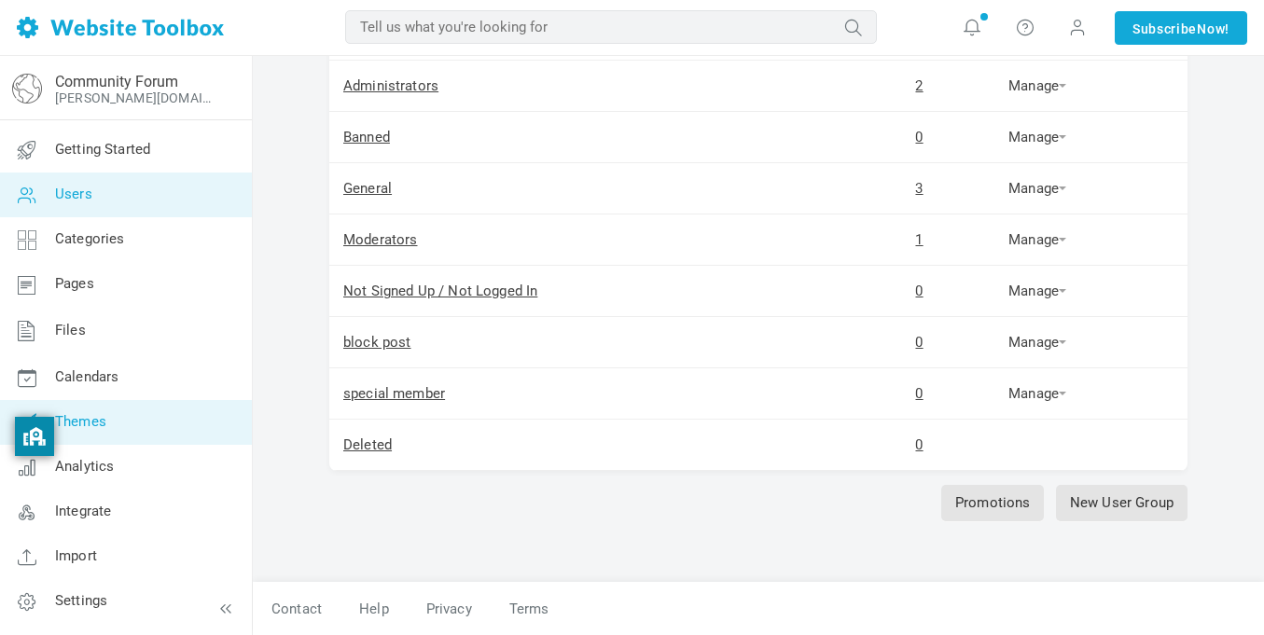
click at [148, 404] on link "Themes" at bounding box center [125, 422] width 253 height 45
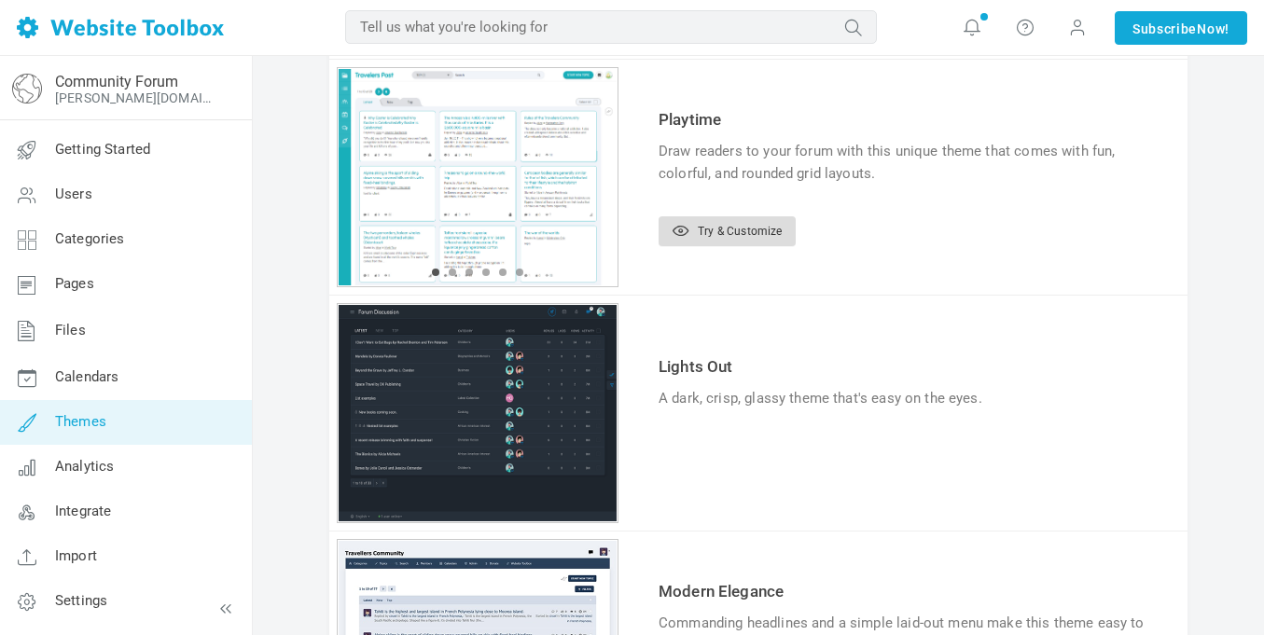
click at [743, 231] on link "Try & Customize" at bounding box center [727, 231] width 137 height 30
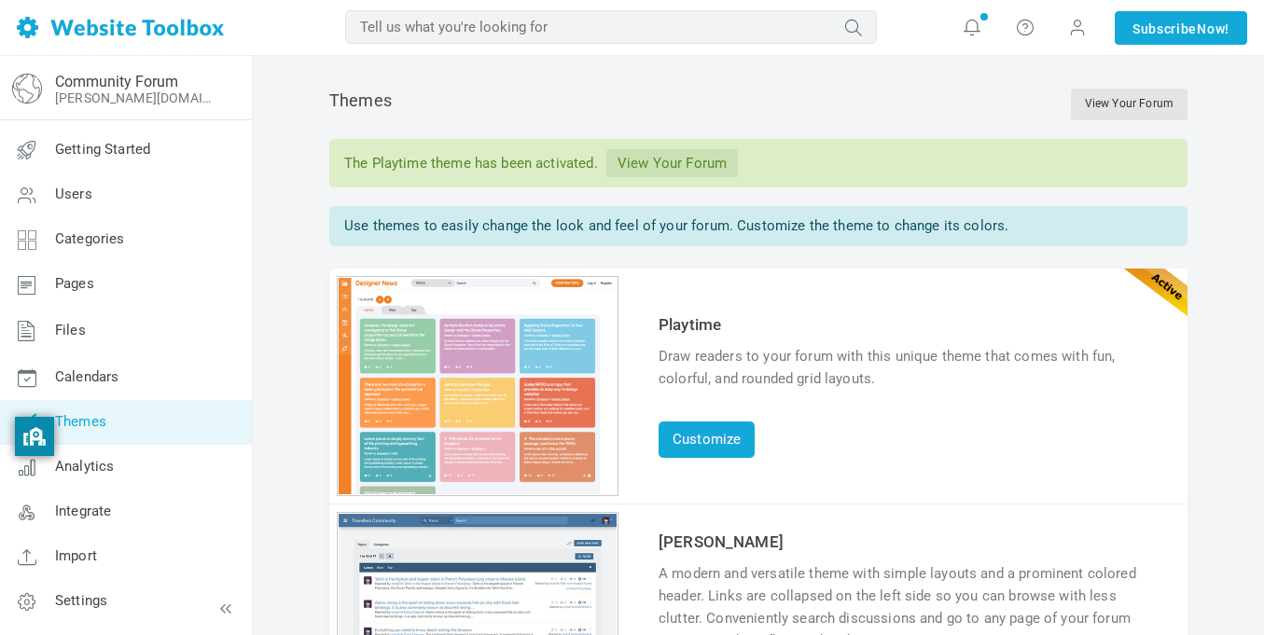
click at [496, 211] on div "Use themes to easily change the look and feel of your forum. Customize the them…" at bounding box center [758, 226] width 858 height 40
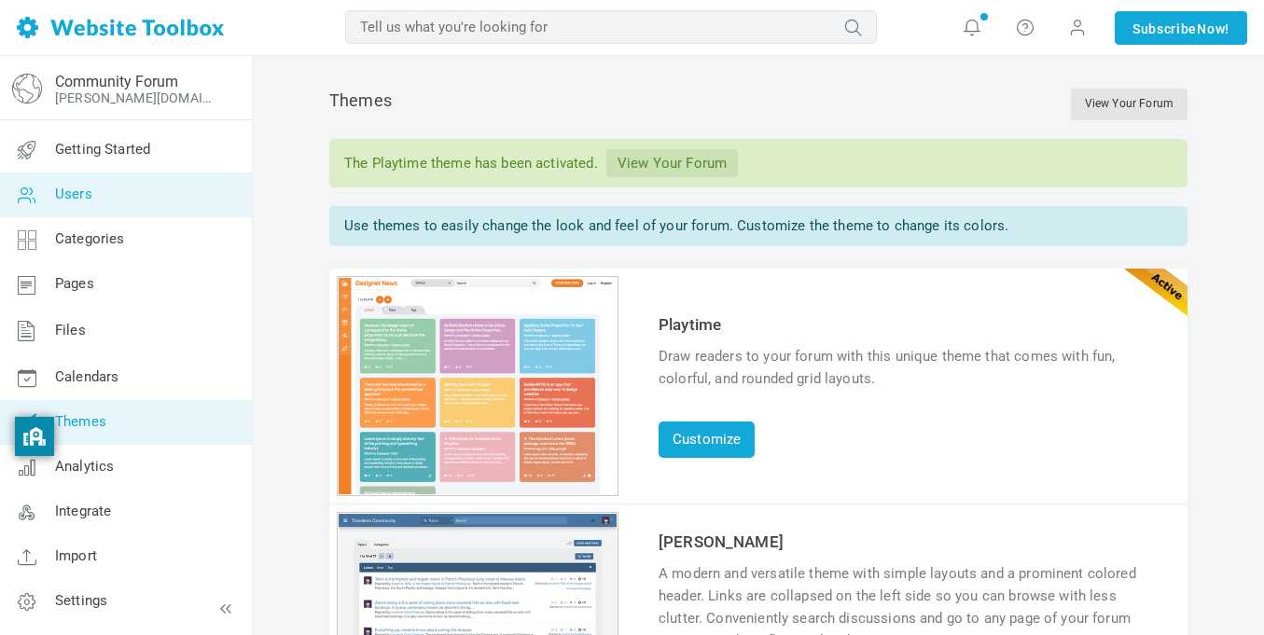
click at [137, 191] on link "Users" at bounding box center [125, 195] width 253 height 45
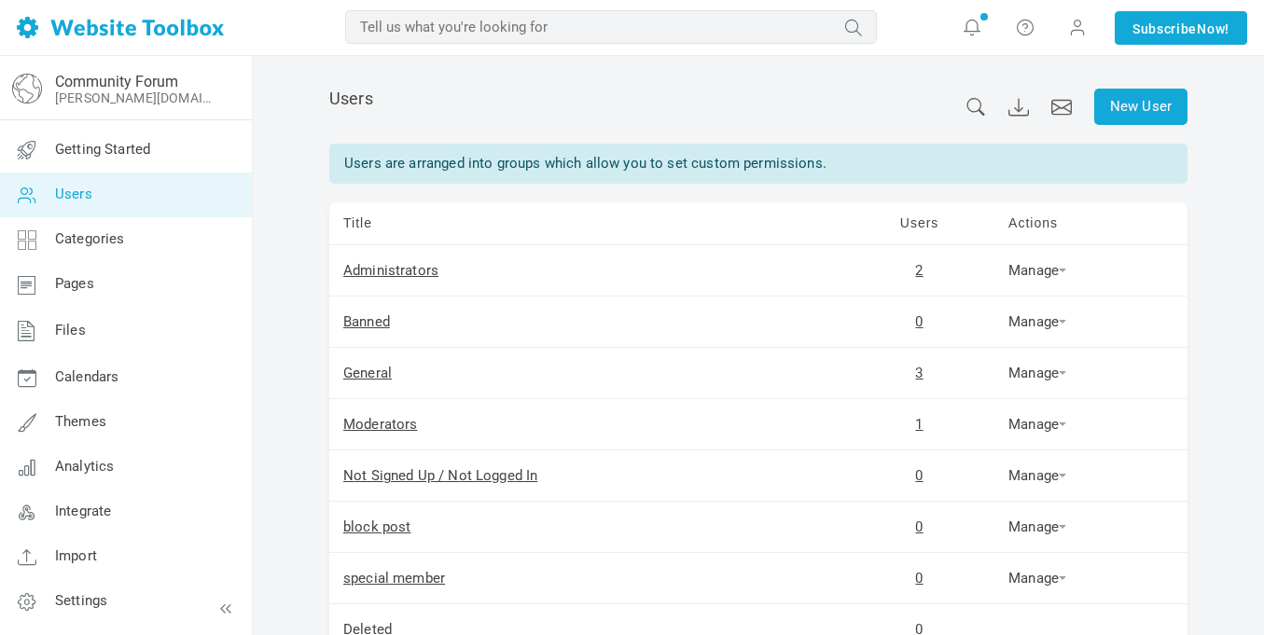
scroll to position [185, 0]
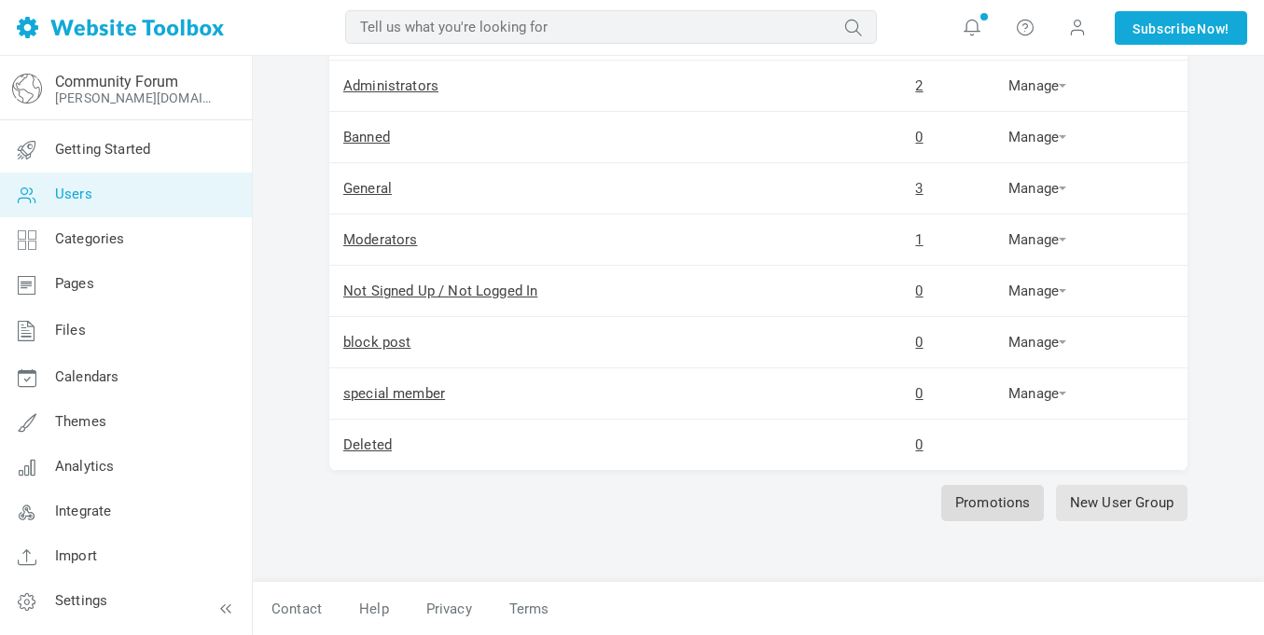
click at [1007, 509] on link "Promotions" at bounding box center [993, 503] width 104 height 36
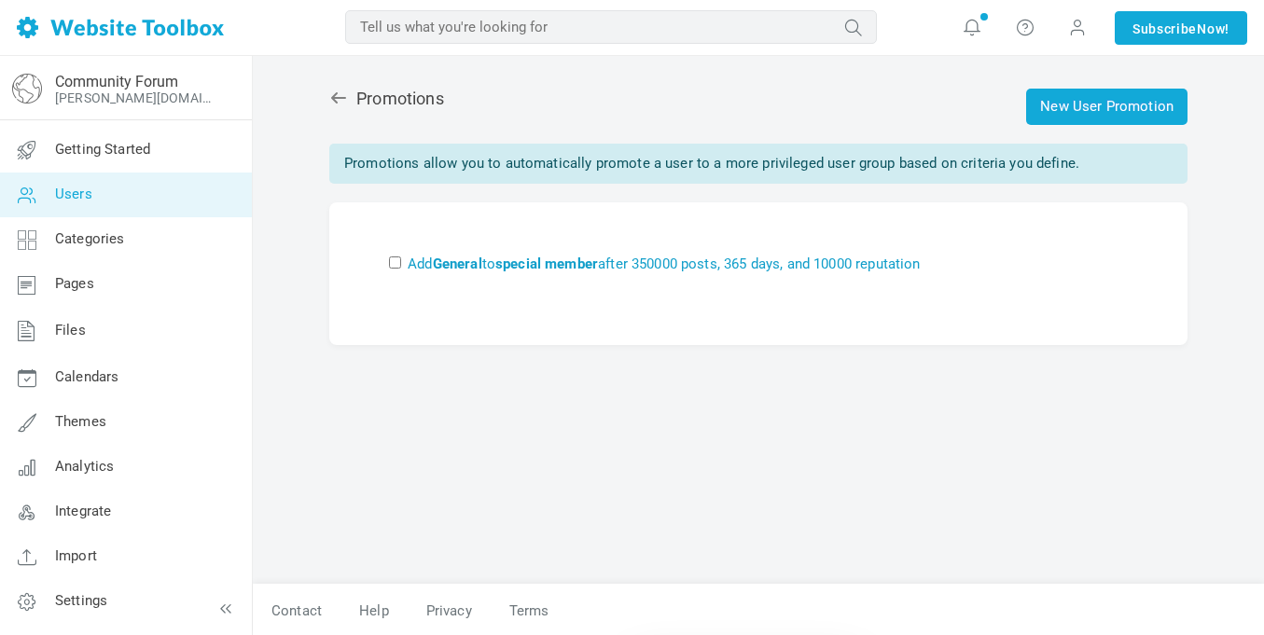
click at [681, 264] on link "Add General to special member after 350000 posts, 365 days, and 10000 reputation" at bounding box center [664, 264] width 512 height 17
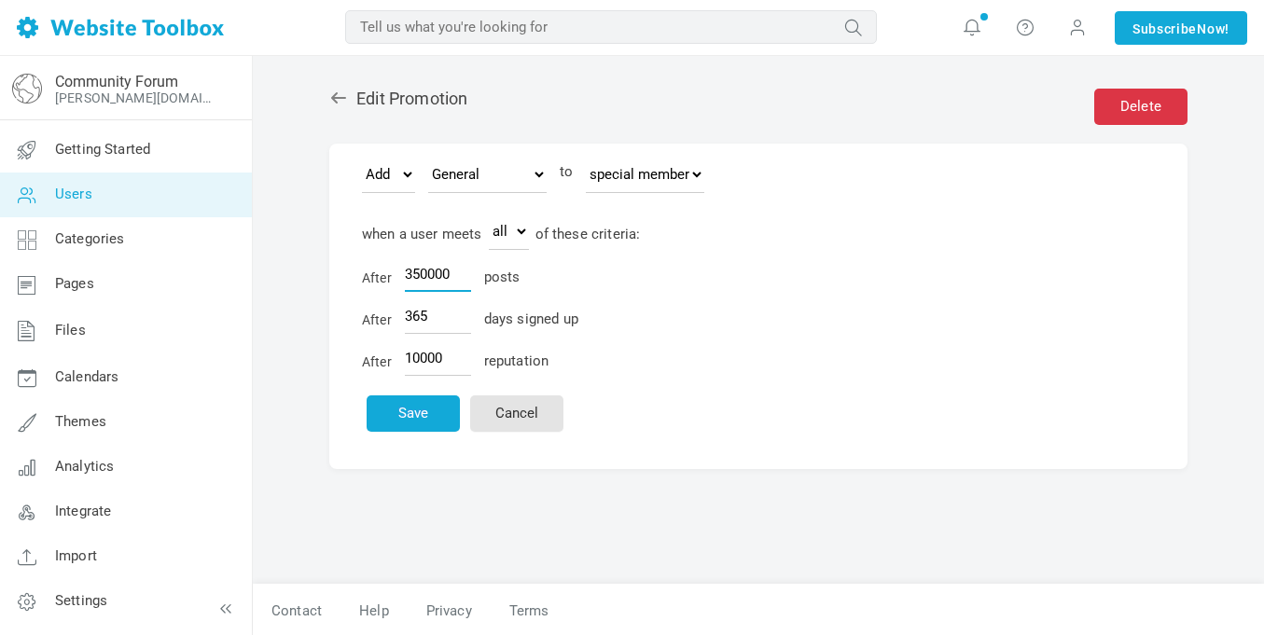
drag, startPoint x: 0, startPoint y: 0, endPoint x: 280, endPoint y: 296, distance: 407.1
click at [280, 296] on div "Delete Edit Promotion Move Add block post Administrators special member General…" at bounding box center [758, 346] width 1011 height 581
type input "2000000"
click at [711, 360] on div "After 10000 reputation" at bounding box center [758, 361] width 793 height 29
click at [436, 320] on input "365" at bounding box center [438, 315] width 66 height 35
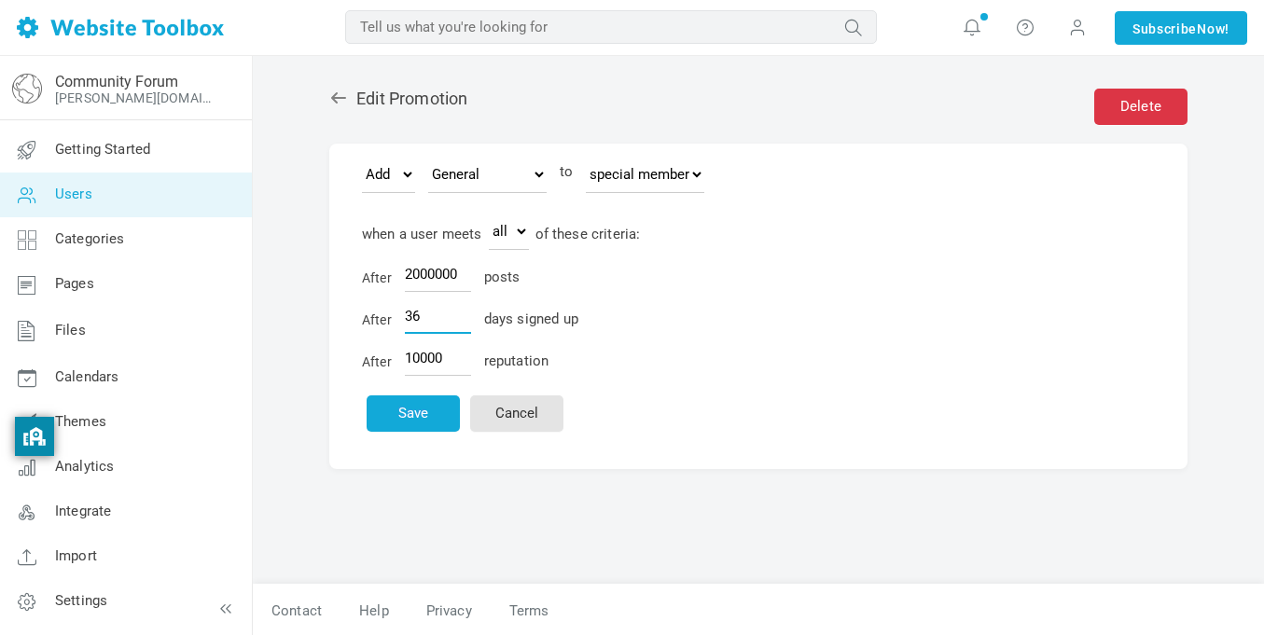
type input "3"
type input "546"
click at [449, 363] on input "10000" at bounding box center [438, 357] width 66 height 35
type input "15000"
click at [411, 431] on button "Save" at bounding box center [413, 413] width 93 height 36
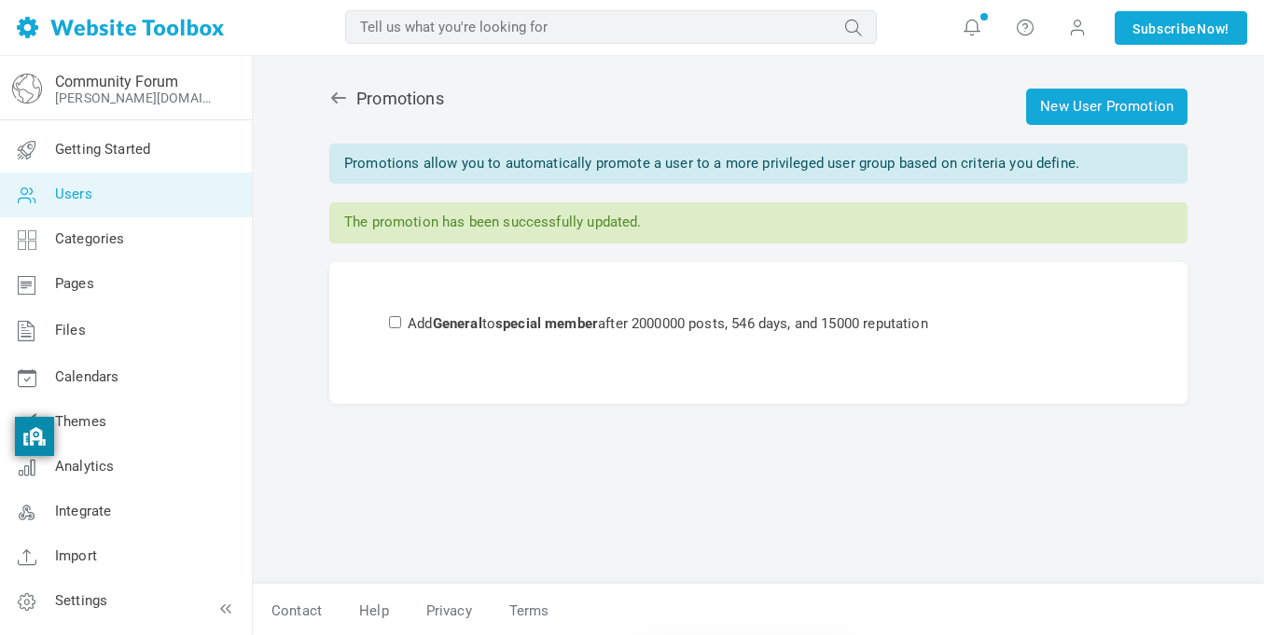
click at [326, 89] on div "New User Promotion Promotions Promotions allow you to automatically promote a u…" at bounding box center [758, 327] width 886 height 514
click at [332, 92] on icon at bounding box center [338, 98] width 19 height 19
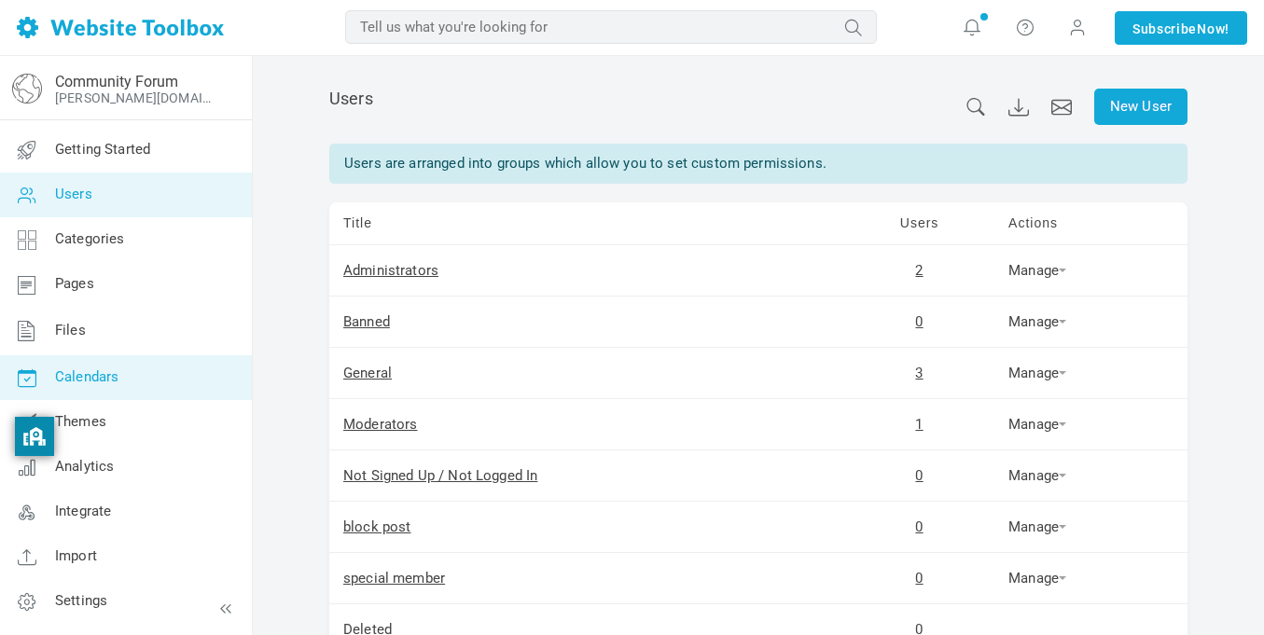
scroll to position [185, 0]
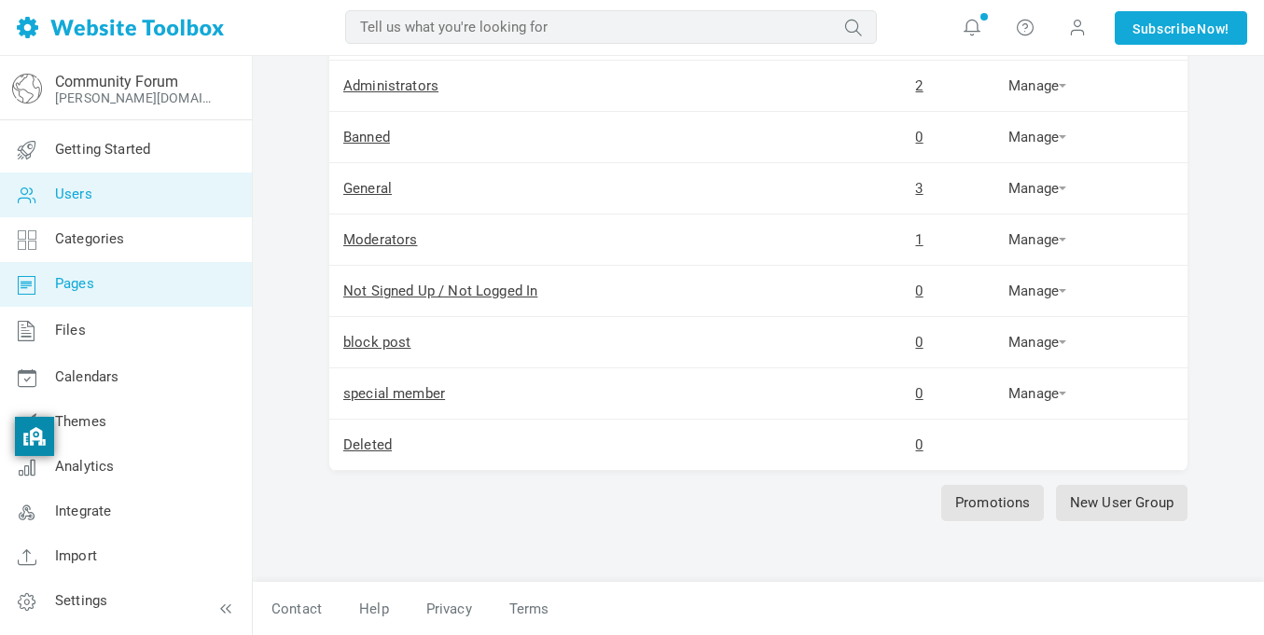
click at [204, 267] on link "Pages" at bounding box center [125, 284] width 253 height 45
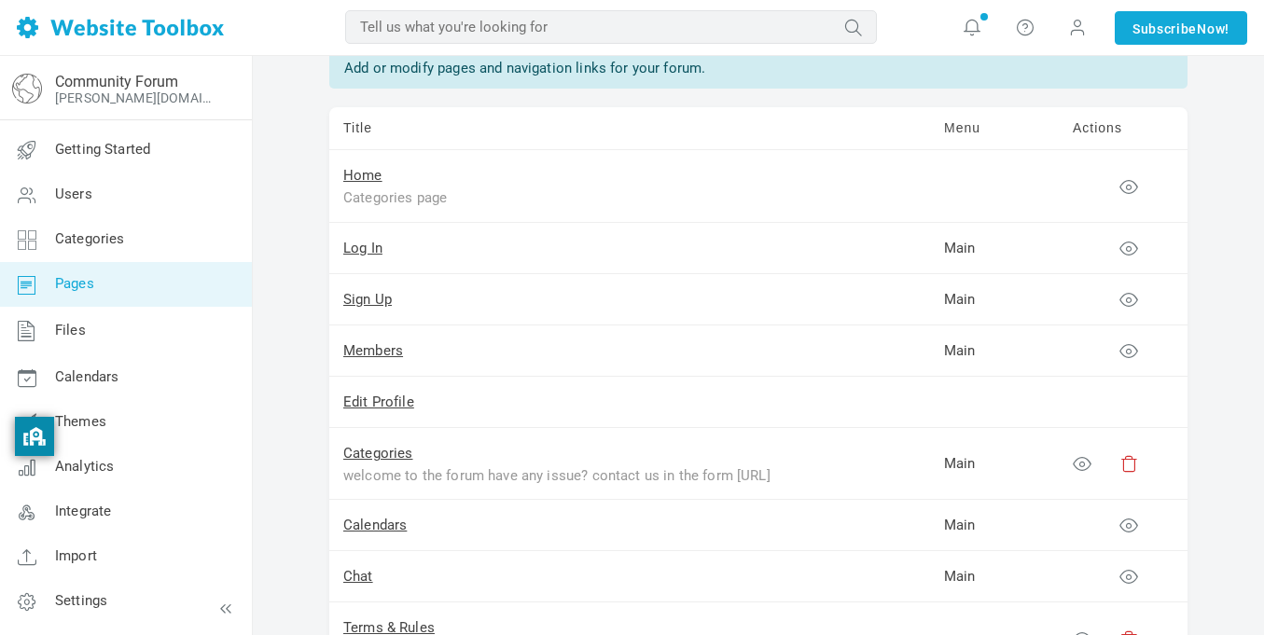
scroll to position [93, 0]
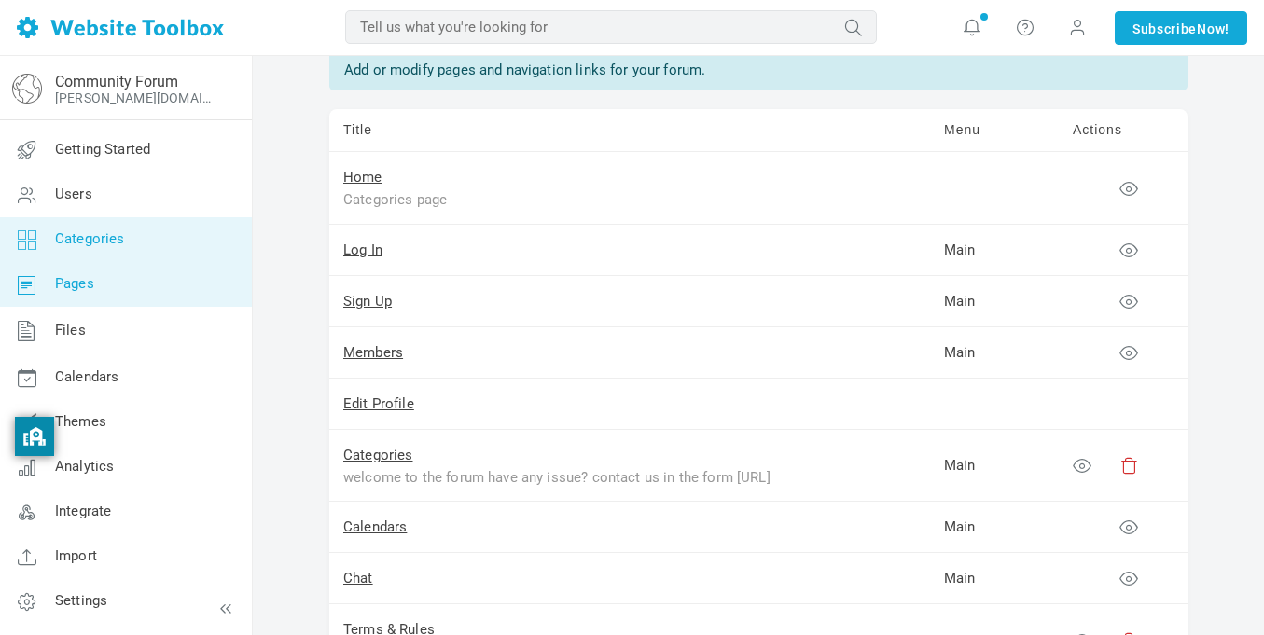
click at [144, 229] on link "Categories" at bounding box center [125, 239] width 253 height 45
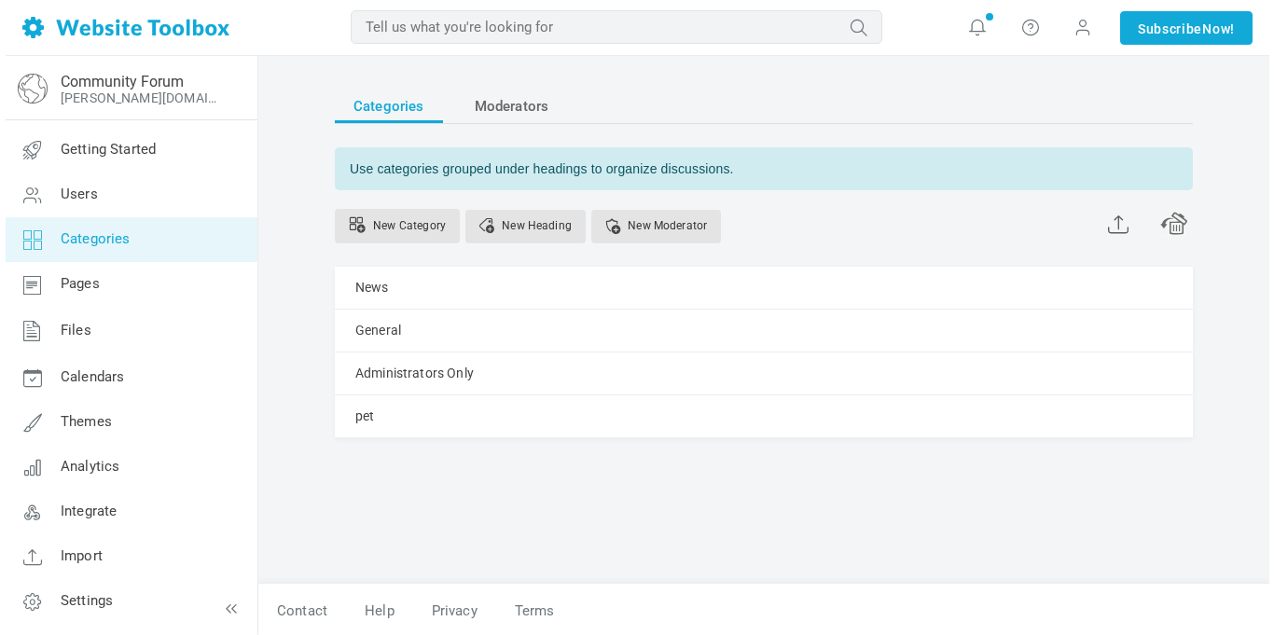
scroll to position [2, 0]
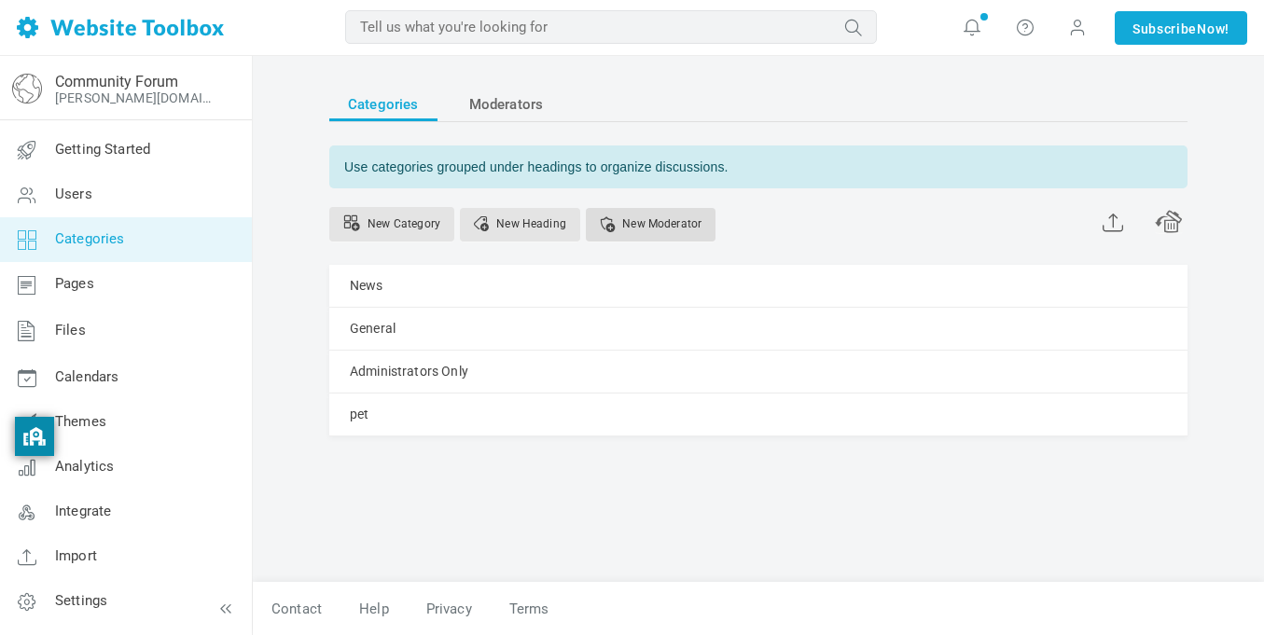
click at [629, 229] on link "New Moderator" at bounding box center [651, 225] width 130 height 34
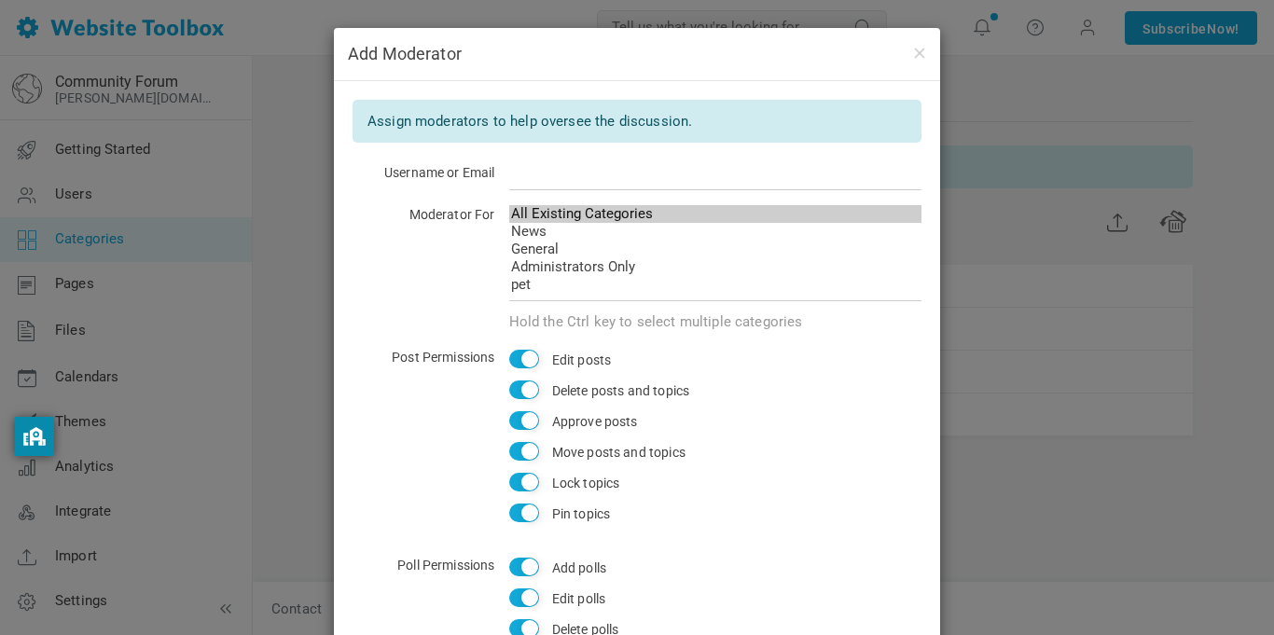
click at [1090, 90] on div "Add Moderator Assign moderators to help oversee the discussion. Username or Ema…" at bounding box center [637, 317] width 1274 height 635
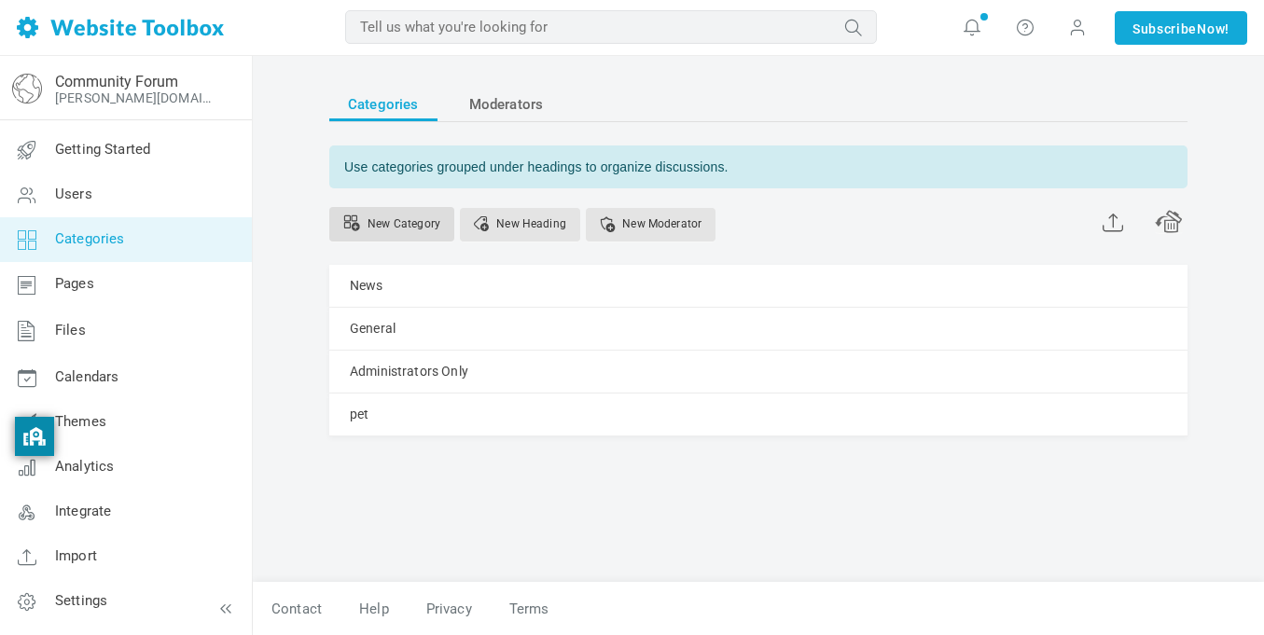
click at [358, 230] on icon at bounding box center [351, 223] width 17 height 17
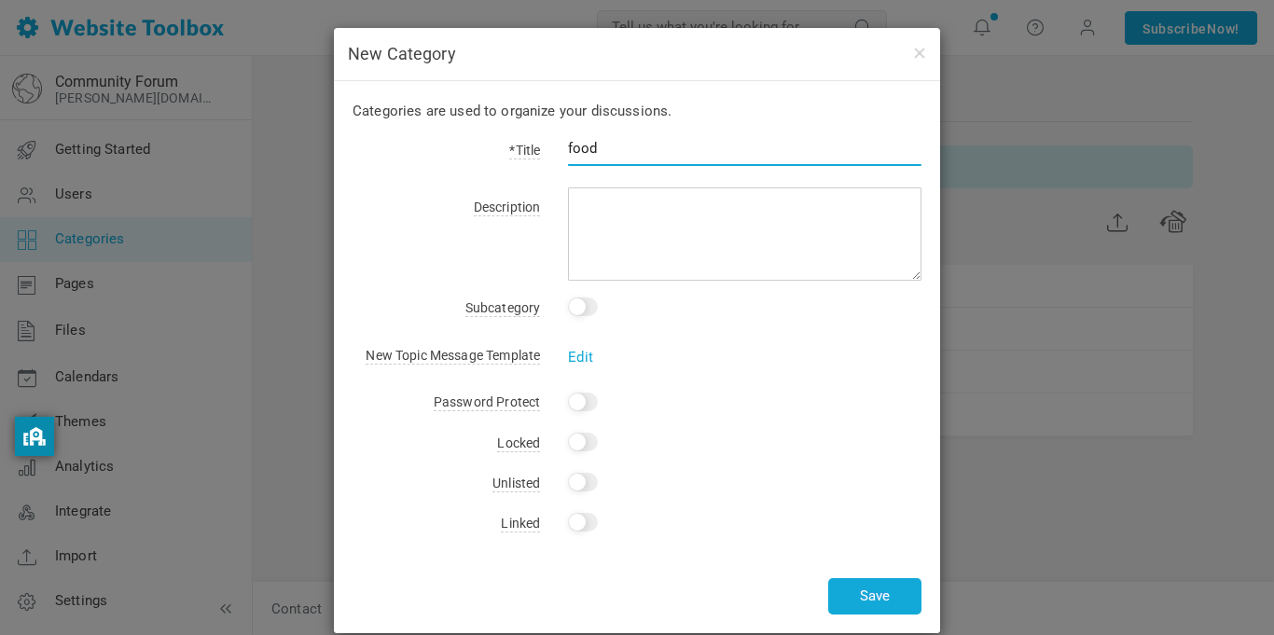
type input "food"
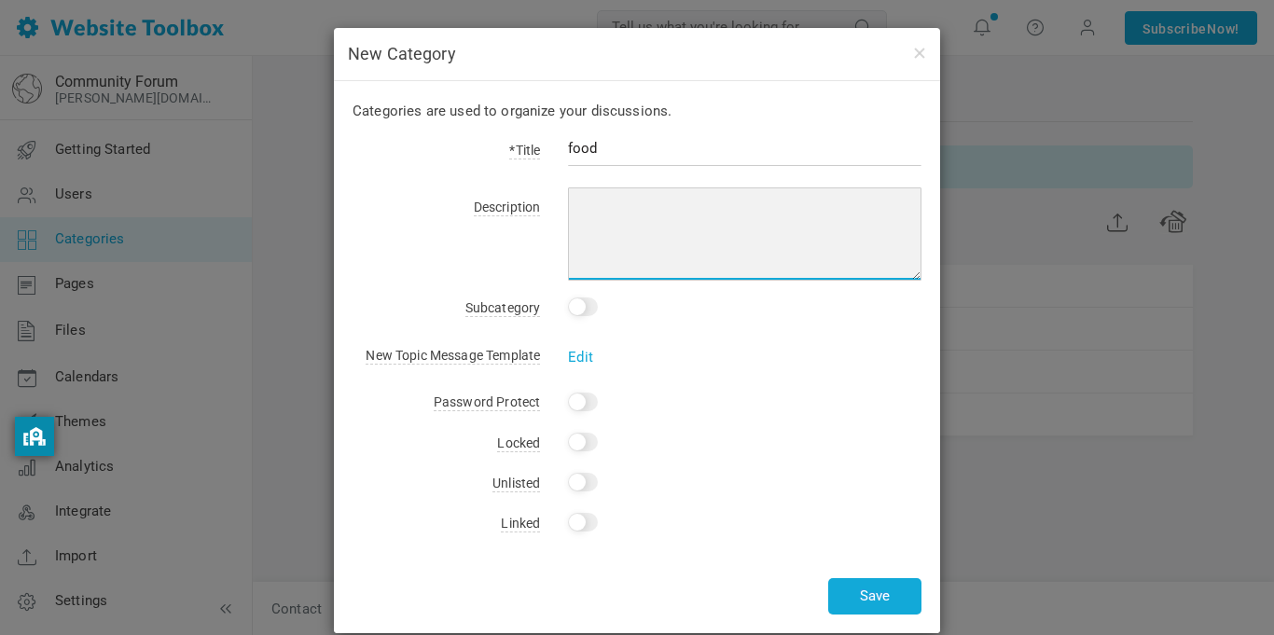
click at [648, 208] on textarea at bounding box center [745, 233] width 354 height 93
click at [746, 231] on textarea "you can put food in this categories" at bounding box center [745, 233] width 354 height 93
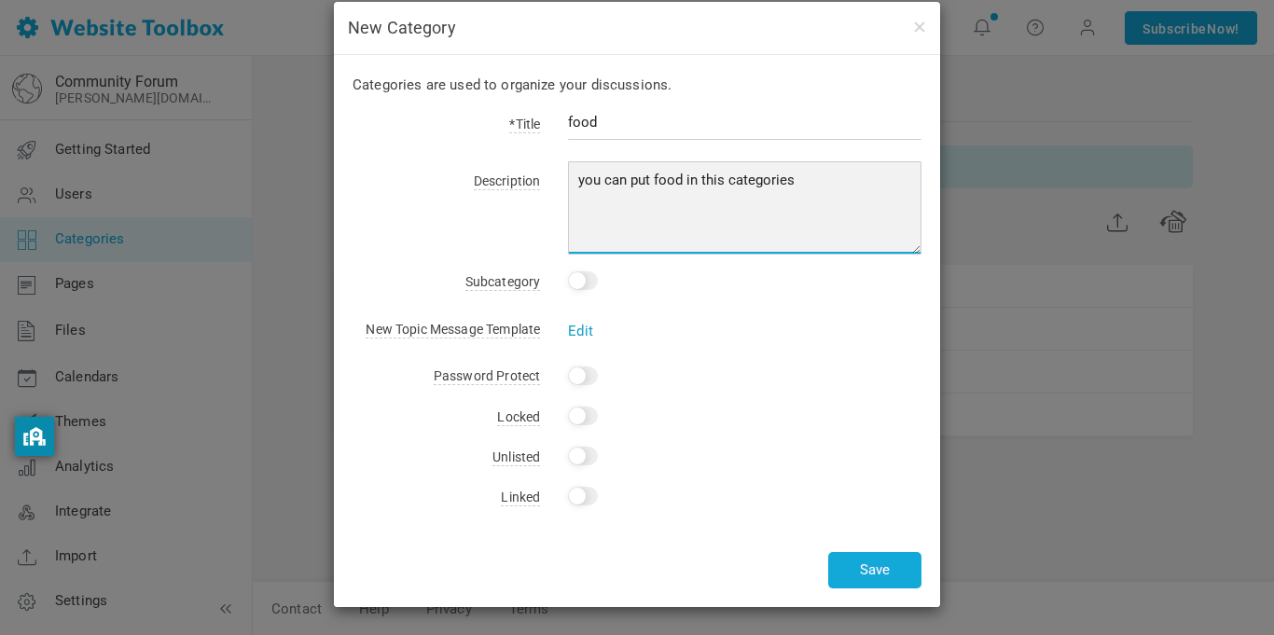
type textarea "you can put food in this categories"
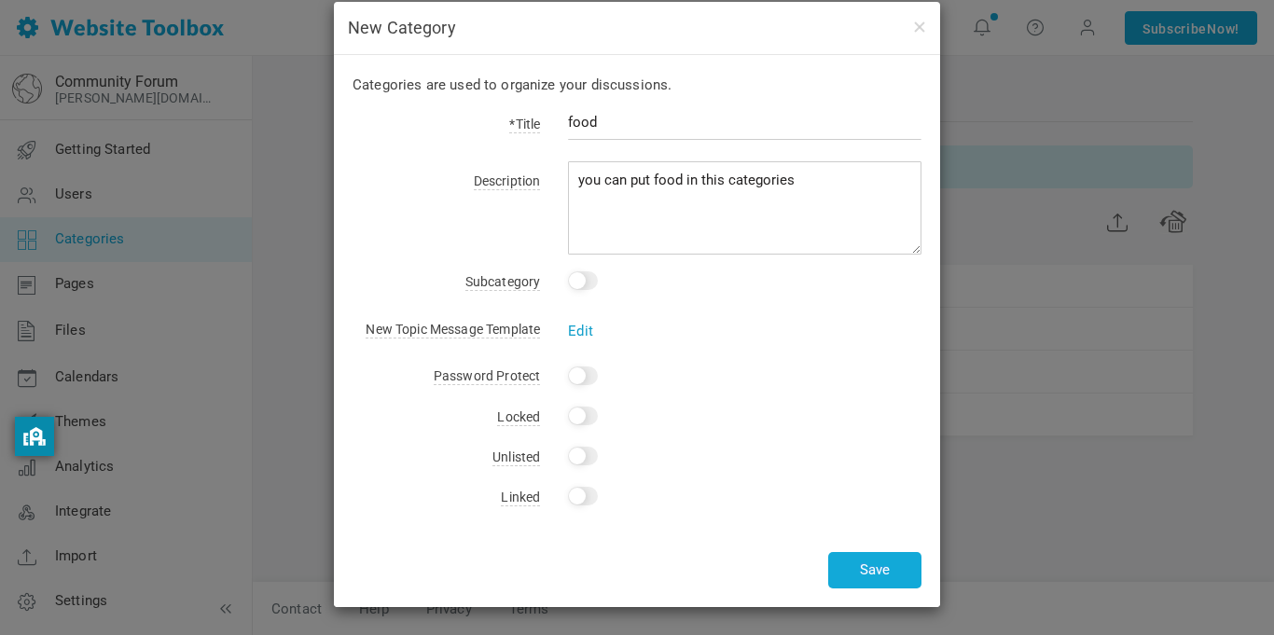
click at [580, 330] on link "Edit" at bounding box center [580, 331] width 25 height 17
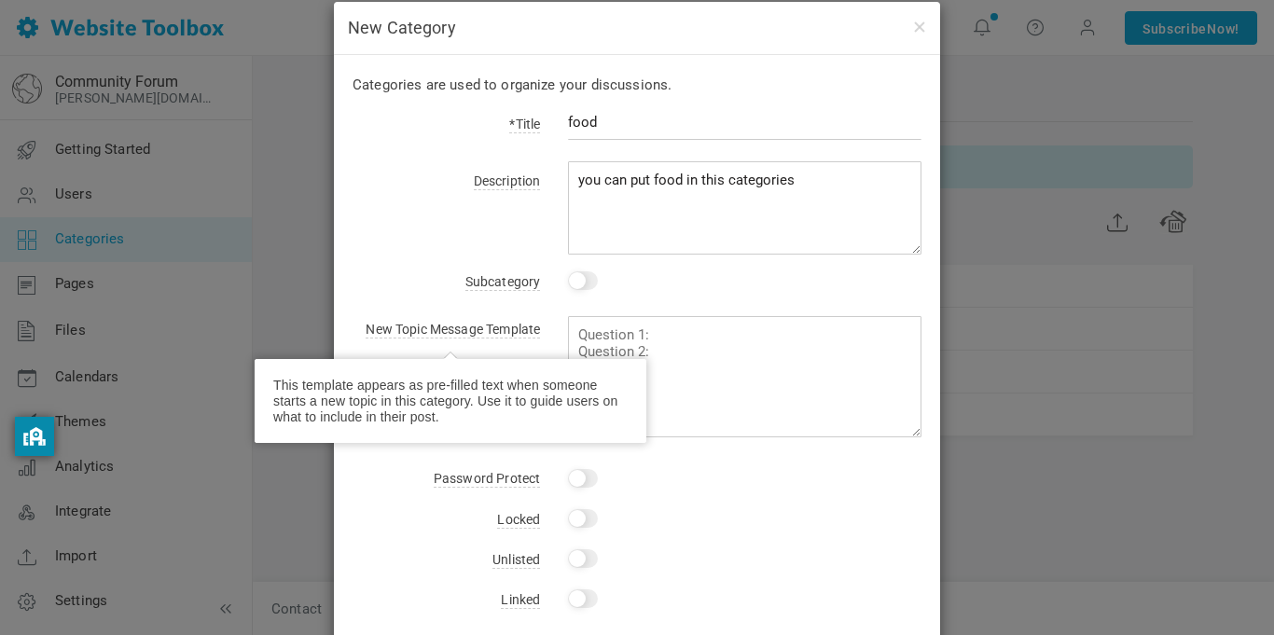
click at [508, 336] on span "New Topic Message Template" at bounding box center [453, 330] width 174 height 17
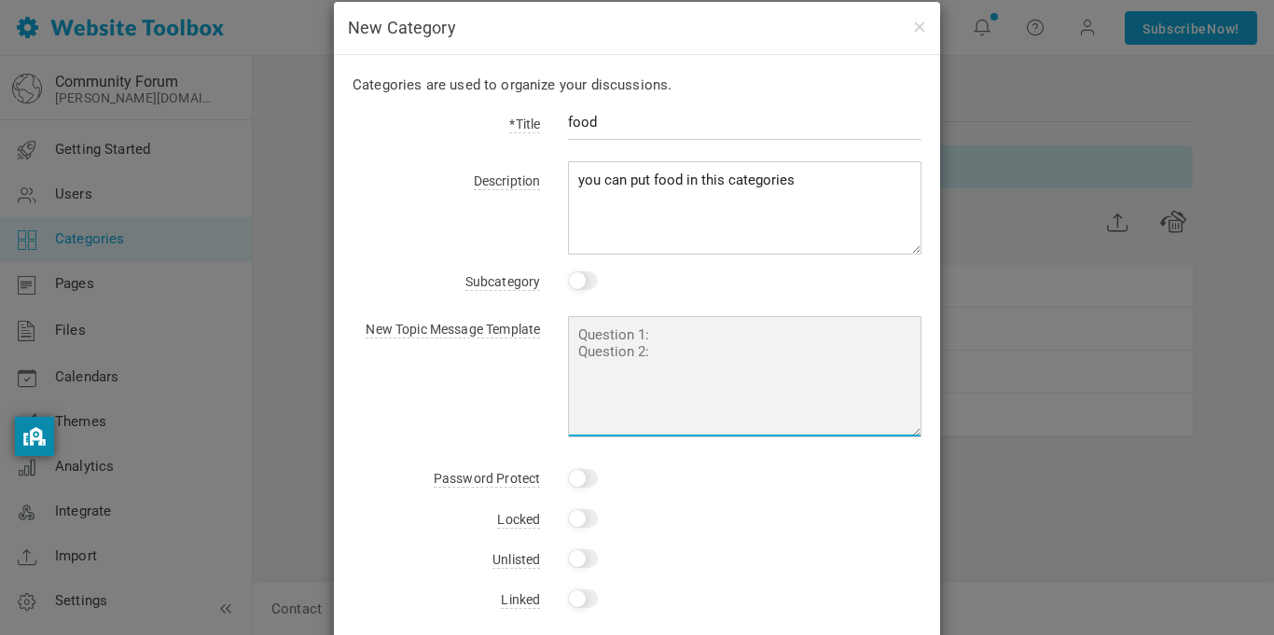
click at [646, 334] on textarea at bounding box center [745, 376] width 354 height 121
click at [652, 353] on textarea "cookie" at bounding box center [745, 376] width 354 height 121
type textarea "c"
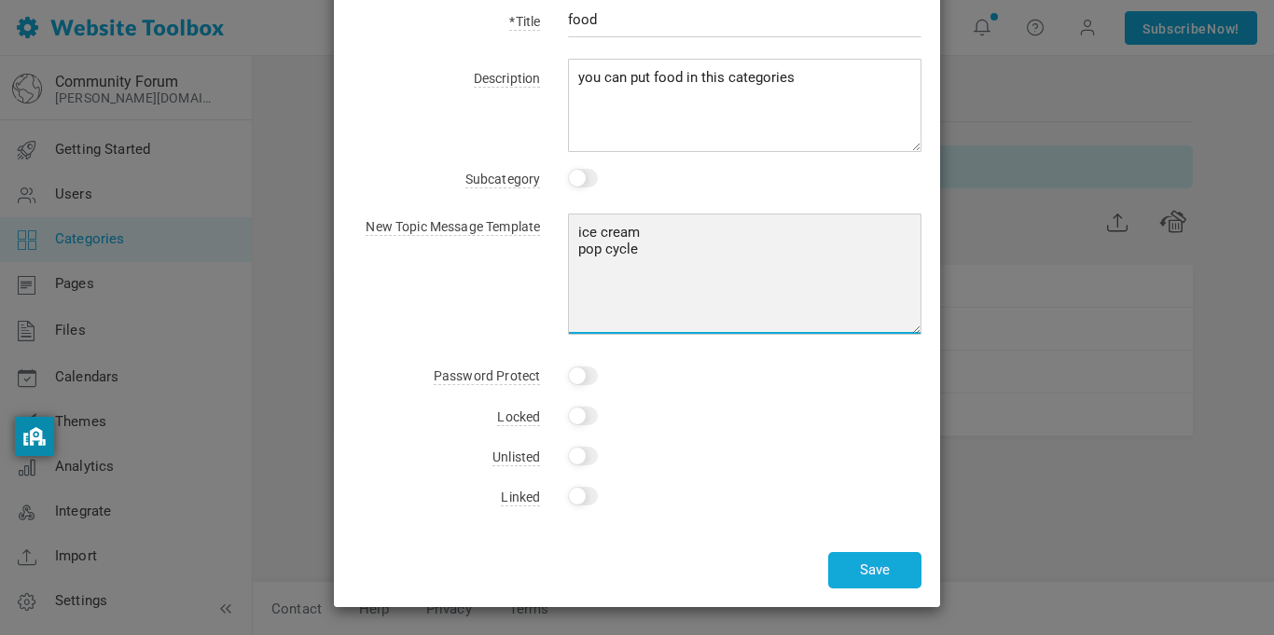
type textarea "ice cream pop cycle"
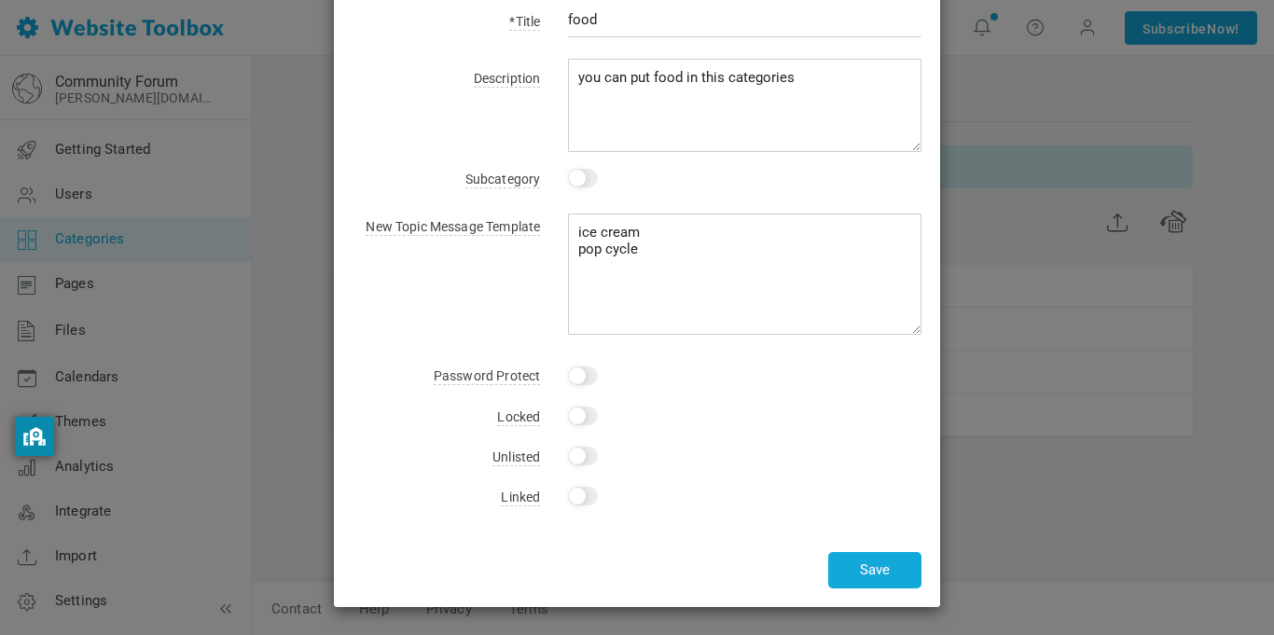
click at [455, 318] on div "New Topic Message Template Edit ice cream pop cycle" at bounding box center [637, 270] width 569 height 129
click at [583, 423] on input "Yes" at bounding box center [583, 416] width 30 height 19
checkbox input "false"
click at [578, 505] on input "Yes" at bounding box center [583, 496] width 30 height 19
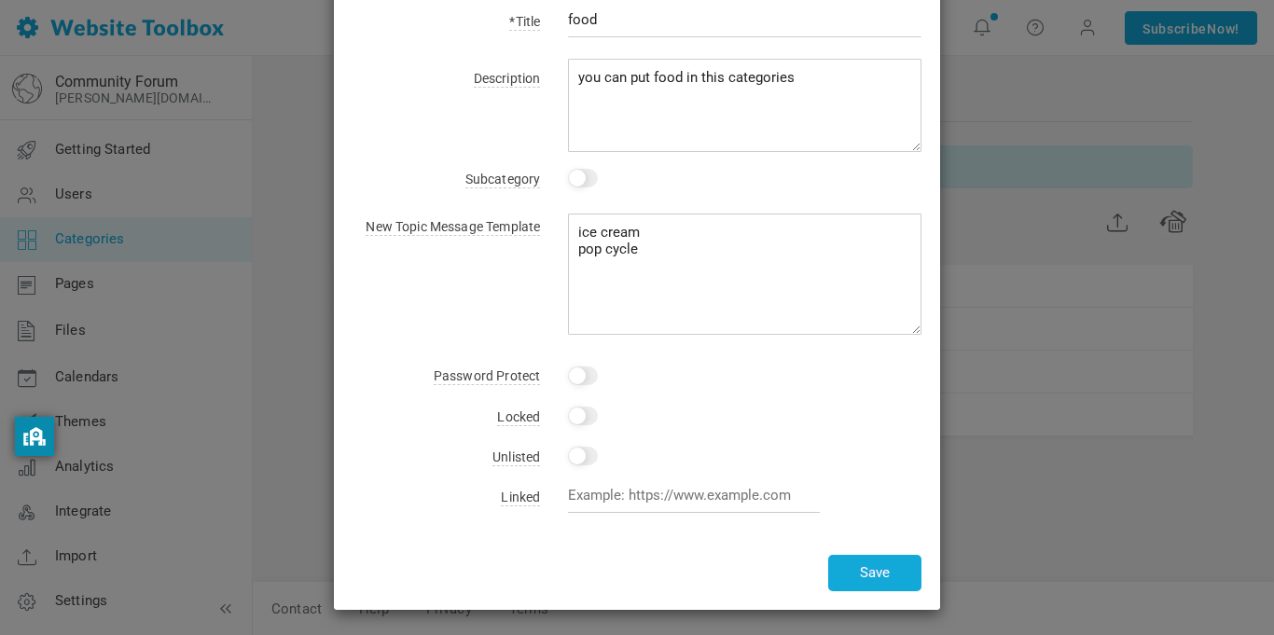
checkbox input "false"
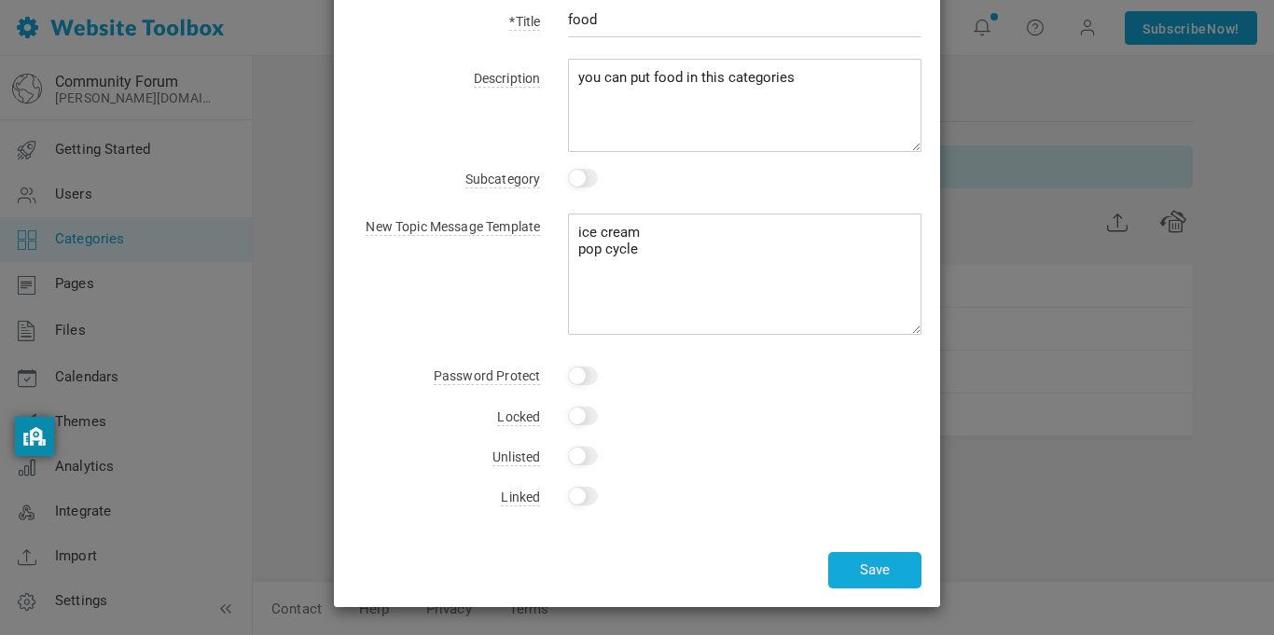
click at [661, 417] on div "Yes" at bounding box center [730, 417] width 381 height 26
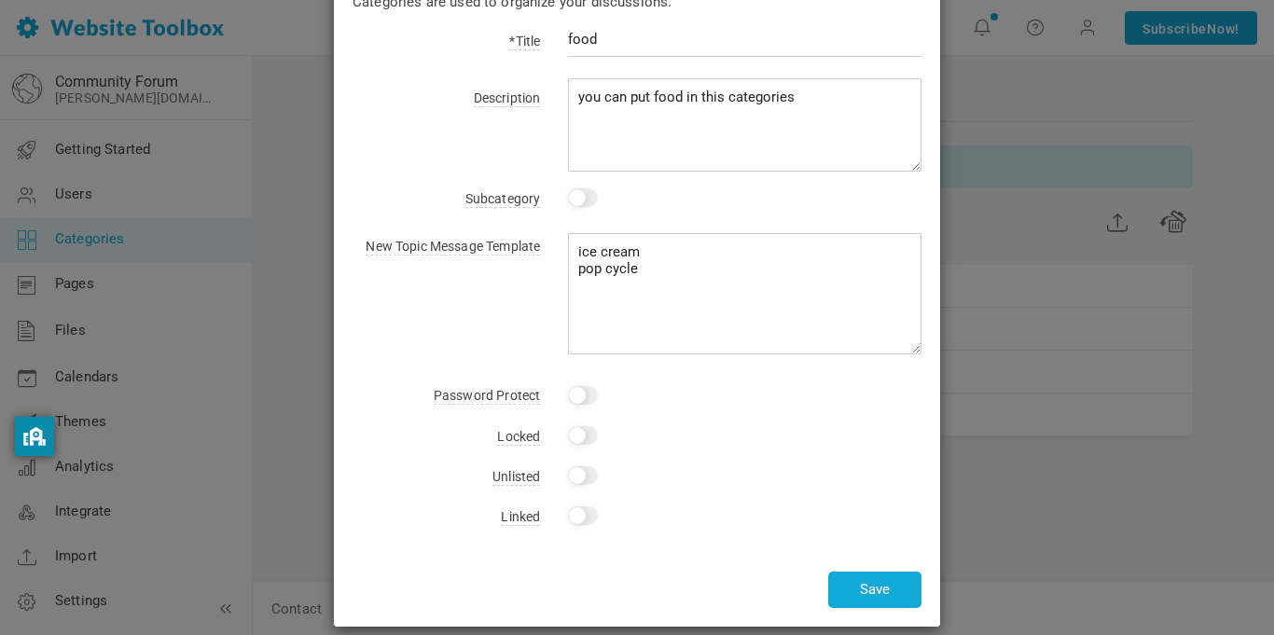
click at [589, 395] on input "Yes" at bounding box center [583, 395] width 30 height 19
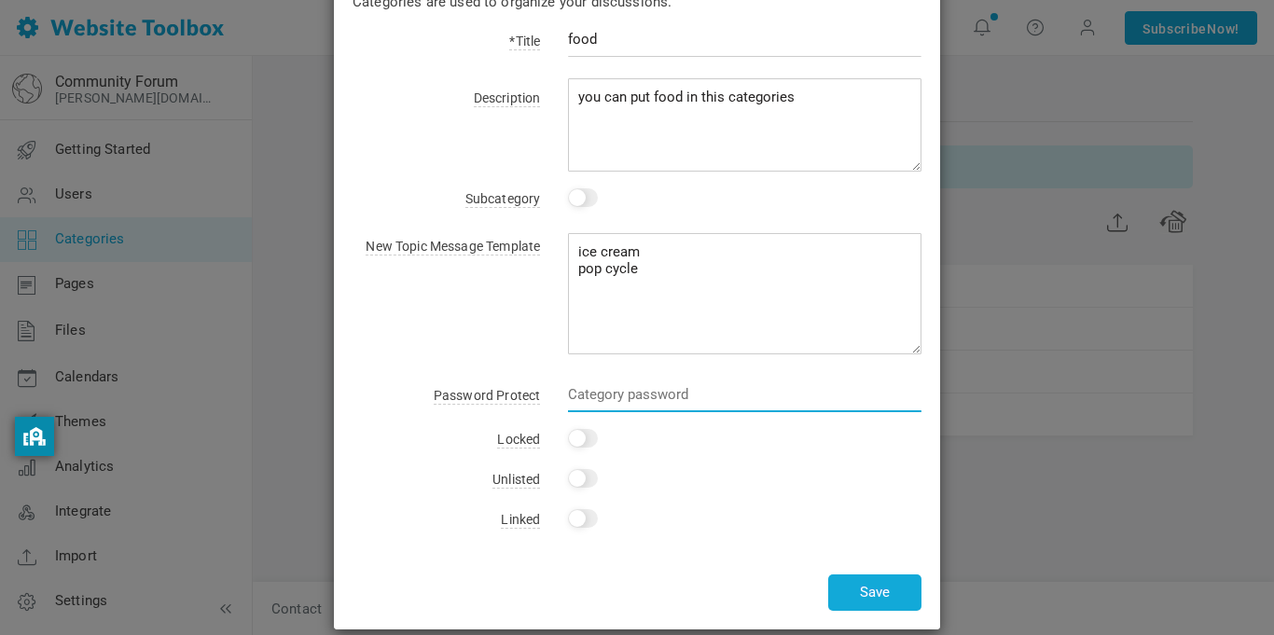
scroll to position [2, 0]
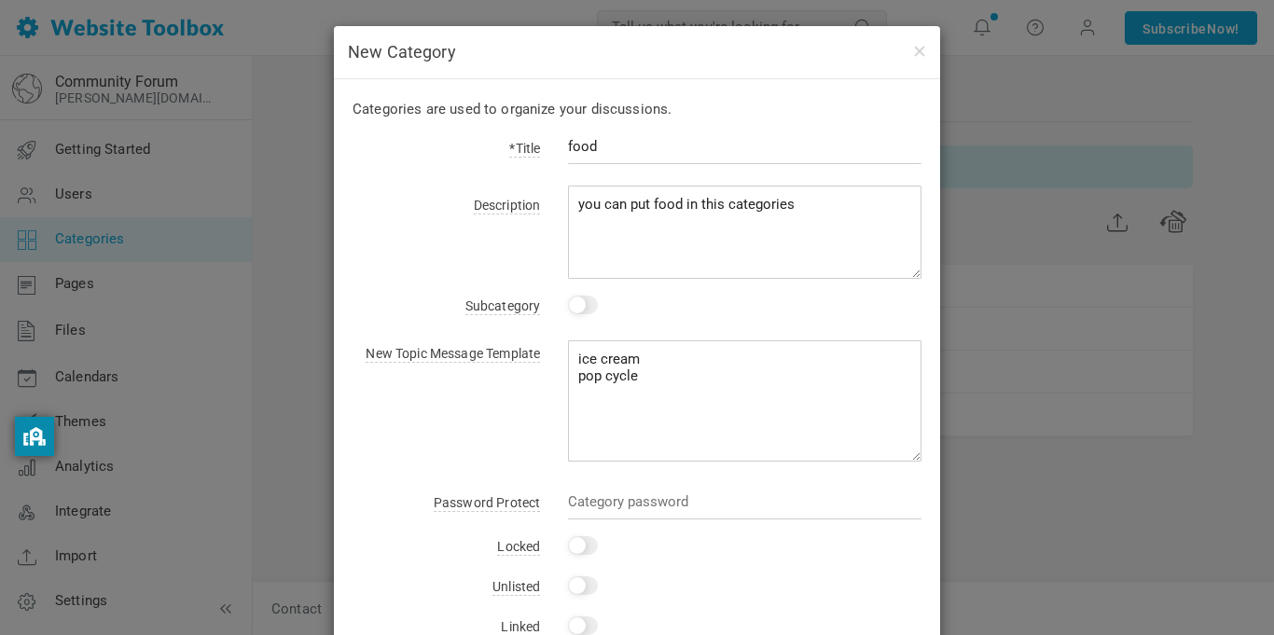
checkbox input "false"
click at [510, 392] on div "New Topic Message Template Edit ice cream pop cycle" at bounding box center [637, 397] width 569 height 129
click at [588, 299] on input "checkbox" at bounding box center [583, 305] width 30 height 19
checkbox input "true"
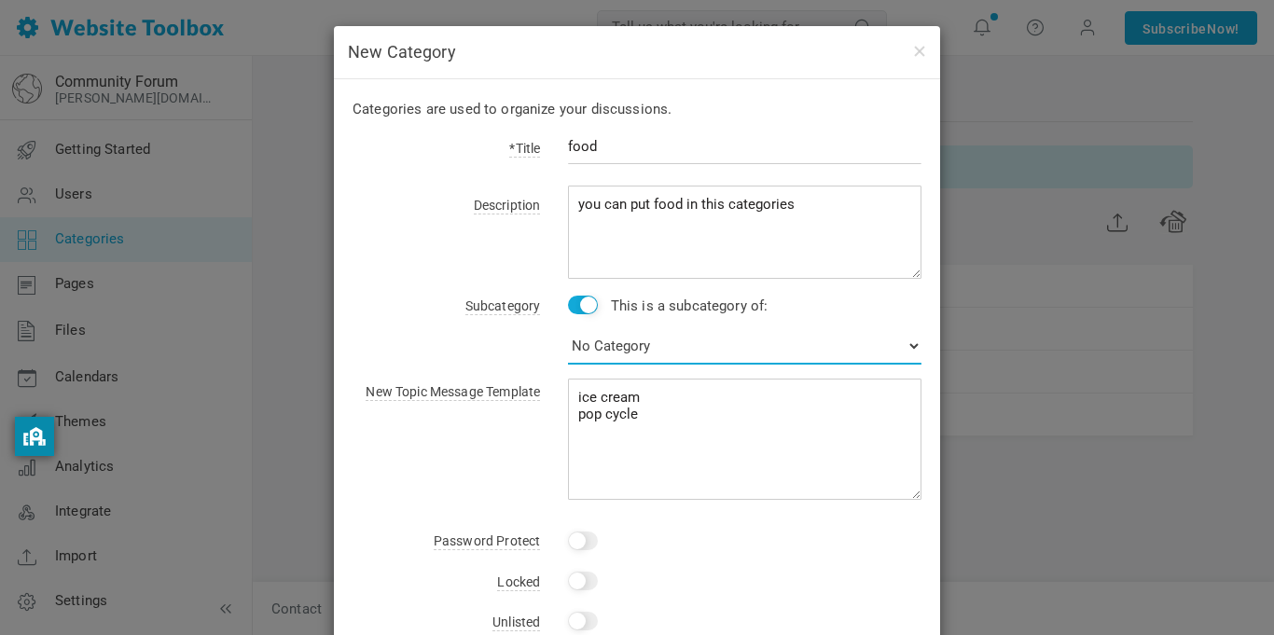
click at [607, 346] on select "No Category News General Administrators Only pet" at bounding box center [745, 345] width 354 height 37
select select "987383"
click at [568, 327] on select "No Category News General Administrators Only pet" at bounding box center [745, 345] width 354 height 37
click at [659, 349] on select "No Category News General Administrators Only pet" at bounding box center [745, 345] width 354 height 37
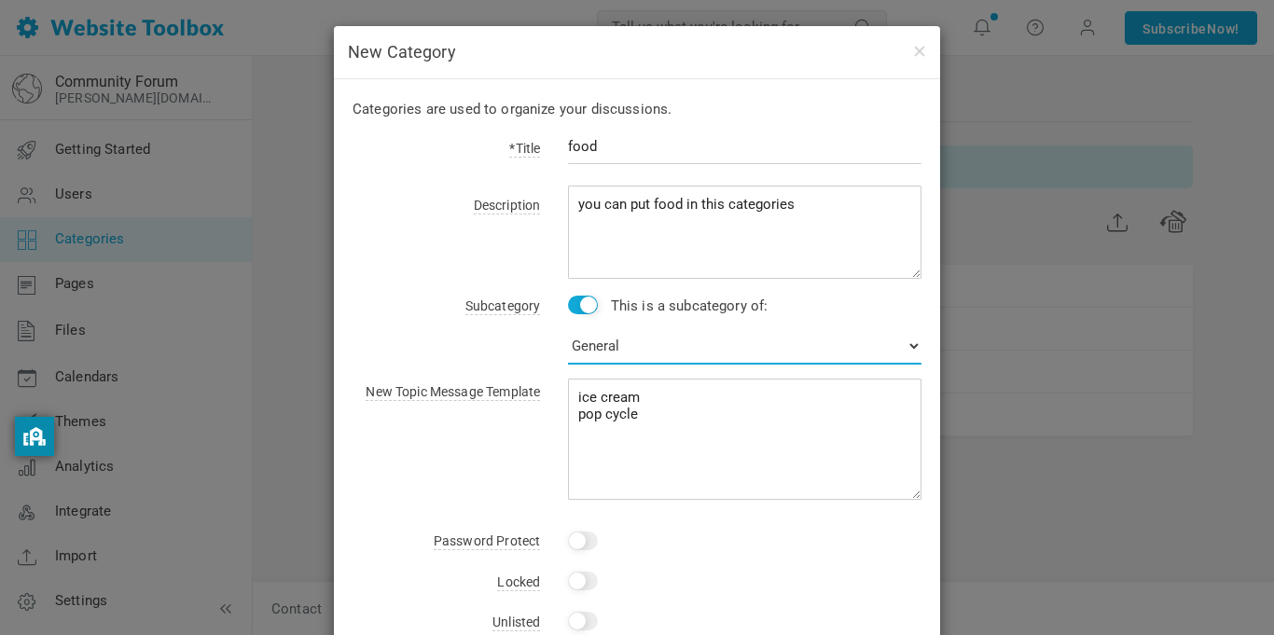
click at [659, 349] on select "No Category News General Administrators Only pet" at bounding box center [745, 345] width 354 height 37
click at [568, 327] on select "No Category News General Administrators Only pet" at bounding box center [745, 345] width 354 height 37
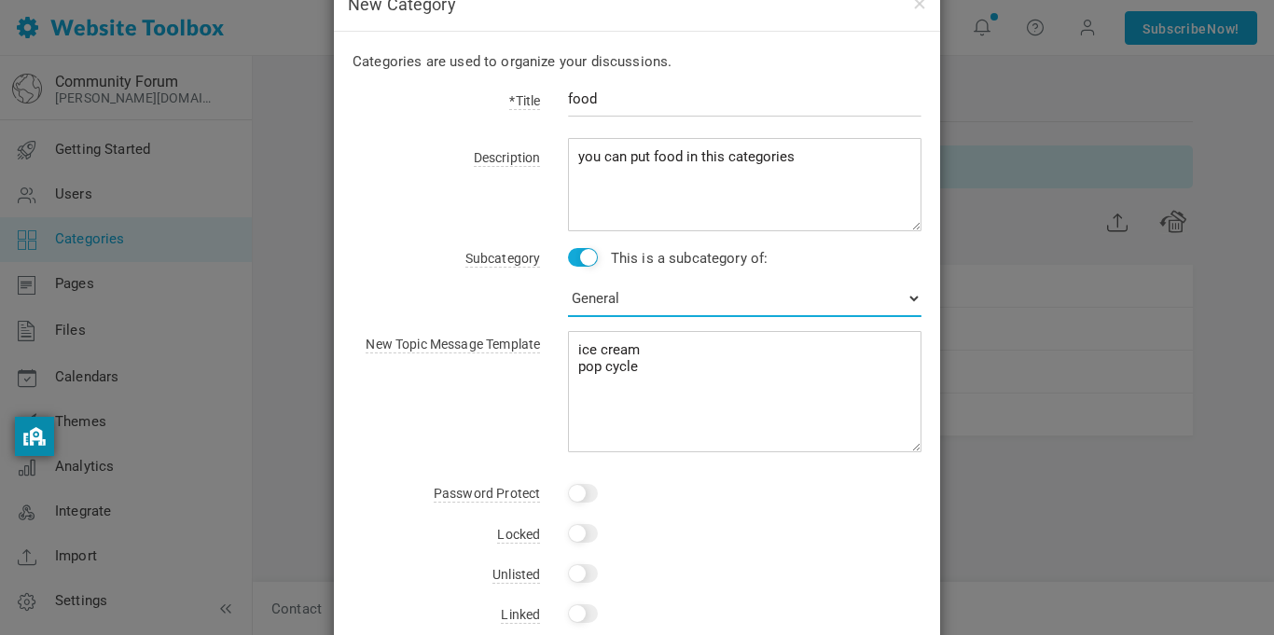
scroll to position [63, 0]
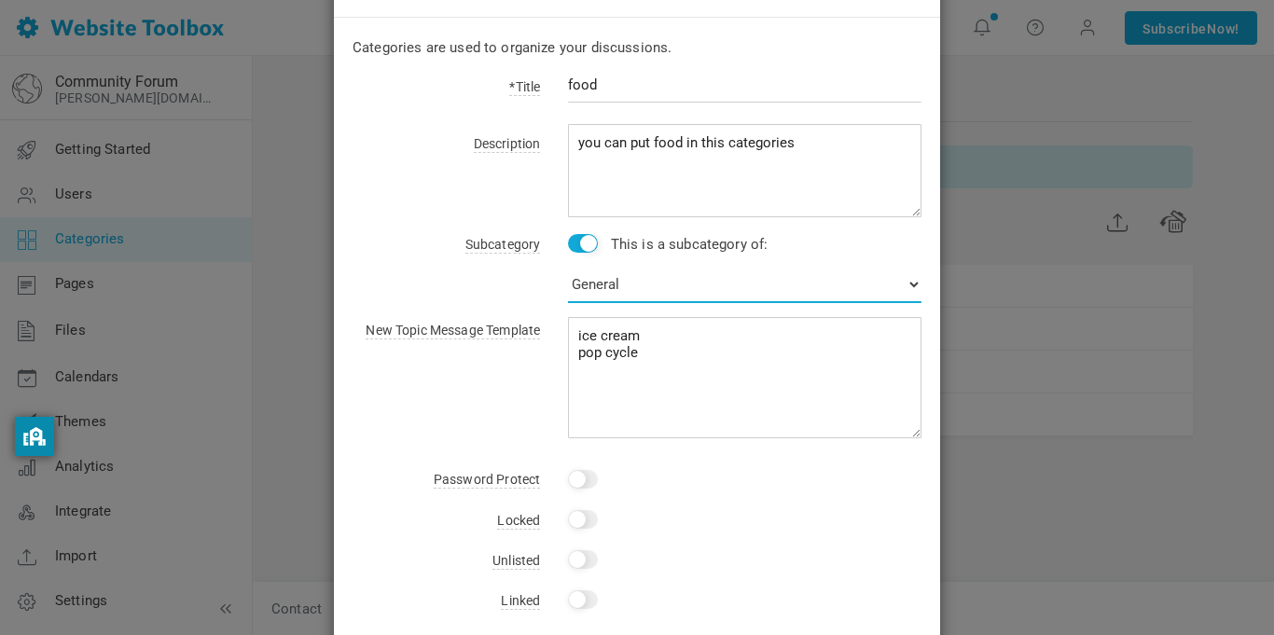
click at [687, 288] on select "No Category News General Administrators Only pet" at bounding box center [745, 284] width 354 height 37
click at [434, 431] on div "New Topic Message Template Edit ice cream pop cycle" at bounding box center [637, 374] width 569 height 129
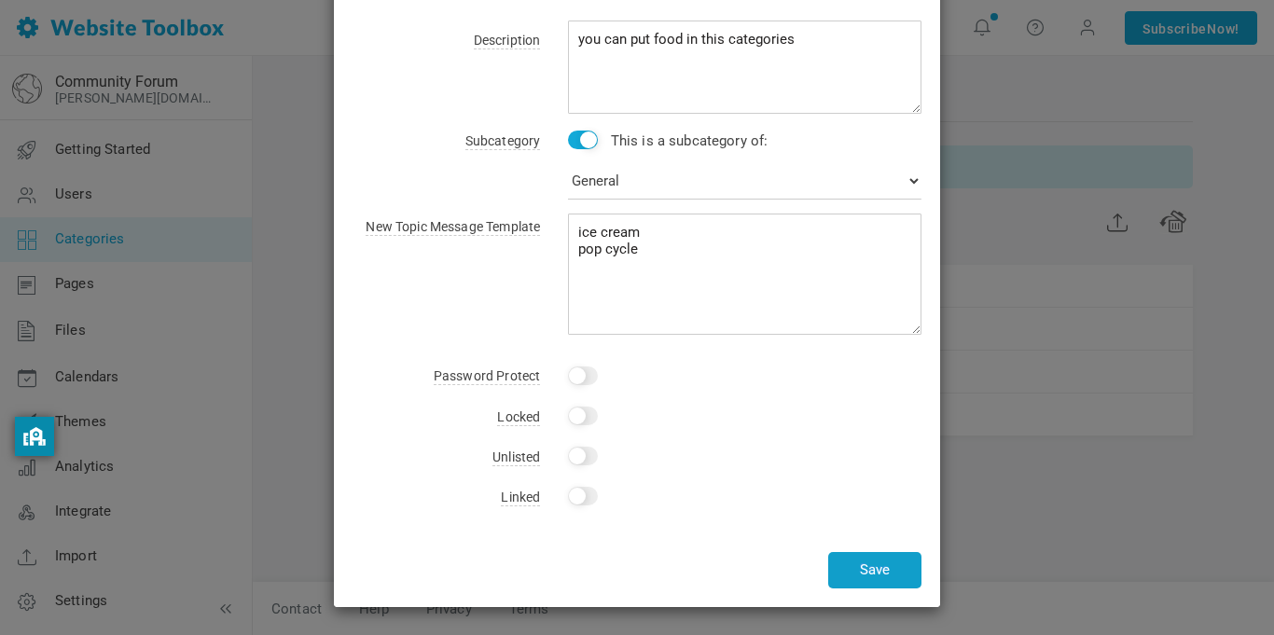
click at [889, 563] on button "Save" at bounding box center [874, 570] width 93 height 36
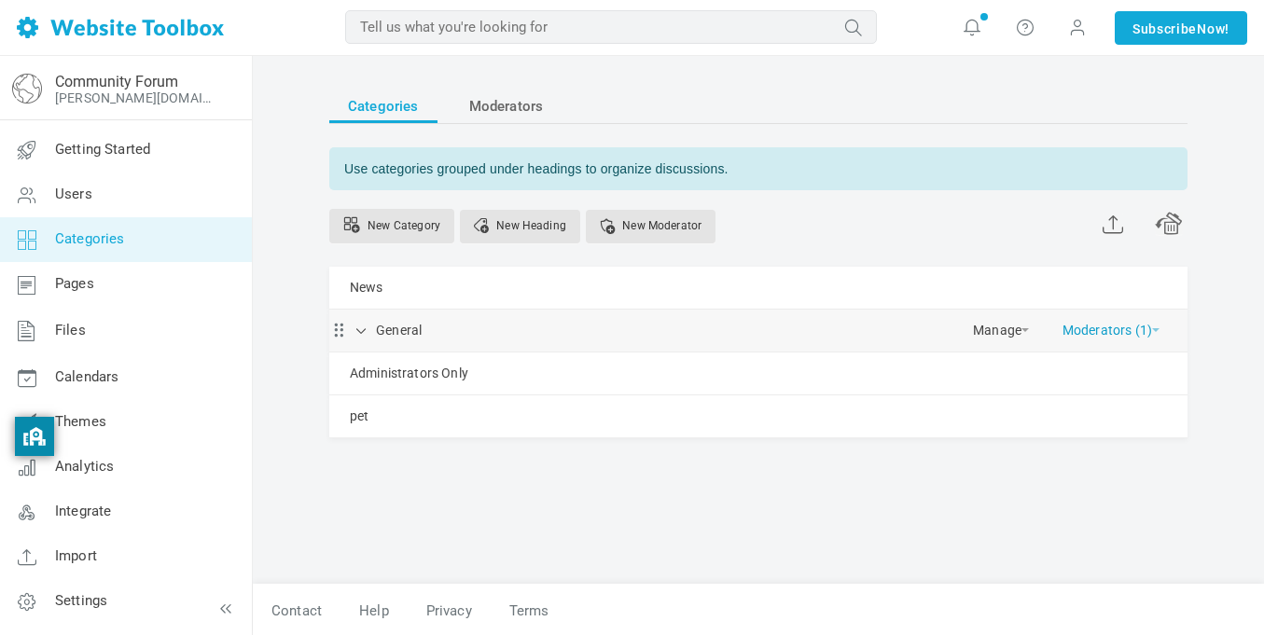
click at [1101, 333] on link "Moderators (1)" at bounding box center [1110, 326] width 97 height 33
click at [912, 522] on div "Categories Moderators Use categories grouped under headings to organize discuss…" at bounding box center [758, 327] width 886 height 514
click at [499, 98] on span "Moderators" at bounding box center [506, 107] width 75 height 34
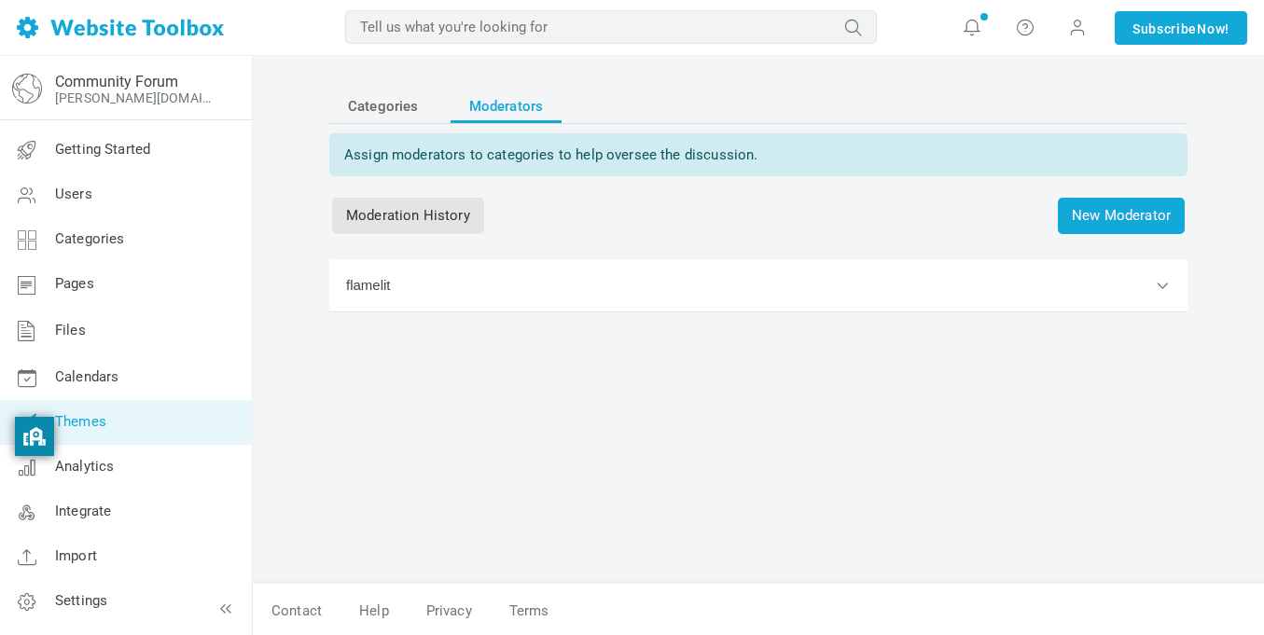
scroll to position [2, 0]
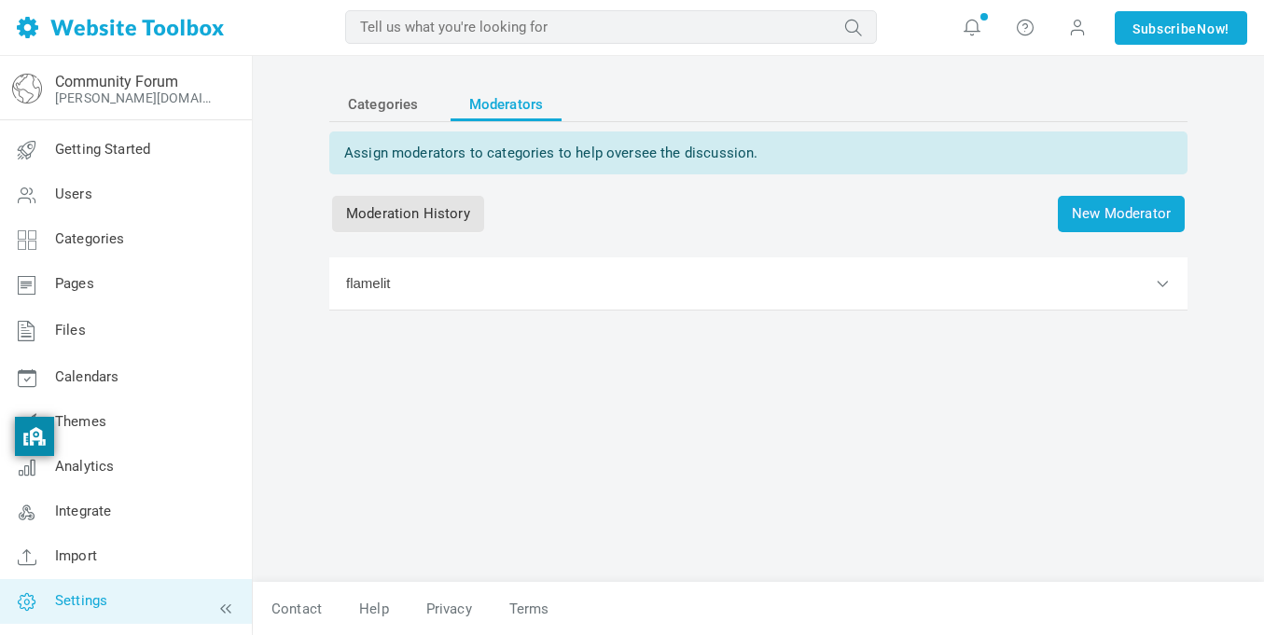
click at [104, 595] on span "Settings" at bounding box center [81, 600] width 52 height 17
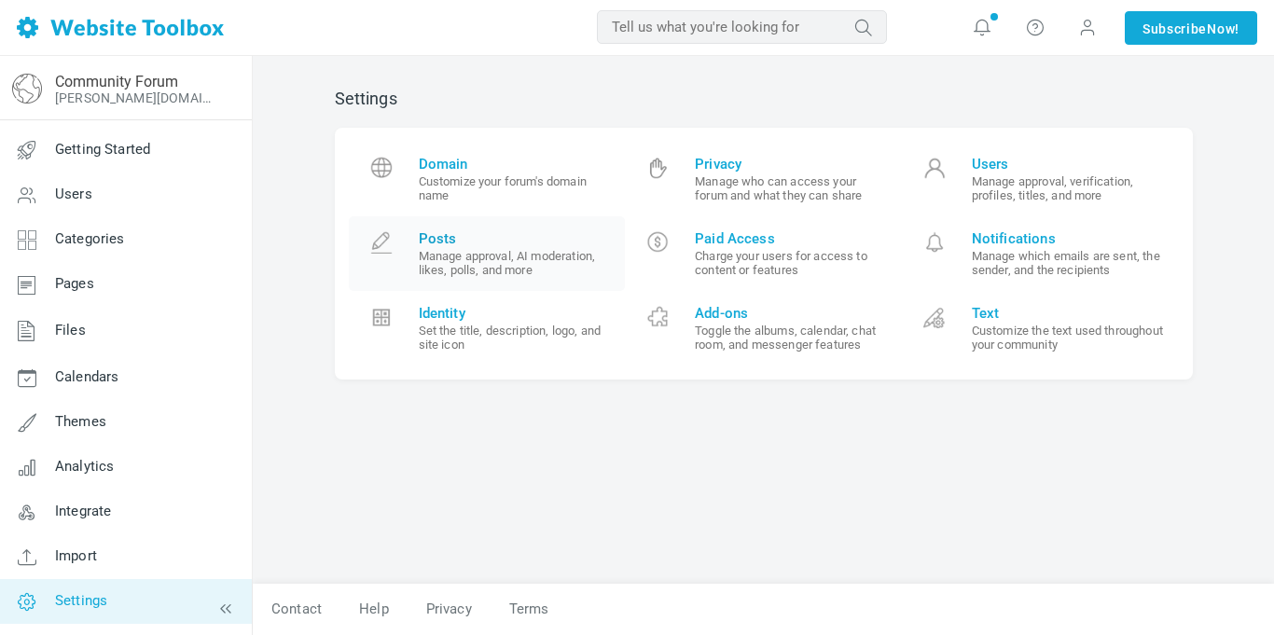
click at [538, 265] on small "Manage approval, AI moderation, likes, polls, and more" at bounding box center [515, 263] width 193 height 28
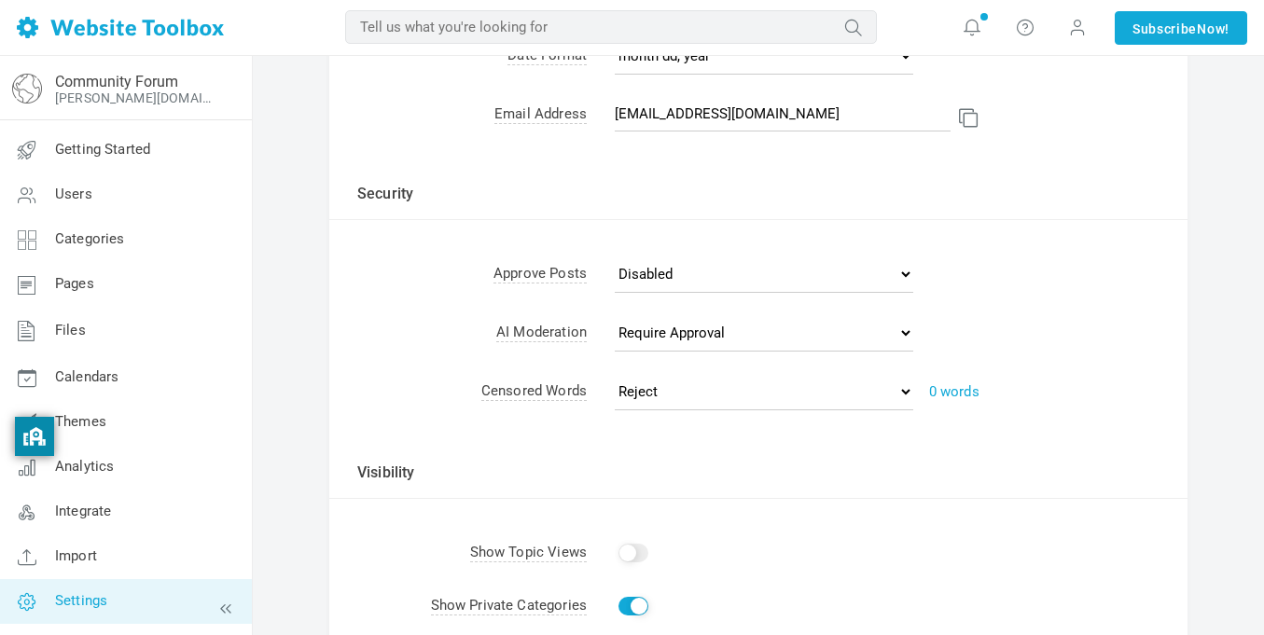
scroll to position [455, 0]
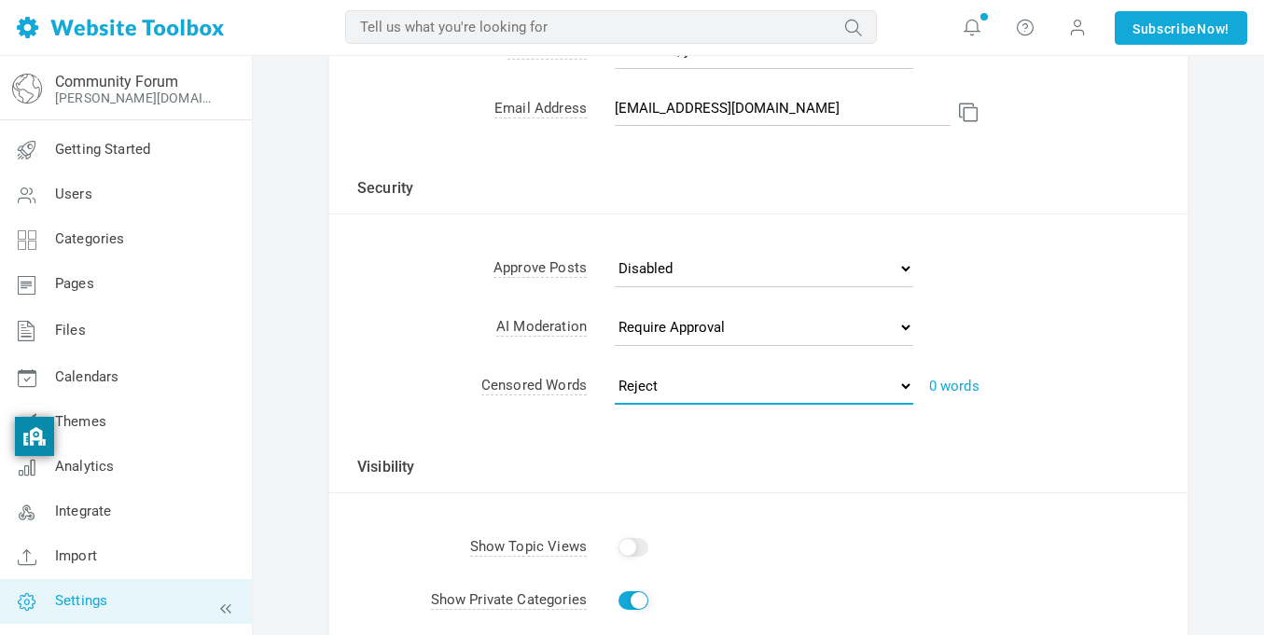
click at [772, 390] on select "Reject Require Approval" at bounding box center [764, 386] width 298 height 37
click at [615, 368] on select "Reject Require Approval" at bounding box center [764, 386] width 298 height 37
click at [834, 373] on select "Reject Require Approval" at bounding box center [764, 386] width 298 height 37
select select "reject"
click at [615, 368] on select "Reject Require Approval" at bounding box center [764, 386] width 298 height 37
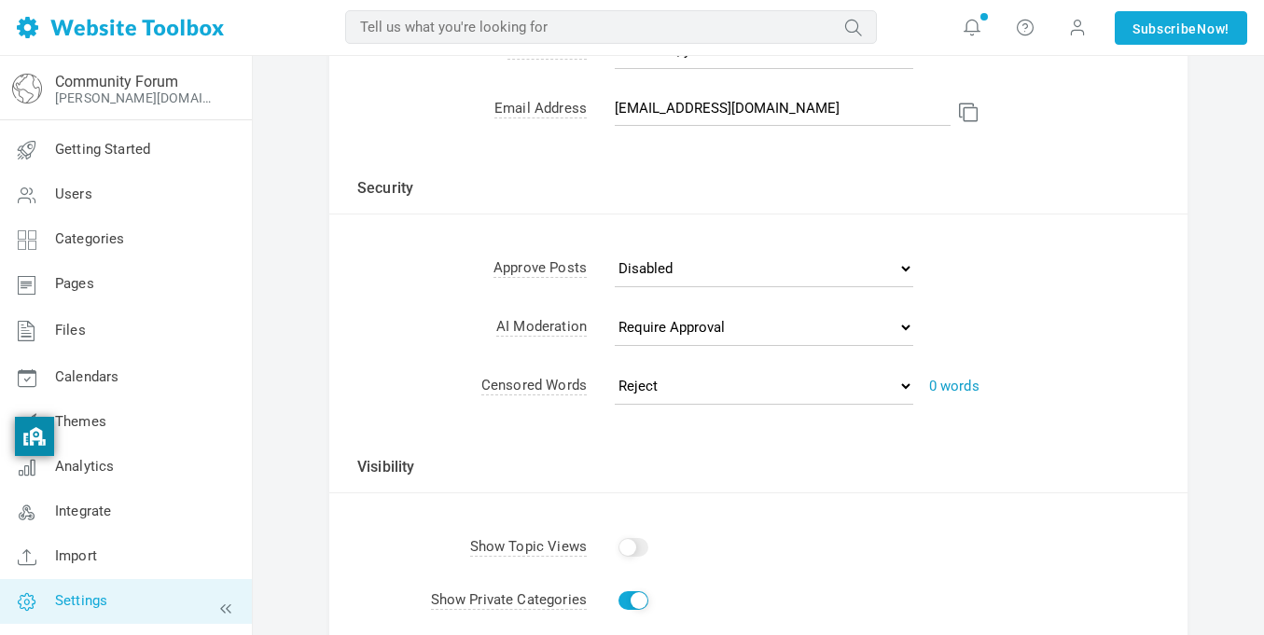
click at [952, 384] on link "0 words" at bounding box center [954, 386] width 50 height 17
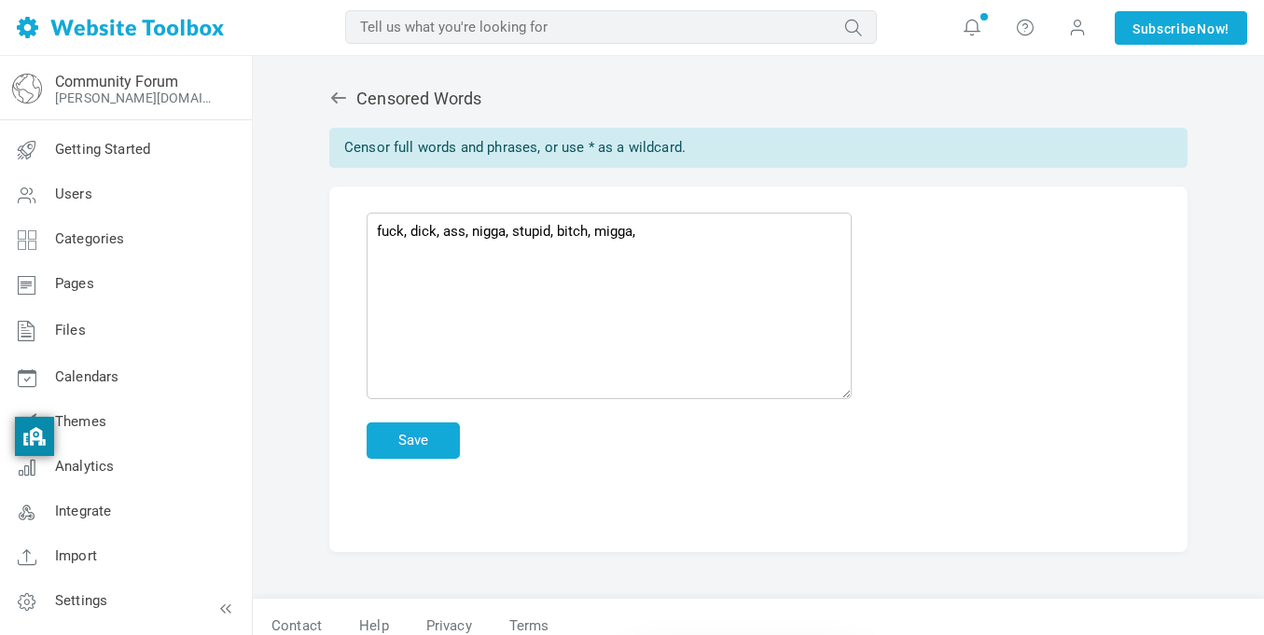
click at [374, 239] on textarea "fuck, dick, ass, nigga, stupid, bitch, migga," at bounding box center [609, 306] width 485 height 187
click at [667, 240] on textarea "*fuck, dick, ass, nigga, stupid, bitch, migga," at bounding box center [609, 306] width 485 height 187
type textarea "*fuck, dick, ass, nigga, stupid, bitch, migga*"
click at [1006, 339] on p "*fuck, dick, ass, nigga, stupid, bitch, migga*" at bounding box center [759, 320] width 784 height 203
click at [446, 440] on button "Save" at bounding box center [413, 441] width 93 height 36
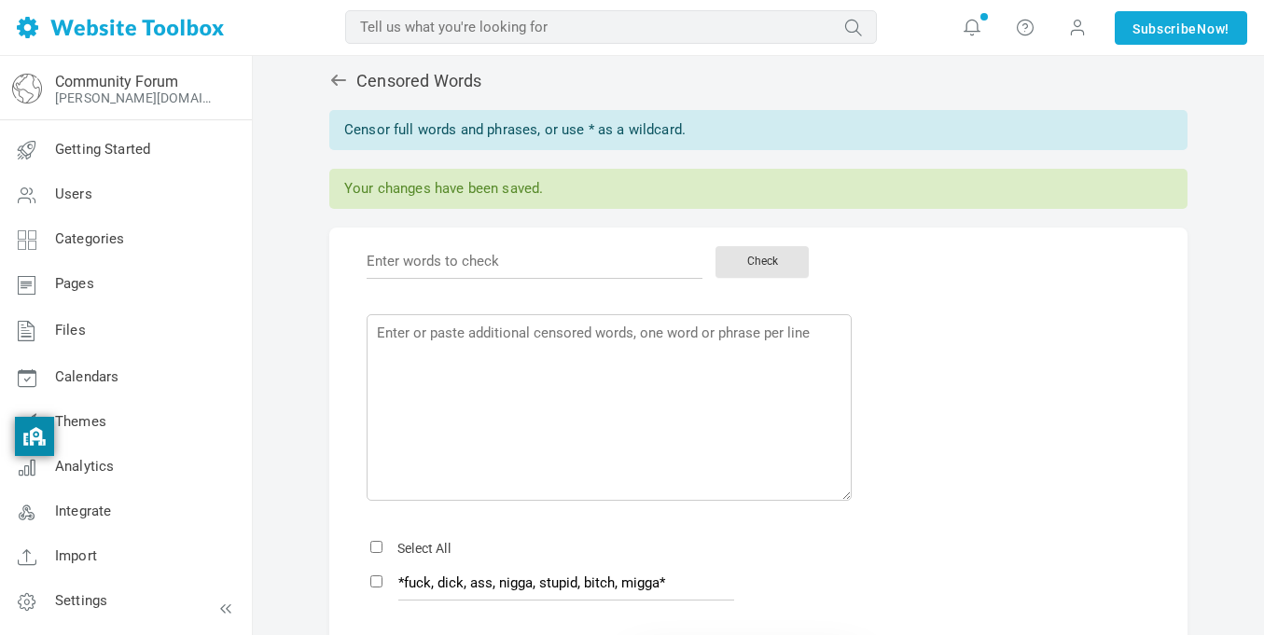
scroll to position [19, 0]
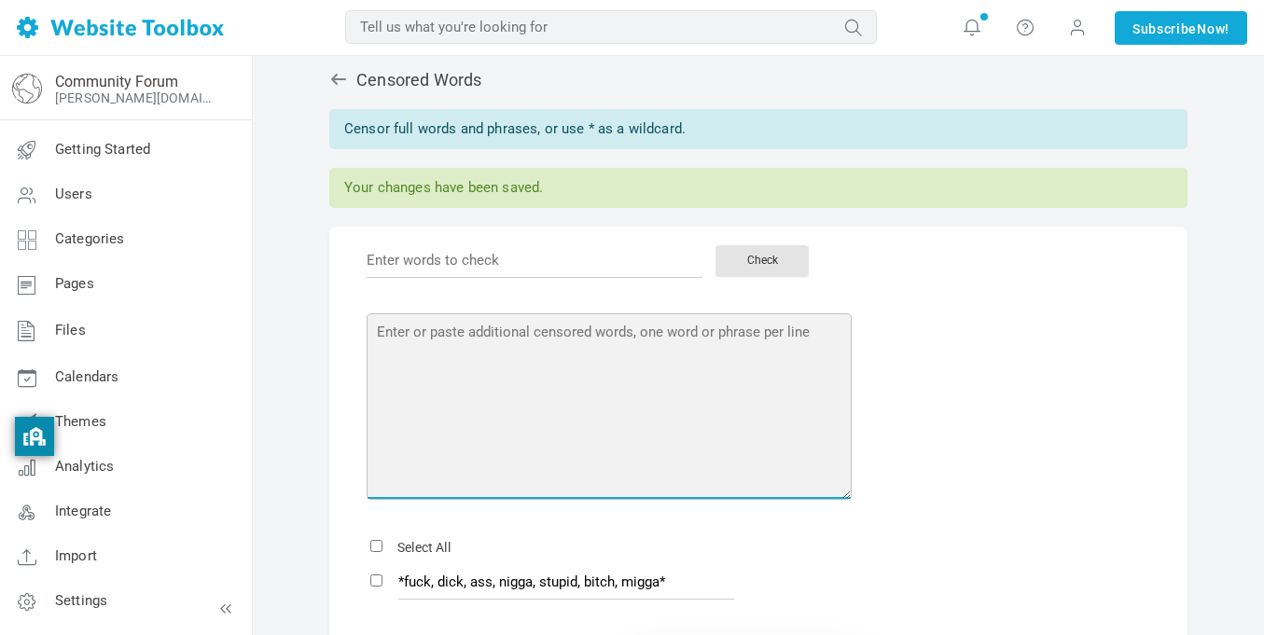
click at [732, 332] on textarea at bounding box center [609, 406] width 485 height 187
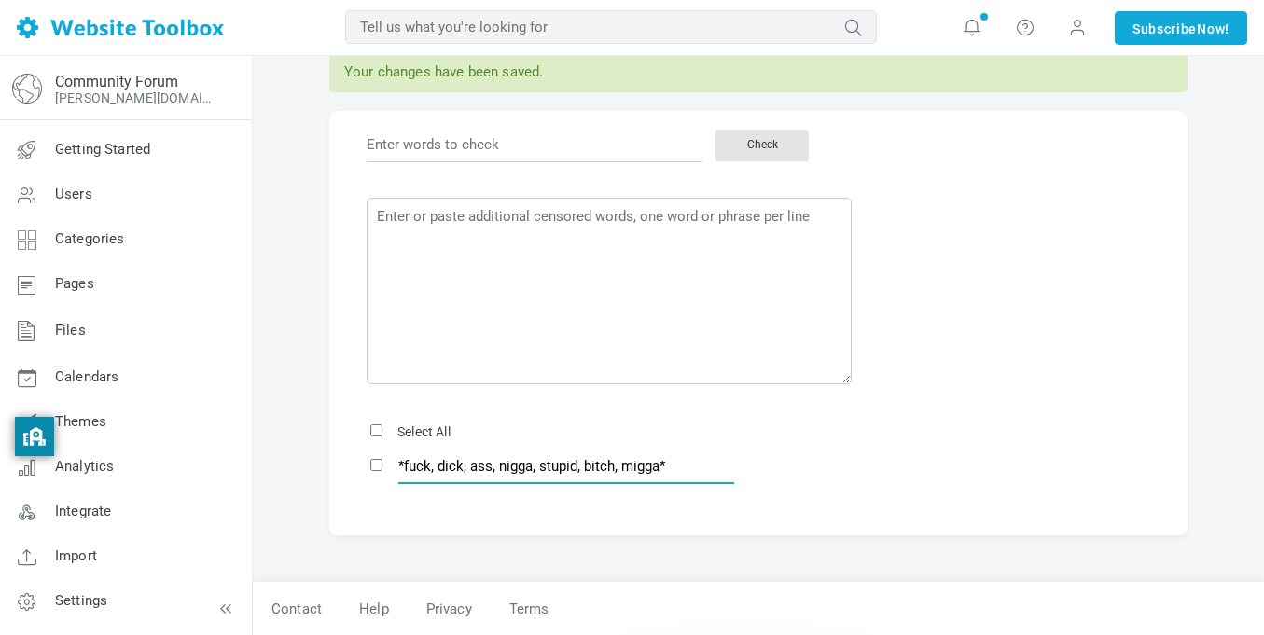
click at [525, 469] on input "*fuck, dick, ass, nigga, stupid, bitch, migga*" at bounding box center [566, 466] width 336 height 35
click at [663, 463] on input "*fuck, dick, ass, nigga, stupid, bitch, migga*" at bounding box center [566, 466] width 336 height 35
click at [398, 467] on input "*fuck, dick, ass, nigga, stupid, bitch, migga" at bounding box center [566, 466] width 336 height 35
click at [406, 469] on input "*fuck, dick, ass, nigga, stupid, bitch, migga" at bounding box center [566, 466] width 336 height 35
type input "fuck, dick, ass, nigga, stupid, bitch, migga"
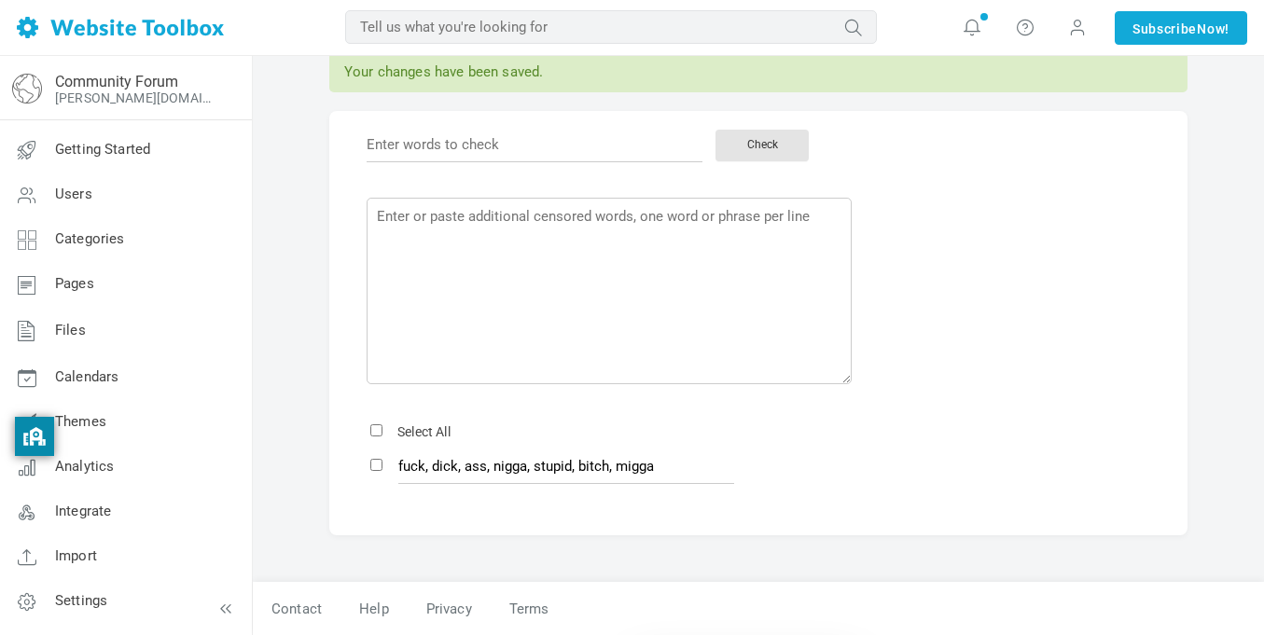
click at [867, 510] on div "Check Save Select All fuck, [PERSON_NAME], ass, nigga, stupid, bitch, migga" at bounding box center [758, 323] width 858 height 424
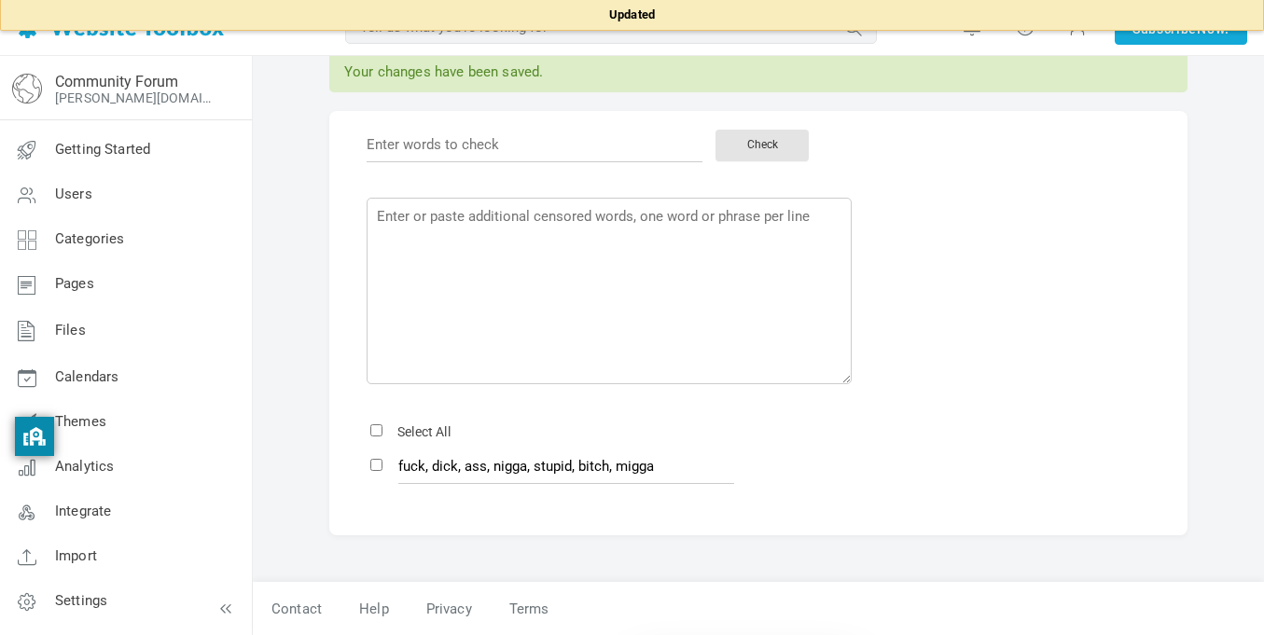
scroll to position [0, 0]
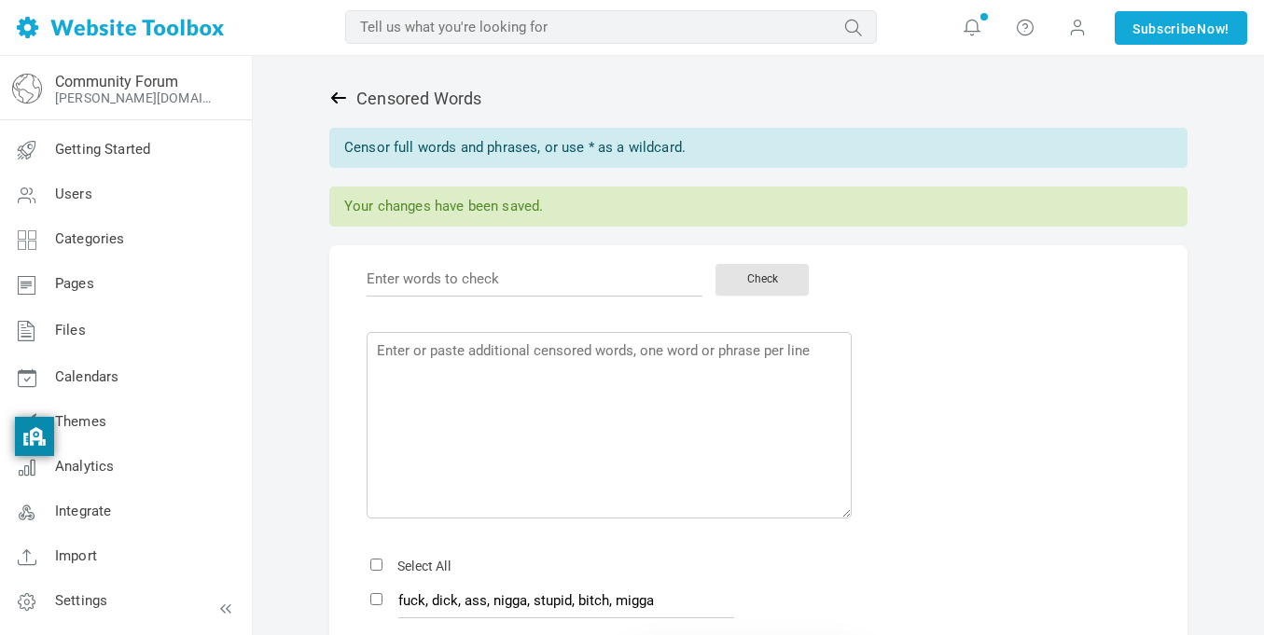
click at [335, 101] on icon at bounding box center [338, 97] width 15 height 11
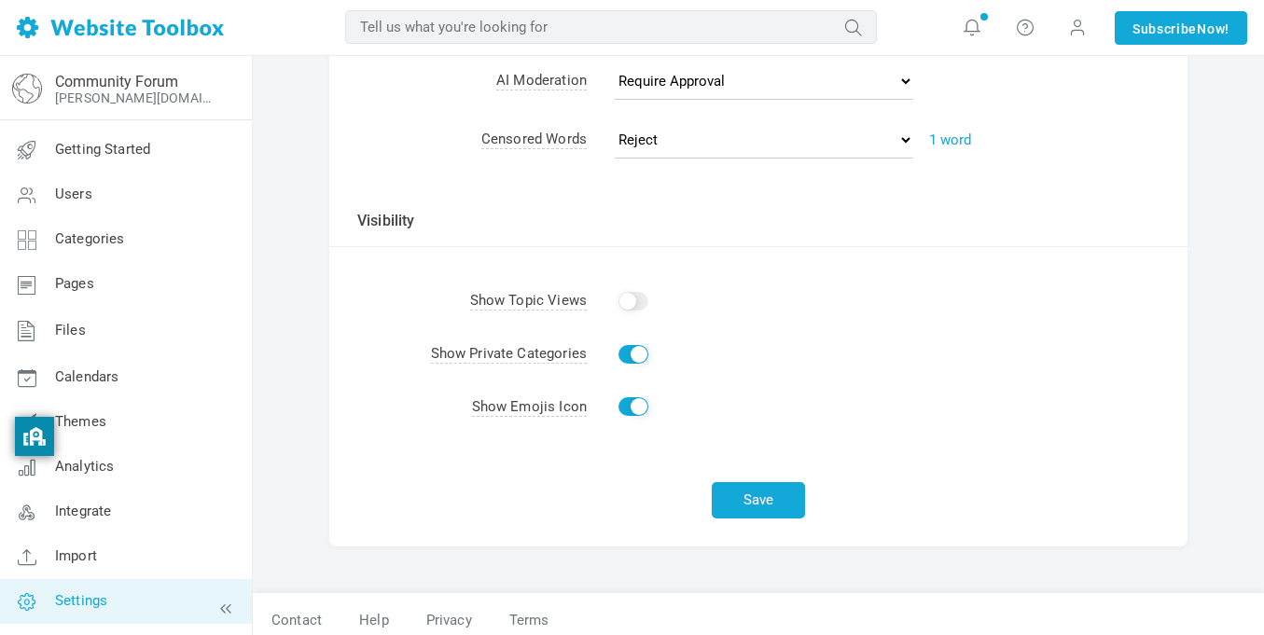
scroll to position [702, 0]
click at [609, 293] on td "Show" at bounding box center [887, 300] width 601 height 53
click at [619, 297] on input "Show" at bounding box center [633, 300] width 30 height 19
checkbox input "false"
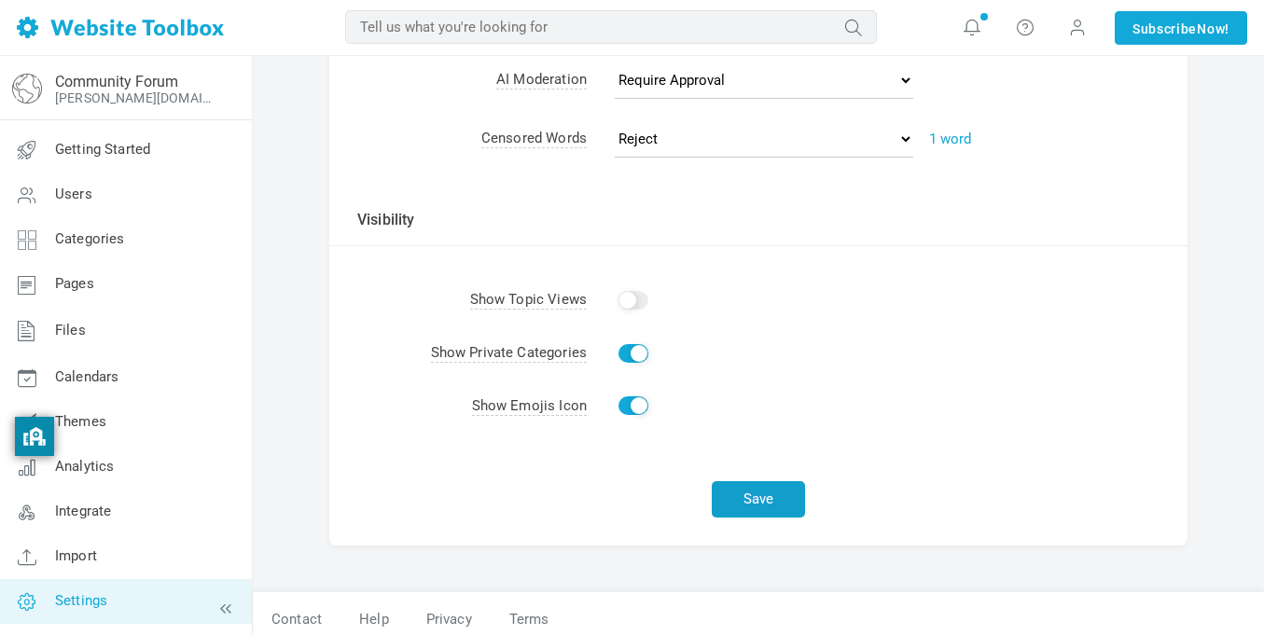
click at [742, 499] on button "Save" at bounding box center [758, 499] width 93 height 36
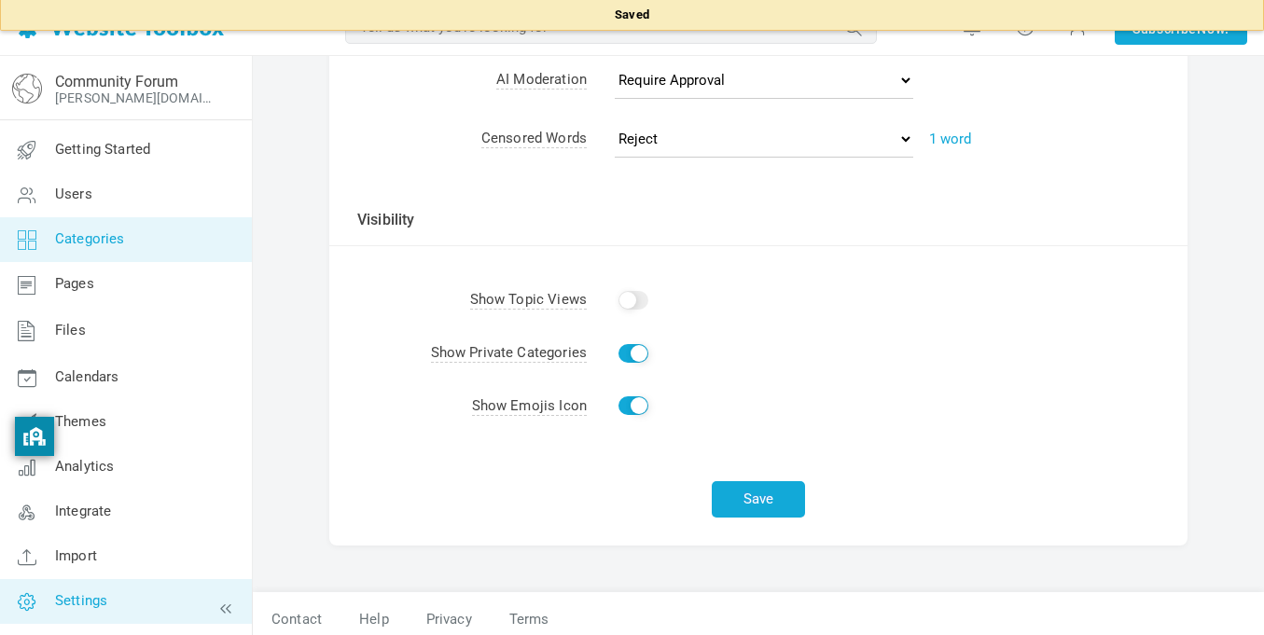
click at [138, 225] on link "Categories" at bounding box center [125, 239] width 253 height 45
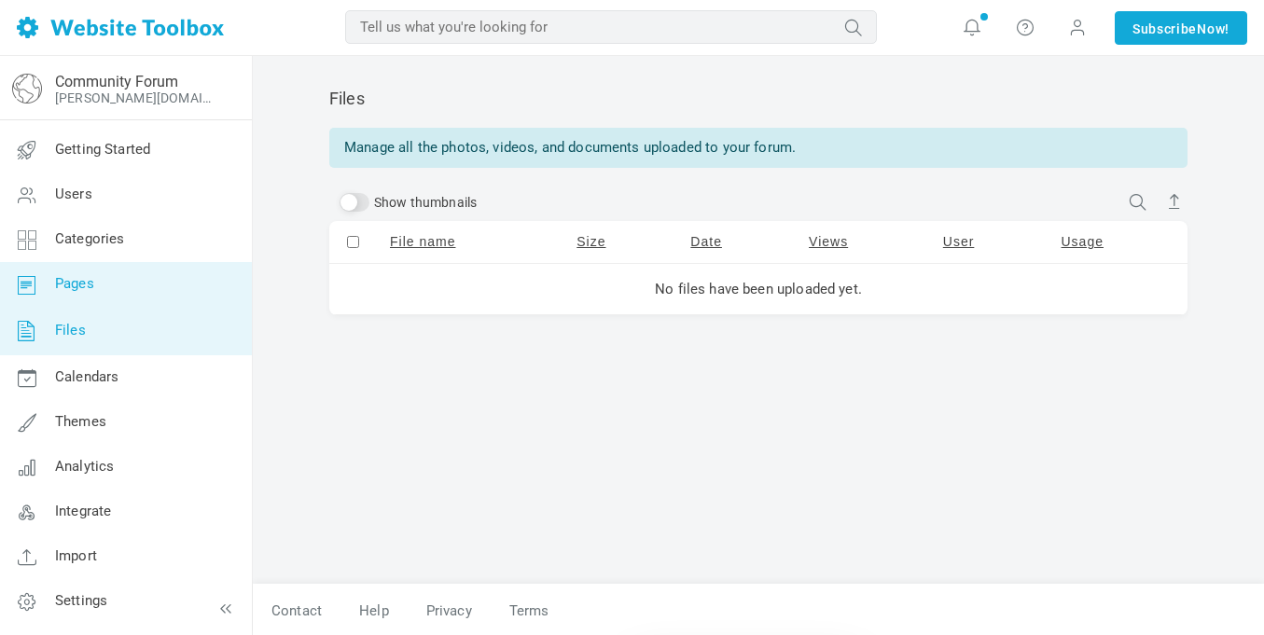
scroll to position [2, 0]
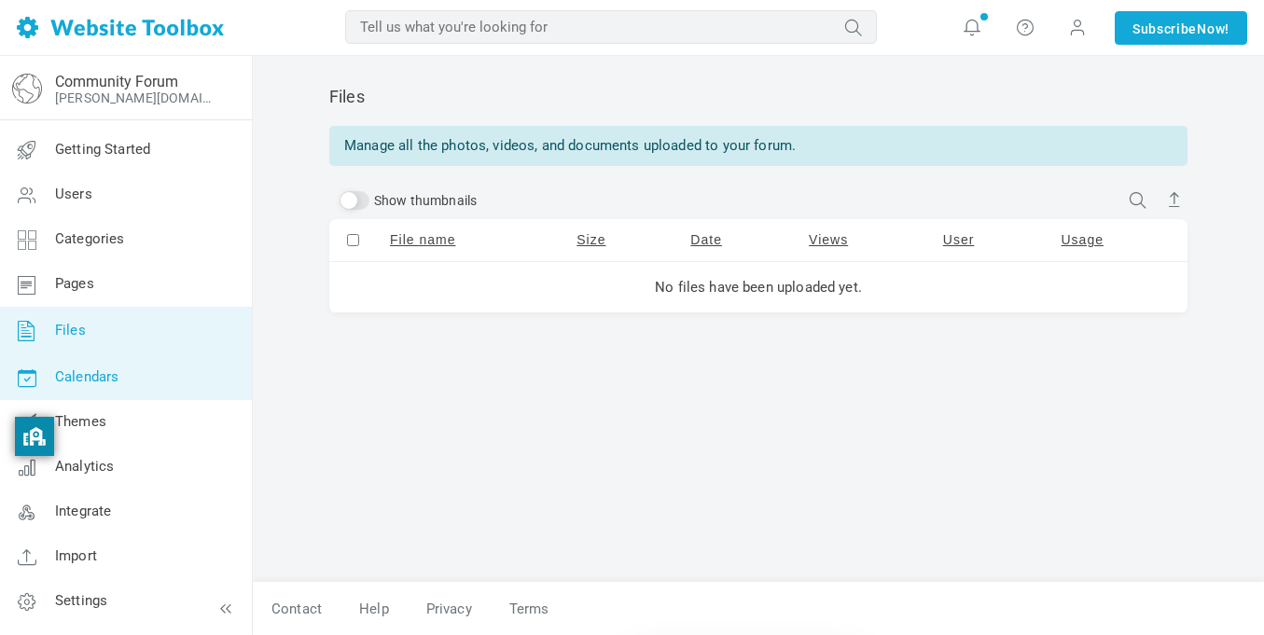
click at [128, 376] on link "Calendars" at bounding box center [125, 377] width 253 height 45
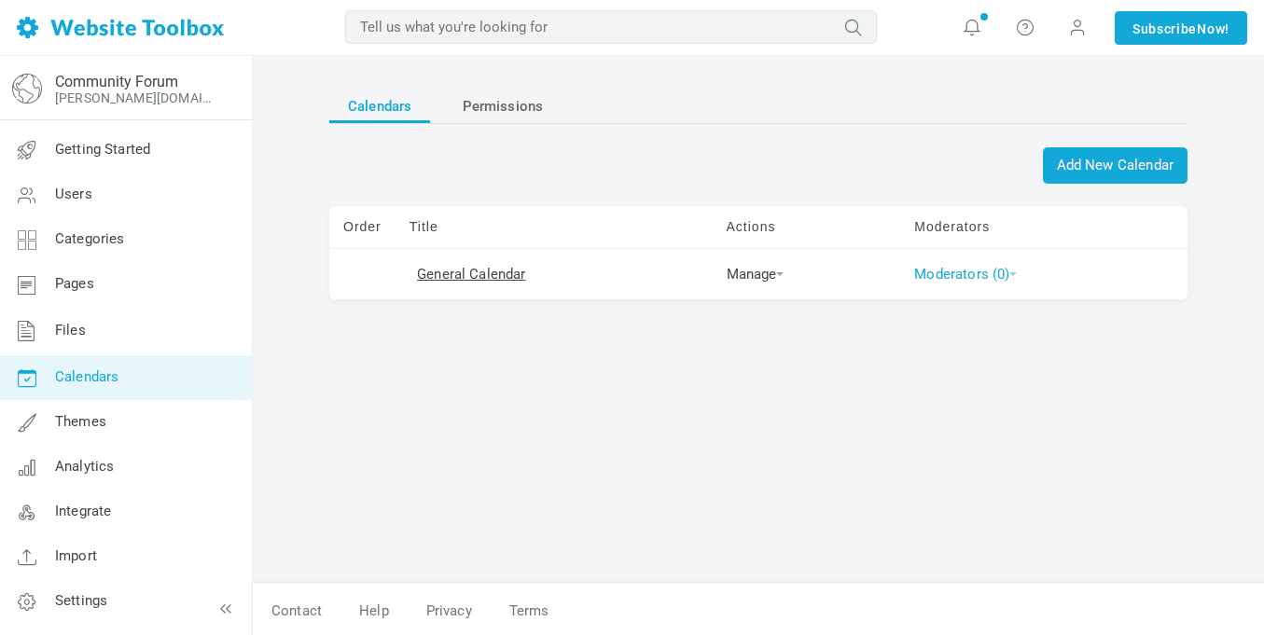
click at [964, 275] on link "Moderators (0)" at bounding box center [965, 274] width 103 height 17
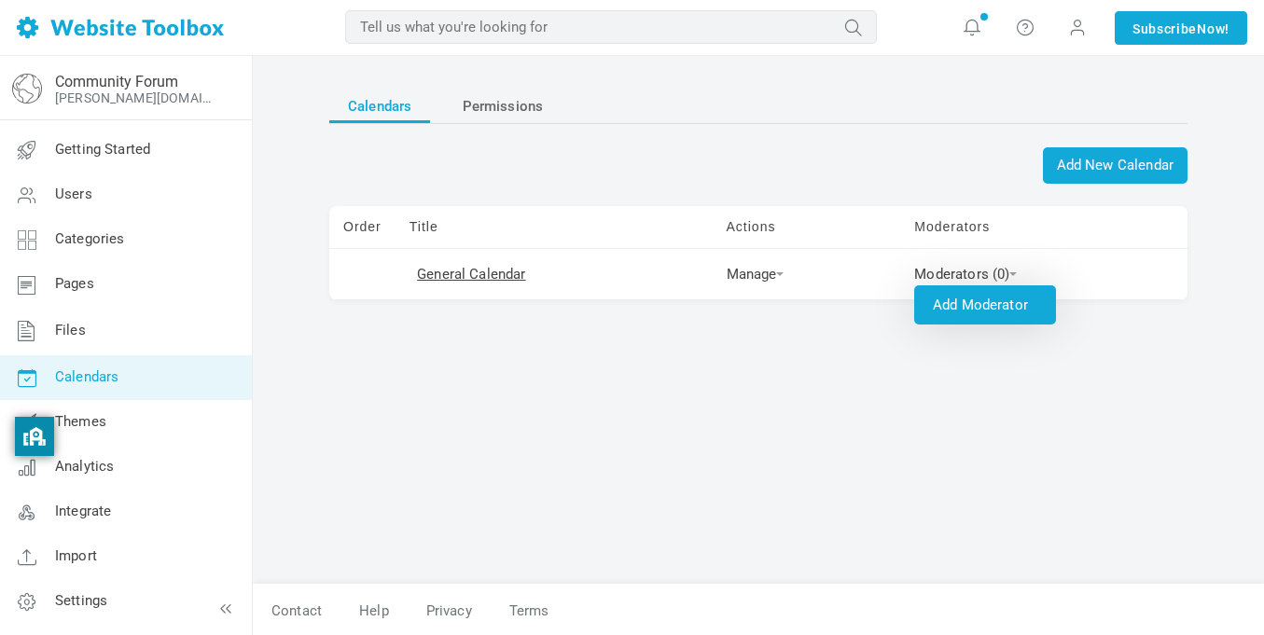
click at [995, 301] on link "Add Moderator" at bounding box center [985, 304] width 142 height 39
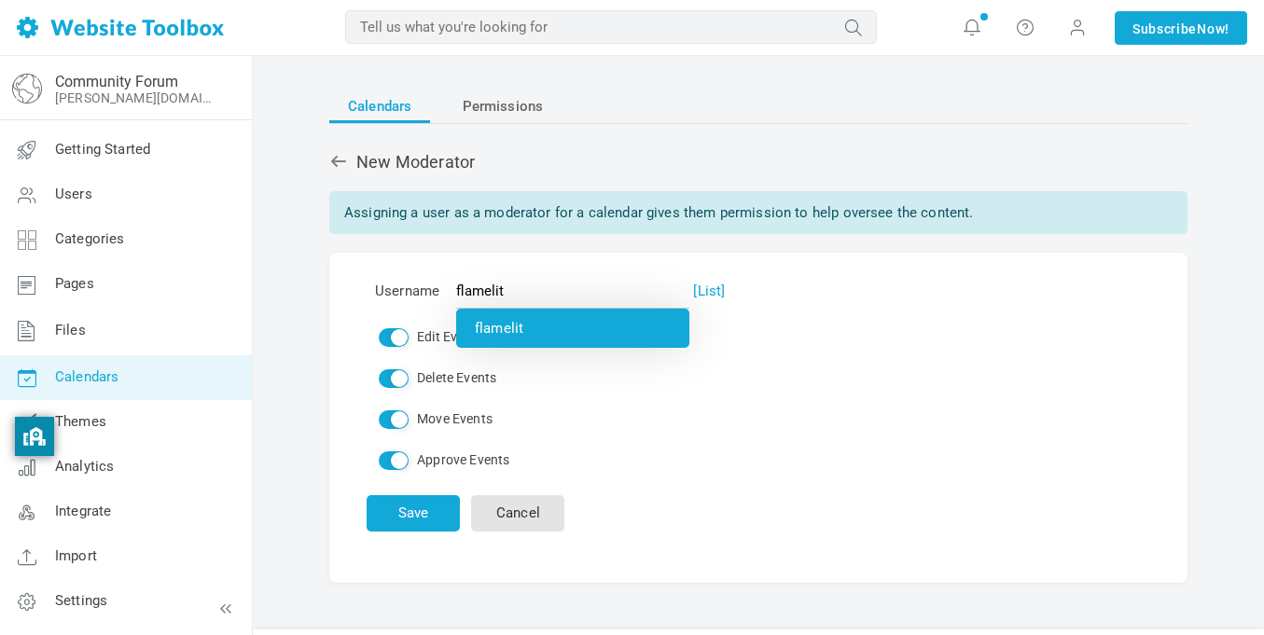
click at [530, 326] on li "flamelit" at bounding box center [572, 328] width 233 height 39
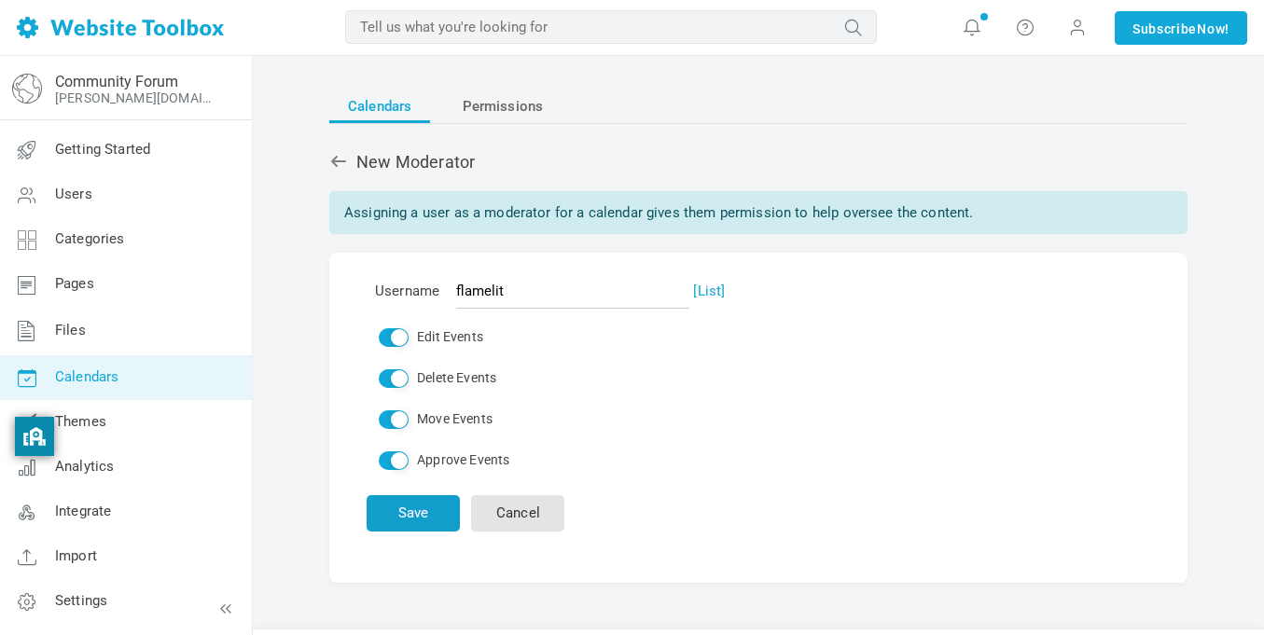
type input "flamelit"
click at [401, 512] on button "Save" at bounding box center [413, 513] width 93 height 36
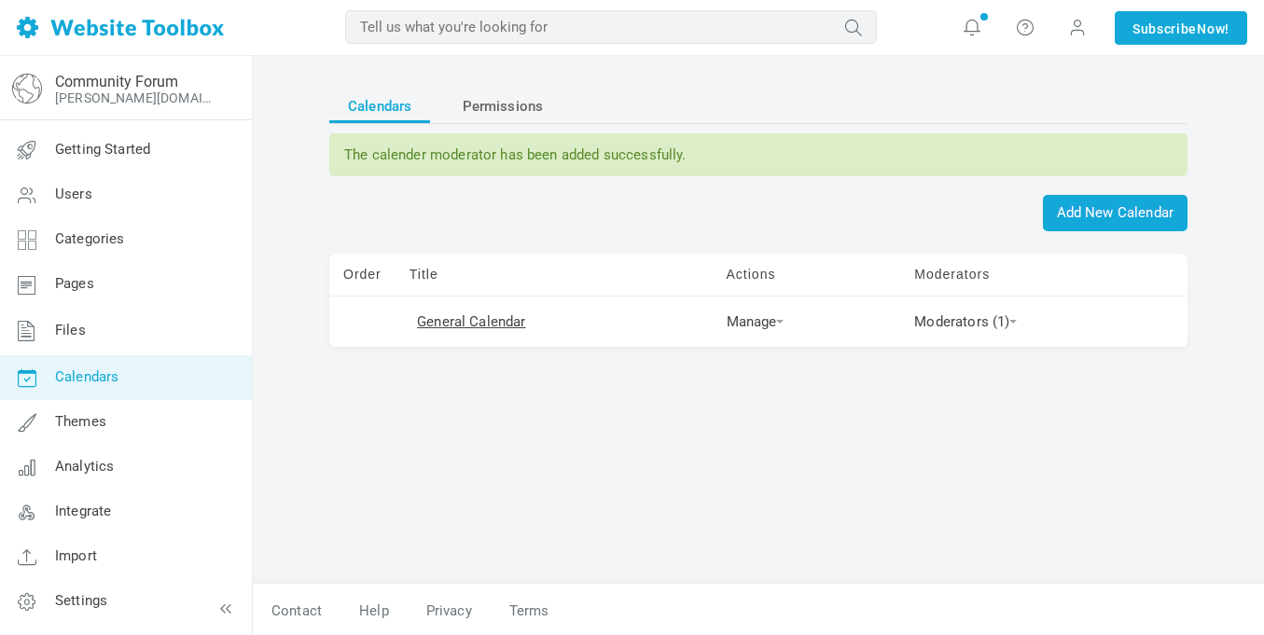
click at [495, 109] on span "Permissions" at bounding box center [503, 107] width 81 height 34
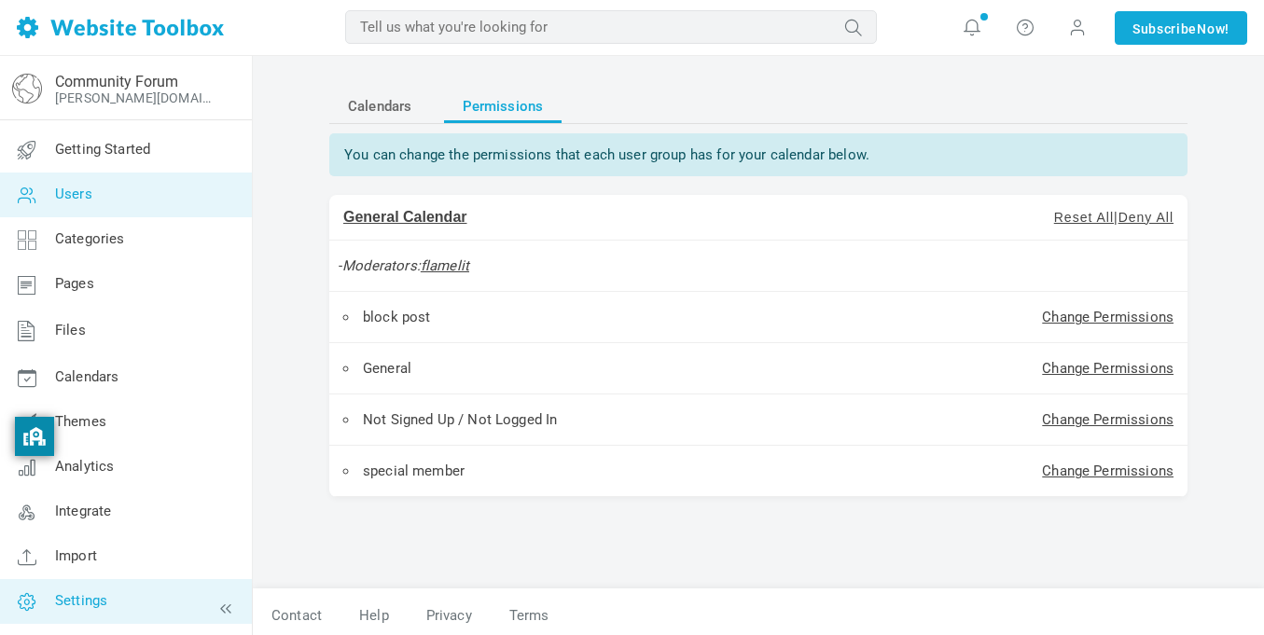
click at [111, 596] on link "Settings" at bounding box center [125, 601] width 253 height 45
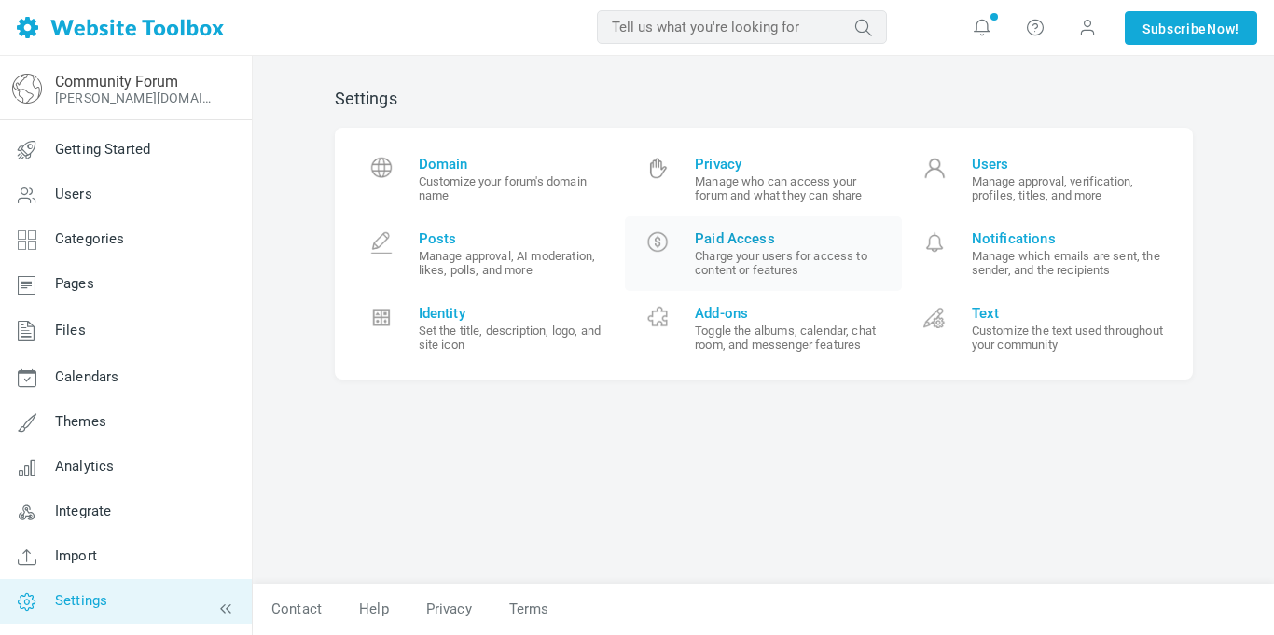
click at [807, 259] on small "Charge your users for access to content or features" at bounding box center [791, 263] width 193 height 28
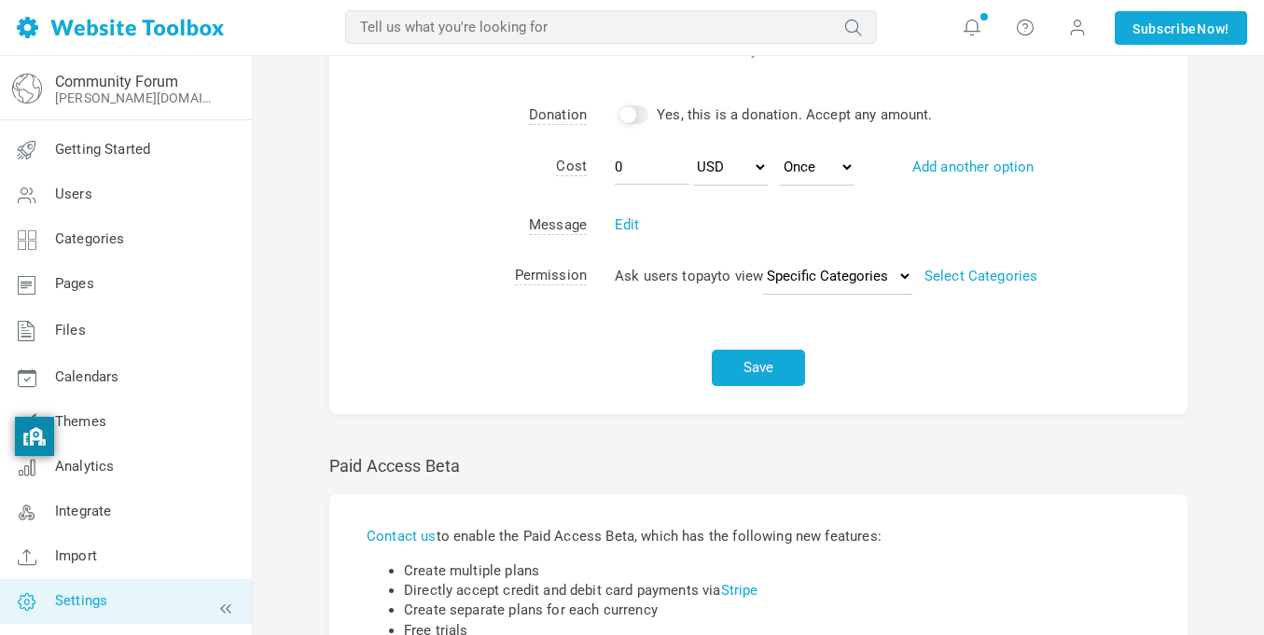
scroll to position [273, 0]
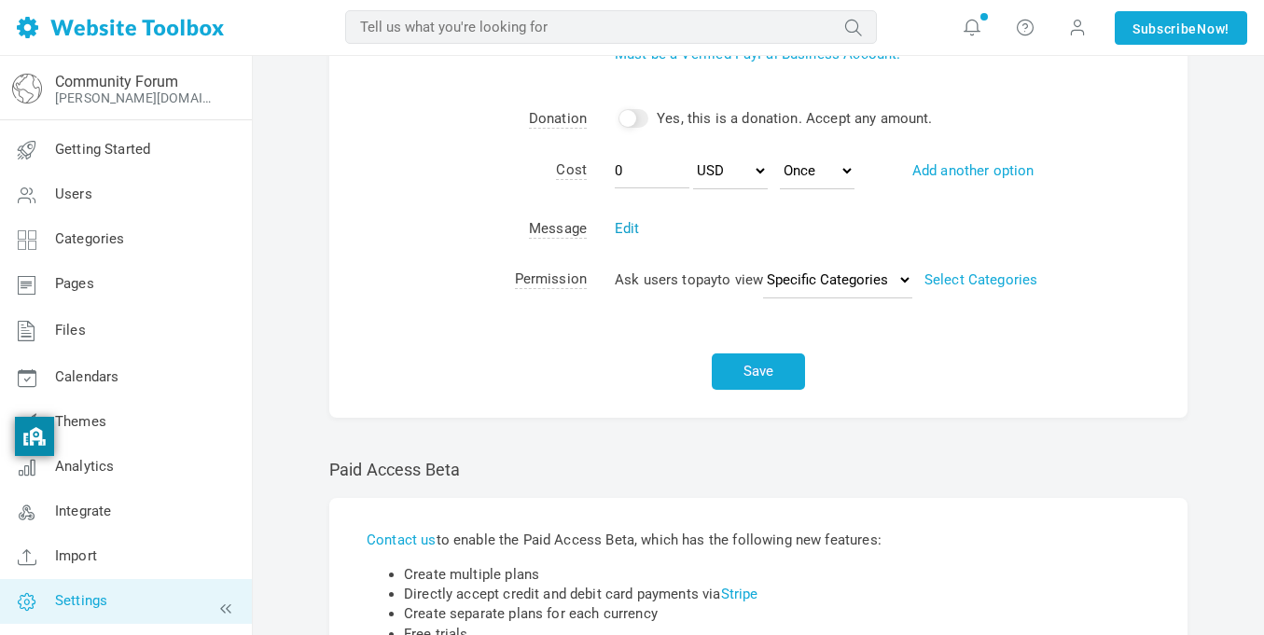
click at [637, 226] on link "Edit" at bounding box center [627, 228] width 25 height 17
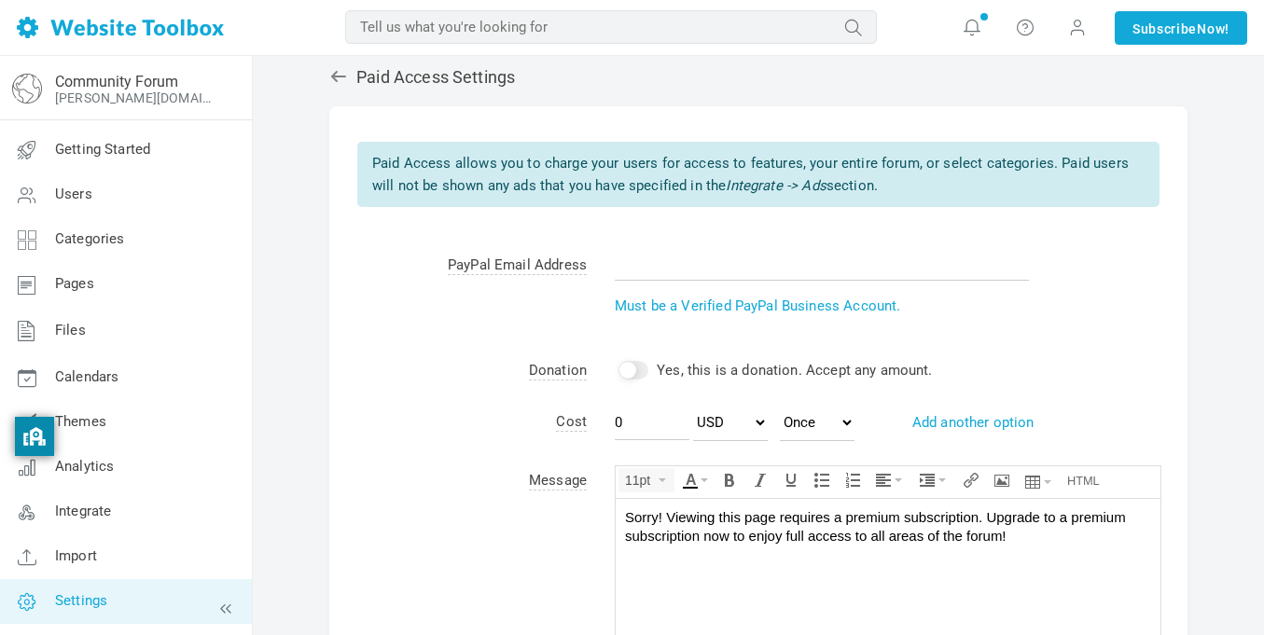
scroll to position [0, 0]
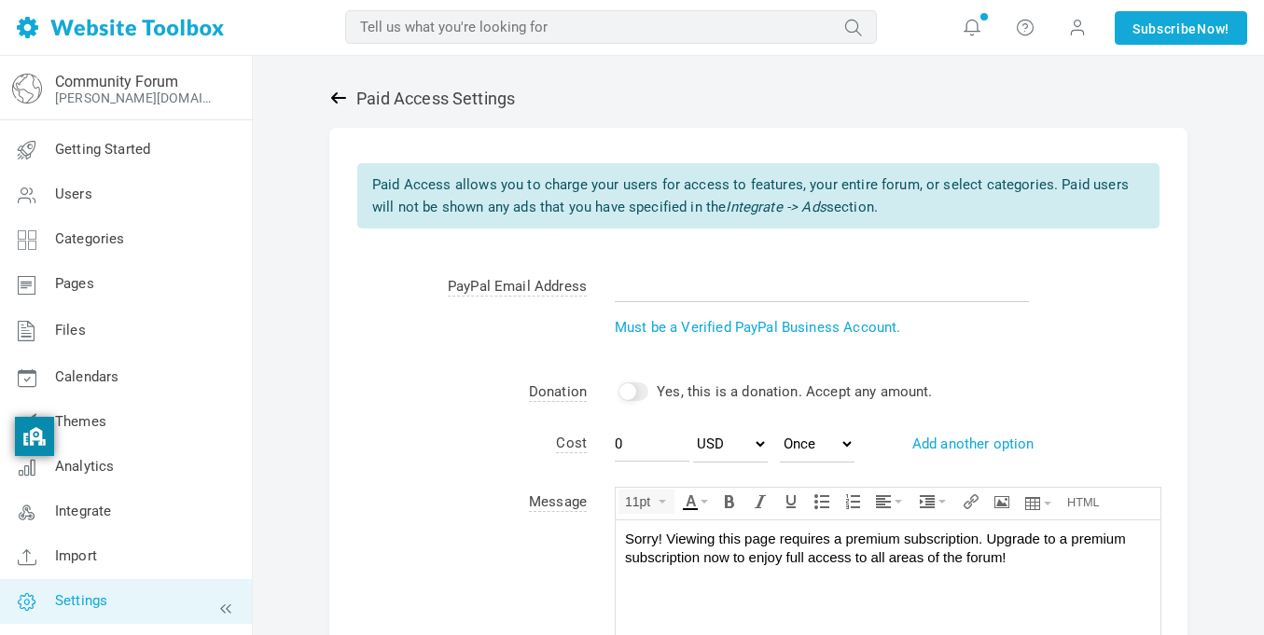
click at [336, 97] on icon at bounding box center [338, 97] width 15 height 11
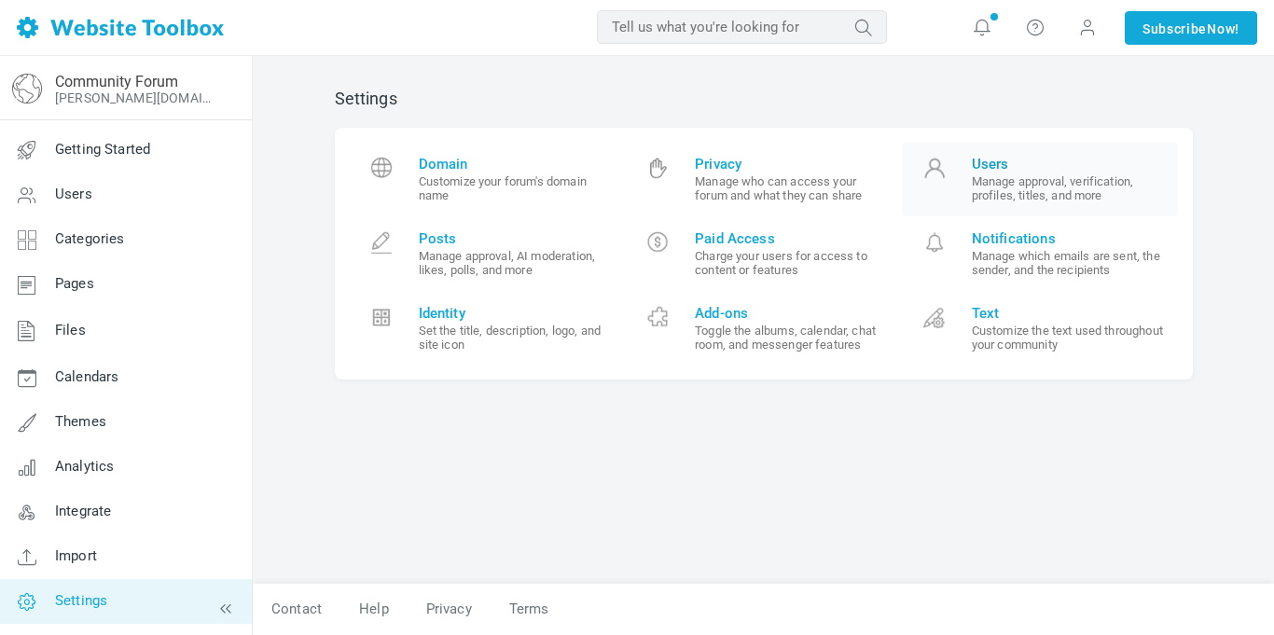
click at [1022, 191] on small "Manage approval, verification, profiles, titles, and more" at bounding box center [1068, 188] width 193 height 28
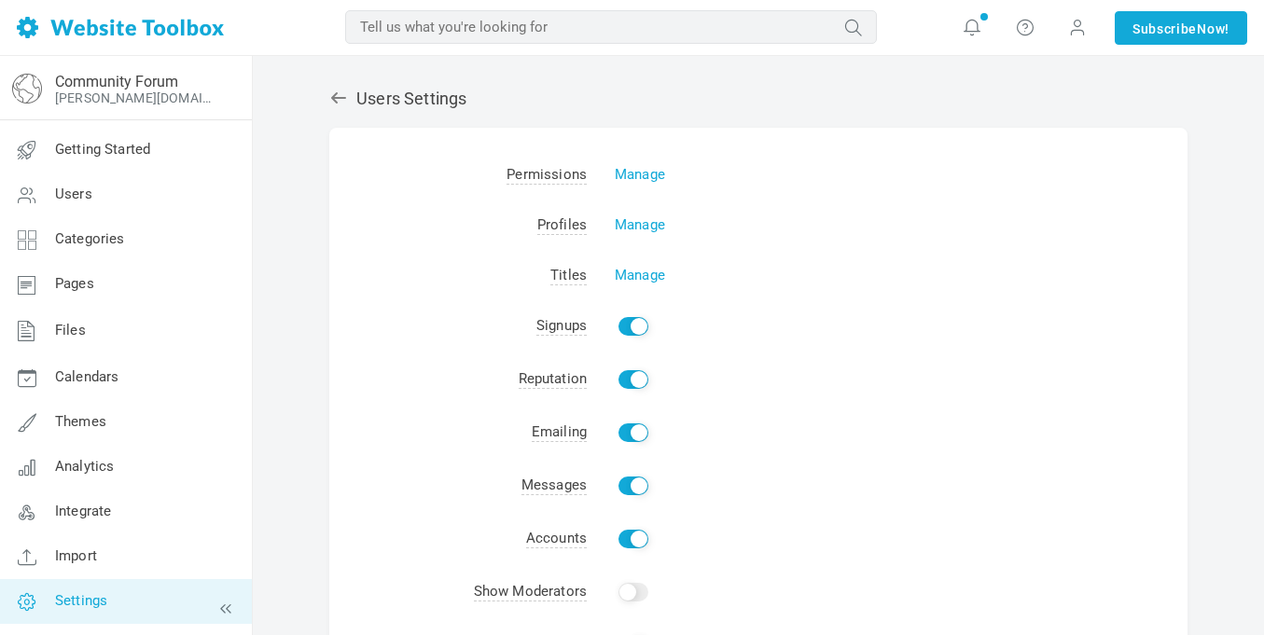
scroll to position [233, 0]
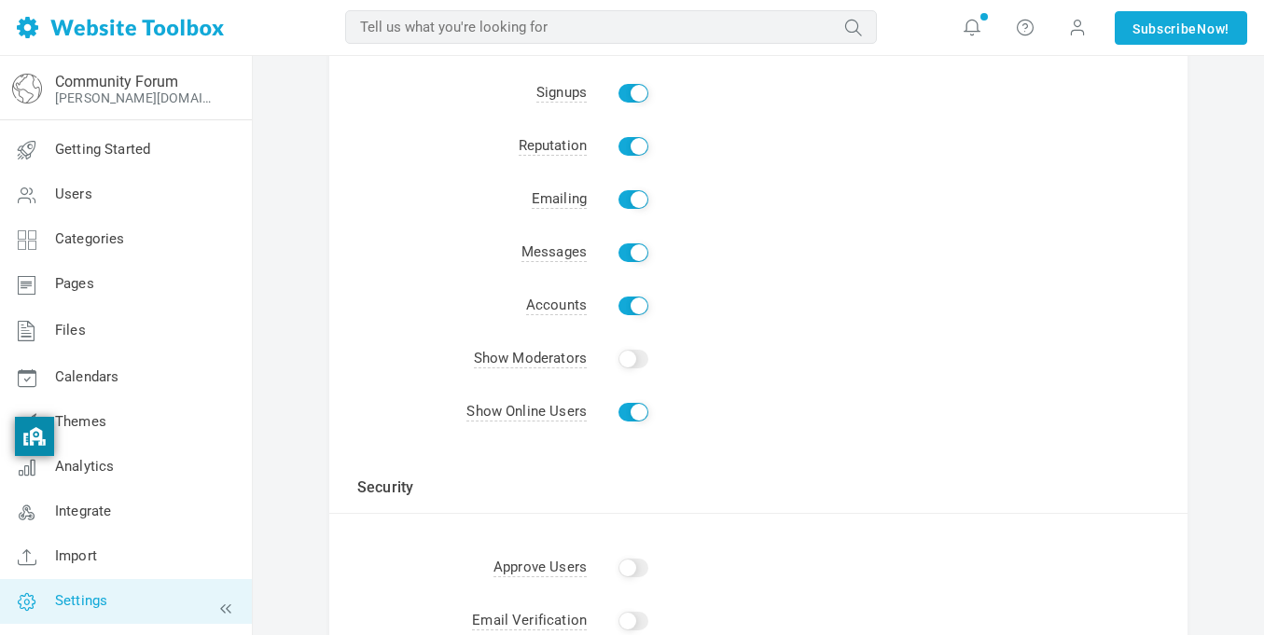
click at [633, 362] on input "Show" at bounding box center [633, 359] width 30 height 19
checkbox input "true"
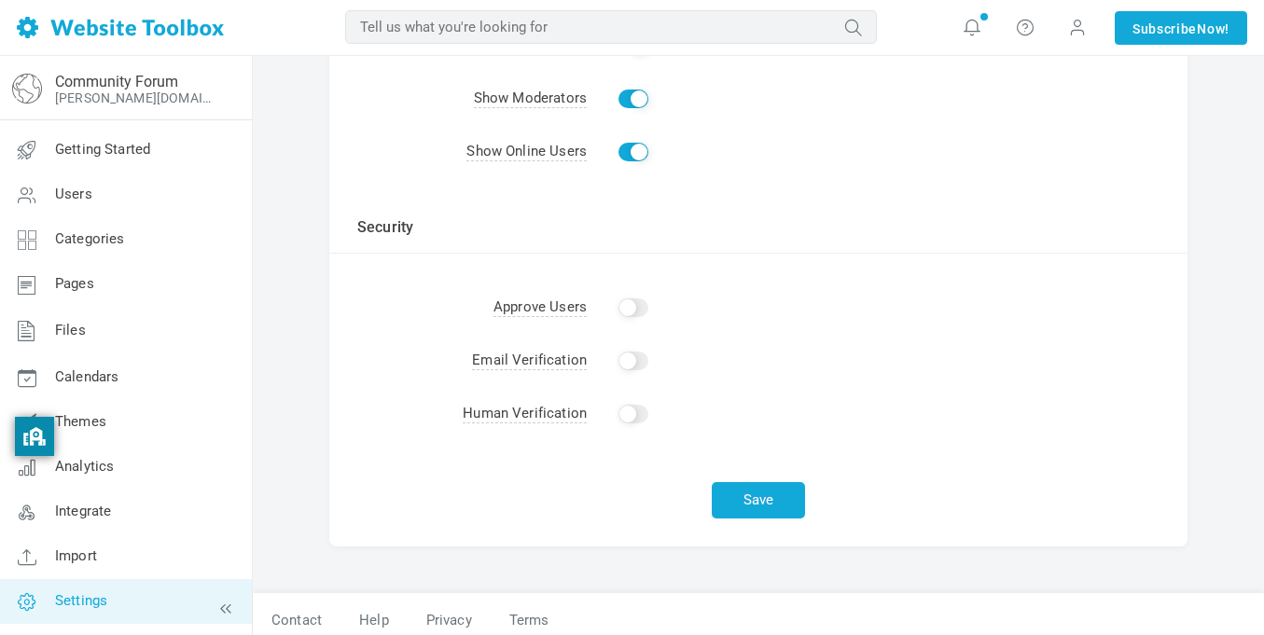
scroll to position [498, 0]
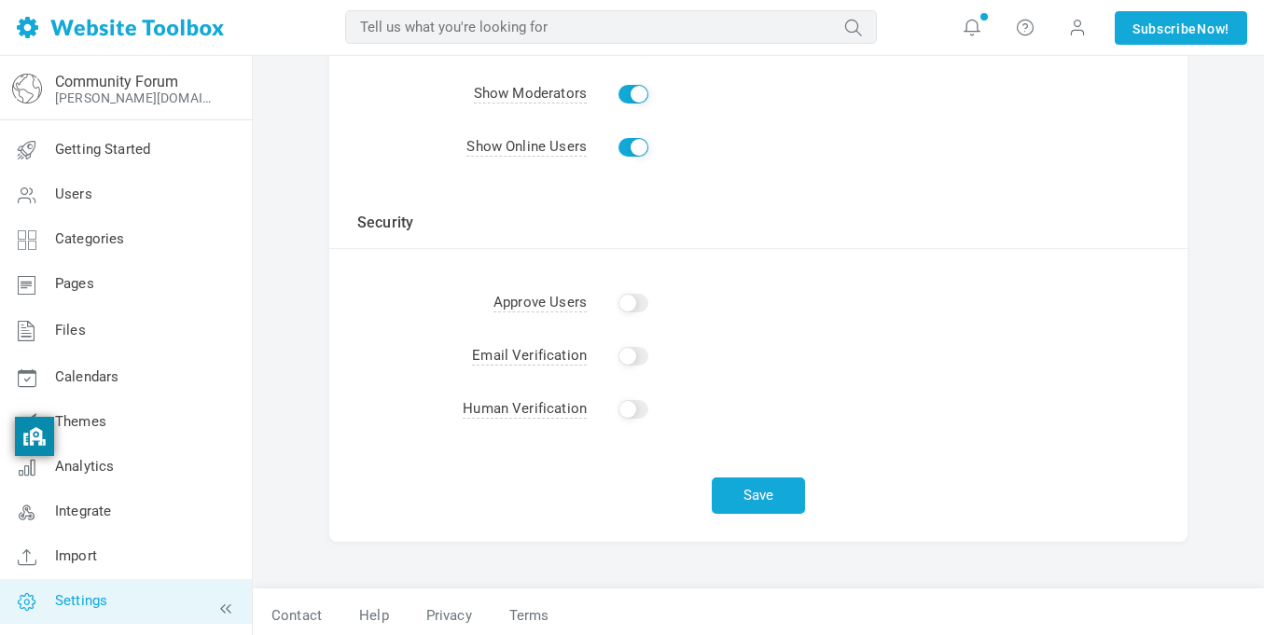
click at [631, 412] on input "Enable" at bounding box center [633, 409] width 30 height 19
checkbox input "true"
click at [790, 486] on button "Save" at bounding box center [758, 496] width 93 height 36
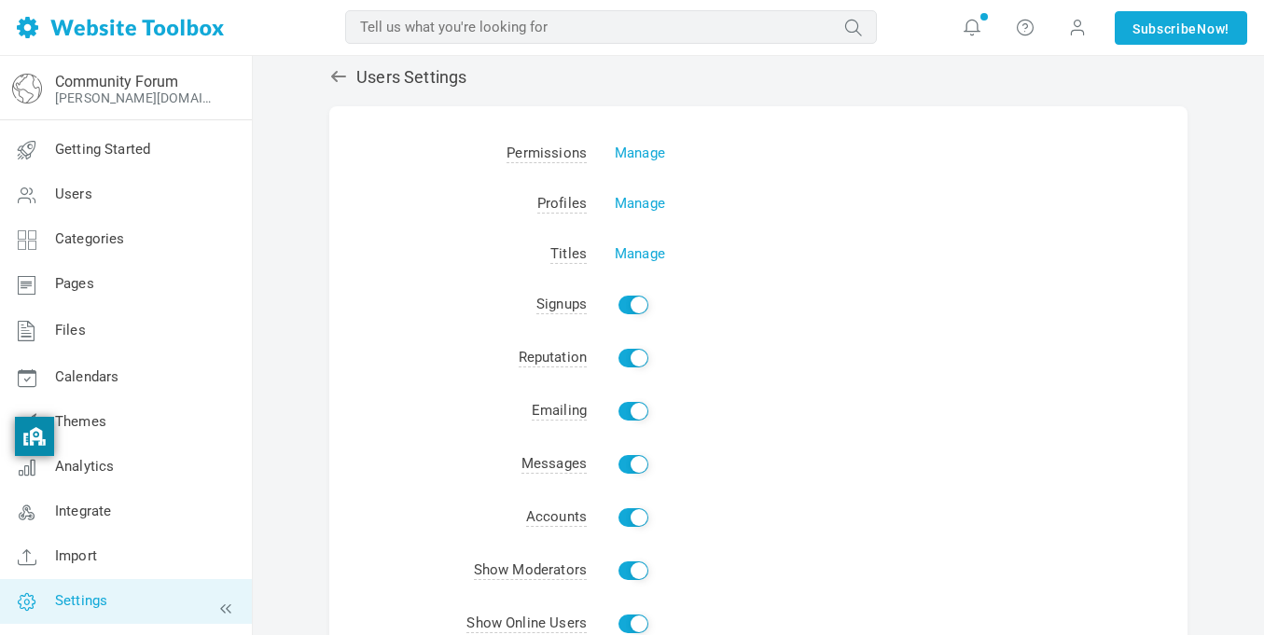
scroll to position [13, 0]
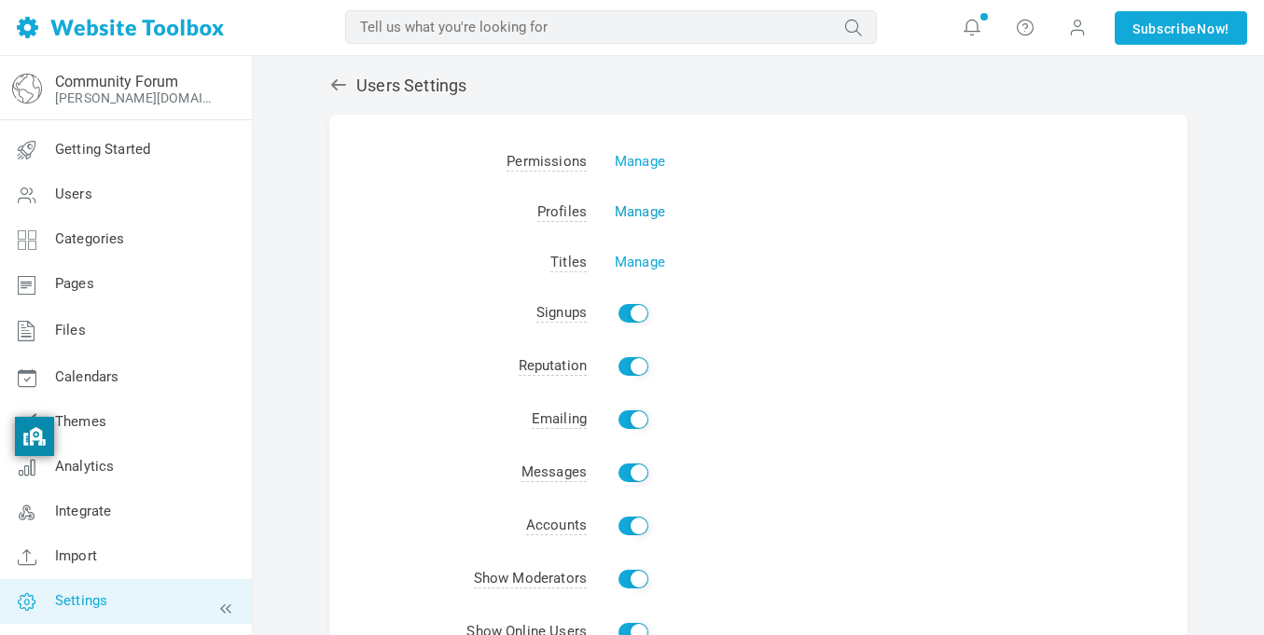
click at [638, 210] on link "Manage" at bounding box center [640, 211] width 50 height 17
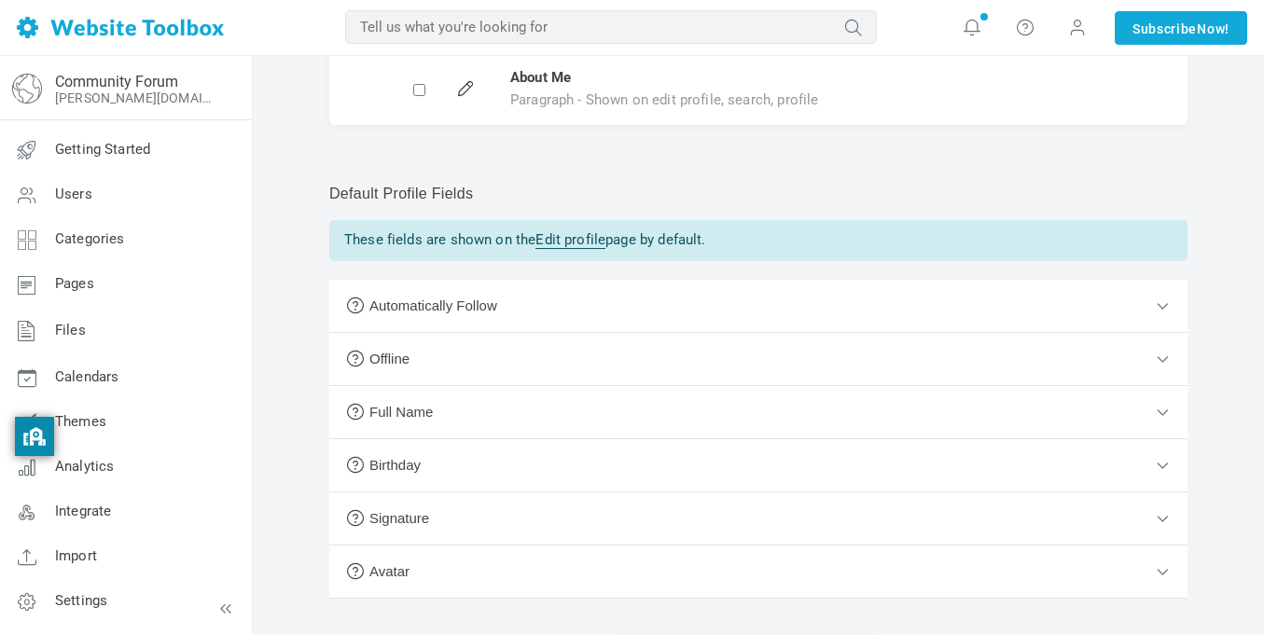
scroll to position [410, 0]
click at [558, 406] on button "Full Name" at bounding box center [758, 411] width 858 height 53
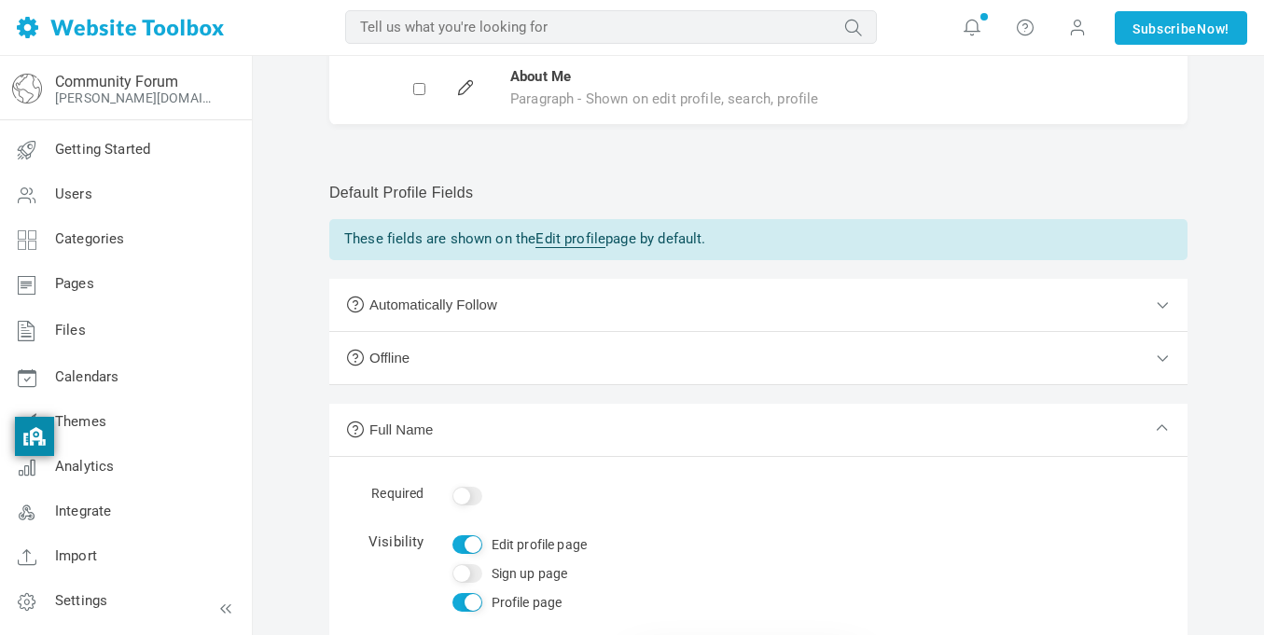
click at [558, 406] on button "Full Name" at bounding box center [758, 430] width 858 height 53
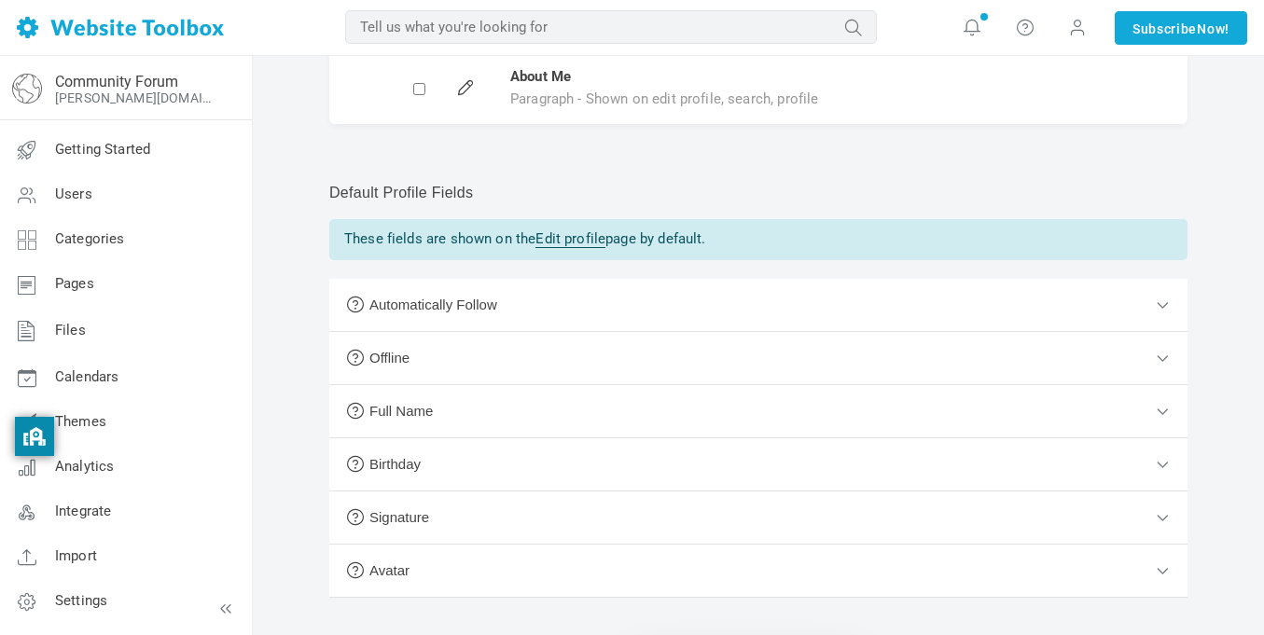
scroll to position [473, 0]
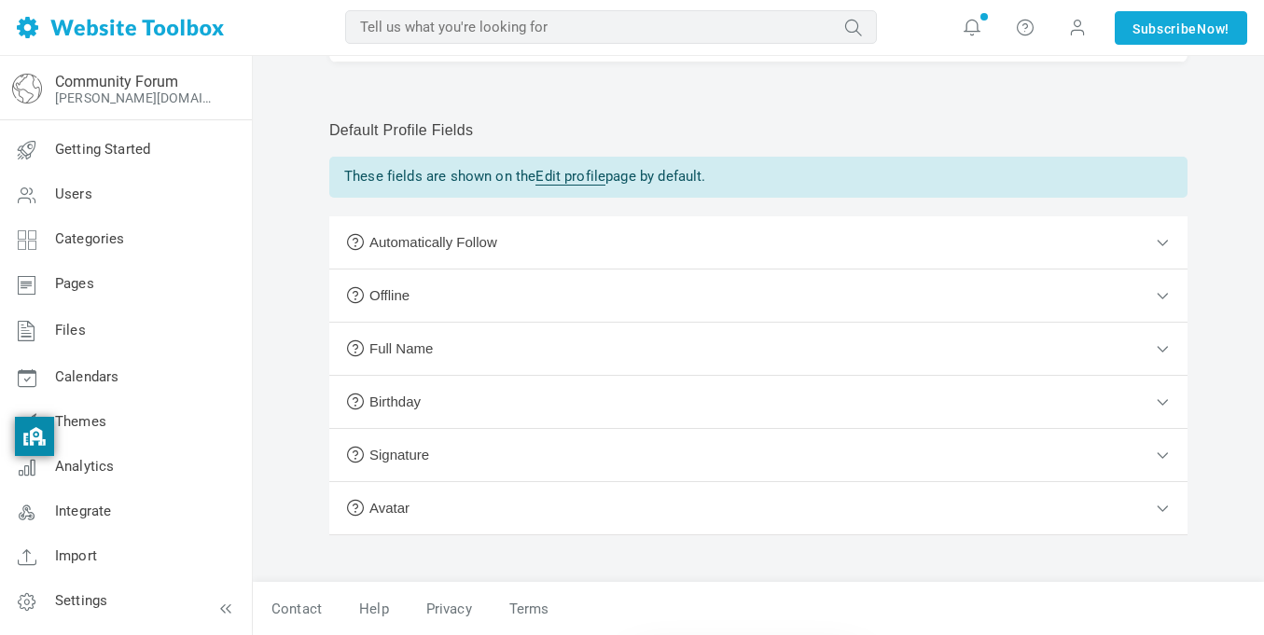
click at [547, 340] on button "Full Name" at bounding box center [758, 349] width 858 height 53
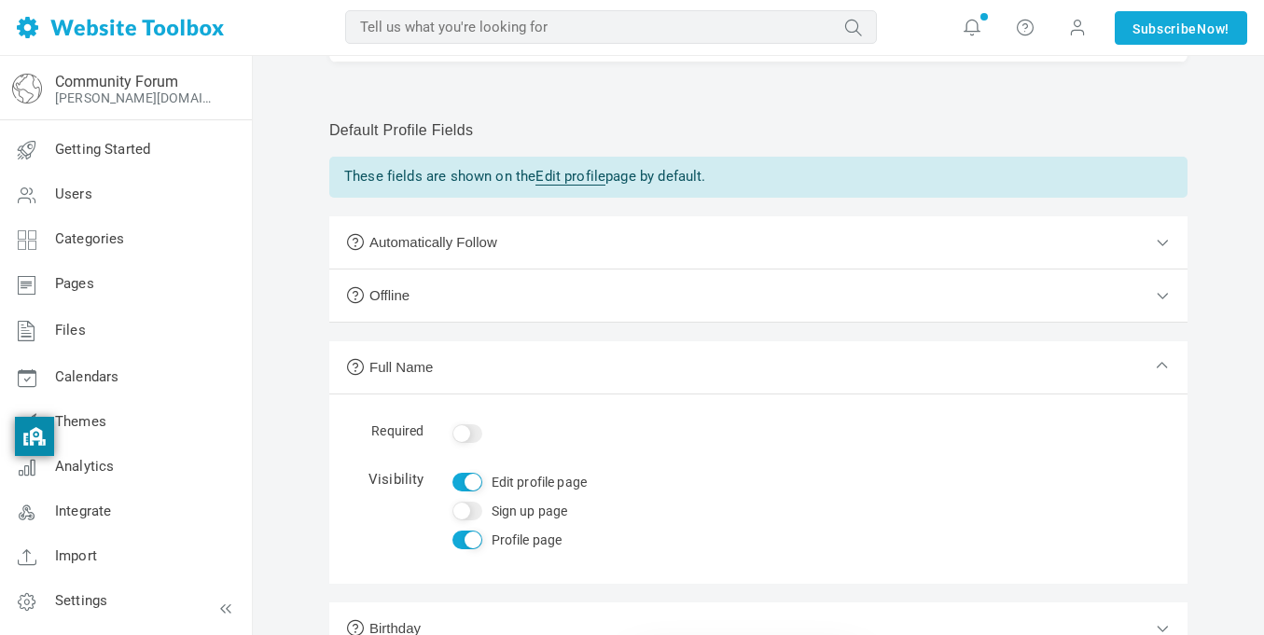
click at [542, 363] on button "Full Name" at bounding box center [758, 367] width 858 height 53
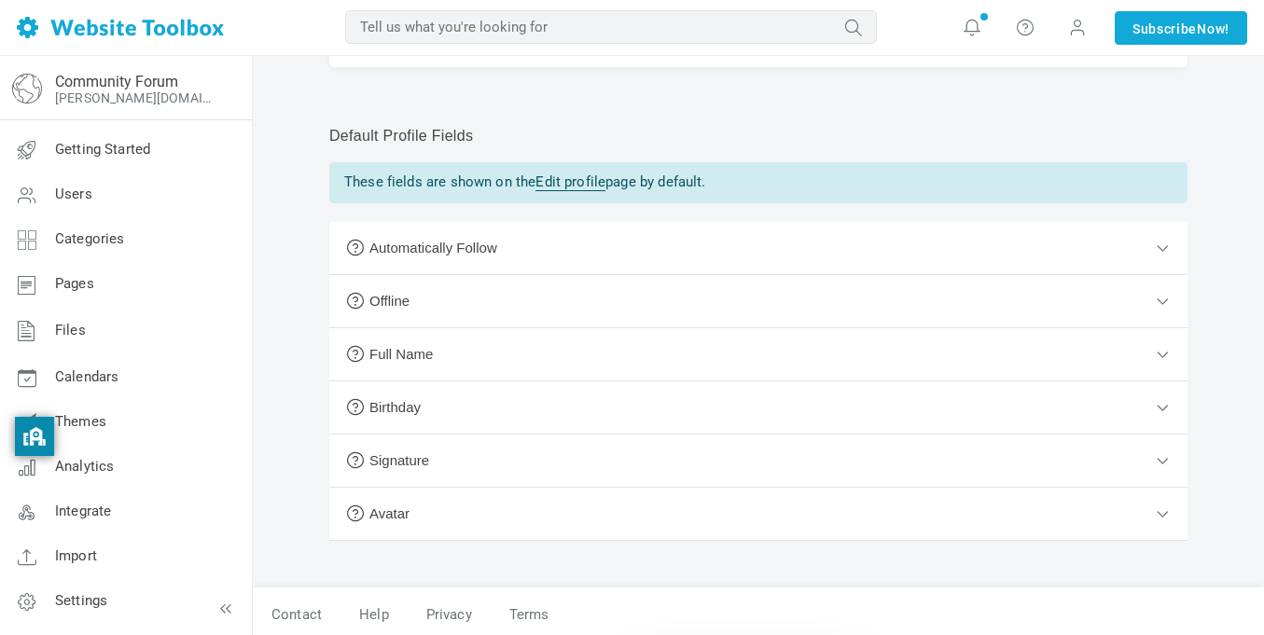
scroll to position [0, 0]
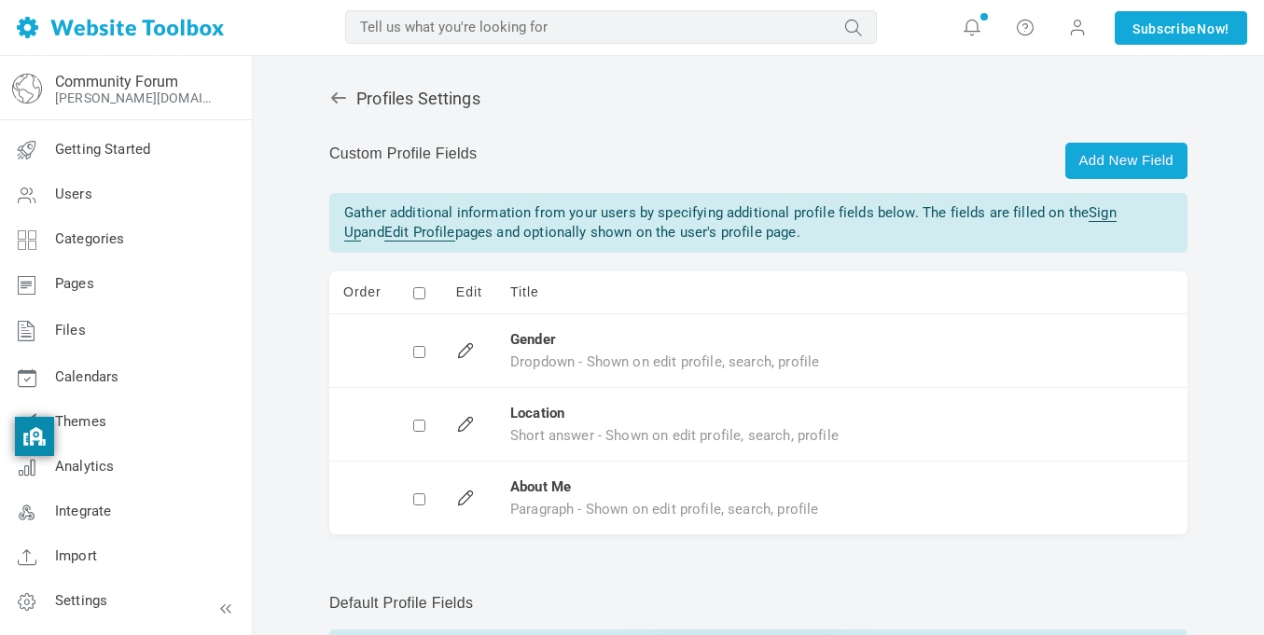
click at [340, 78] on div "Profiles Settings Add New Field Custom Profile Fields Gather additional informa…" at bounding box center [758, 562] width 886 height 985
click at [335, 108] on h2 "Profiles Settings" at bounding box center [758, 99] width 858 height 21
click at [335, 107] on link at bounding box center [342, 99] width 27 height 20
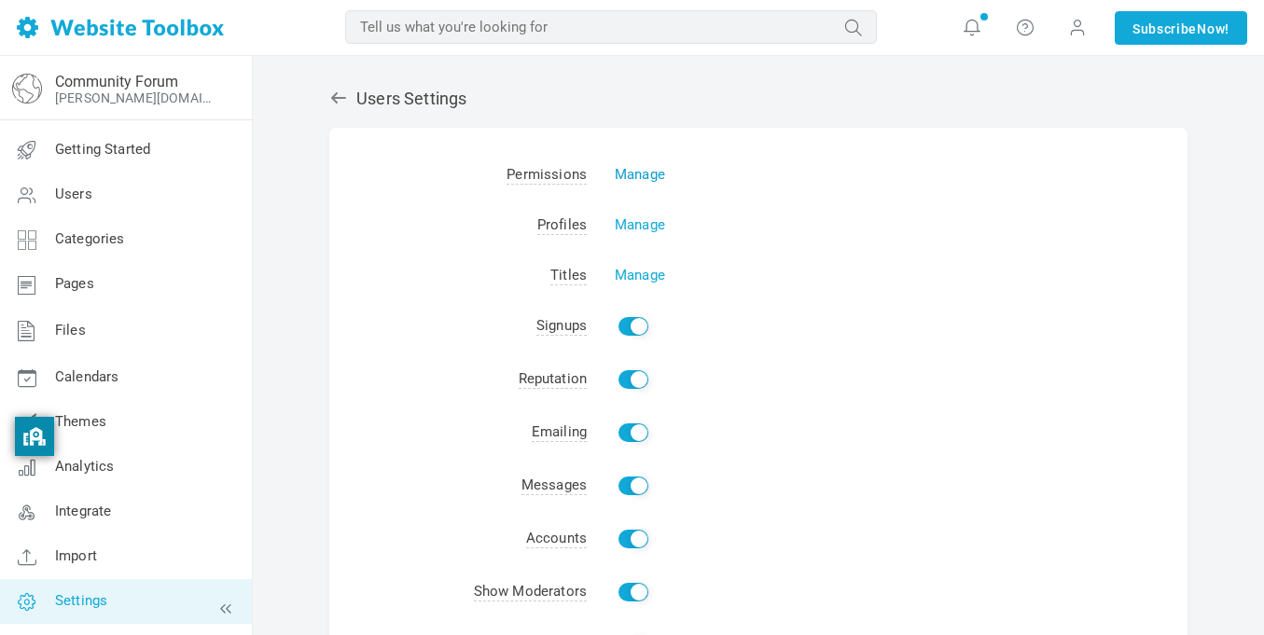
click at [633, 173] on link "Manage" at bounding box center [640, 174] width 50 height 17
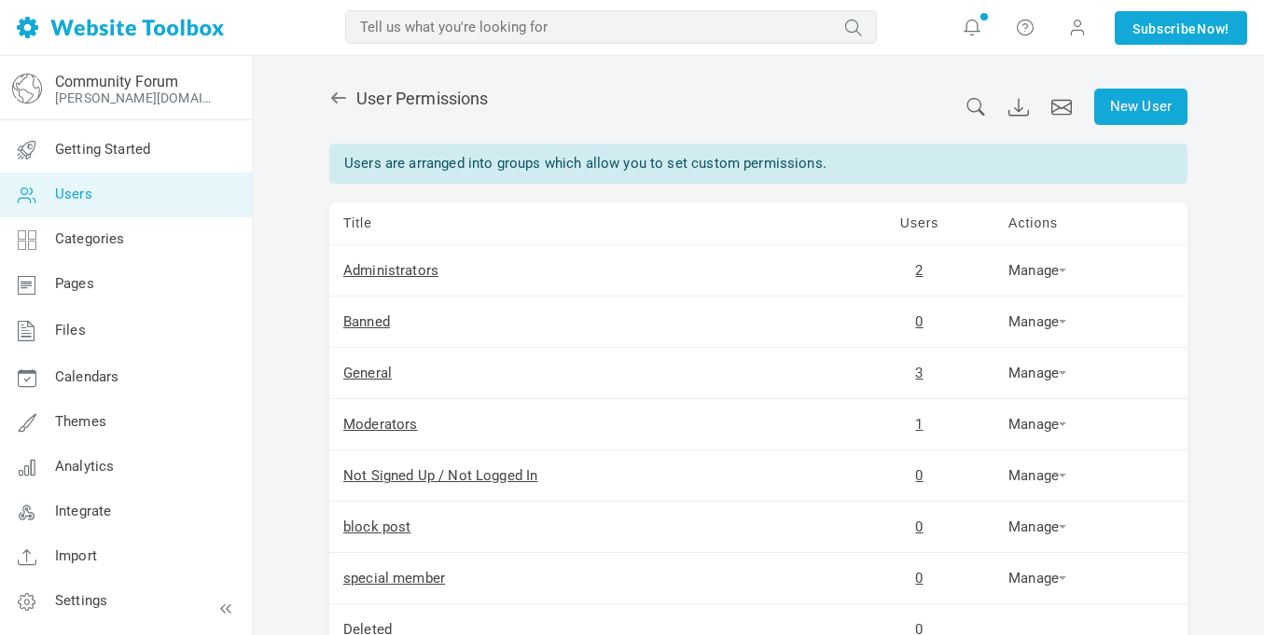
scroll to position [185, 0]
